Goal: Task Accomplishment & Management: Use online tool/utility

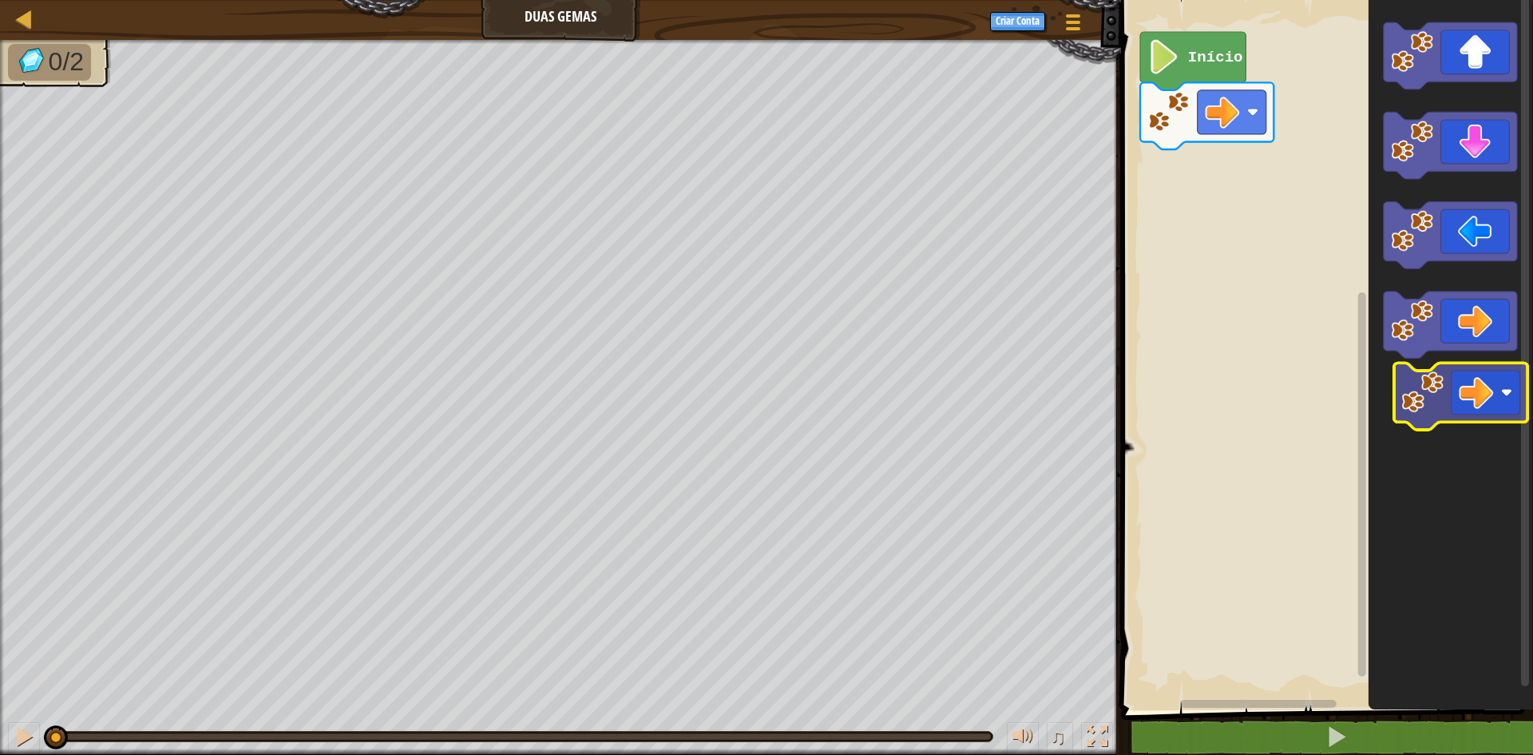
click at [1462, 399] on icon "Espaço de trabalho do Blockly" at bounding box center [1451, 351] width 165 height 718
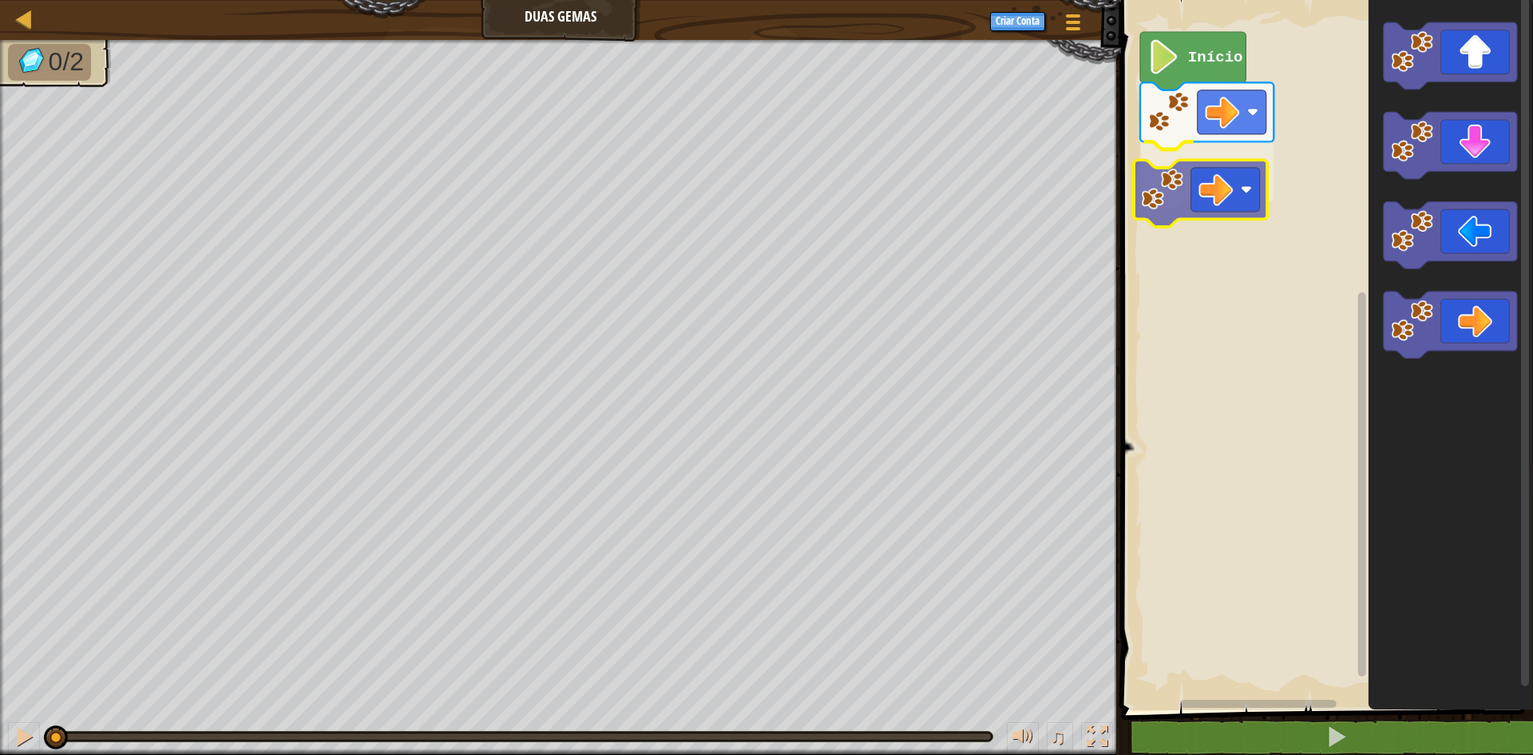
click at [1196, 188] on div "Início" at bounding box center [1325, 351] width 417 height 718
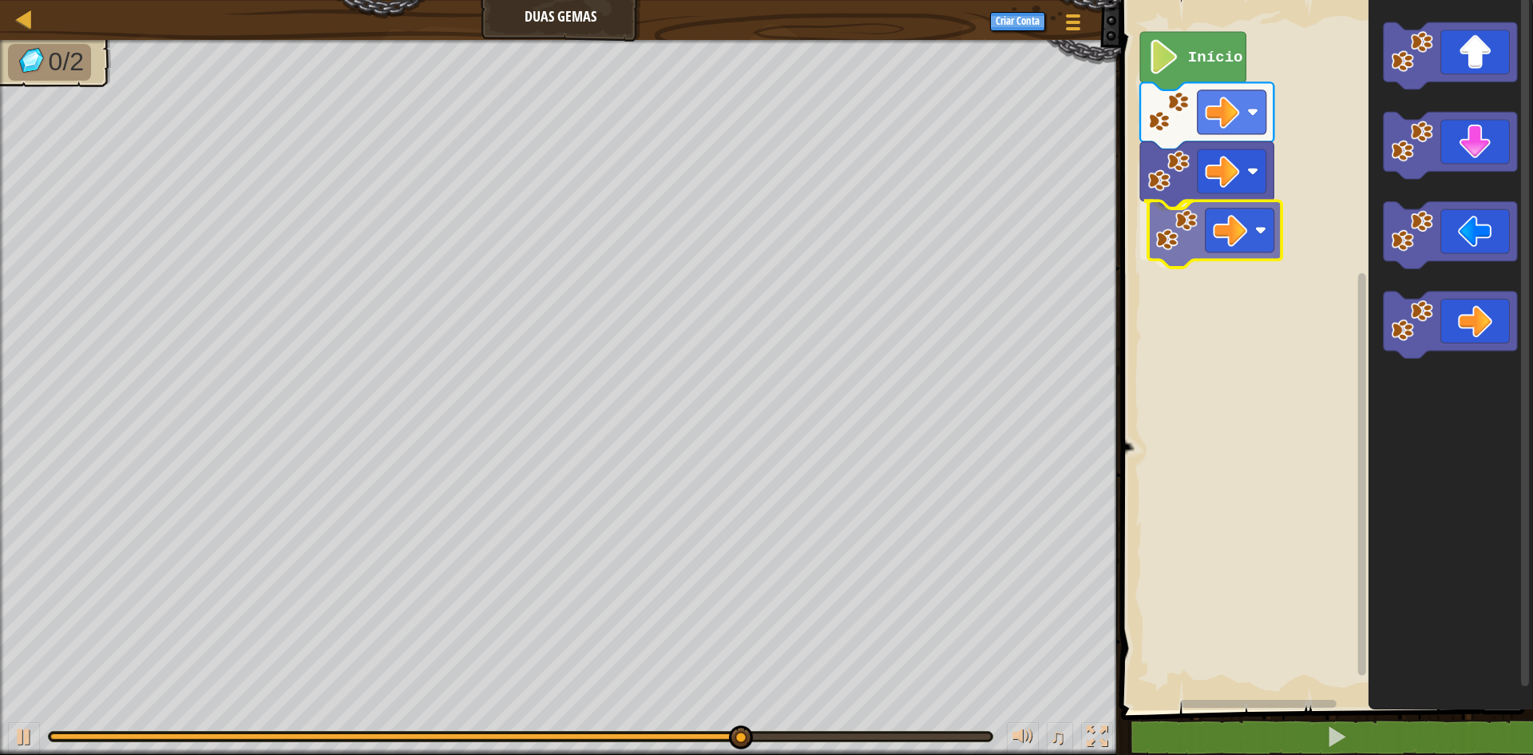
click at [1217, 240] on div "Início" at bounding box center [1325, 351] width 417 height 718
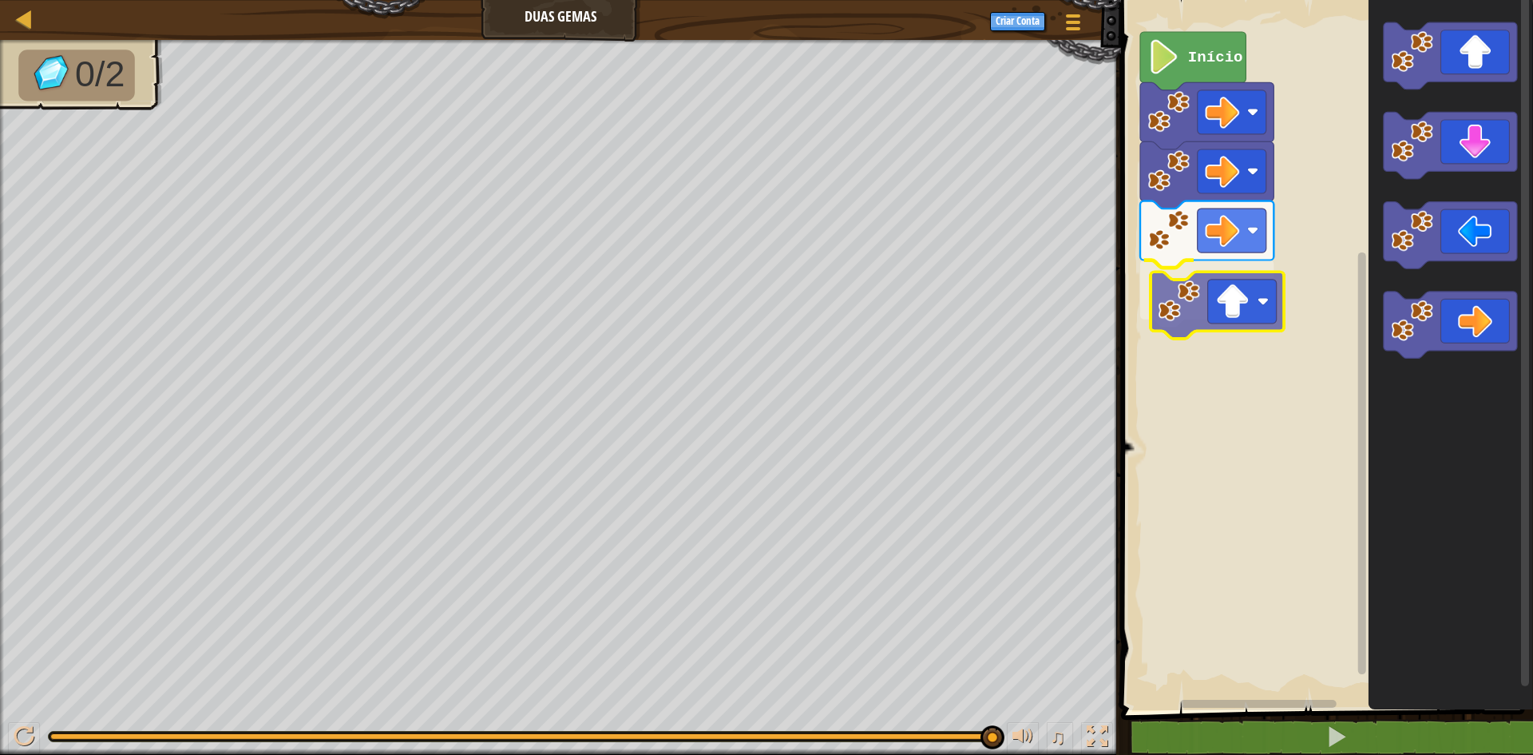
click at [1236, 283] on div "Início" at bounding box center [1325, 351] width 417 height 718
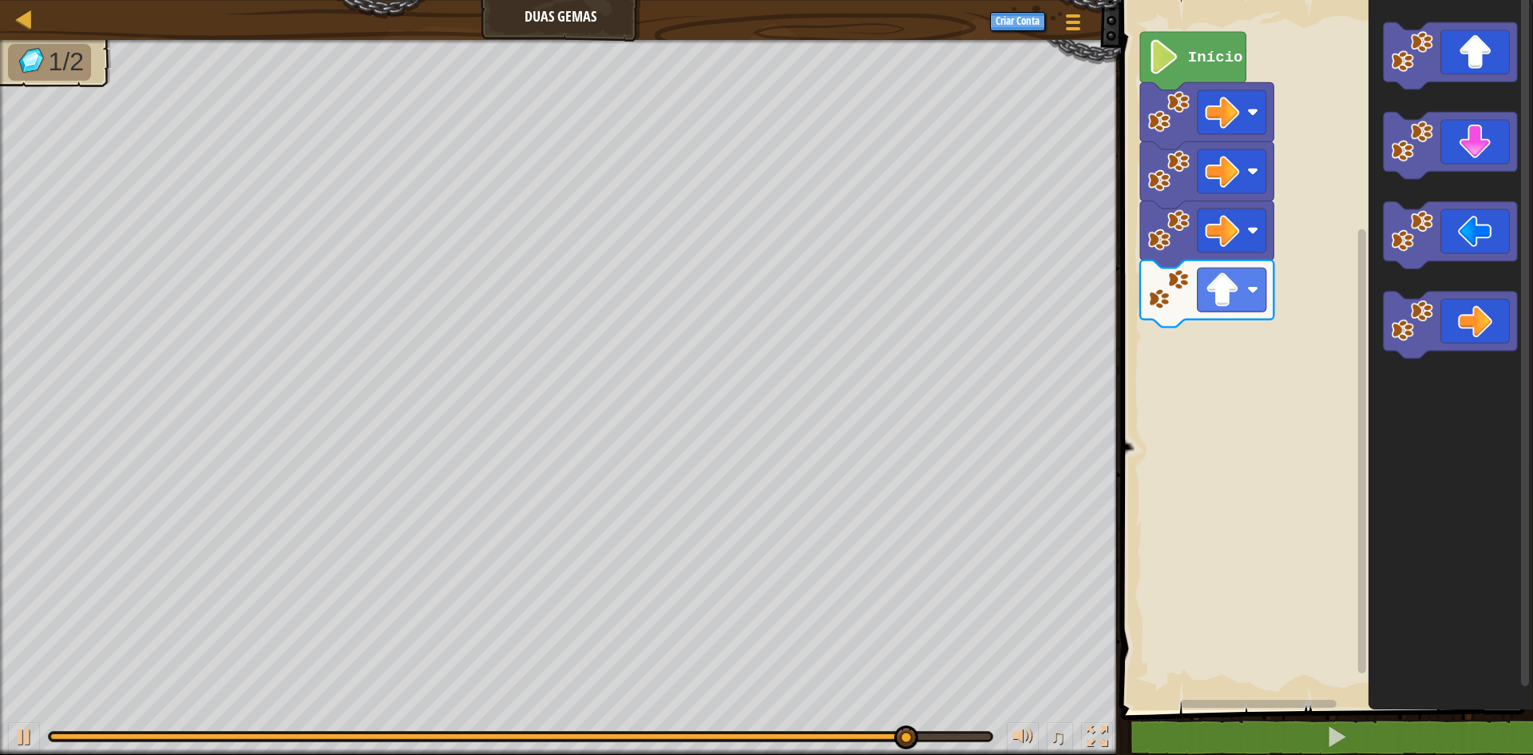
click at [1495, 164] on icon "Espaço de trabalho do Blockly" at bounding box center [1450, 146] width 133 height 67
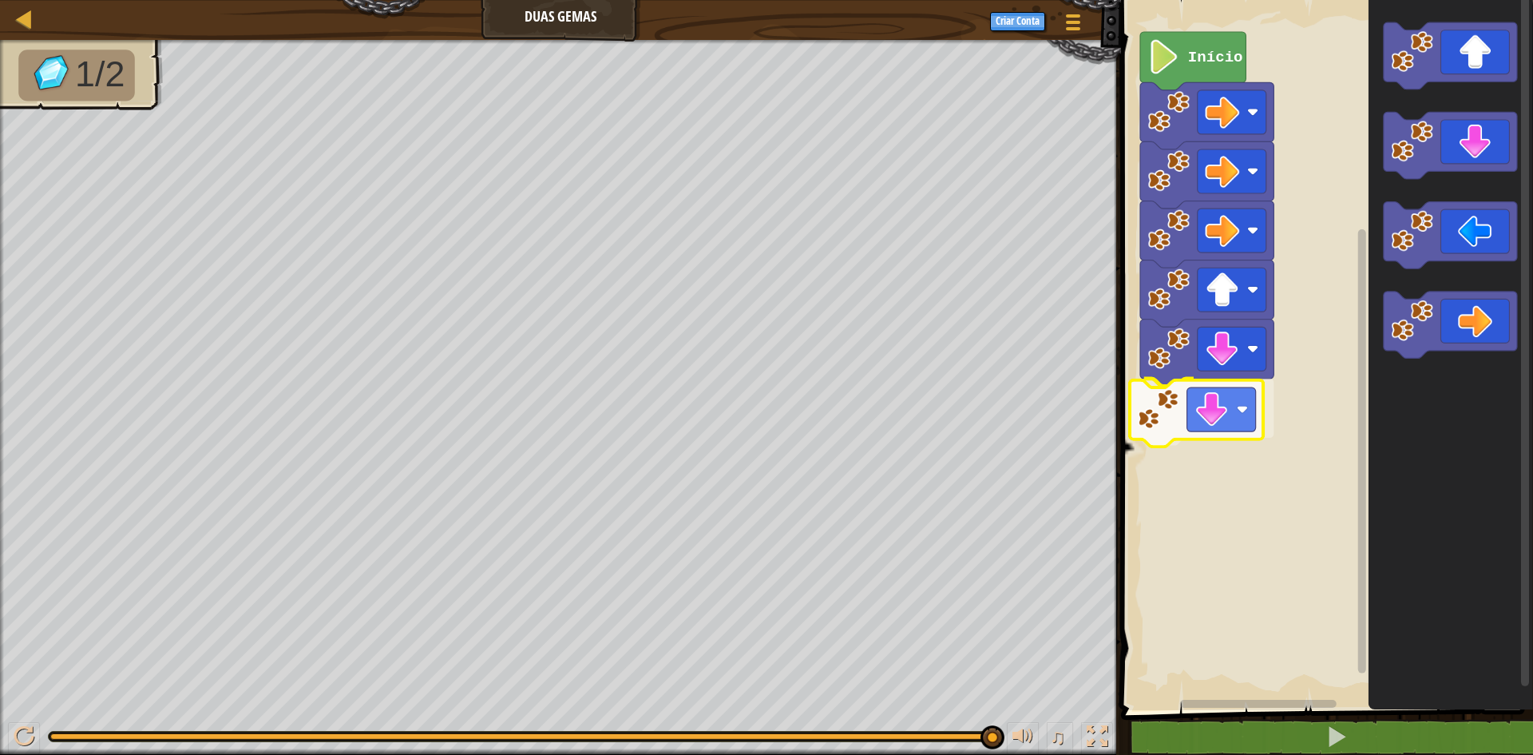
click at [1240, 403] on div "Início" at bounding box center [1325, 351] width 417 height 718
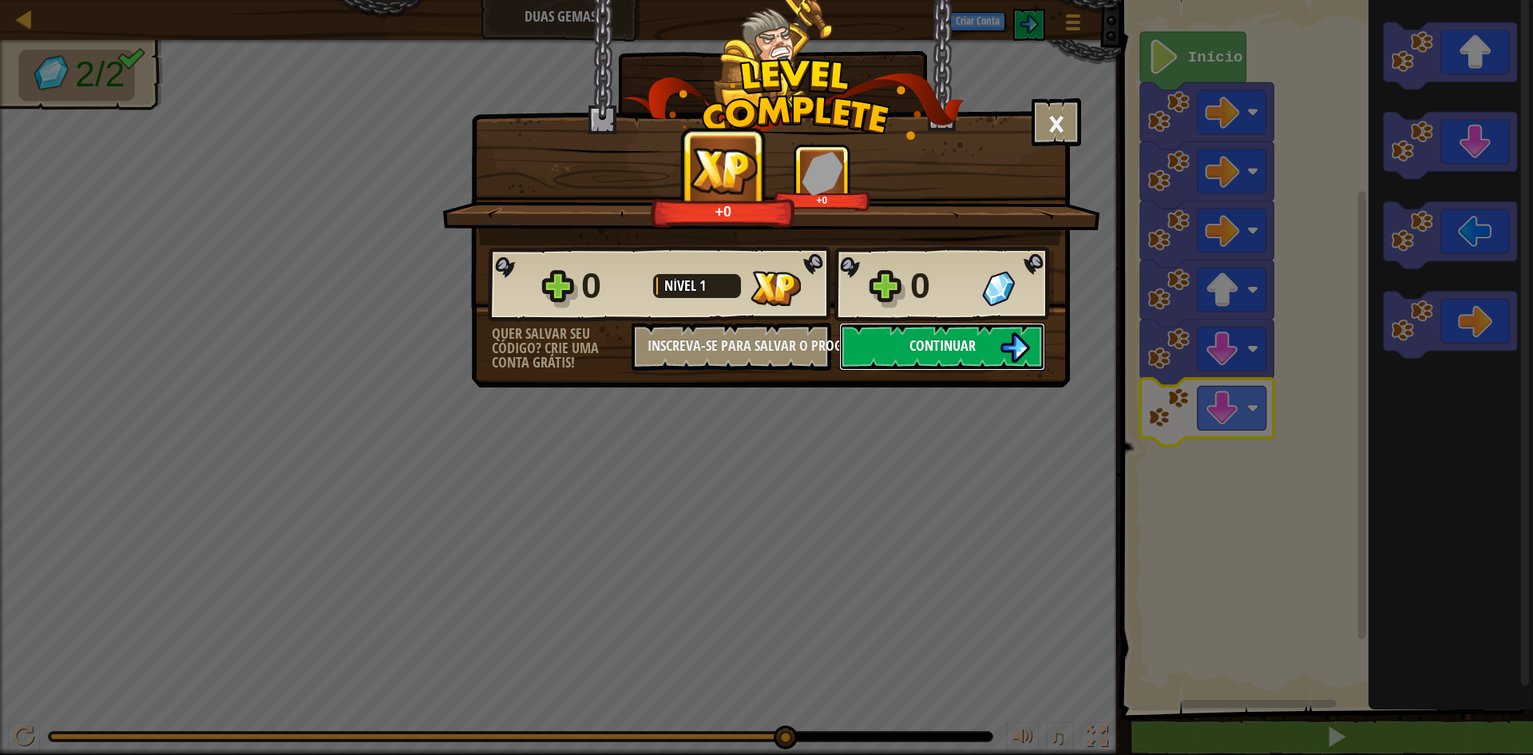
click at [924, 332] on button "Continuar" at bounding box center [942, 347] width 206 height 48
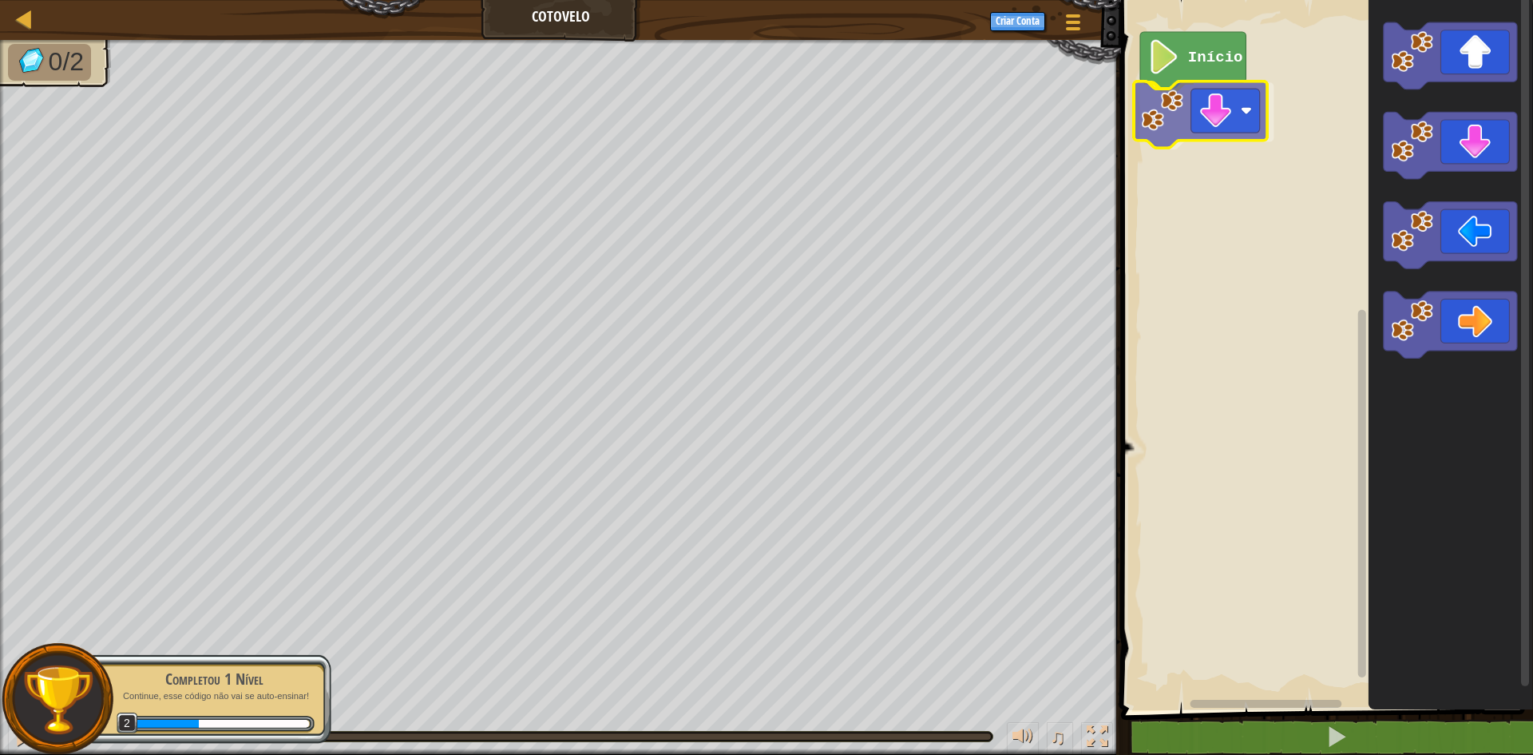
click at [1241, 107] on div "Início" at bounding box center [1325, 351] width 417 height 718
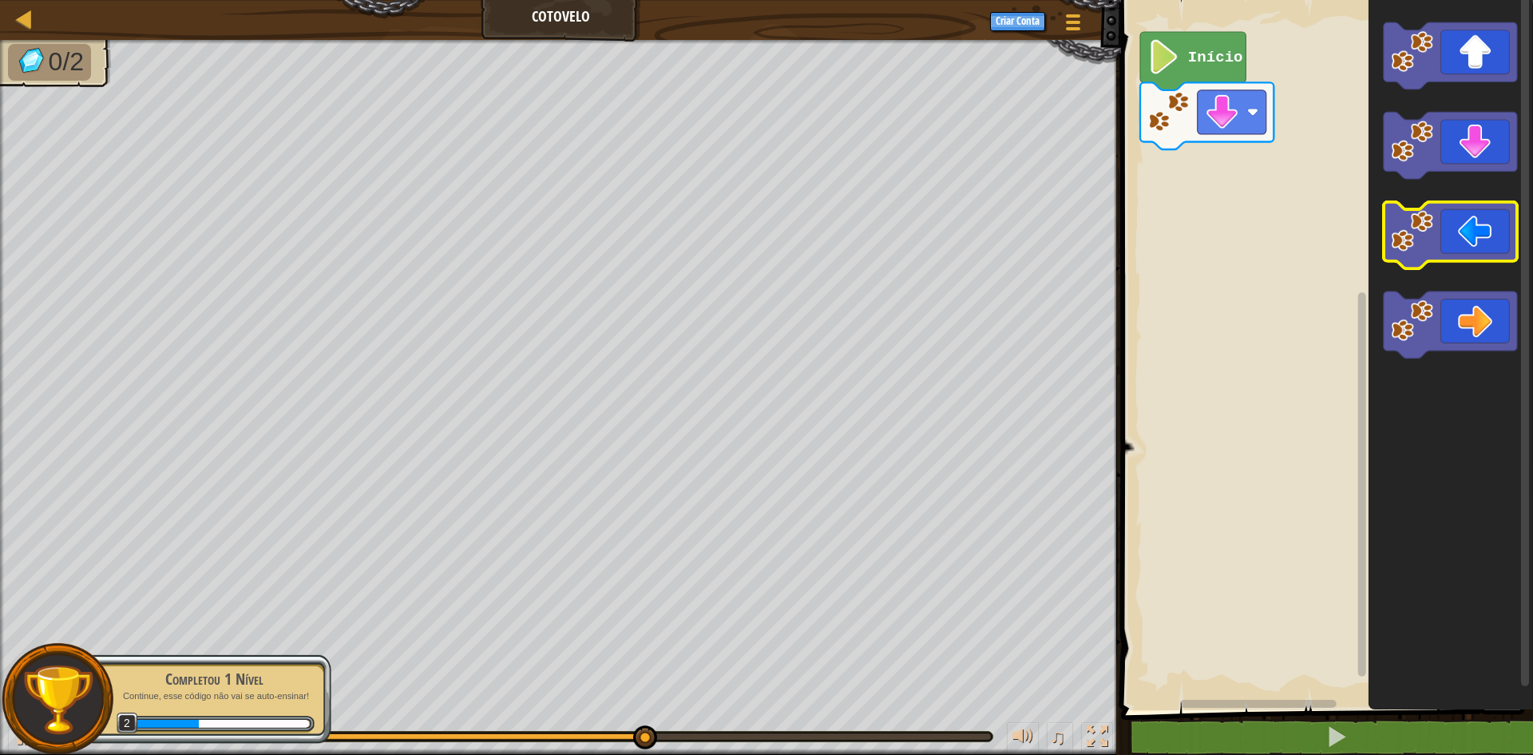
click at [1418, 204] on g "Espaço de trabalho do Blockly" at bounding box center [1450, 190] width 133 height 336
click at [1407, 266] on icon "Espaço de trabalho do Blockly" at bounding box center [1451, 351] width 165 height 718
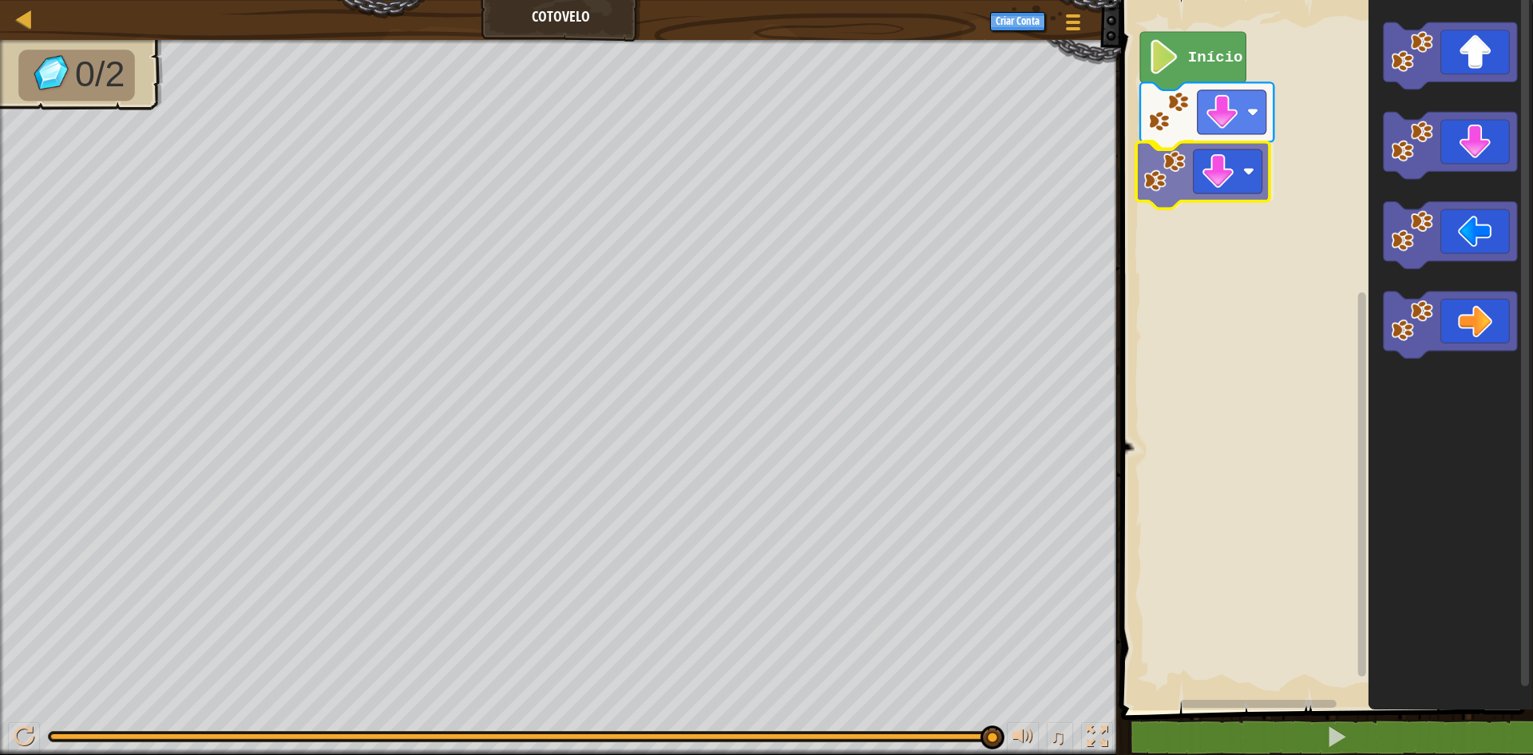
click at [1188, 176] on div "Início" at bounding box center [1325, 351] width 417 height 718
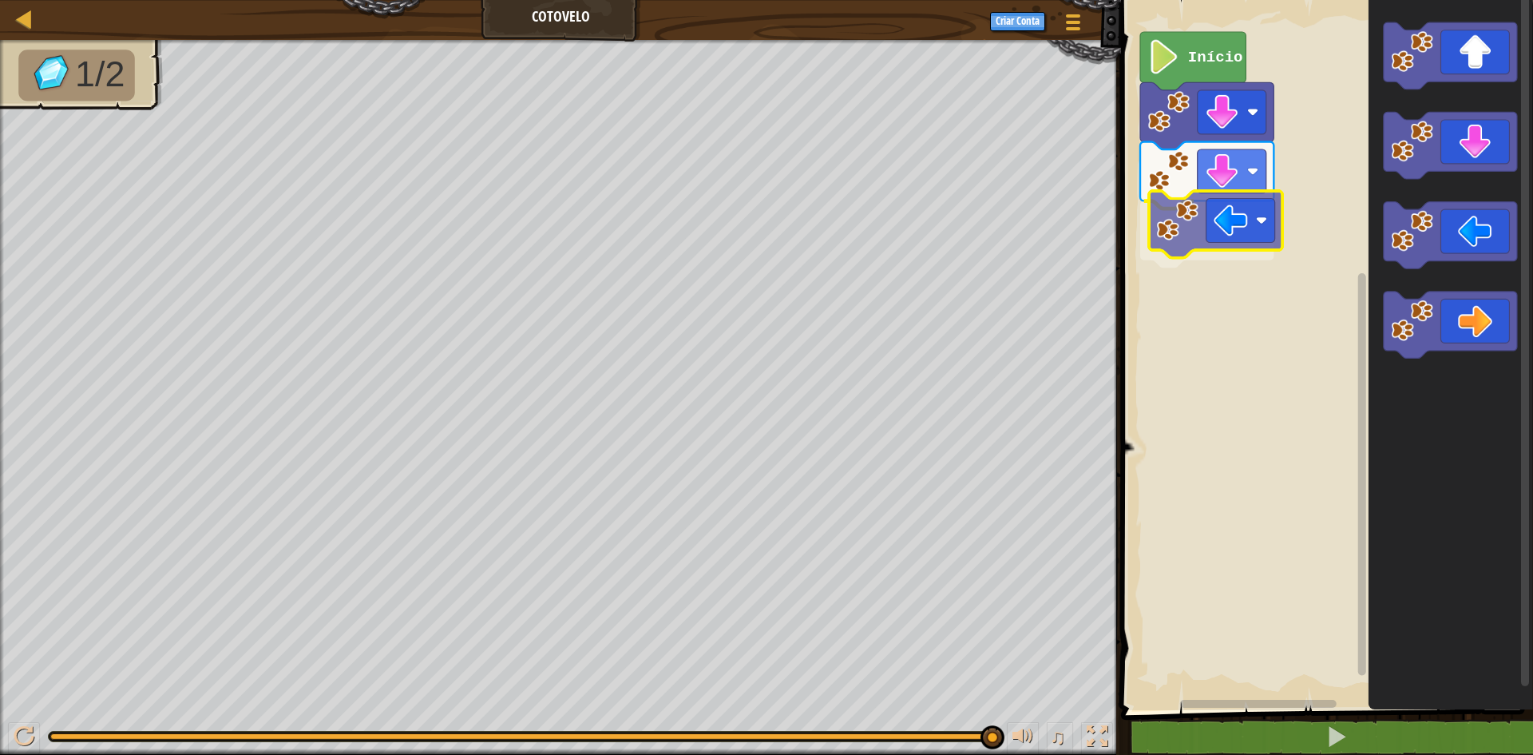
click at [1241, 244] on div "Início" at bounding box center [1325, 351] width 417 height 718
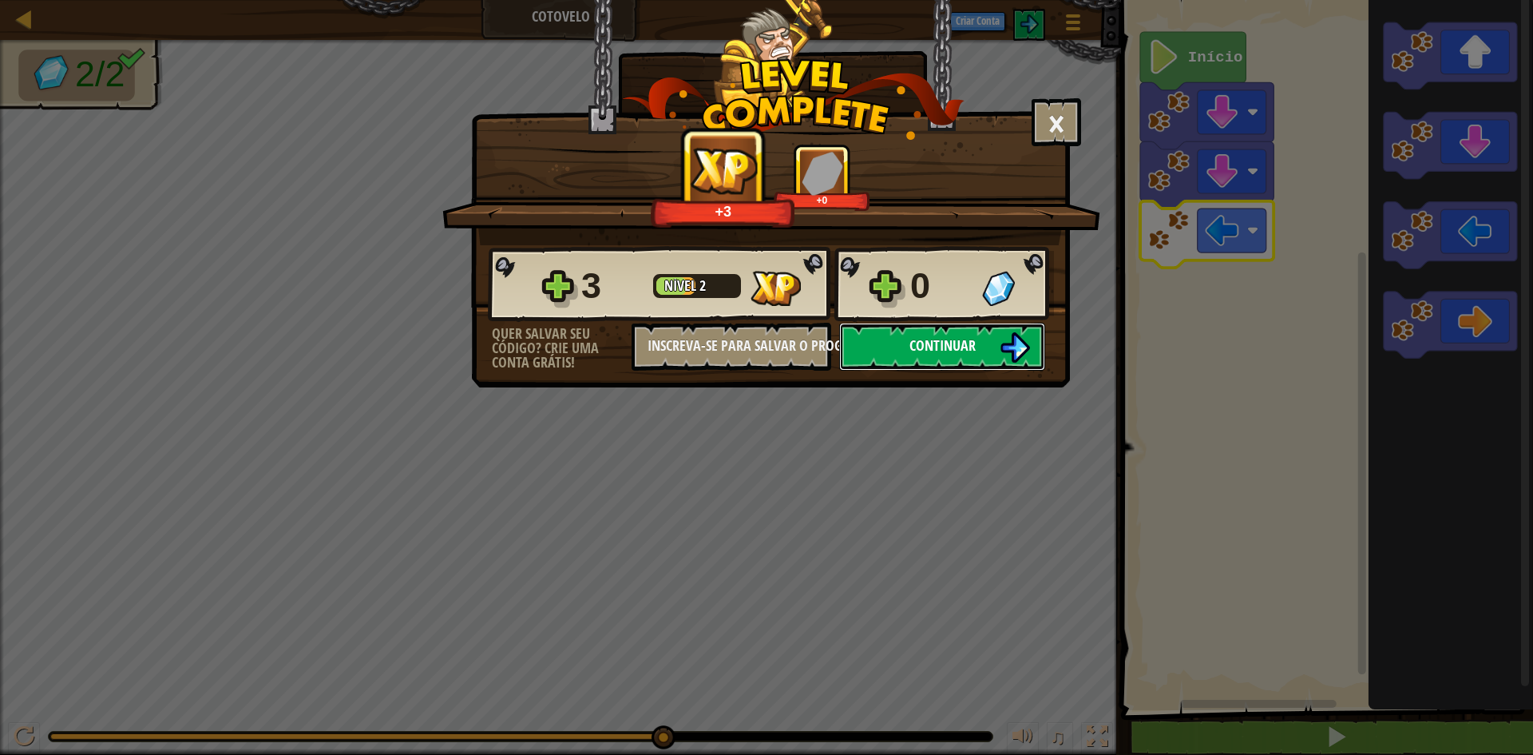
click at [990, 348] on button "Continuar" at bounding box center [942, 347] width 206 height 48
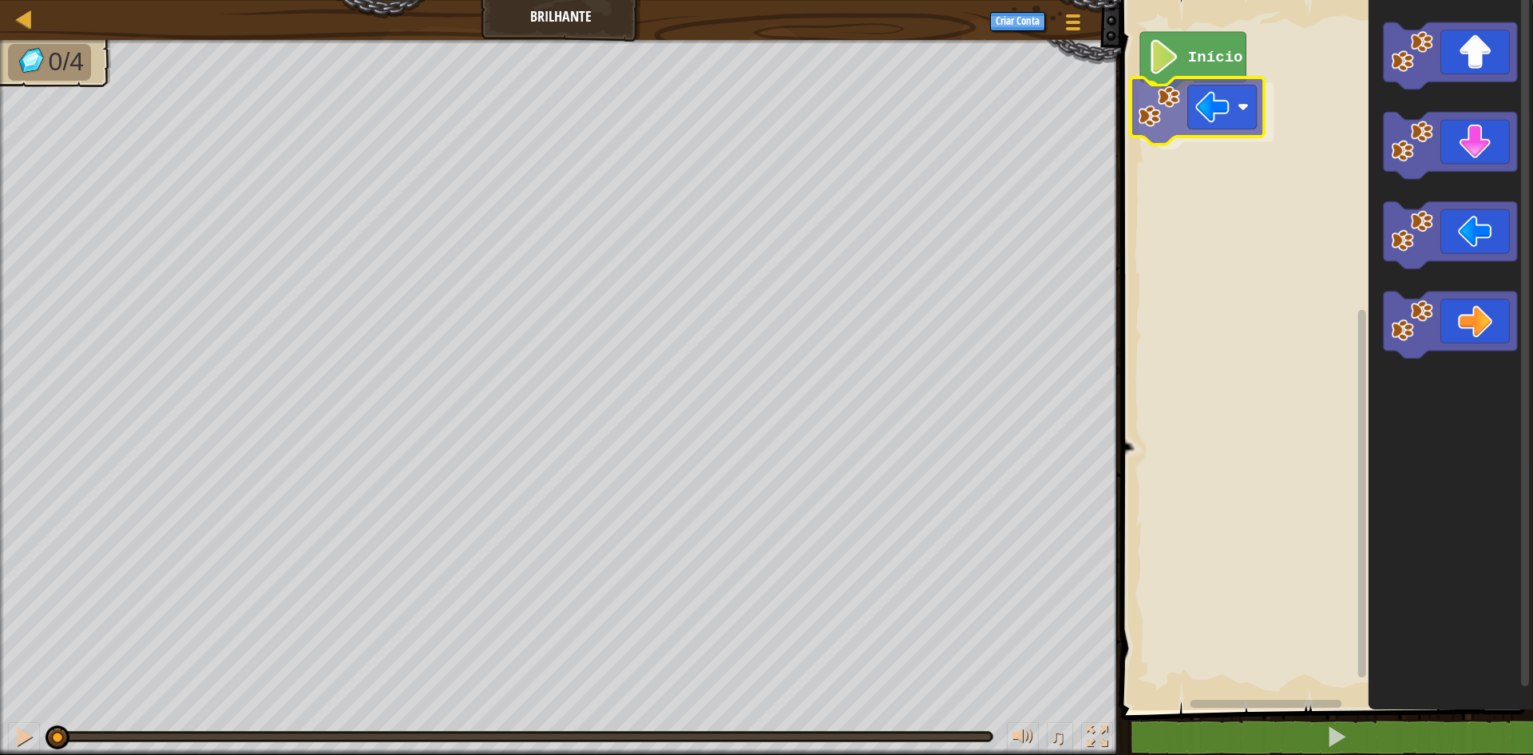
click at [1198, 84] on div "Início" at bounding box center [1325, 351] width 417 height 718
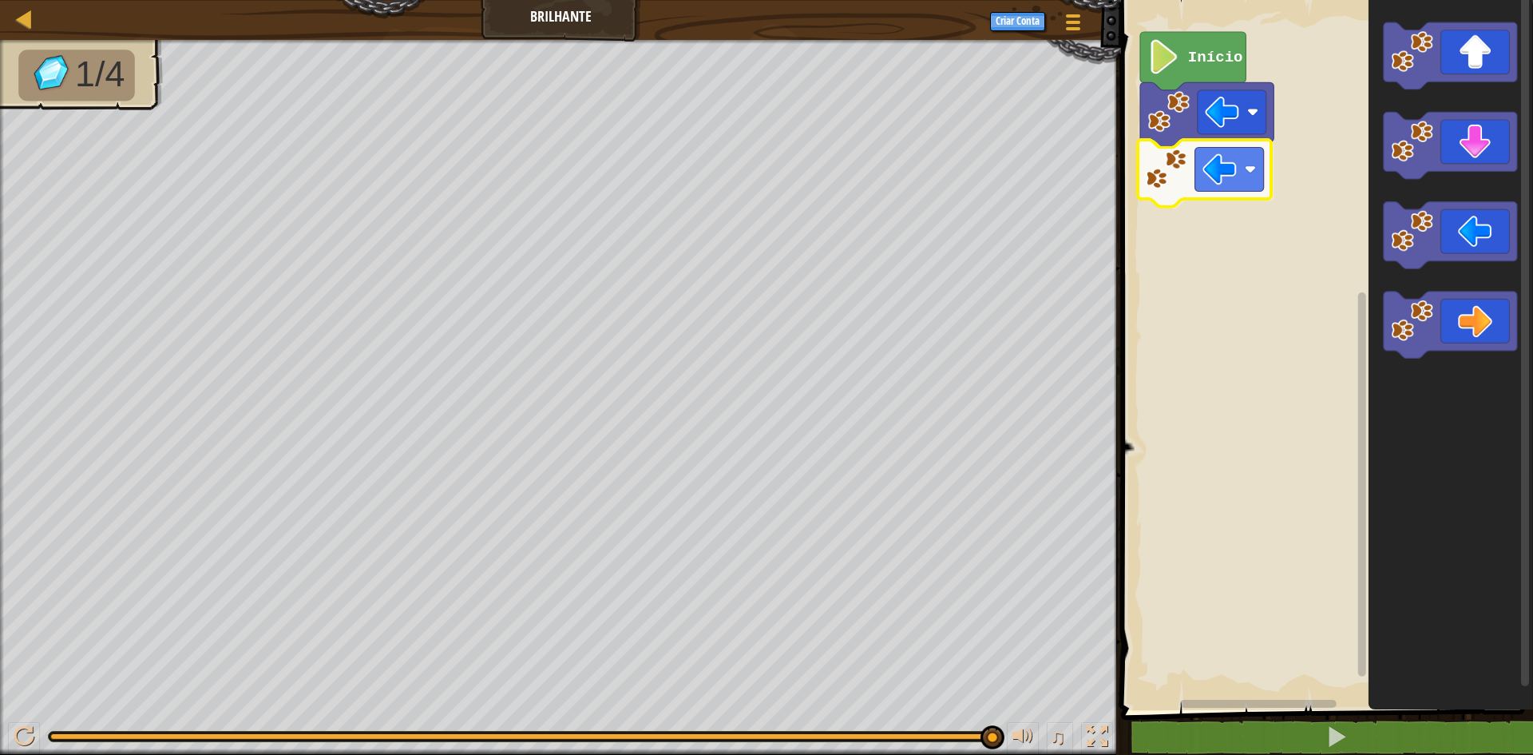
click at [1188, 165] on div "Início" at bounding box center [1325, 351] width 417 height 718
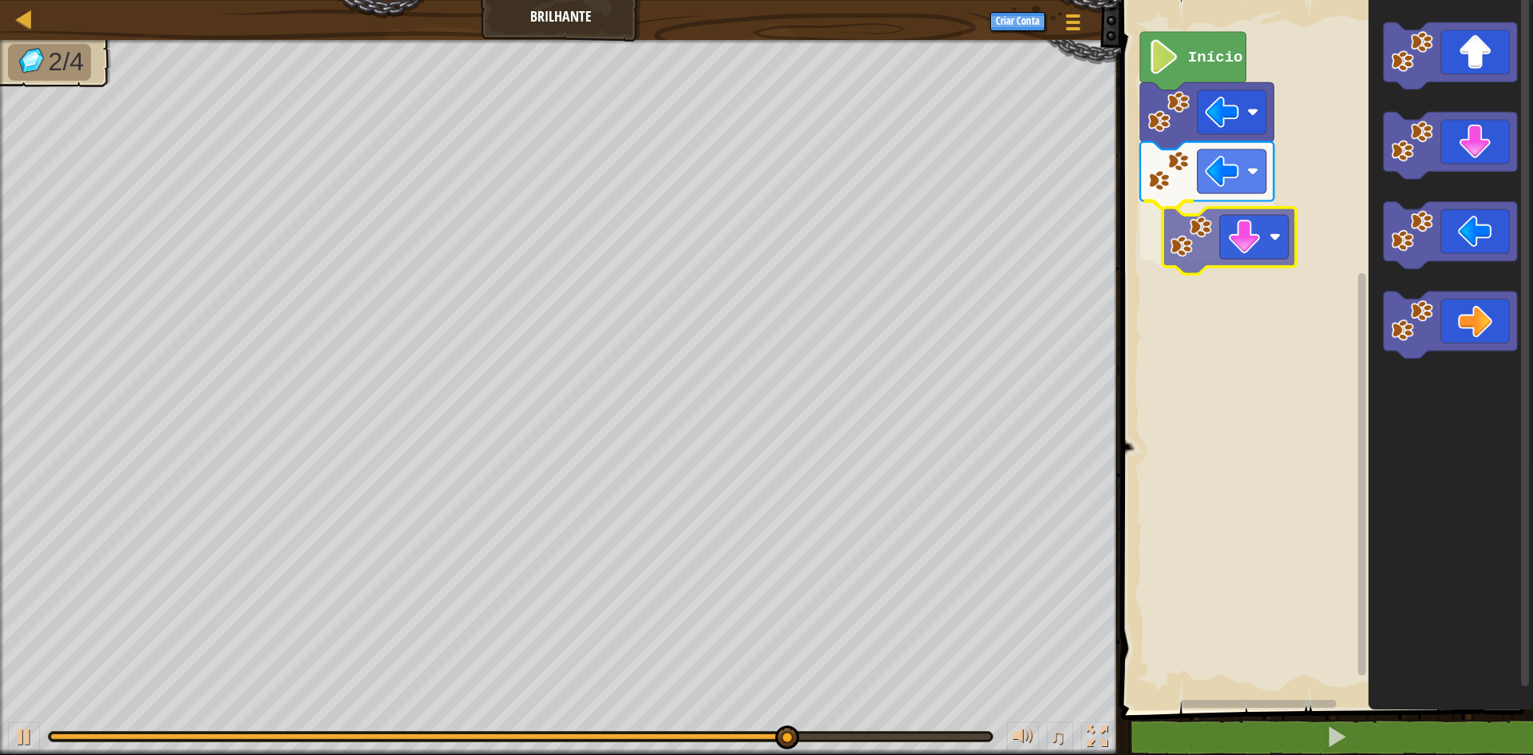
click at [1231, 229] on div "Início" at bounding box center [1325, 351] width 417 height 718
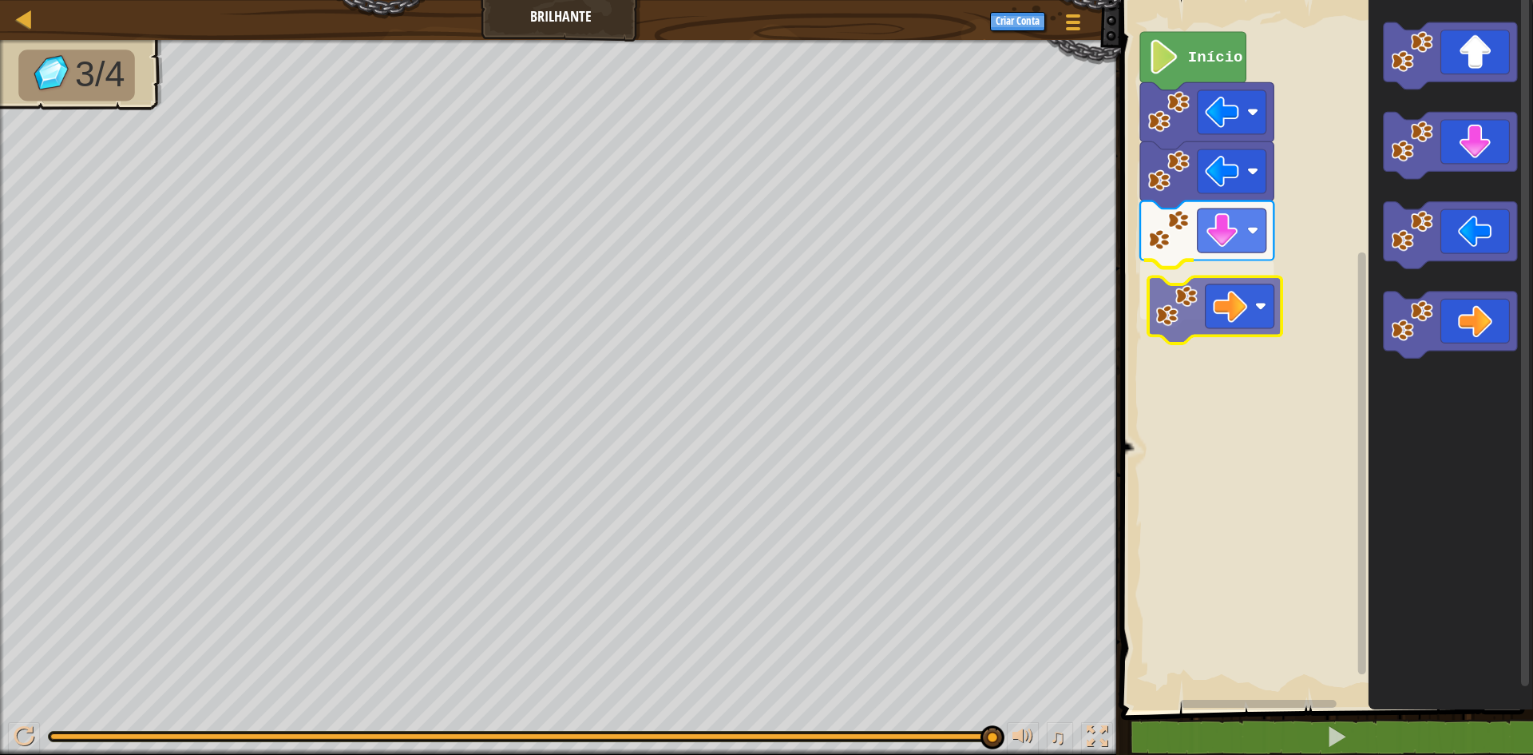
click at [1263, 291] on div "Início" at bounding box center [1325, 351] width 417 height 718
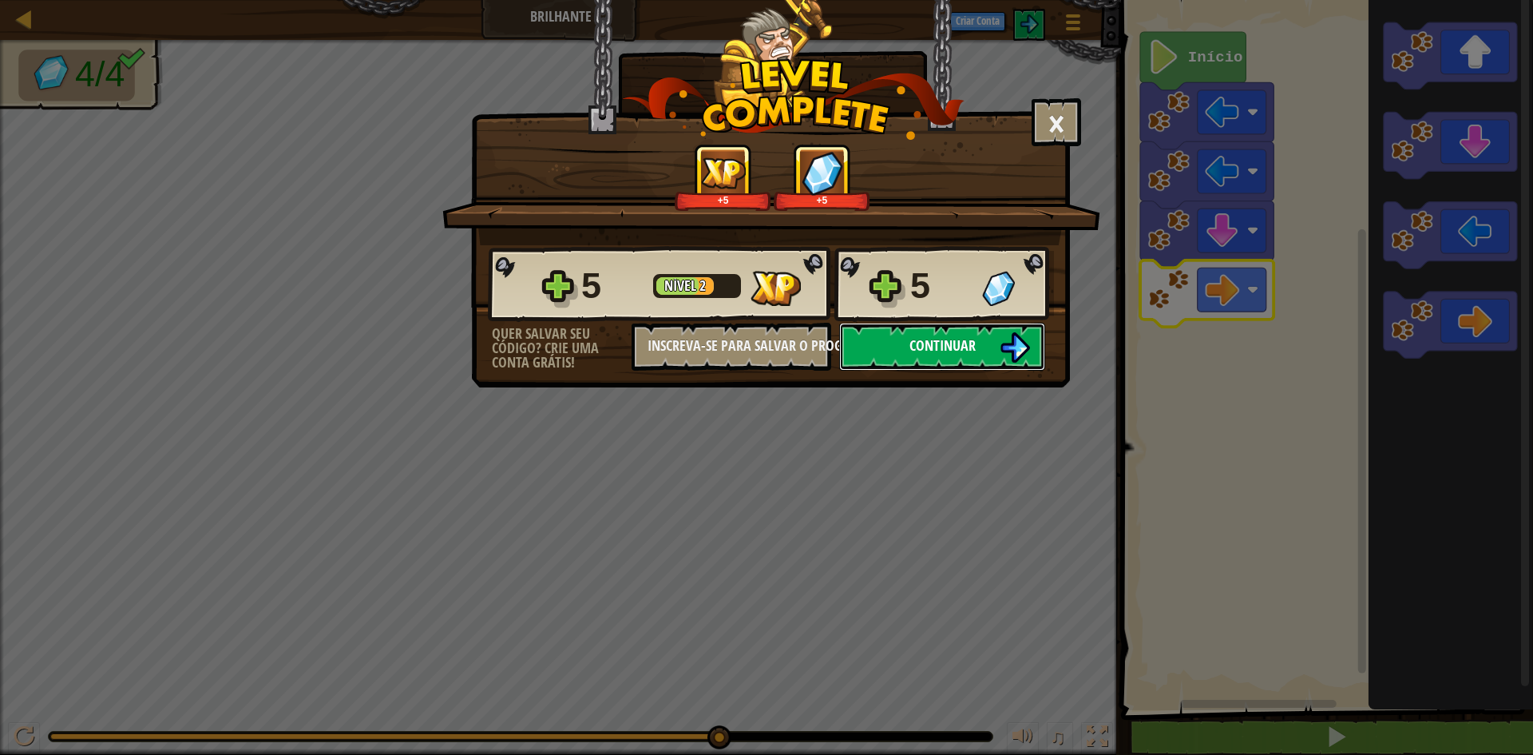
click at [908, 336] on button "Continuar" at bounding box center [942, 347] width 206 height 48
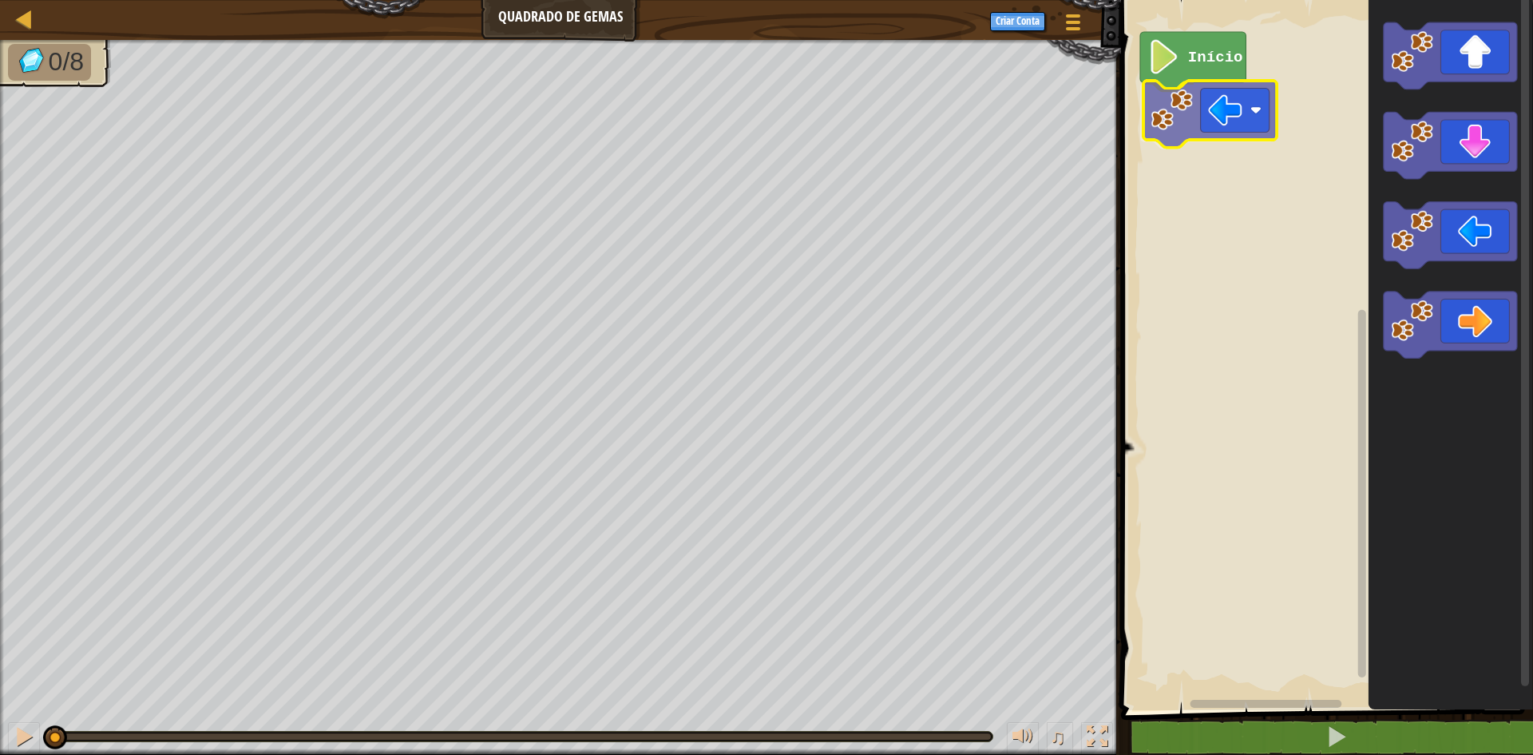
click at [1230, 121] on div "Início" at bounding box center [1325, 351] width 417 height 718
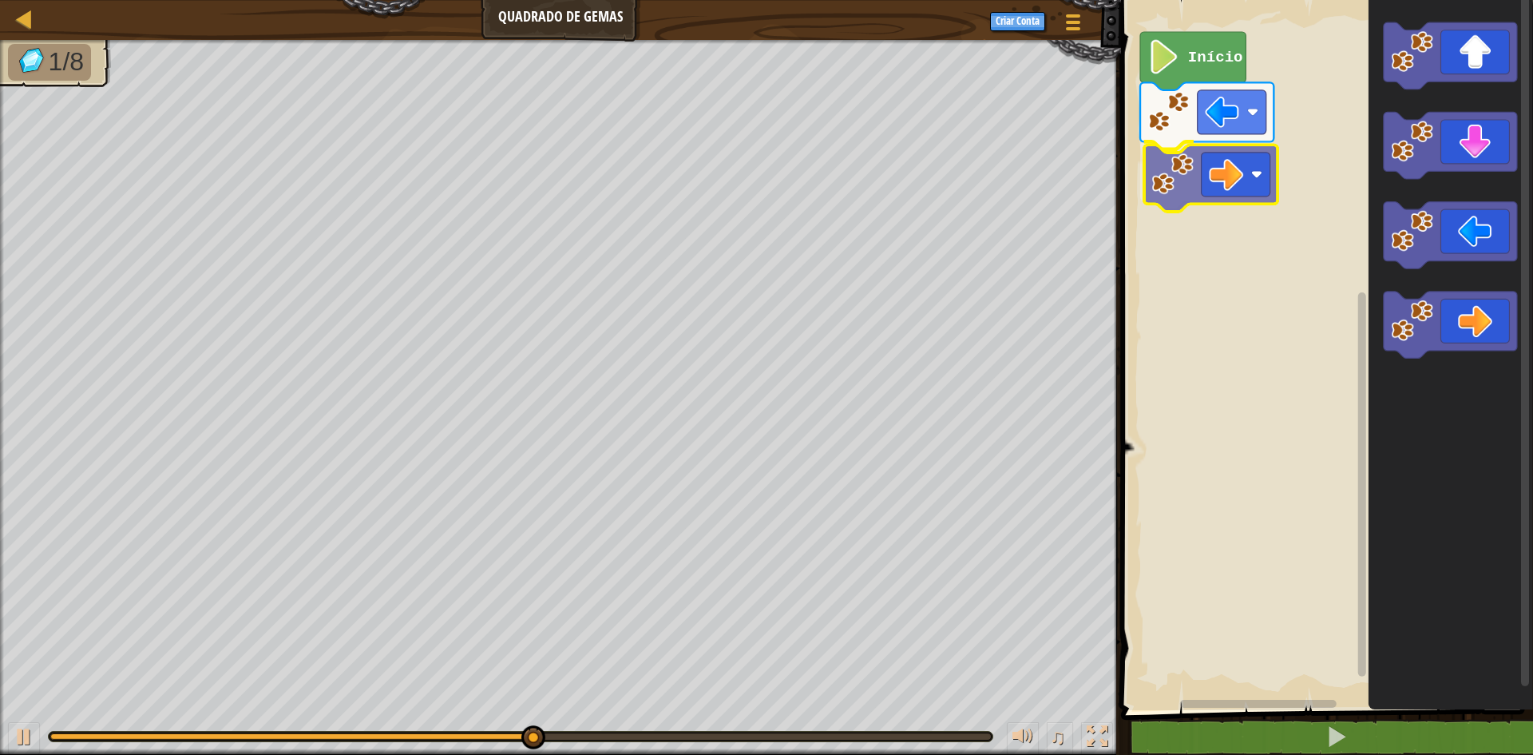
click at [1207, 199] on div "Início" at bounding box center [1325, 351] width 417 height 718
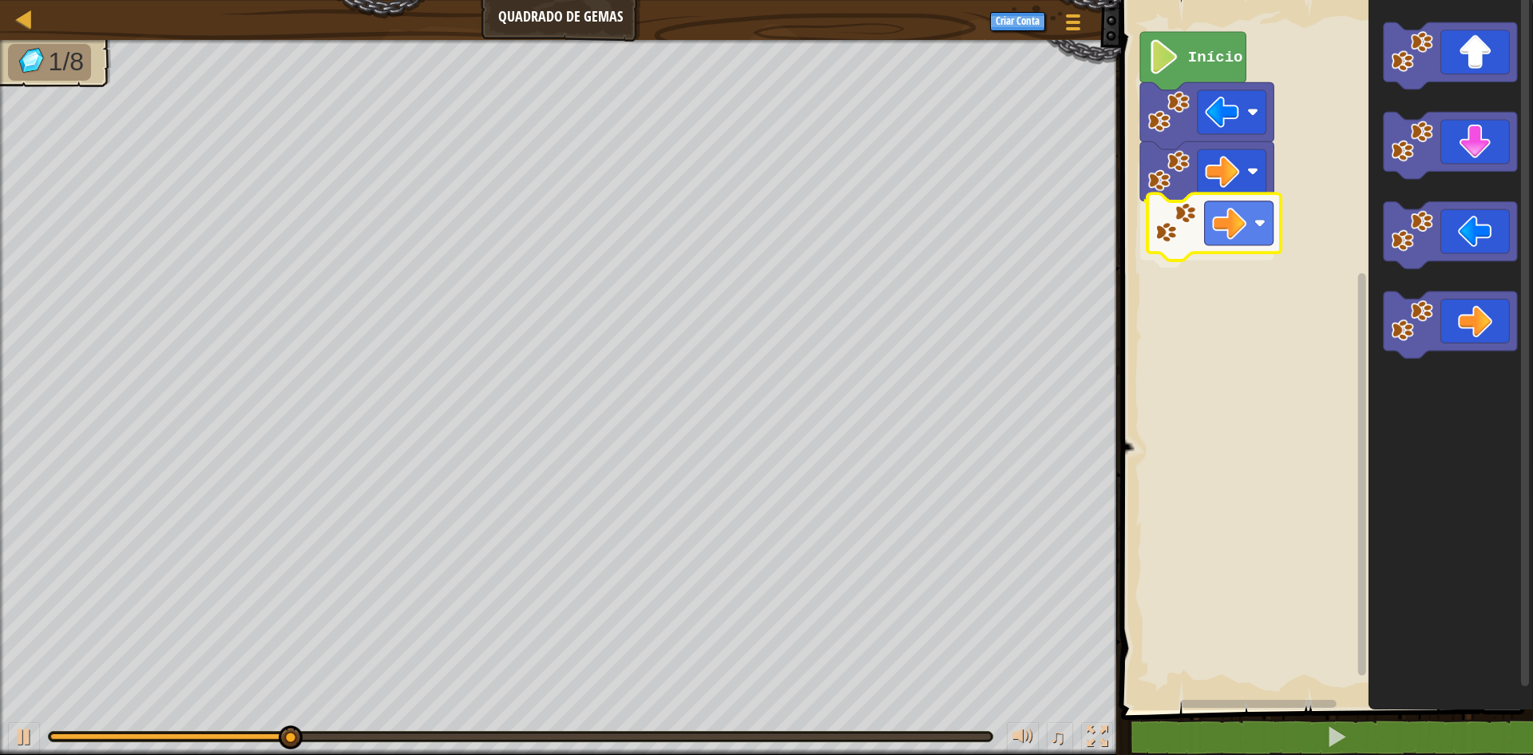
click at [1180, 204] on div "Início" at bounding box center [1325, 351] width 417 height 718
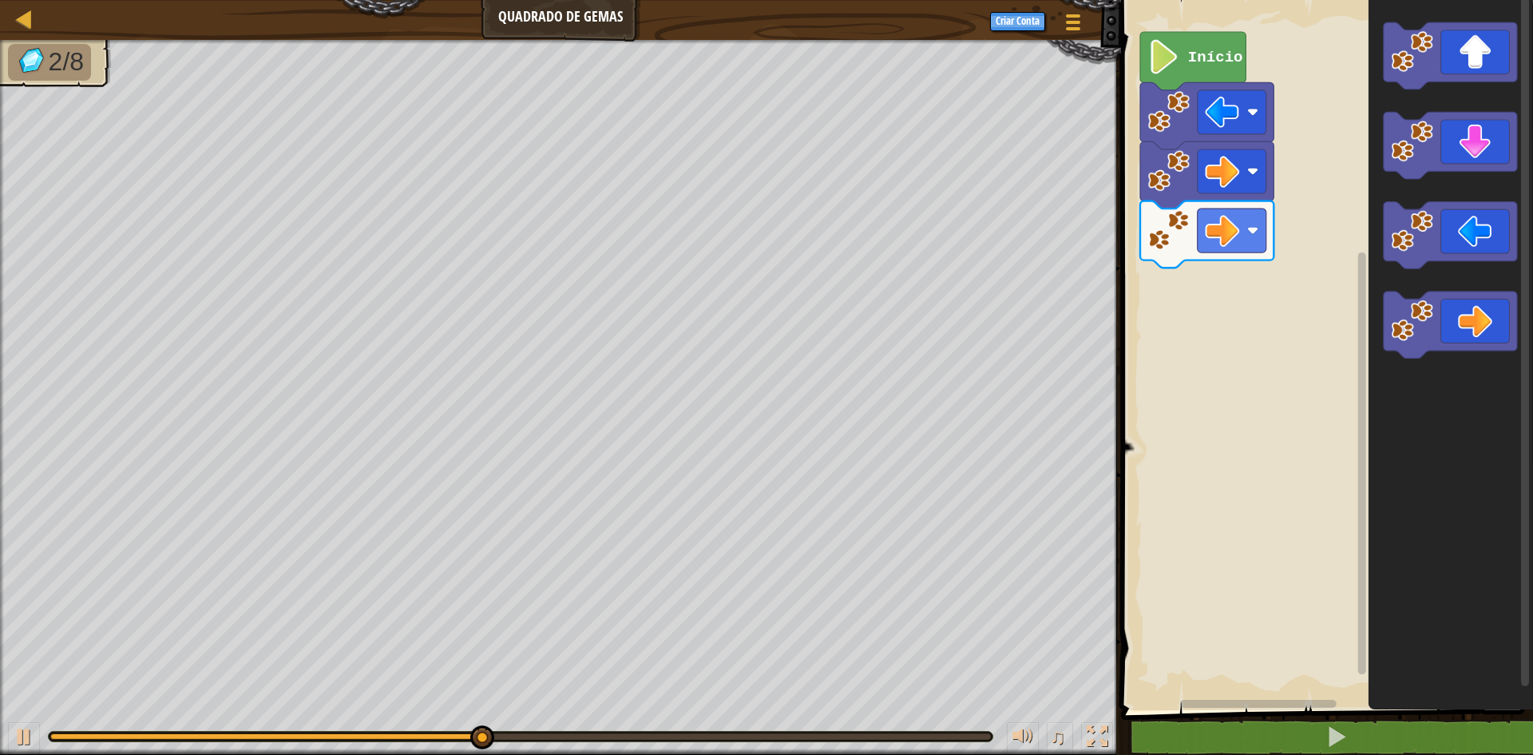
click at [1428, 185] on icon "Espaço de trabalho do Blockly" at bounding box center [1451, 351] width 165 height 718
click at [1411, 173] on icon "Espaço de trabalho do Blockly" at bounding box center [1450, 146] width 133 height 67
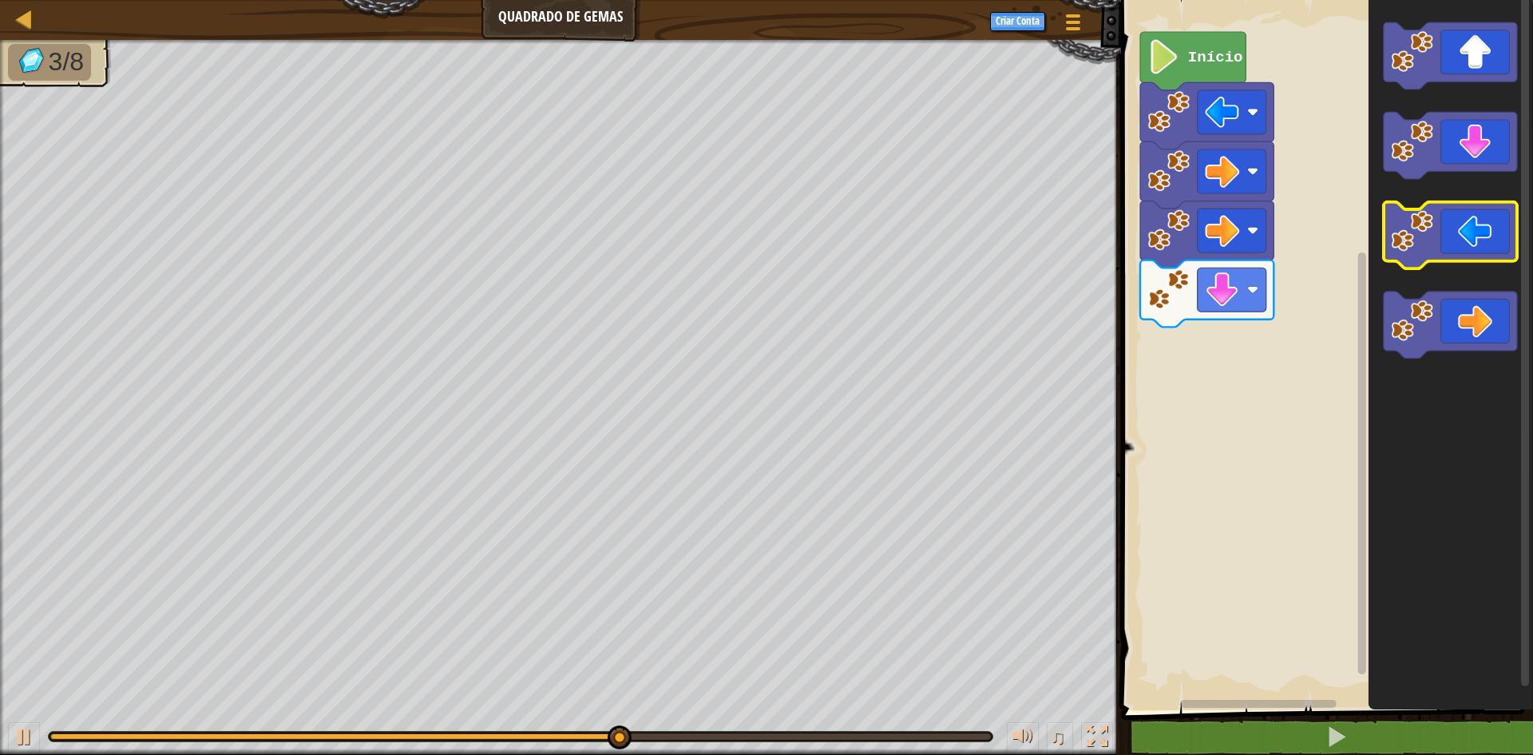
click at [1479, 252] on icon "Espaço de trabalho do Blockly" at bounding box center [1450, 235] width 133 height 67
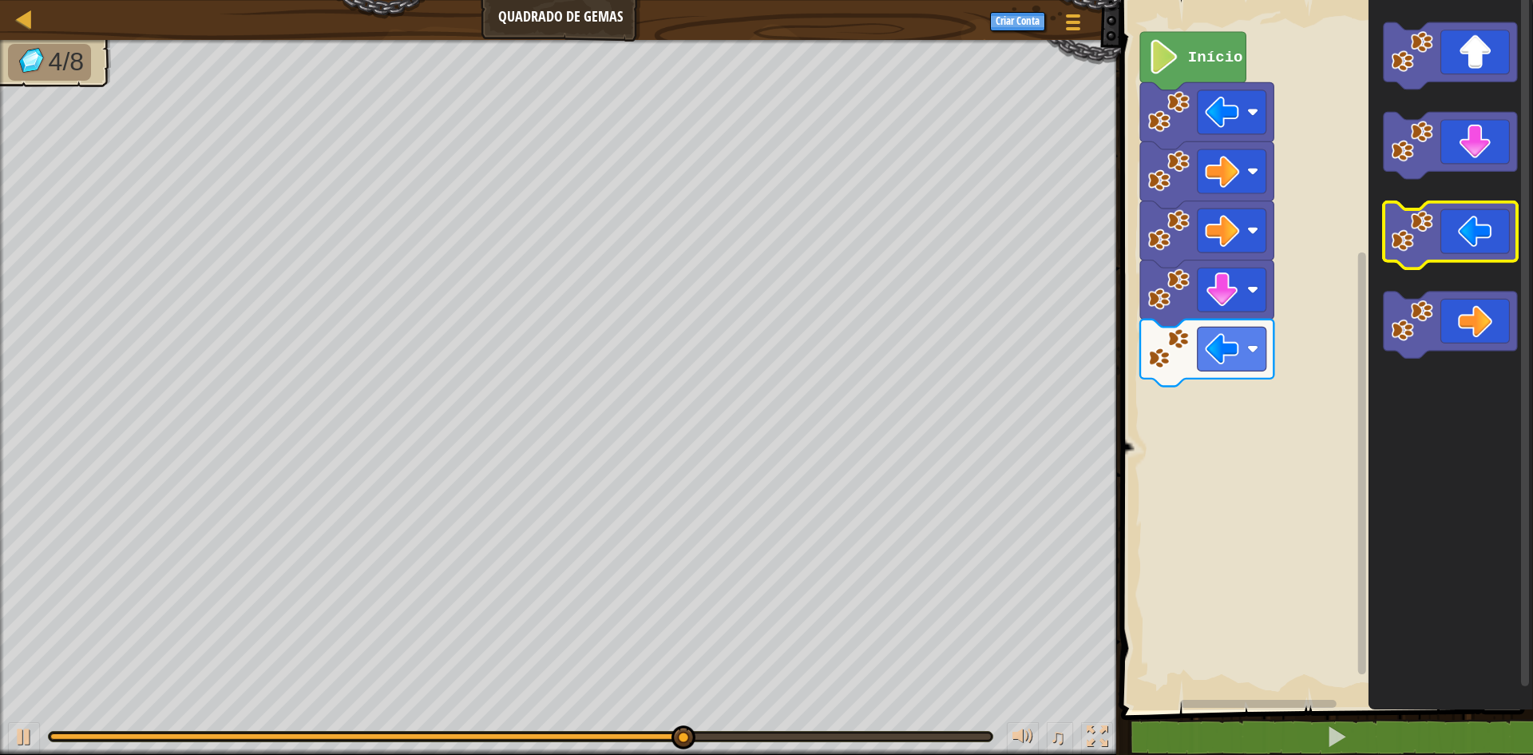
click at [1482, 247] on icon "Espaço de trabalho do Blockly" at bounding box center [1450, 235] width 133 height 67
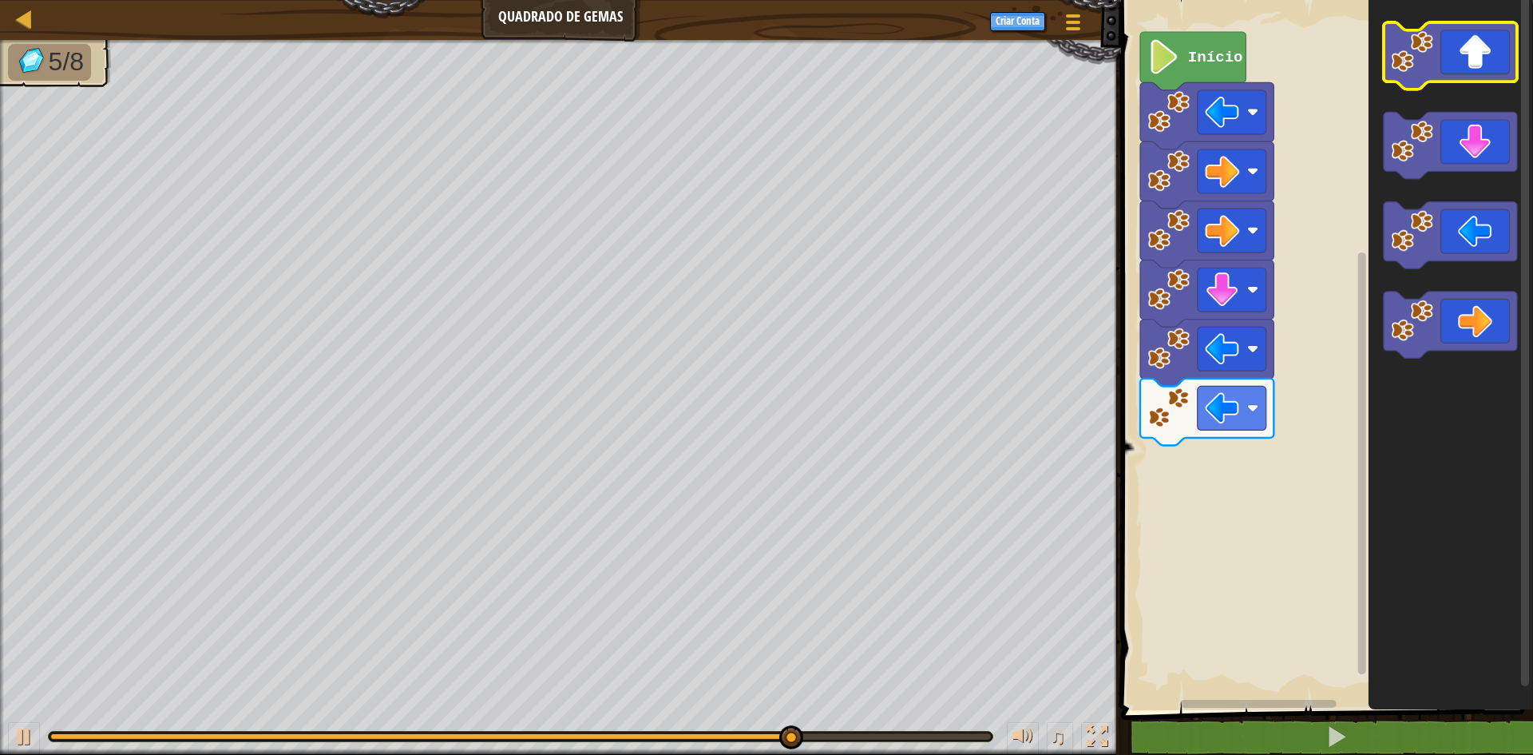
click at [1466, 50] on icon "Espaço de trabalho do Blockly" at bounding box center [1450, 55] width 133 height 67
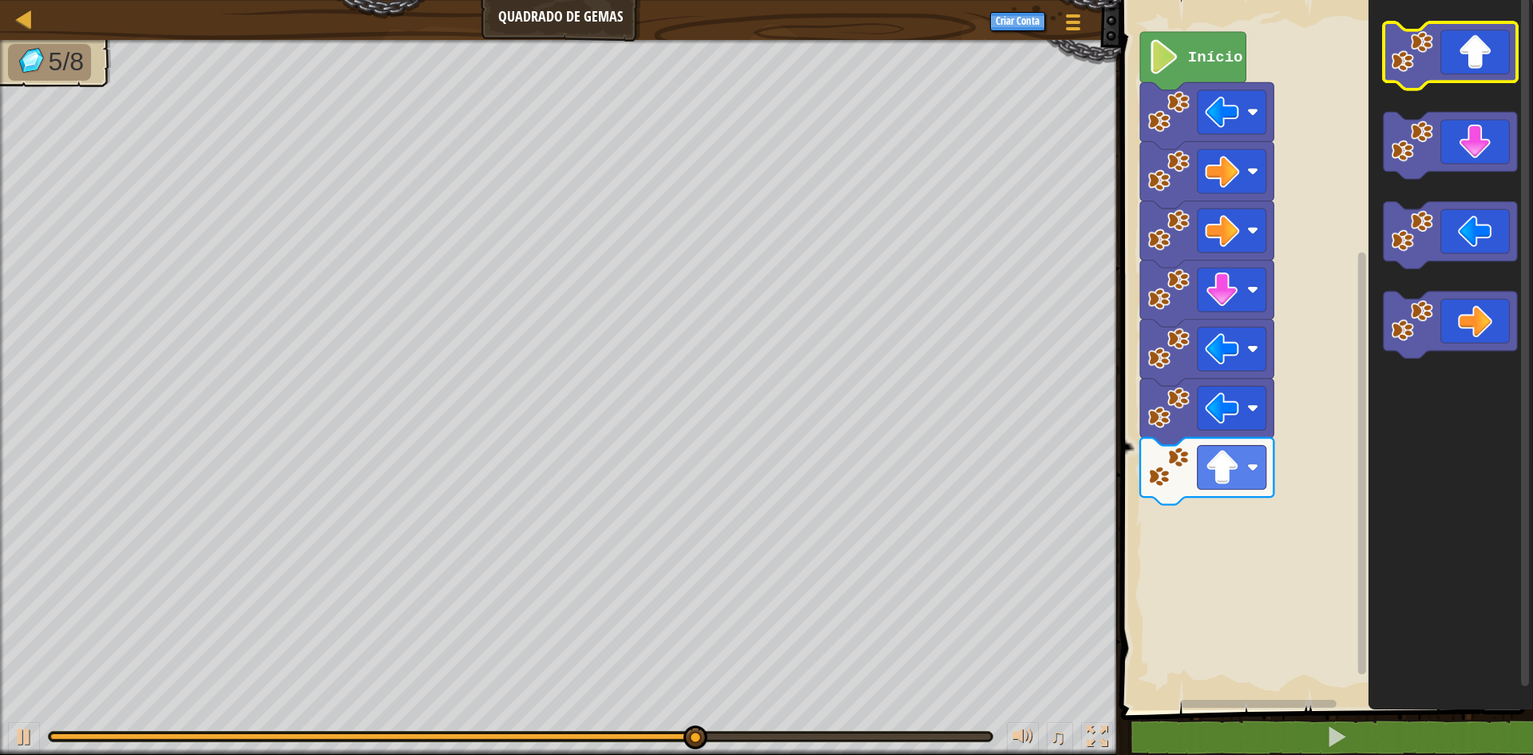
click at [1465, 54] on icon "Espaço de trabalho do Blockly" at bounding box center [1450, 55] width 133 height 67
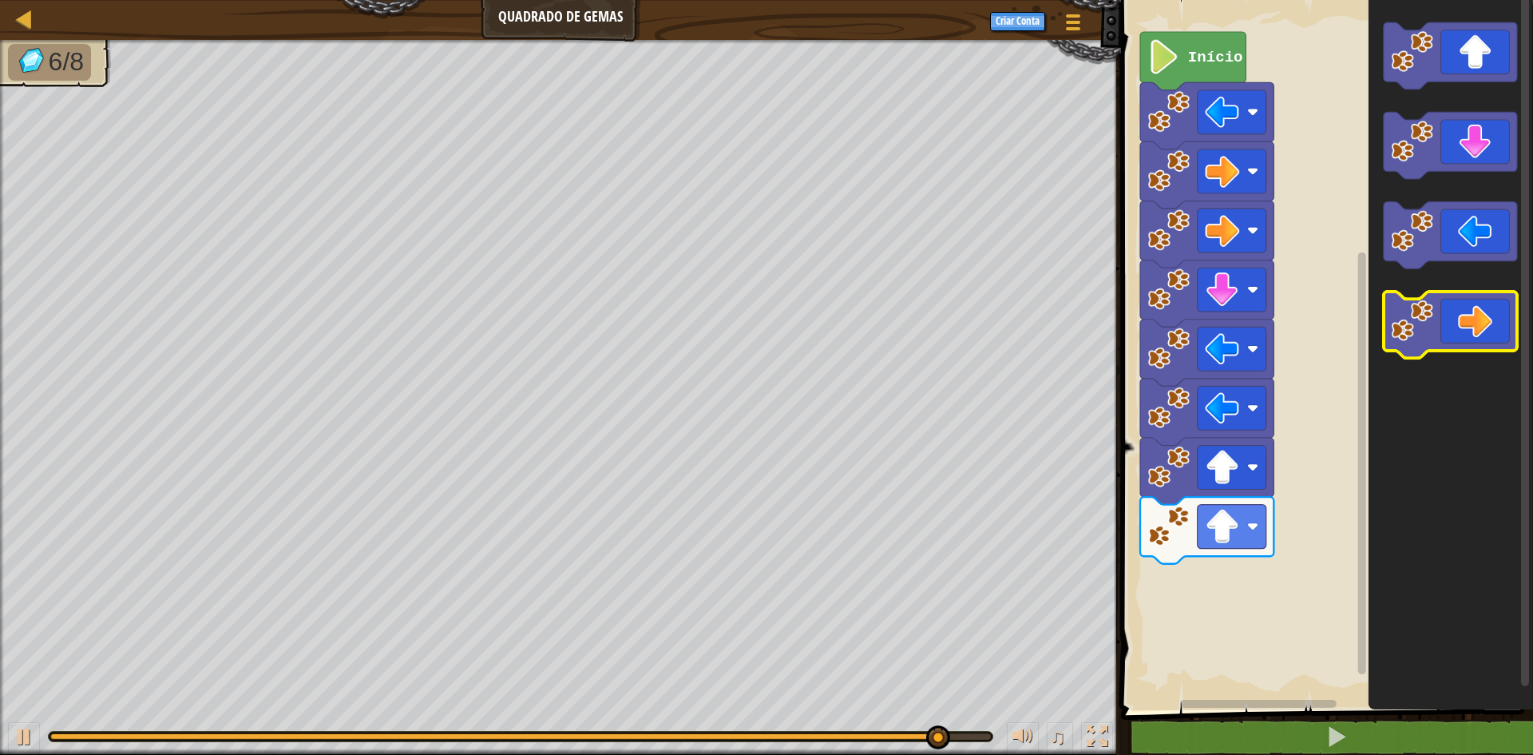
click at [1490, 302] on icon "Espaço de trabalho do Blockly" at bounding box center [1450, 325] width 133 height 67
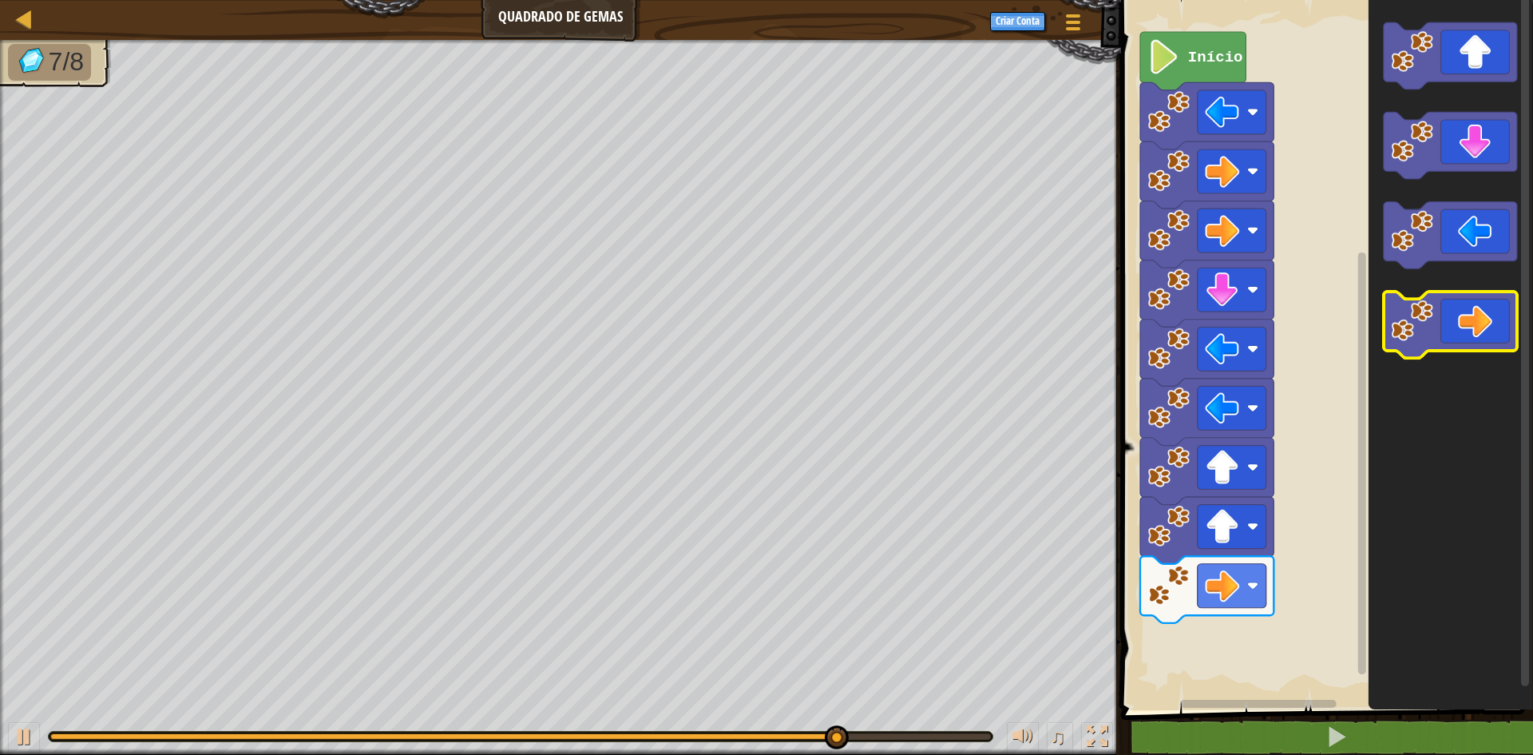
click at [1490, 303] on icon "Espaço de trabalho do Blockly" at bounding box center [1450, 325] width 133 height 67
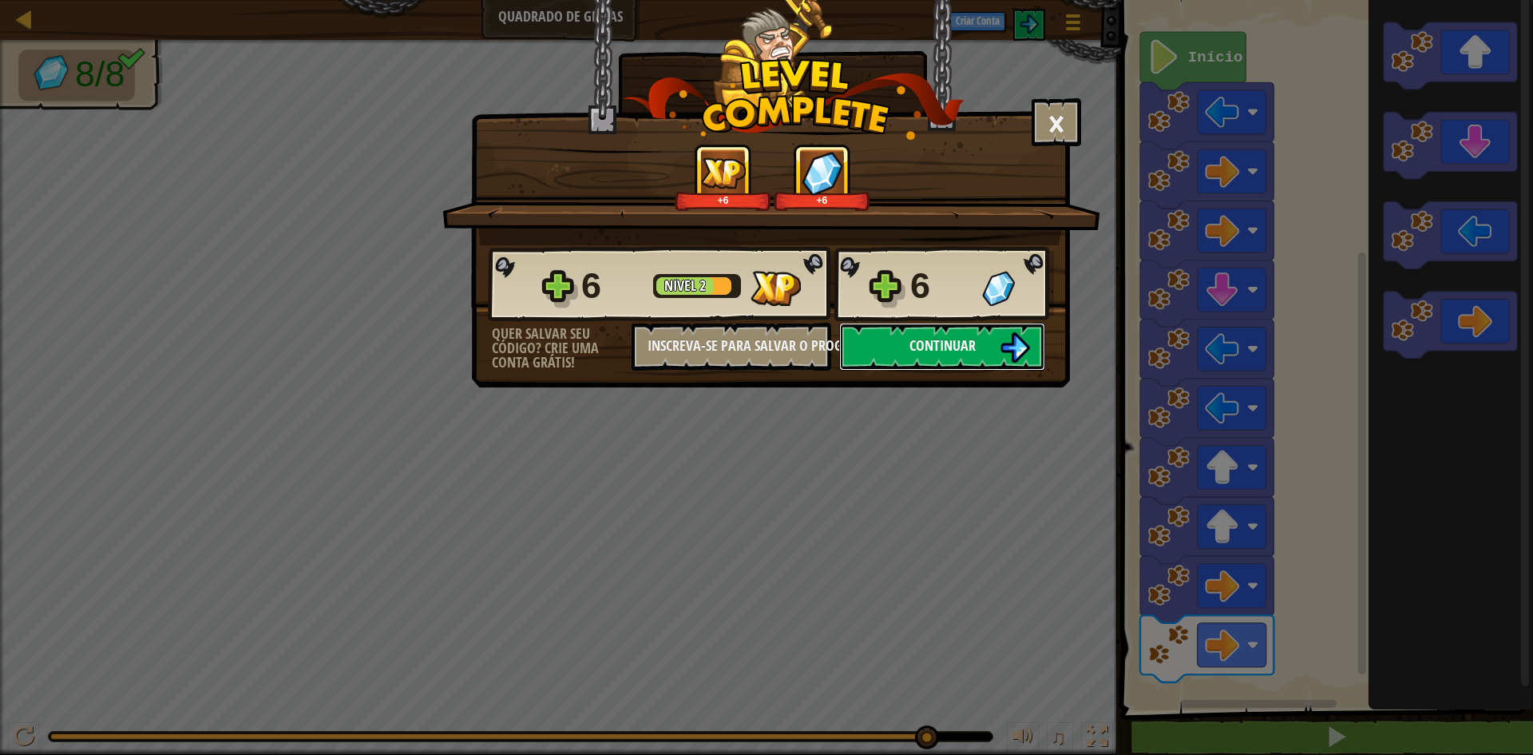
click at [959, 342] on span "Continuar" at bounding box center [943, 345] width 66 height 20
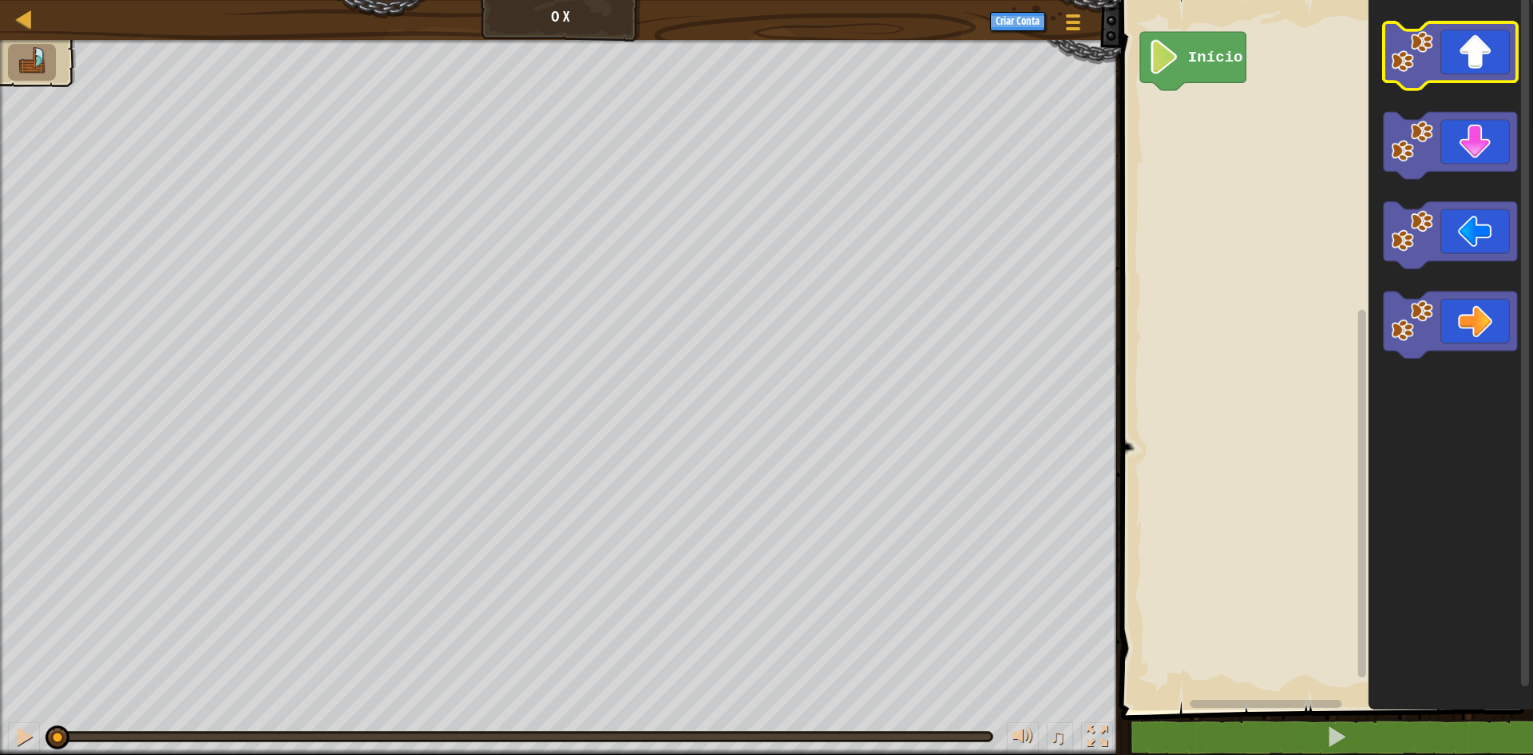
click at [1500, 51] on icon "Espaço de trabalho do Blockly" at bounding box center [1450, 55] width 133 height 67
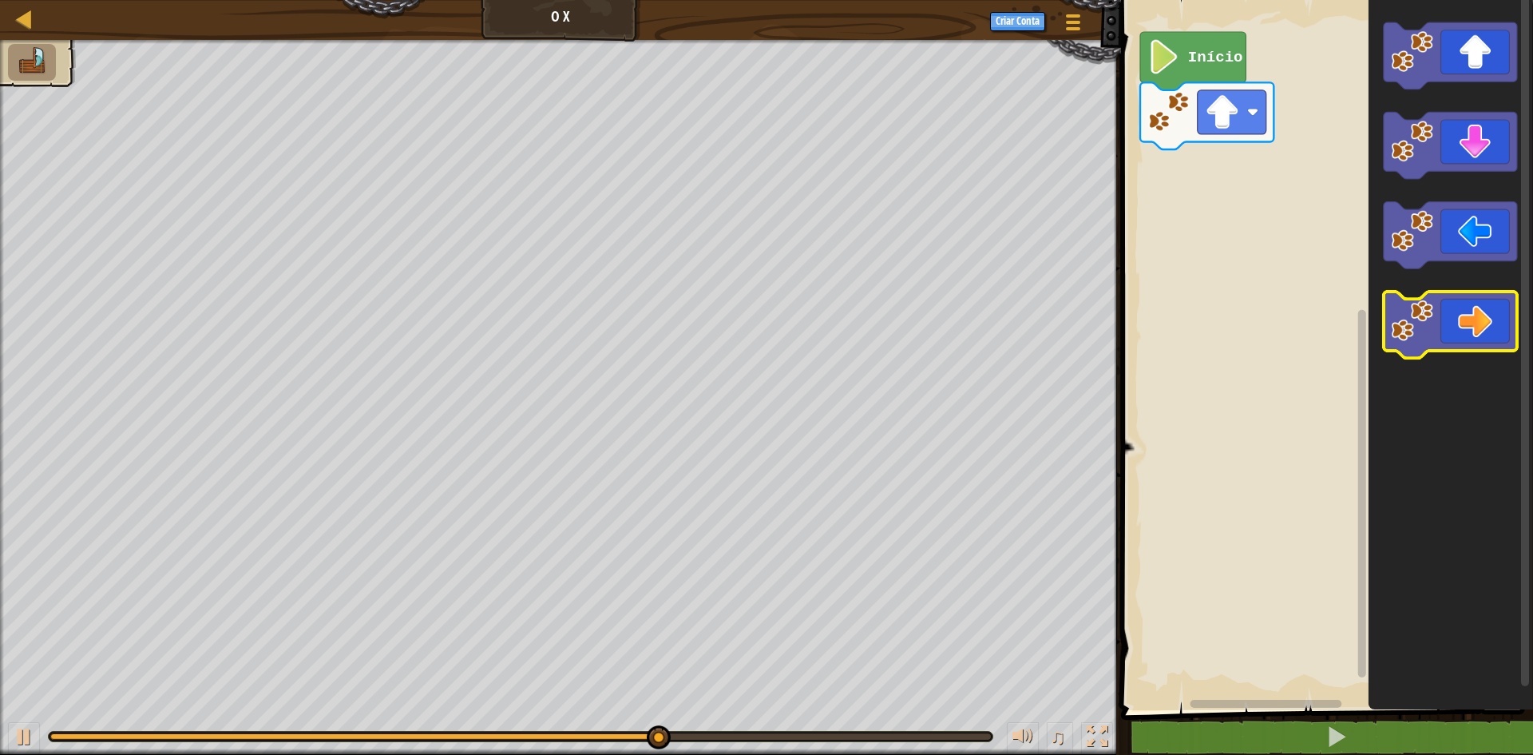
click at [1462, 323] on icon "Espaço de trabalho do Blockly" at bounding box center [1450, 325] width 133 height 67
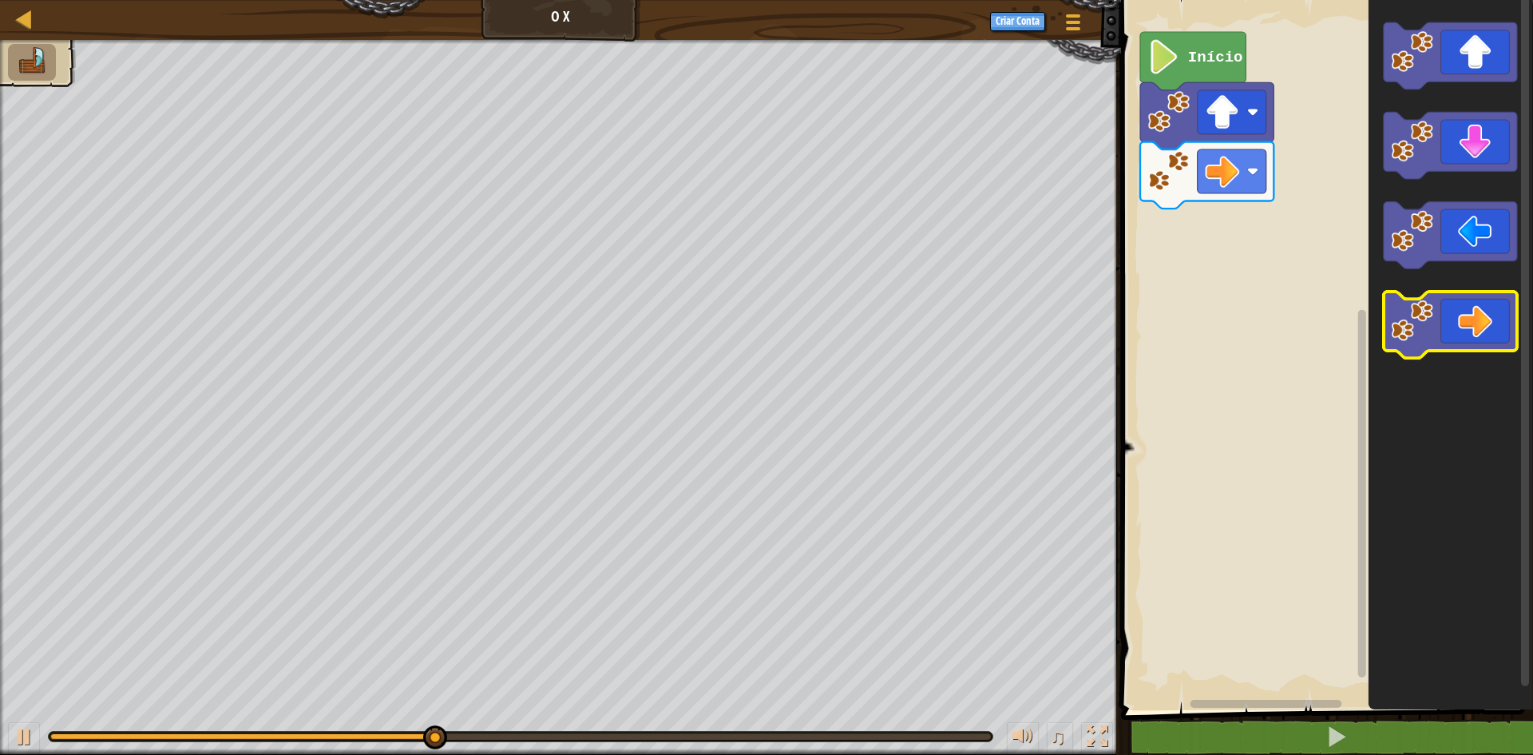
click at [1462, 323] on icon "Espaço de trabalho do Blockly" at bounding box center [1450, 325] width 133 height 67
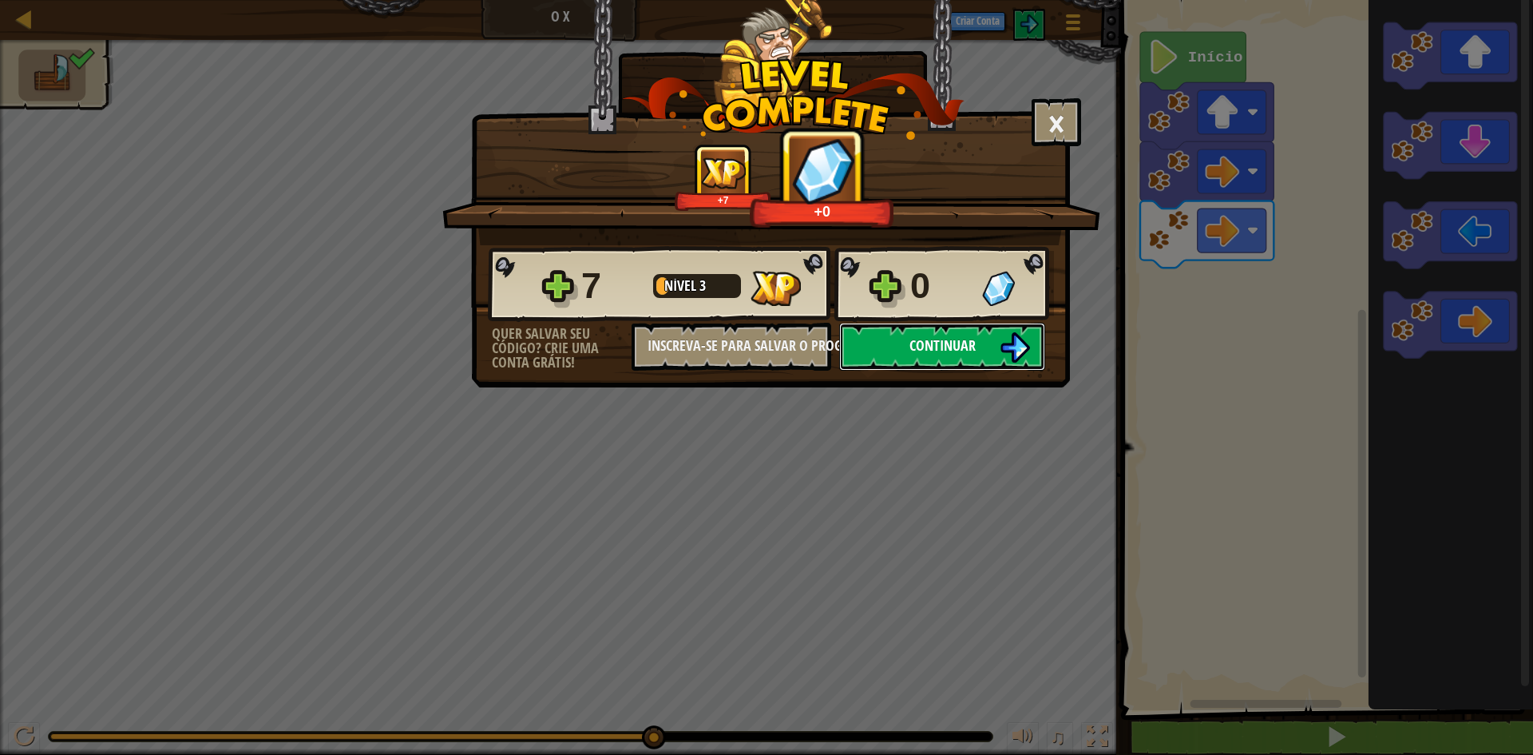
click at [918, 351] on span "Continuar" at bounding box center [943, 345] width 66 height 20
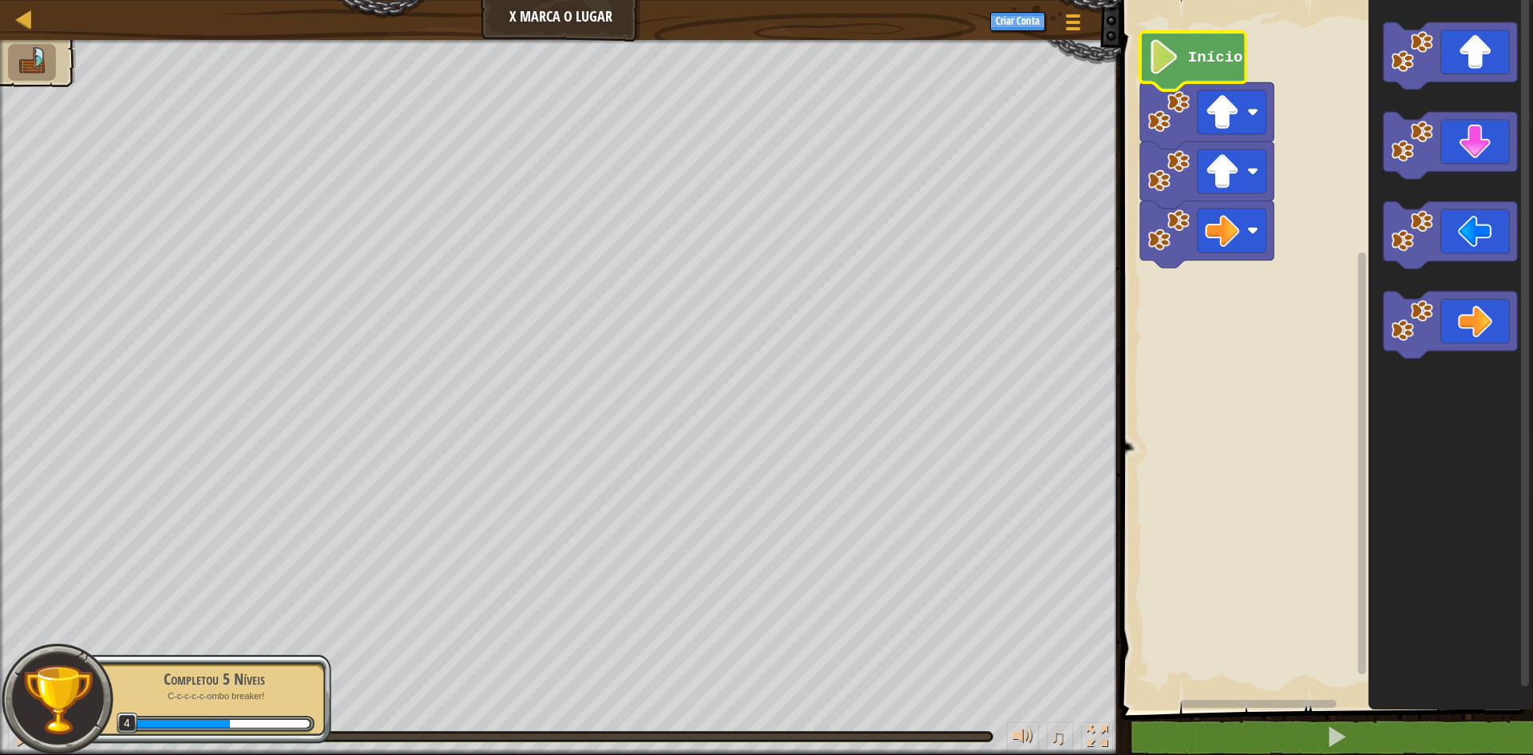
click at [1184, 57] on icon "Espaço de trabalho do Blockly" at bounding box center [1192, 61] width 105 height 58
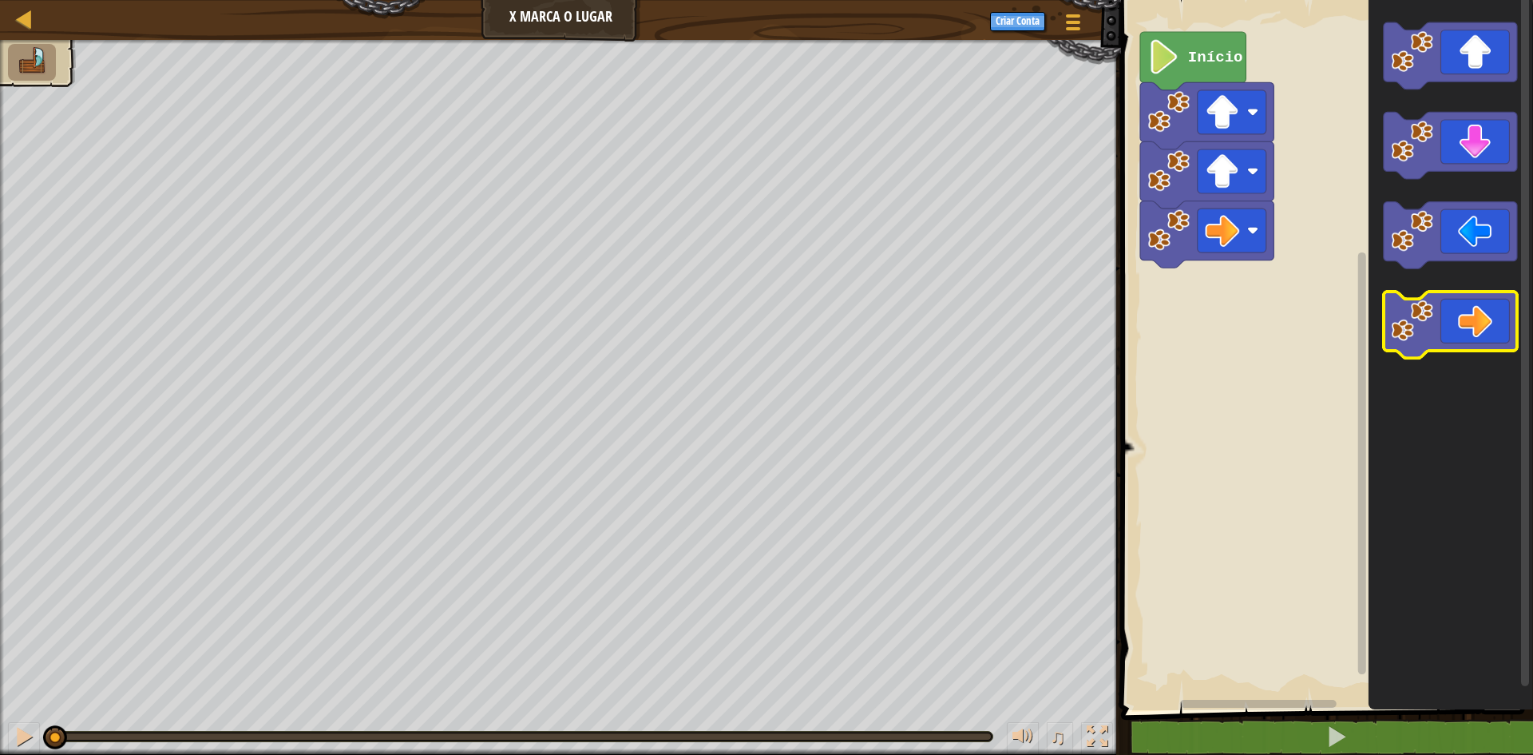
click at [1456, 311] on icon "Espaço de trabalho do Blockly" at bounding box center [1450, 325] width 133 height 67
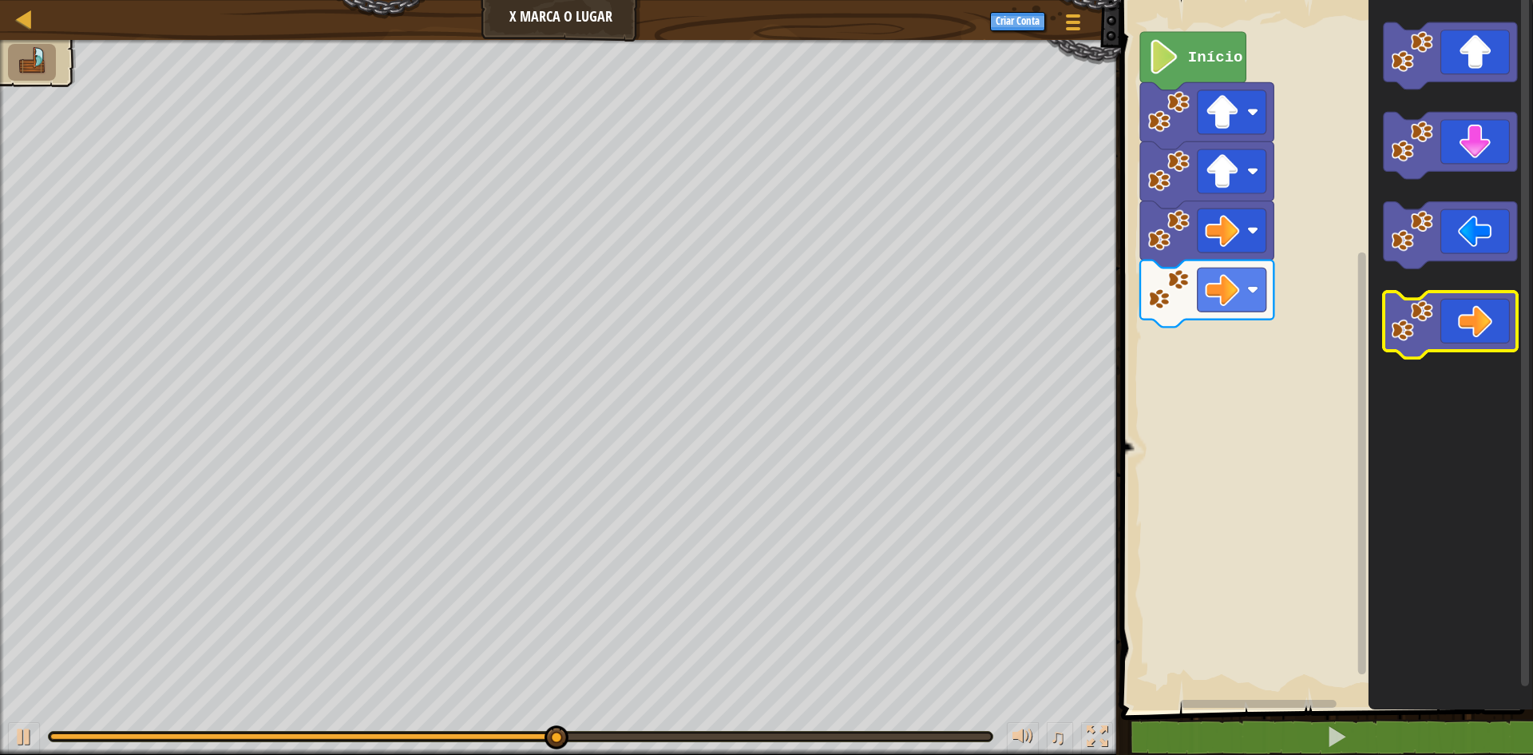
click at [1467, 305] on icon "Espaço de trabalho do Blockly" at bounding box center [1450, 325] width 133 height 67
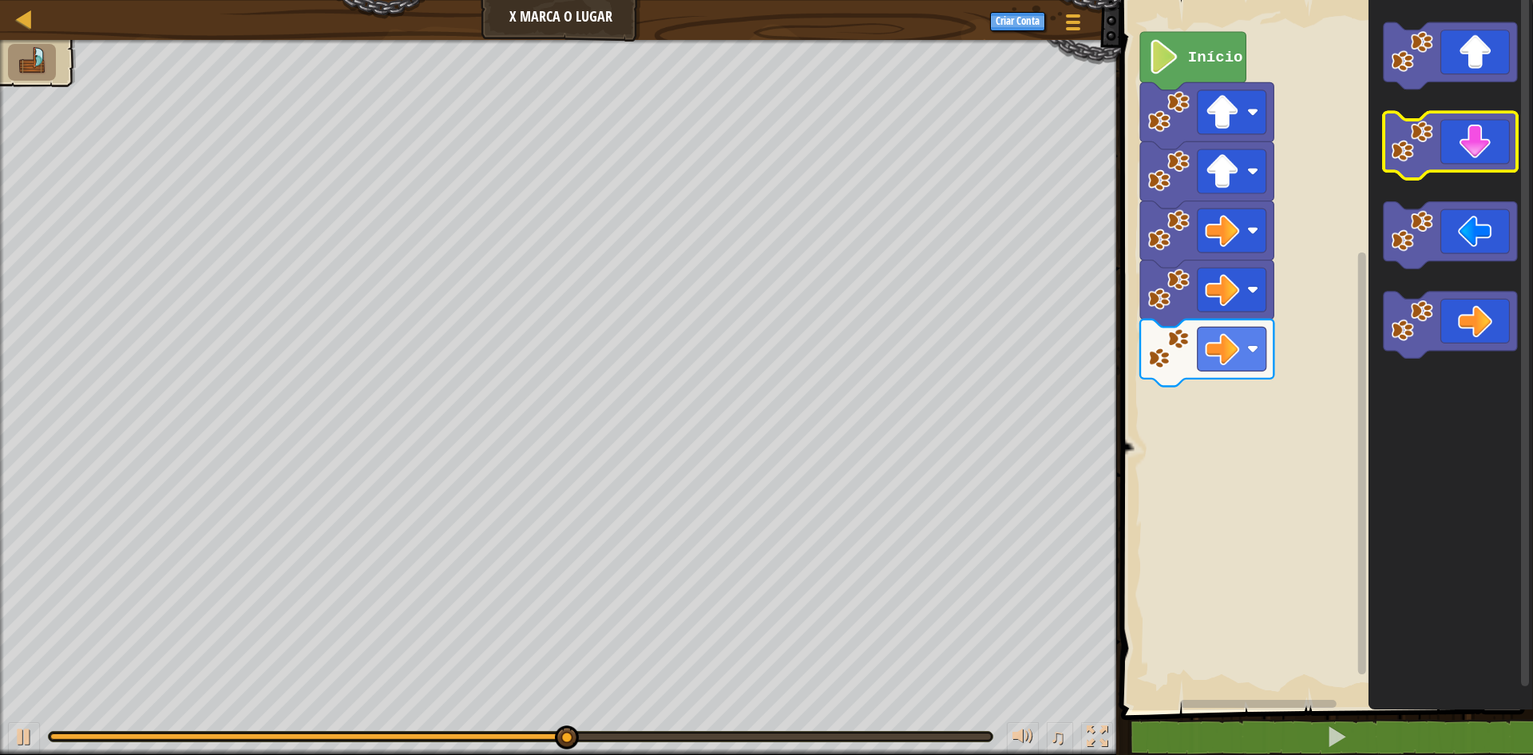
click at [1447, 149] on icon "Espaço de trabalho do Blockly" at bounding box center [1450, 146] width 133 height 67
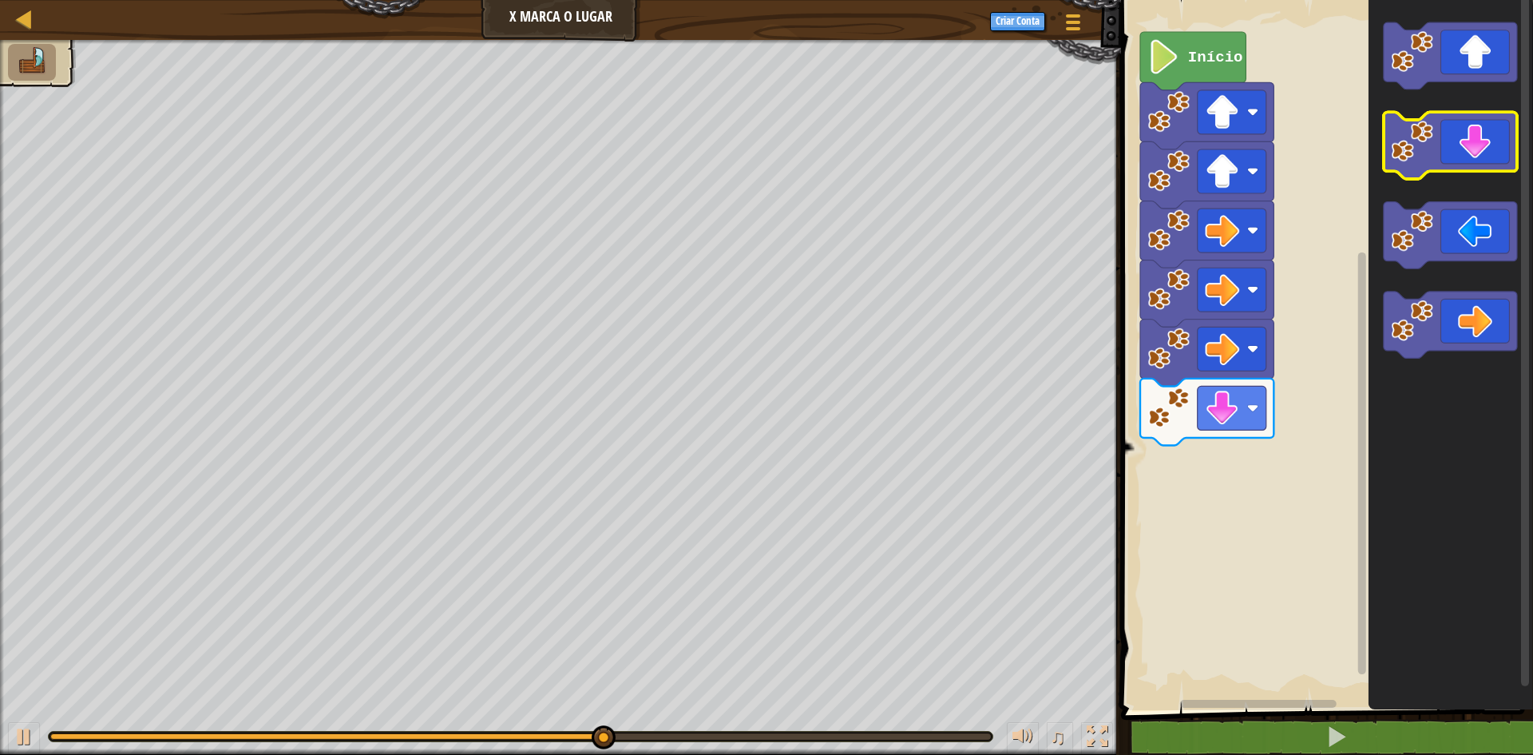
click at [1447, 149] on icon "Espaço de trabalho do Blockly" at bounding box center [1450, 146] width 133 height 67
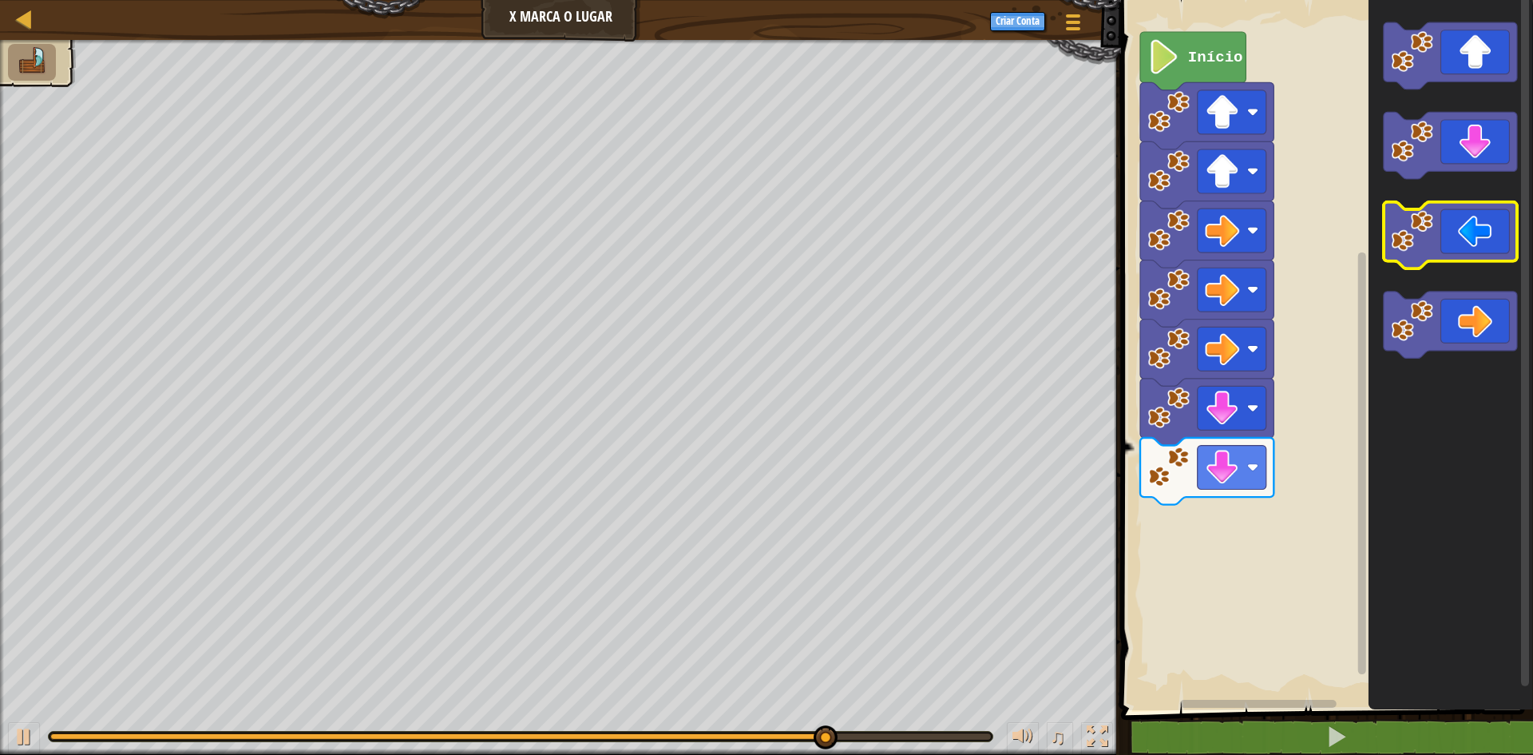
click at [1426, 252] on image "Espaço de trabalho do Blockly" at bounding box center [1412, 231] width 42 height 42
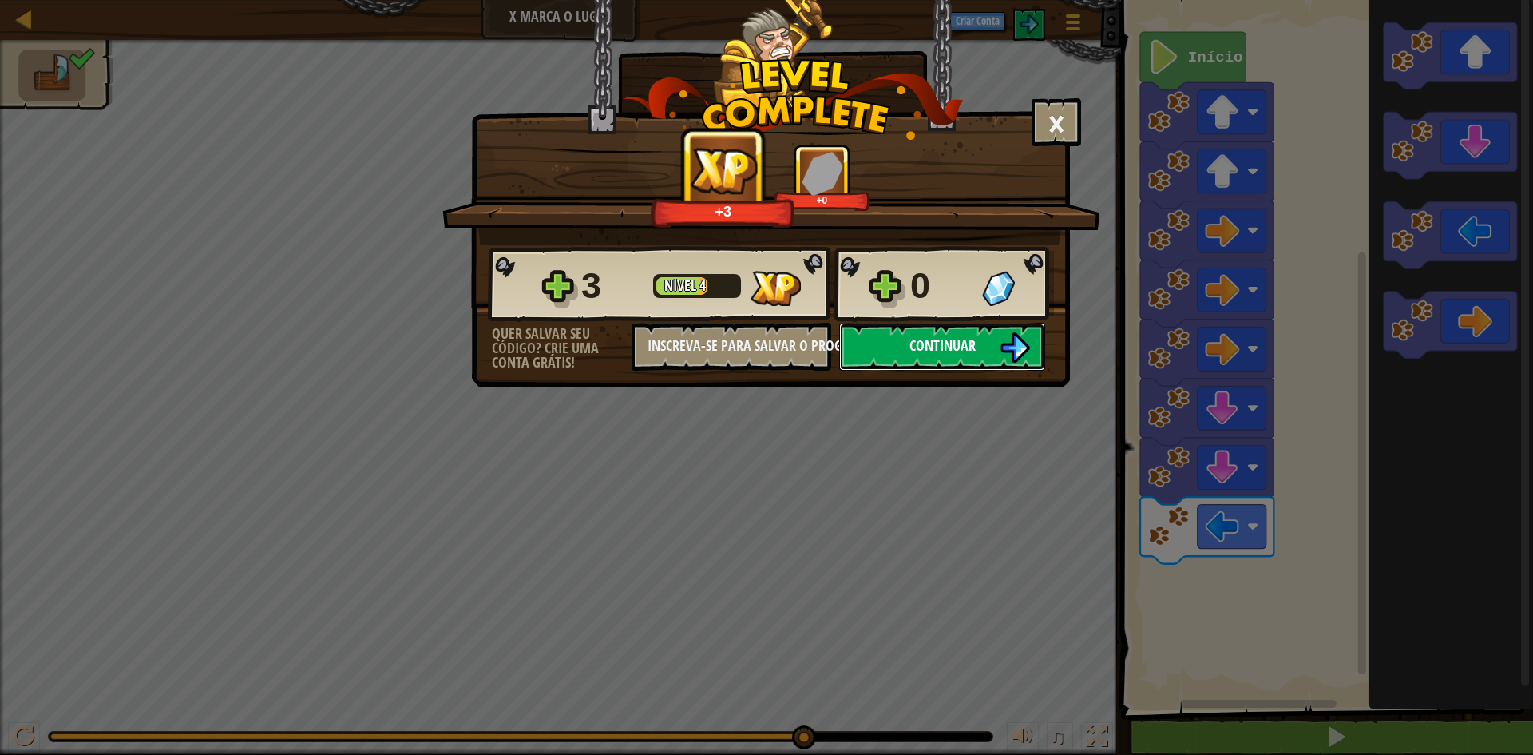
click at [933, 344] on span "Continuar" at bounding box center [943, 345] width 66 height 20
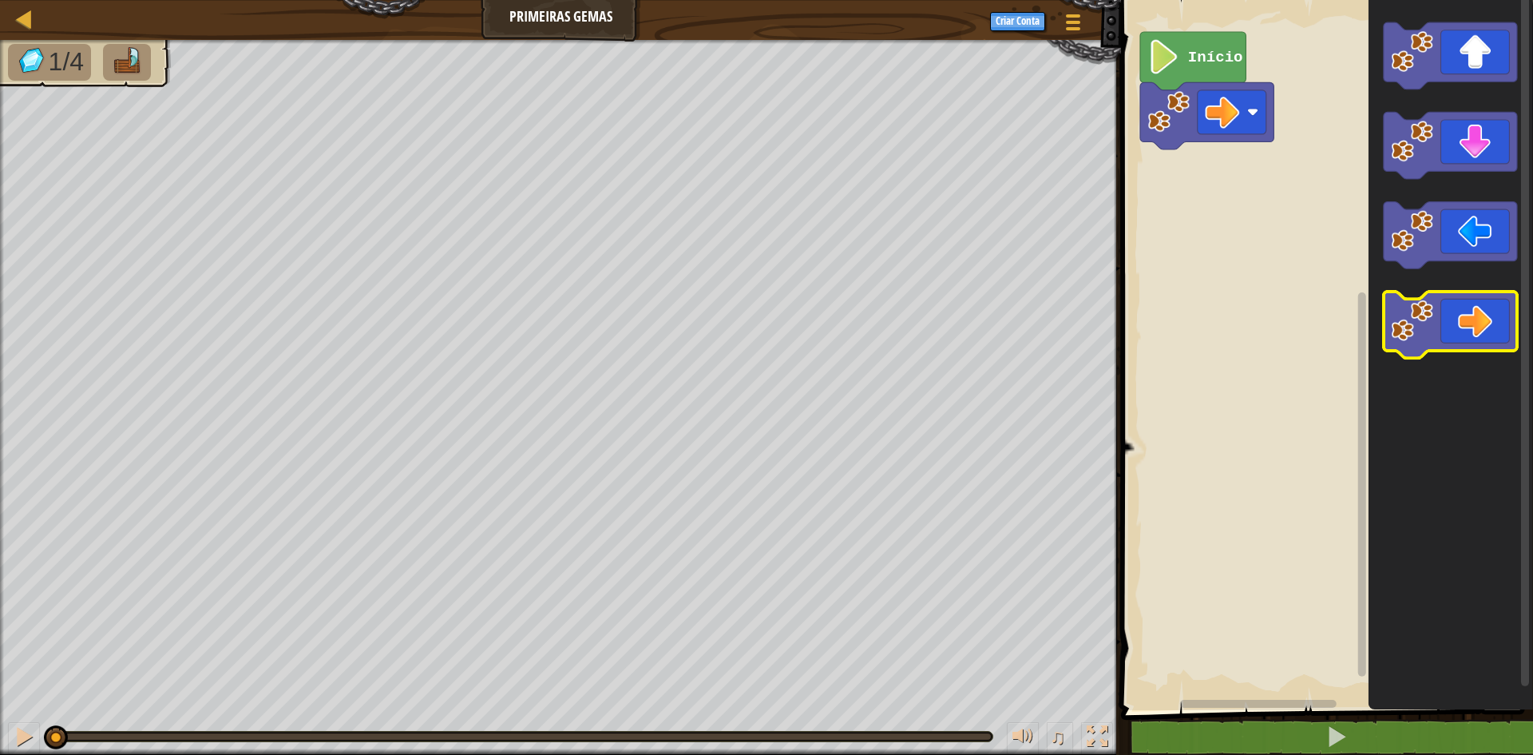
click at [1468, 323] on icon "Espaço de trabalho do Blockly" at bounding box center [1450, 325] width 133 height 67
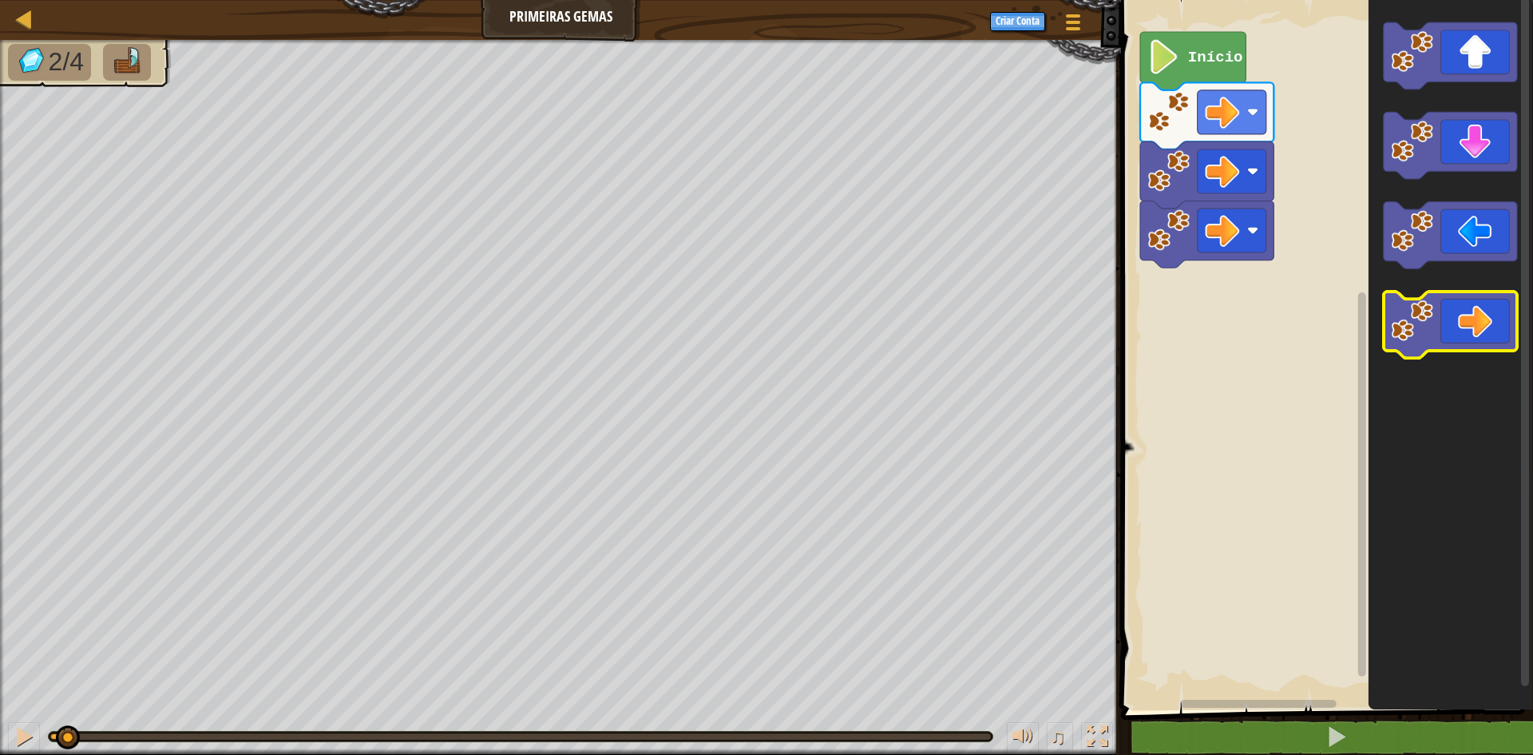
click at [1468, 323] on icon "Espaço de trabalho do Blockly" at bounding box center [1450, 325] width 133 height 67
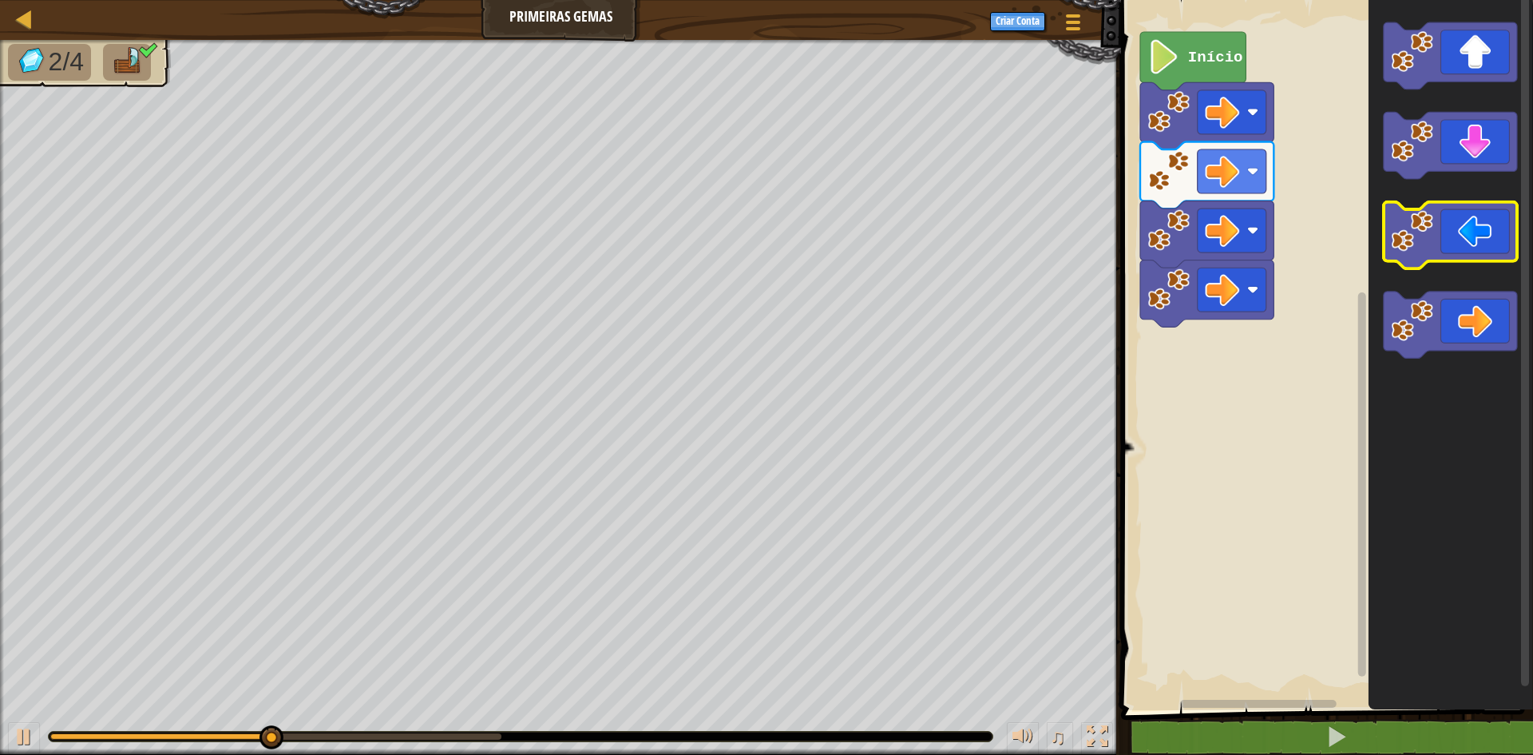
click at [1449, 267] on rect "Espaço de trabalho do Blockly" at bounding box center [1450, 235] width 133 height 67
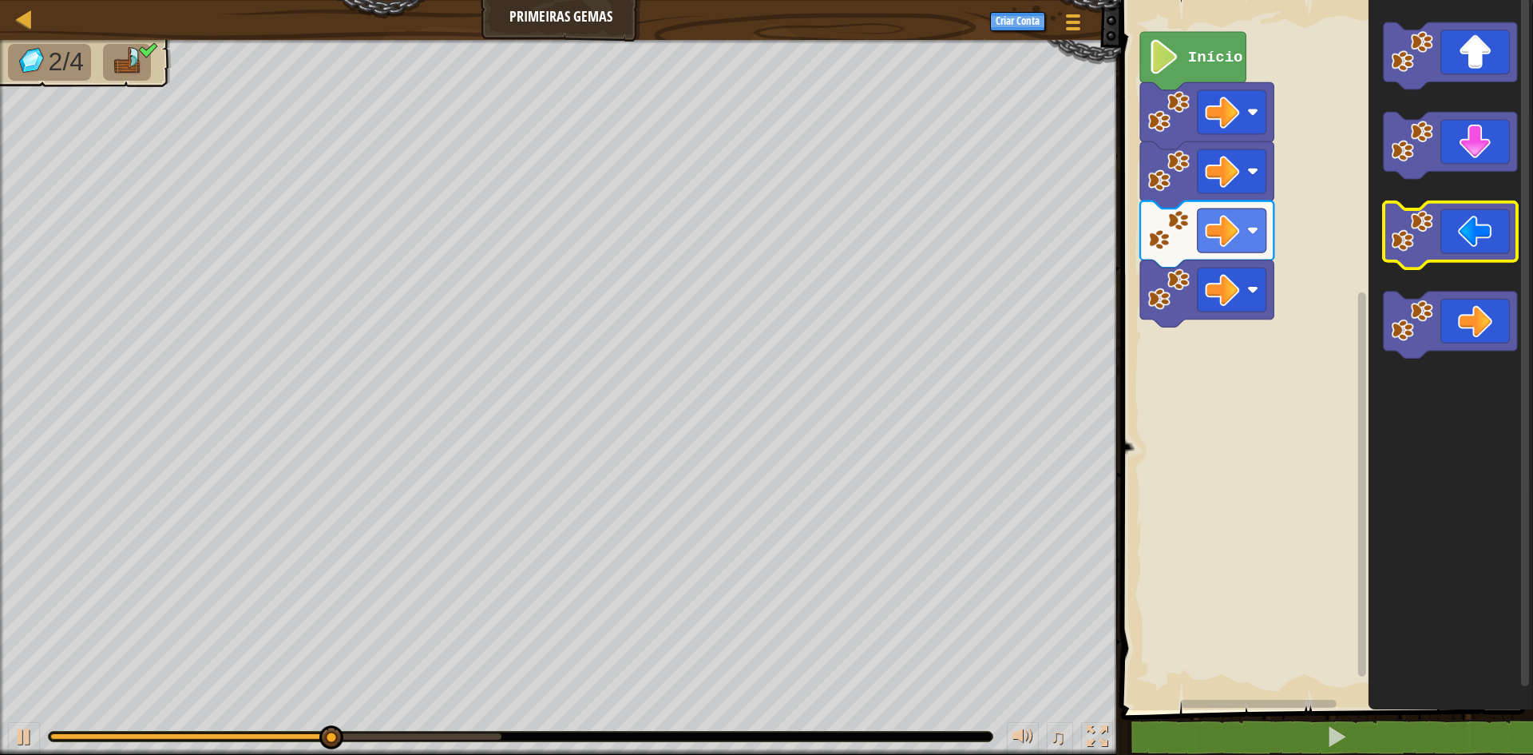
click at [1446, 249] on icon "Espaço de trabalho do Blockly" at bounding box center [1450, 235] width 133 height 67
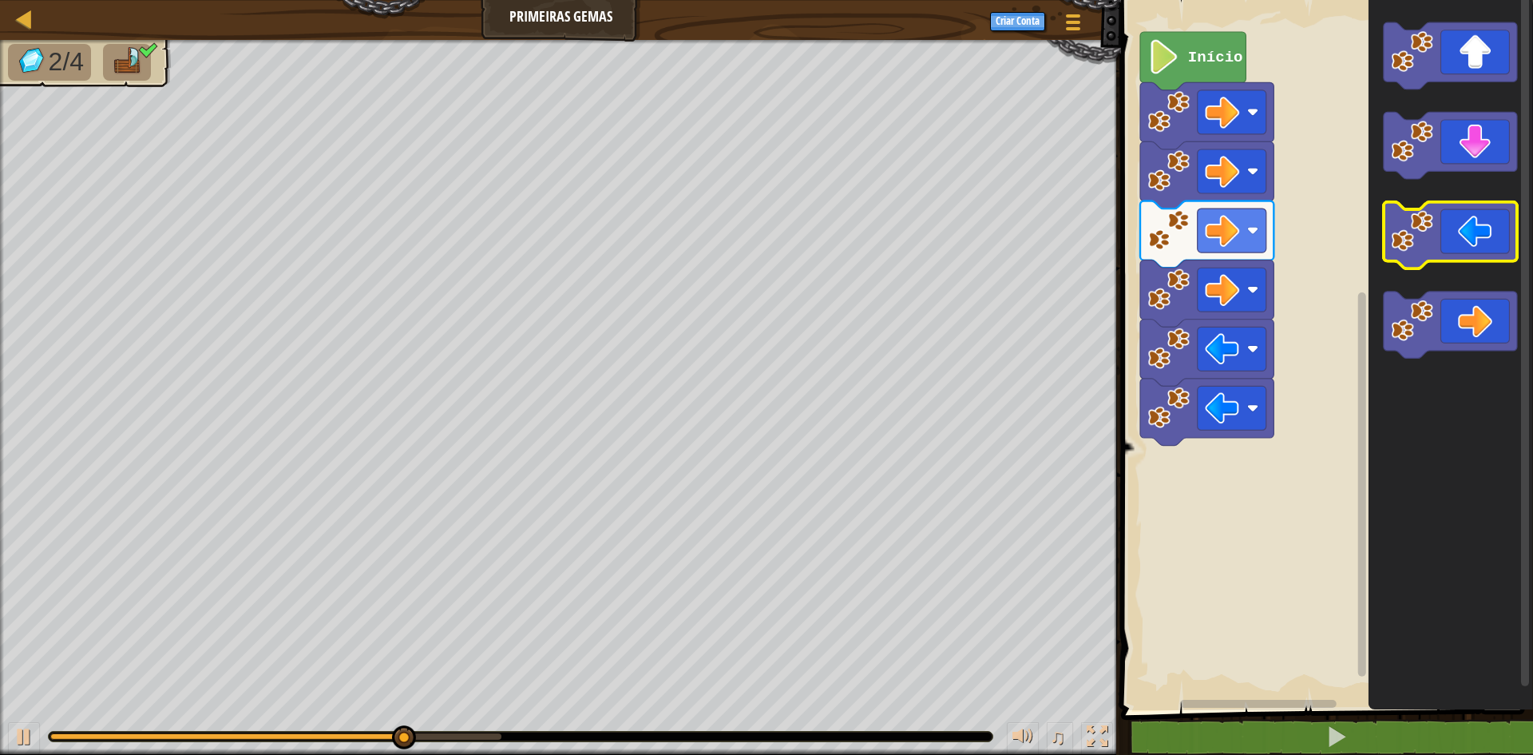
click at [1446, 249] on icon "Espaço de trabalho do Blockly" at bounding box center [1450, 235] width 133 height 67
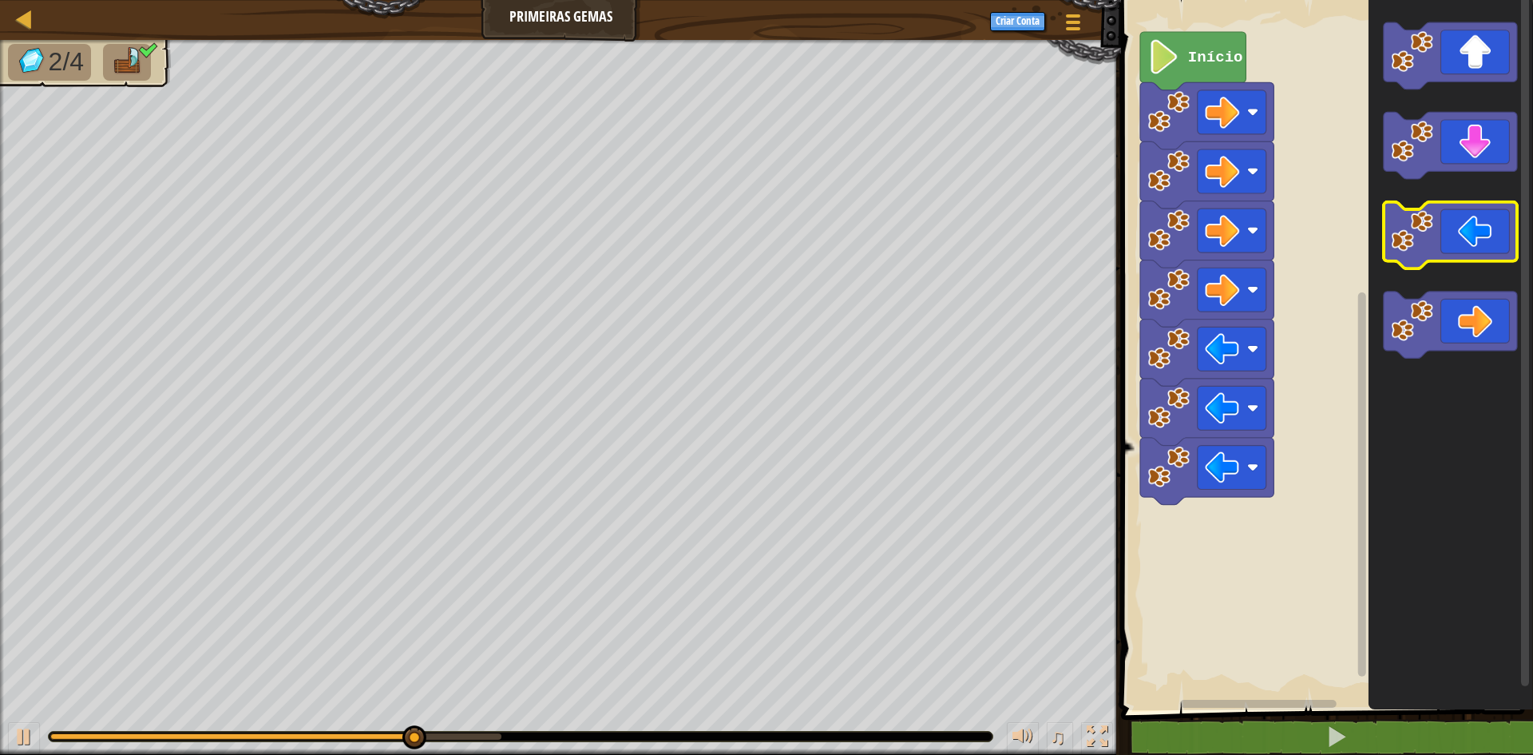
click at [1446, 249] on icon "Espaço de trabalho do Blockly" at bounding box center [1450, 235] width 133 height 67
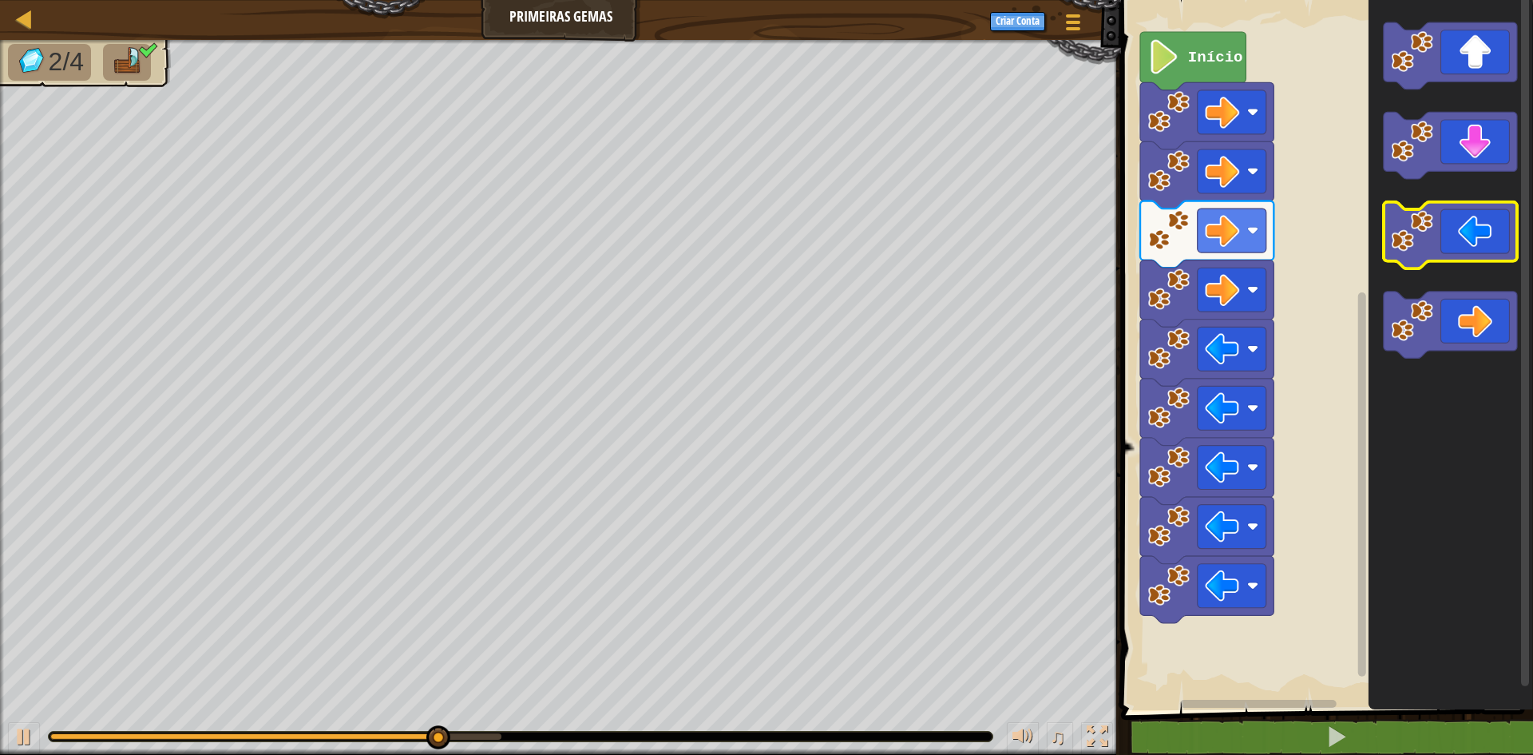
click at [1446, 249] on icon "Espaço de trabalho do Blockly" at bounding box center [1450, 235] width 133 height 67
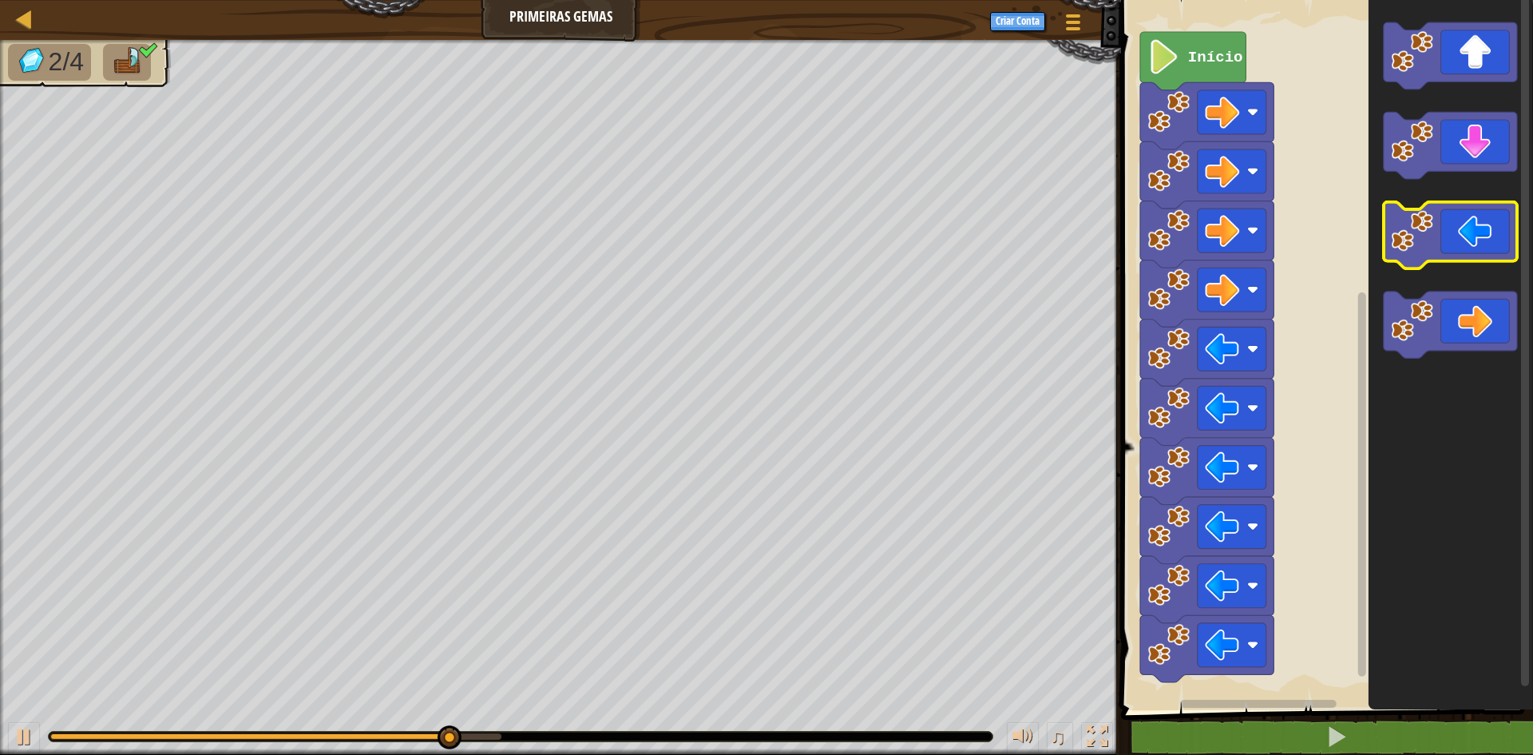
click at [1446, 249] on icon "Espaço de trabalho do Blockly" at bounding box center [1450, 235] width 133 height 67
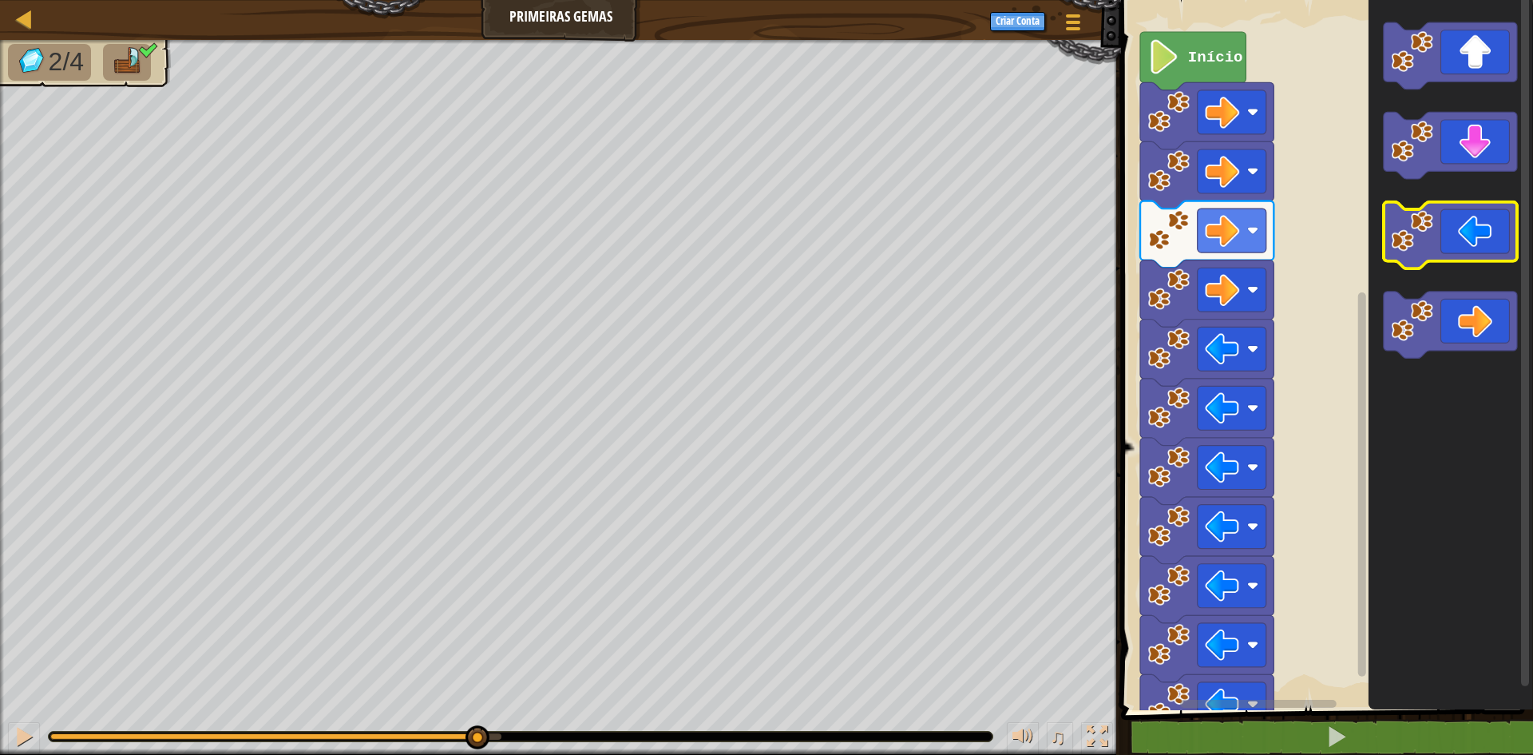
click at [1446, 249] on icon "Espaço de trabalho do Blockly" at bounding box center [1450, 235] width 133 height 67
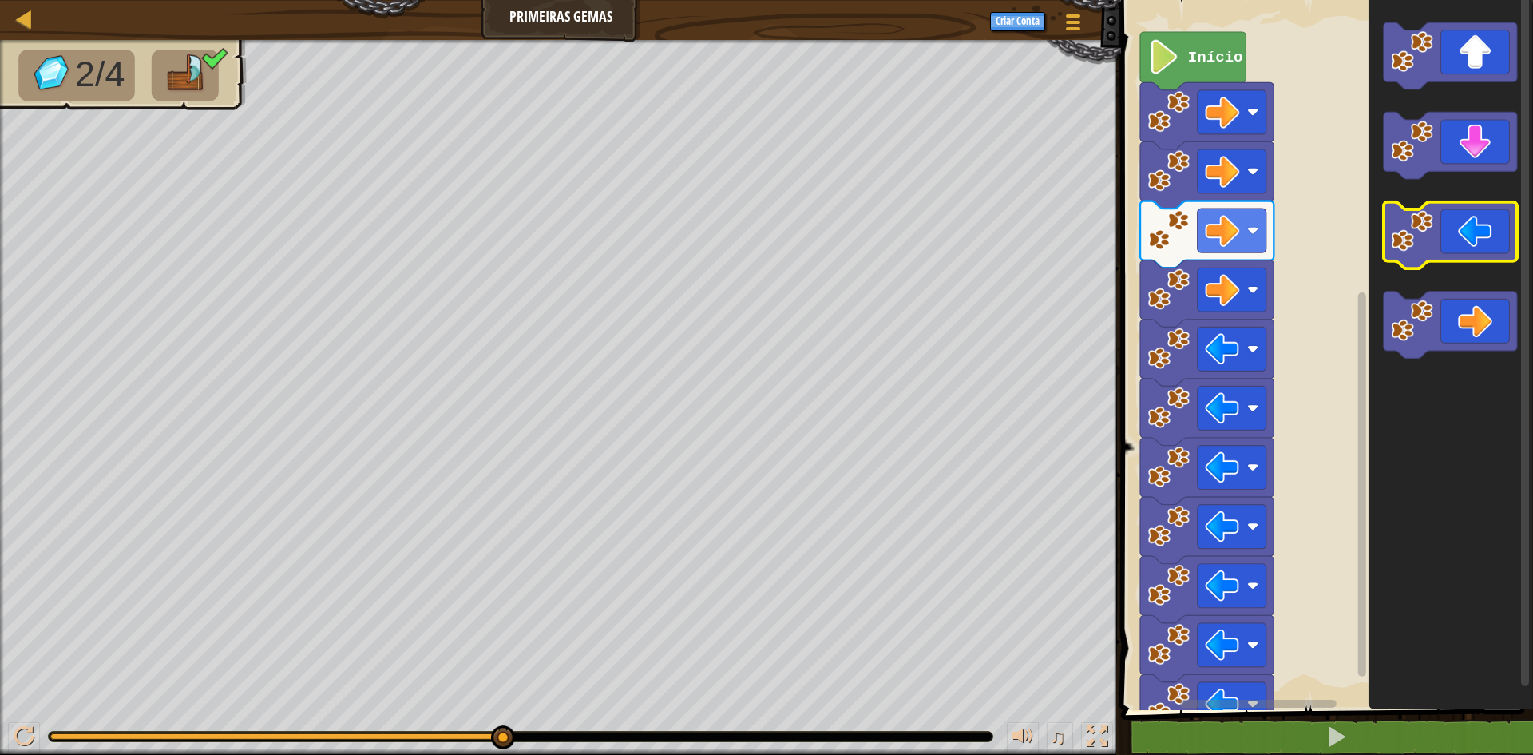
click at [1446, 249] on icon "Espaço de trabalho do Blockly" at bounding box center [1450, 235] width 133 height 67
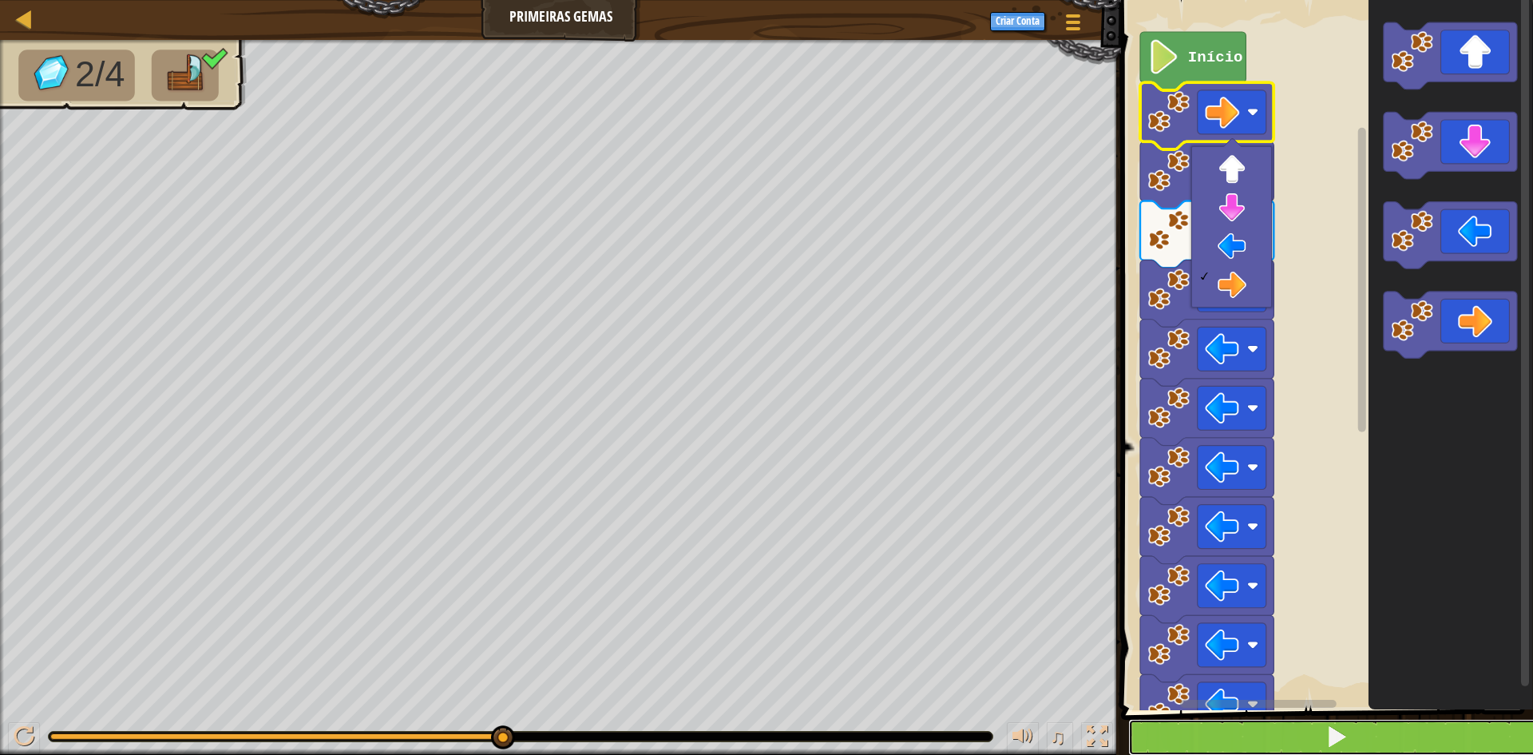
click at [1365, 725] on button at bounding box center [1337, 737] width 417 height 37
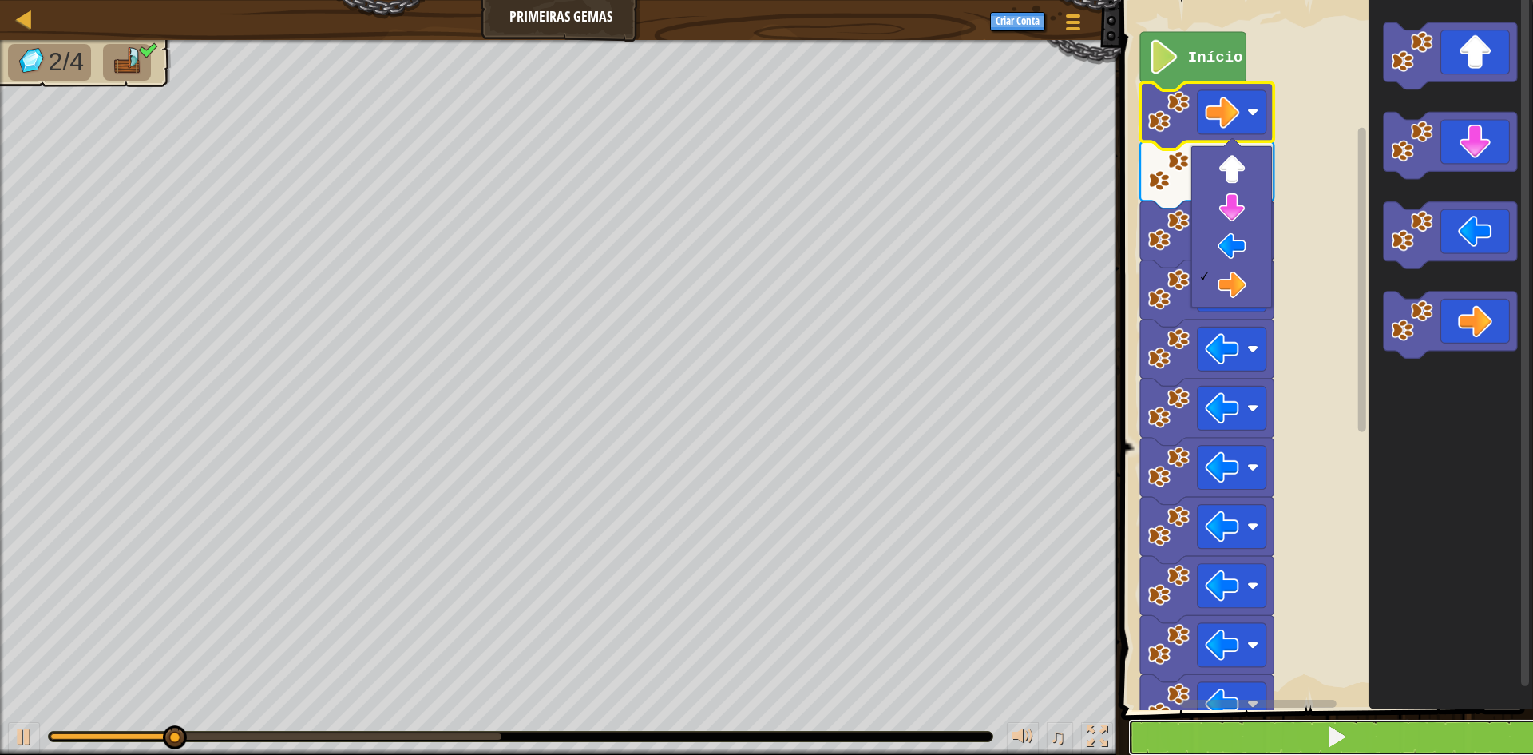
click at [1363, 725] on button at bounding box center [1337, 737] width 417 height 37
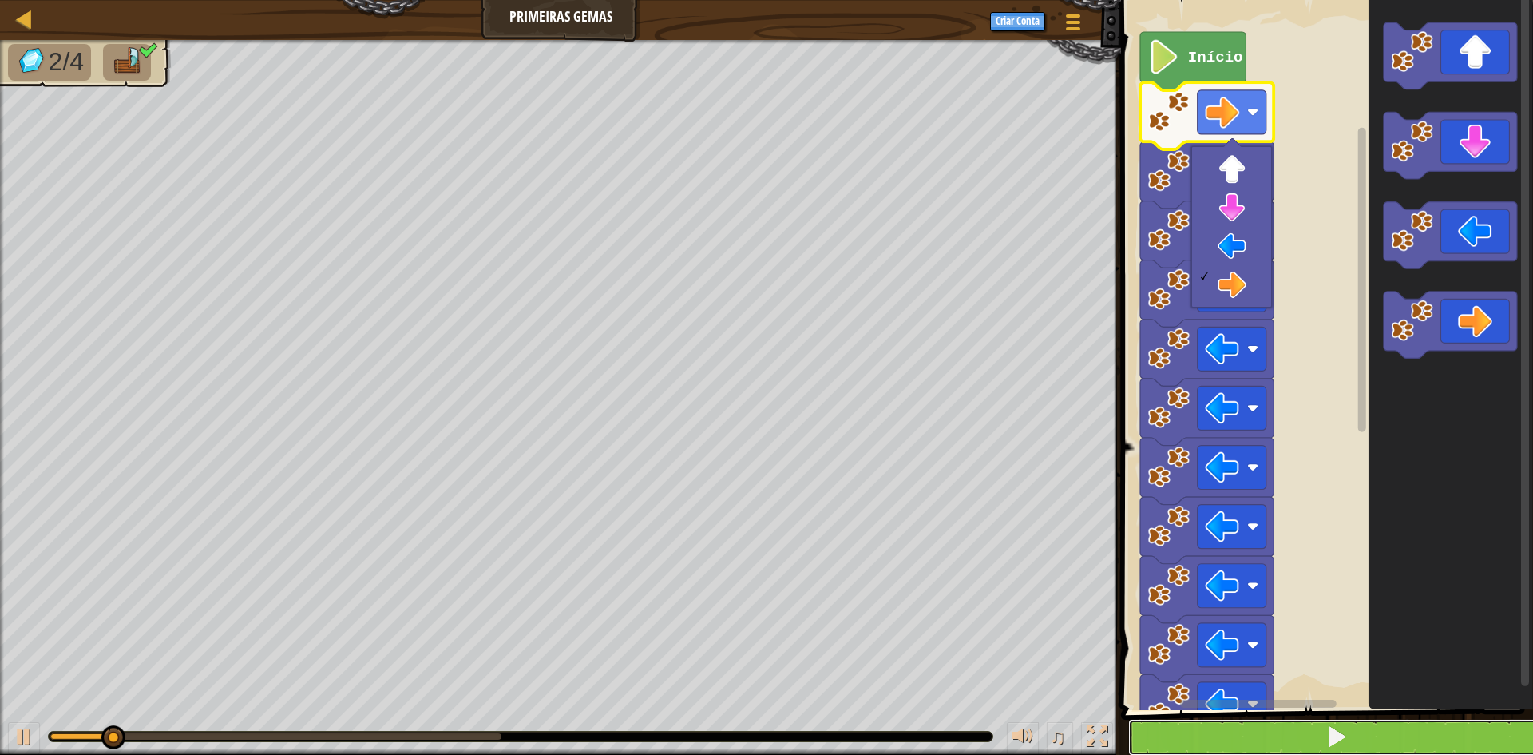
click at [1363, 725] on button at bounding box center [1337, 737] width 417 height 37
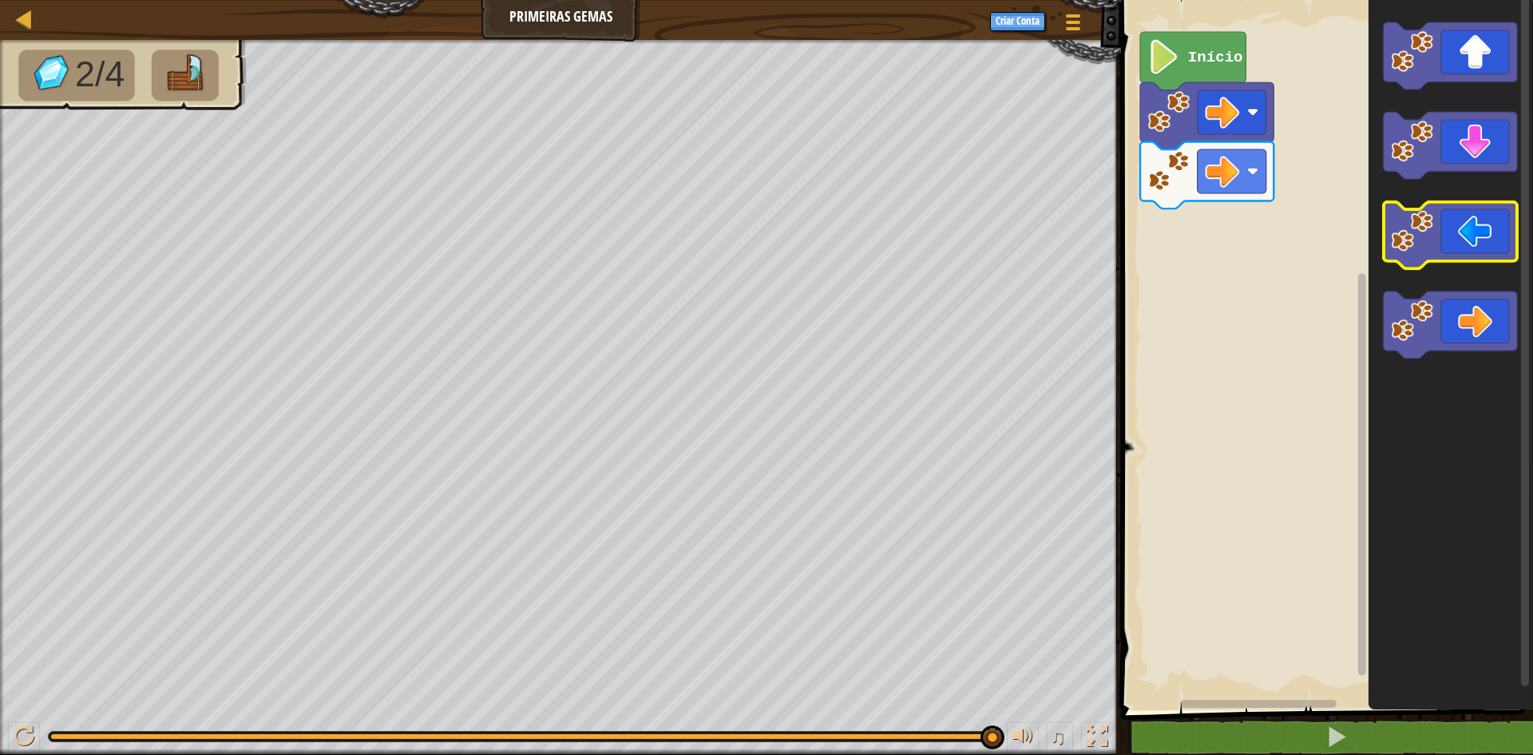
click at [1439, 238] on icon "Espaço de trabalho do Blockly" at bounding box center [1450, 235] width 133 height 67
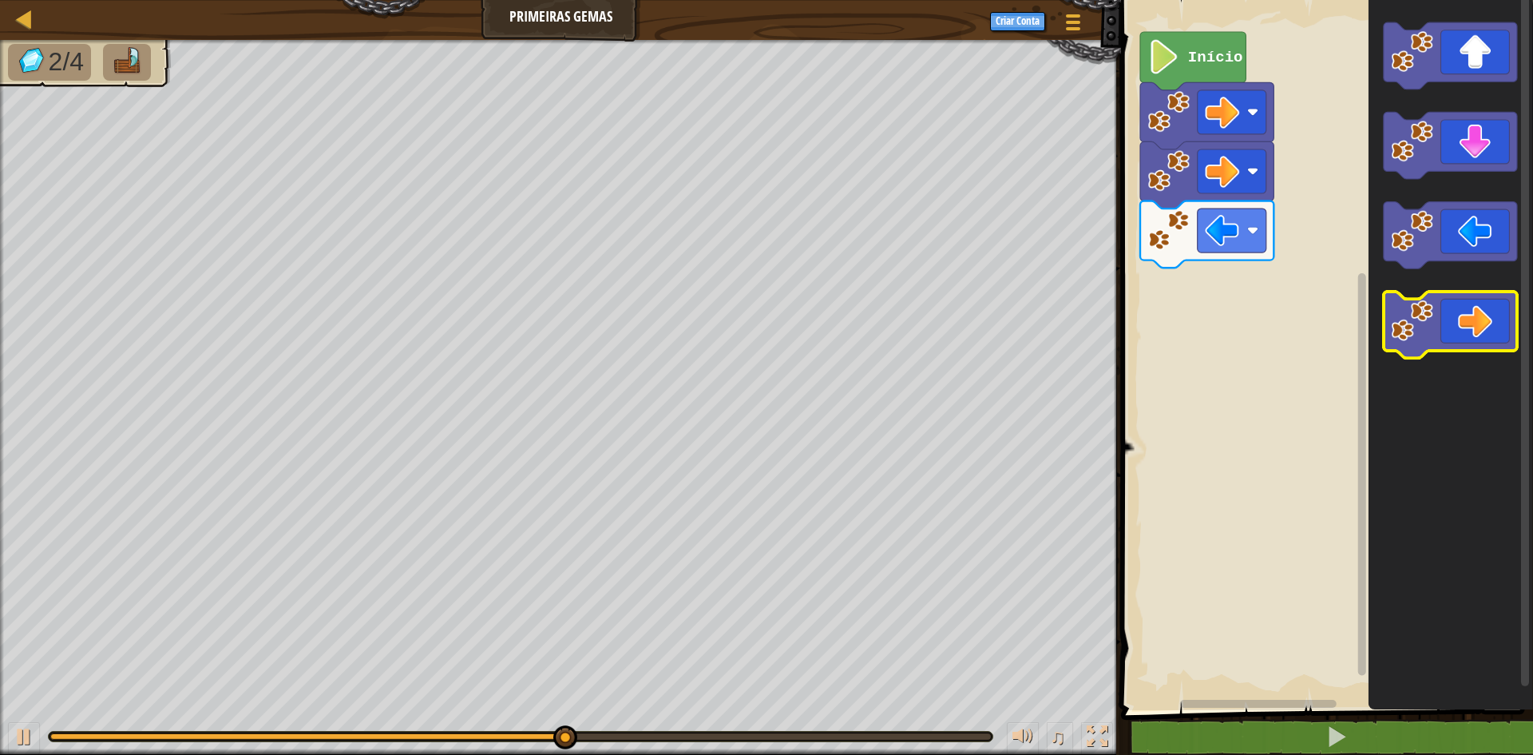
click at [1489, 325] on icon "Espaço de trabalho do Blockly" at bounding box center [1450, 325] width 133 height 67
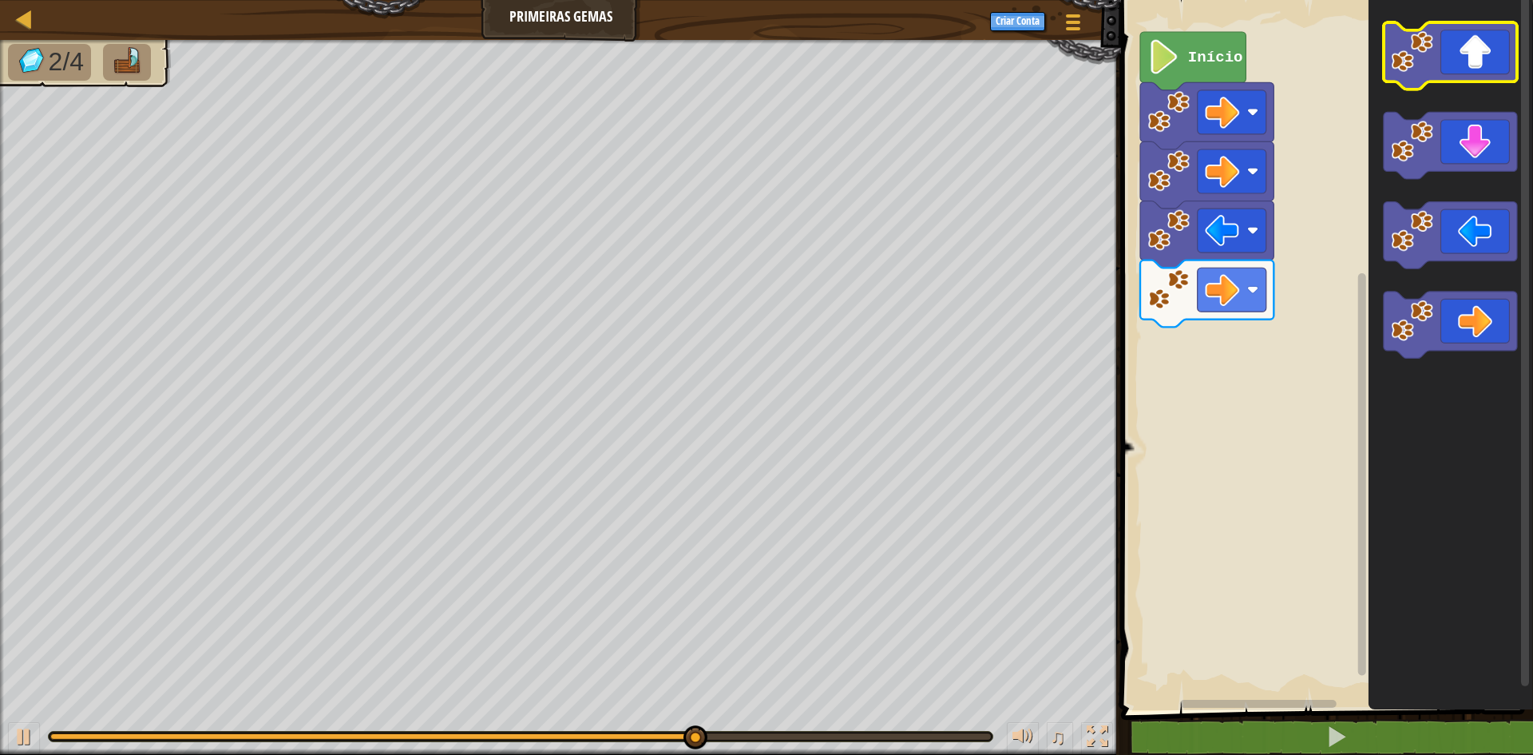
click at [1463, 61] on icon "Espaço de trabalho do Blockly" at bounding box center [1450, 55] width 133 height 67
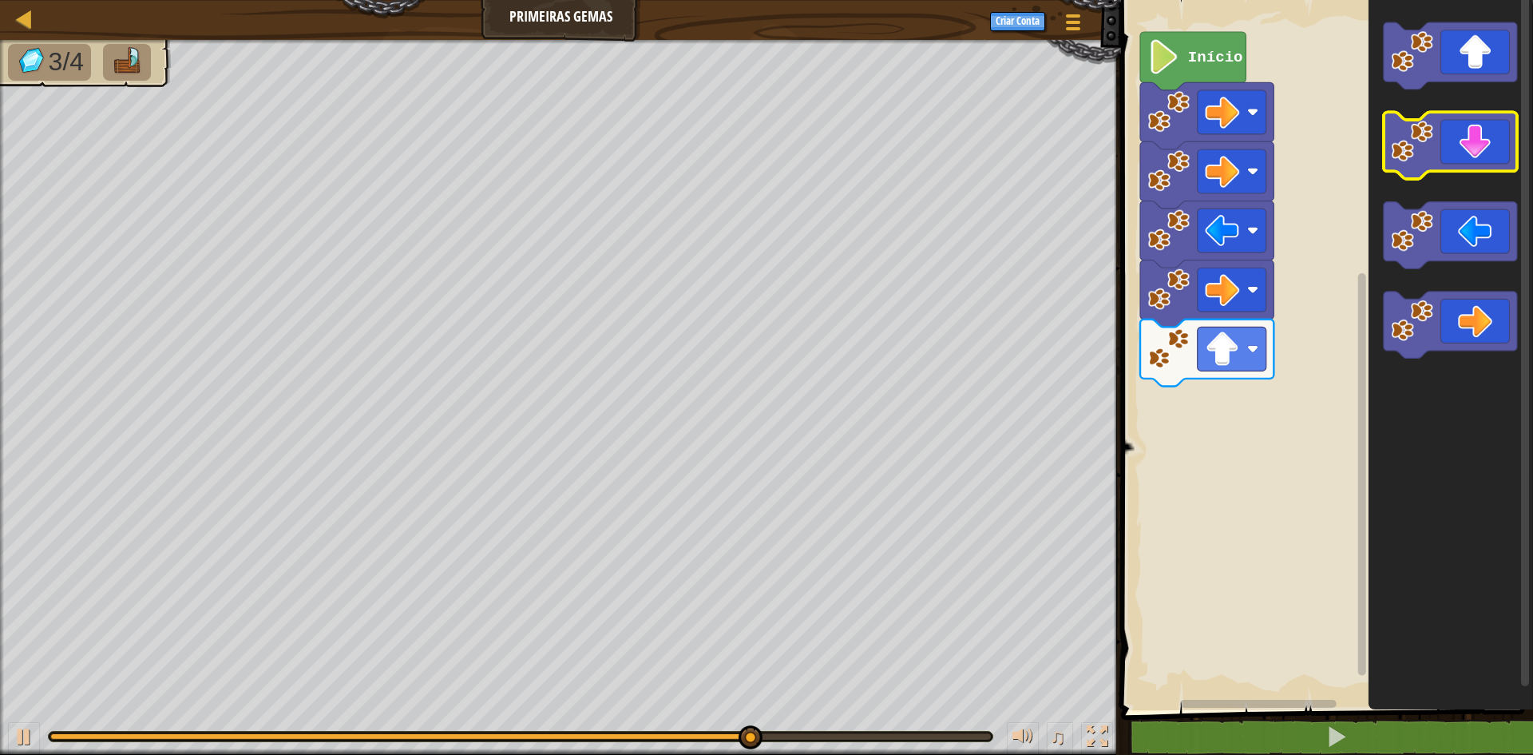
click at [1466, 134] on icon "Espaço de trabalho do Blockly" at bounding box center [1450, 146] width 133 height 67
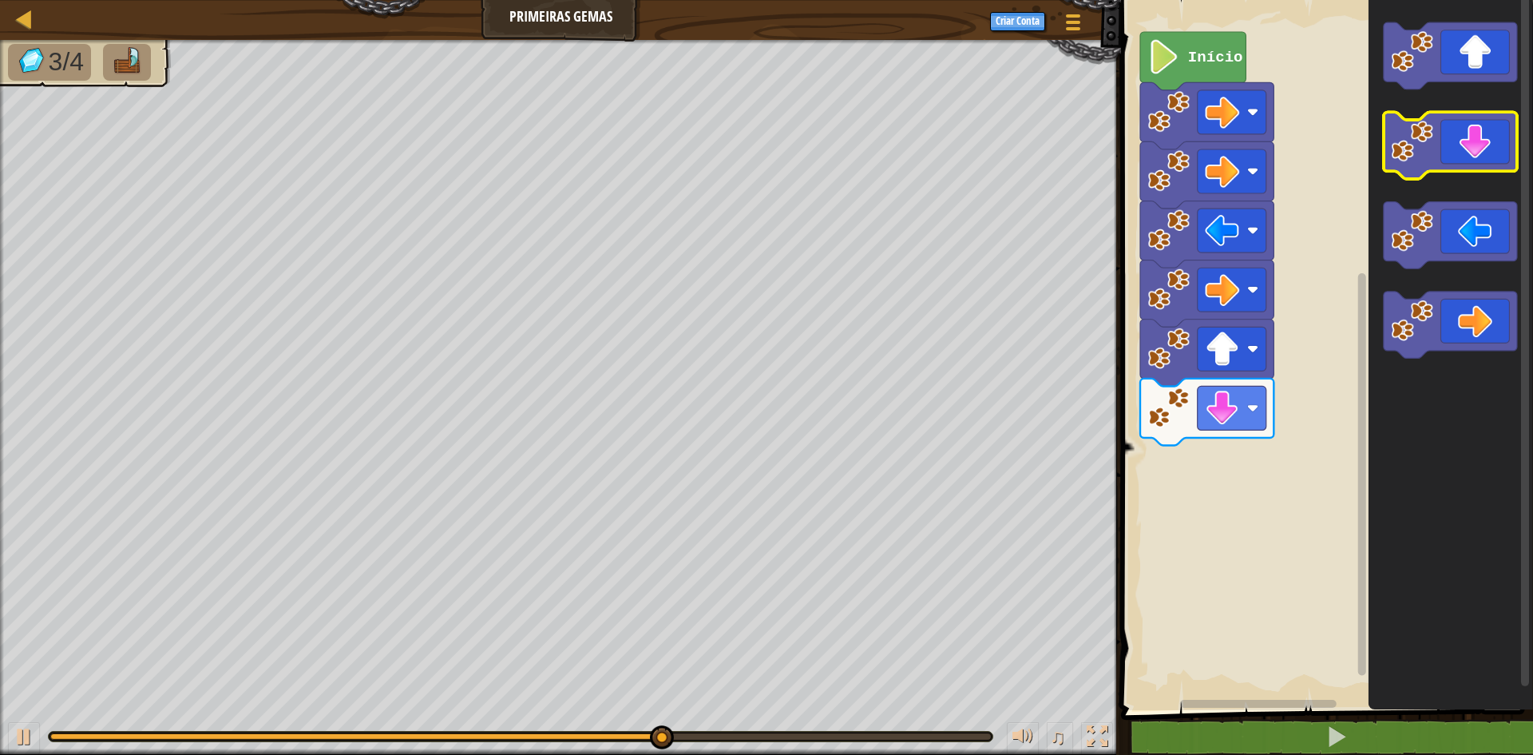
click at [1466, 137] on icon "Espaço de trabalho do Blockly" at bounding box center [1450, 146] width 133 height 67
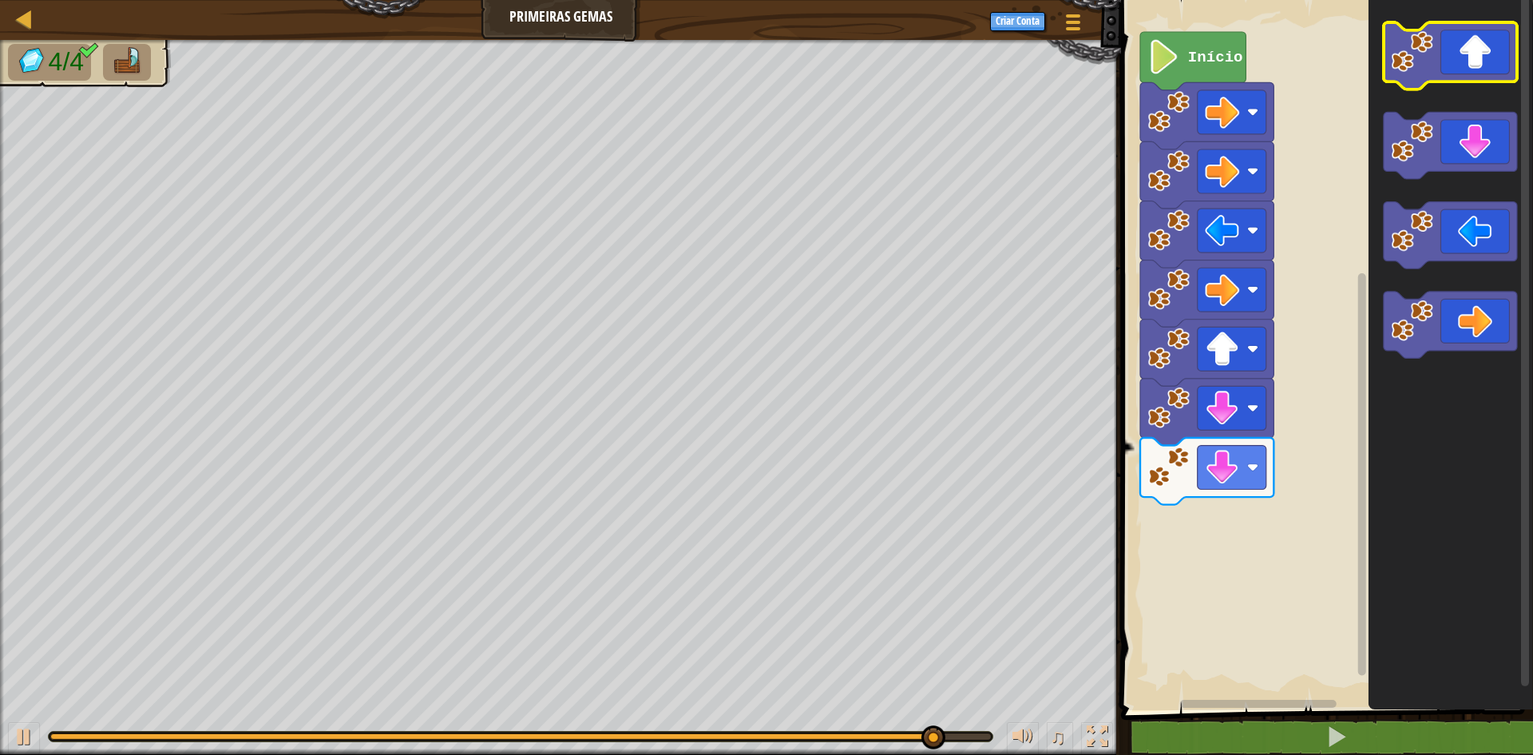
click at [1450, 57] on icon "Espaço de trabalho do Blockly" at bounding box center [1450, 55] width 133 height 67
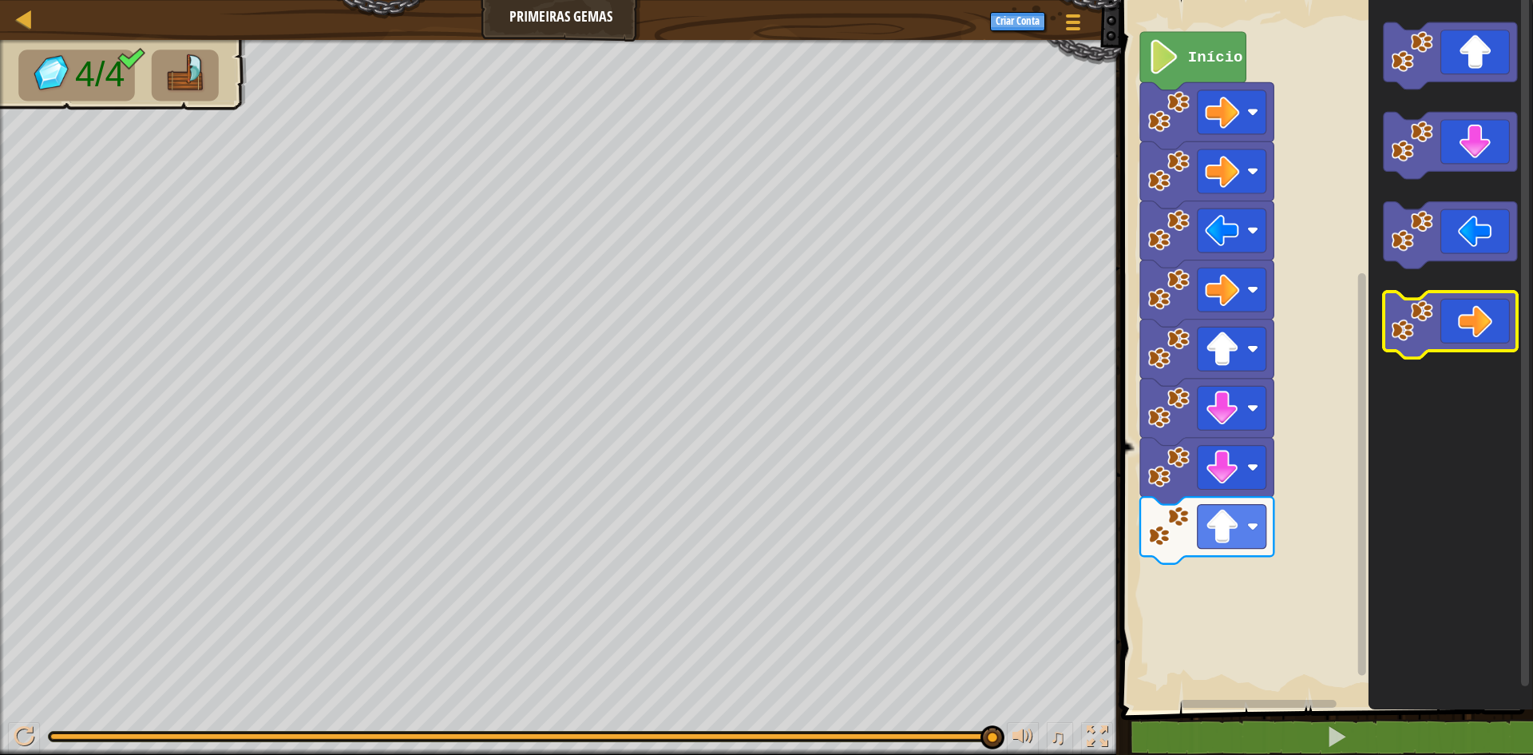
click at [1483, 317] on icon "Espaço de trabalho do Blockly" at bounding box center [1450, 325] width 133 height 67
click at [1487, 314] on icon "Espaço de trabalho do Blockly" at bounding box center [1450, 325] width 133 height 67
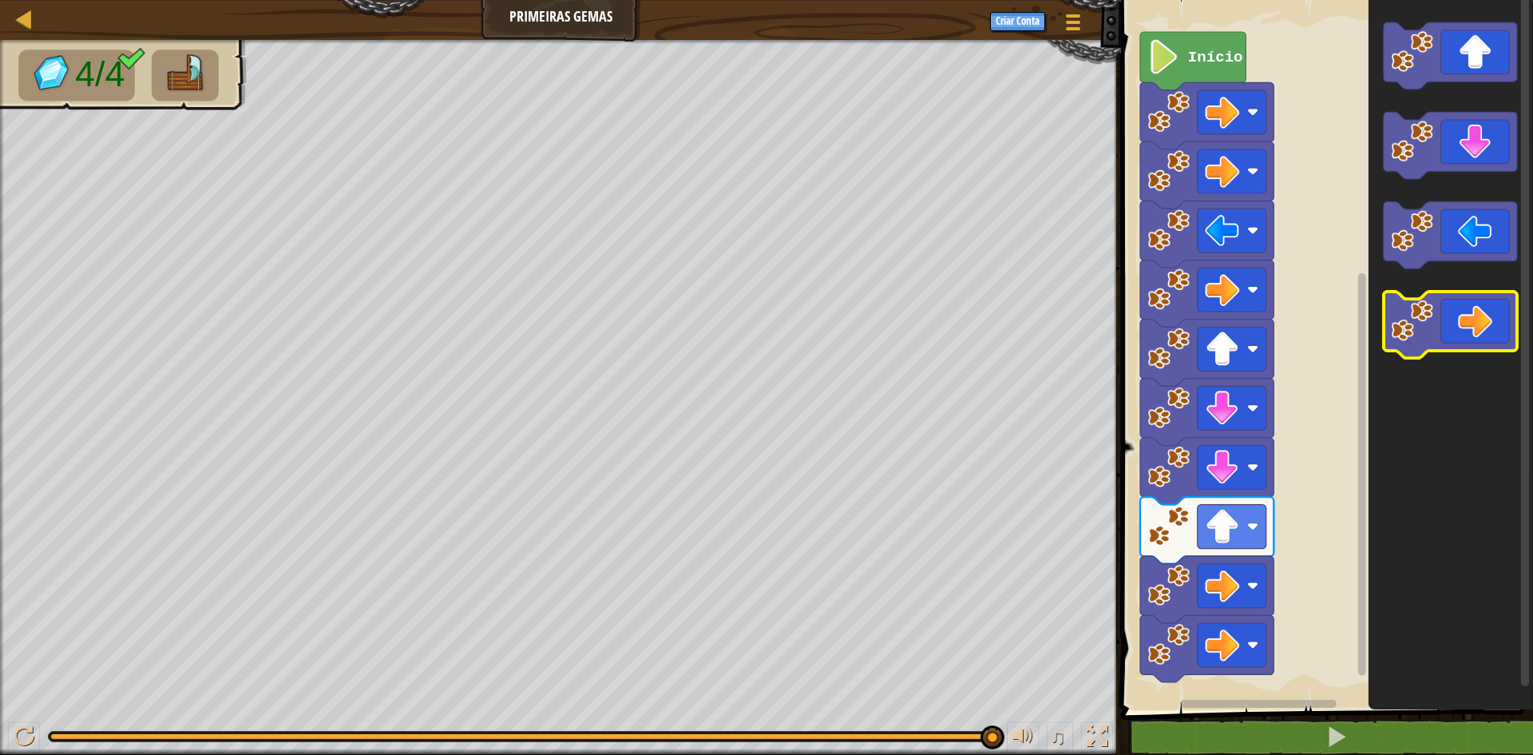
click at [1487, 314] on icon "Espaço de trabalho do Blockly" at bounding box center [1450, 325] width 133 height 67
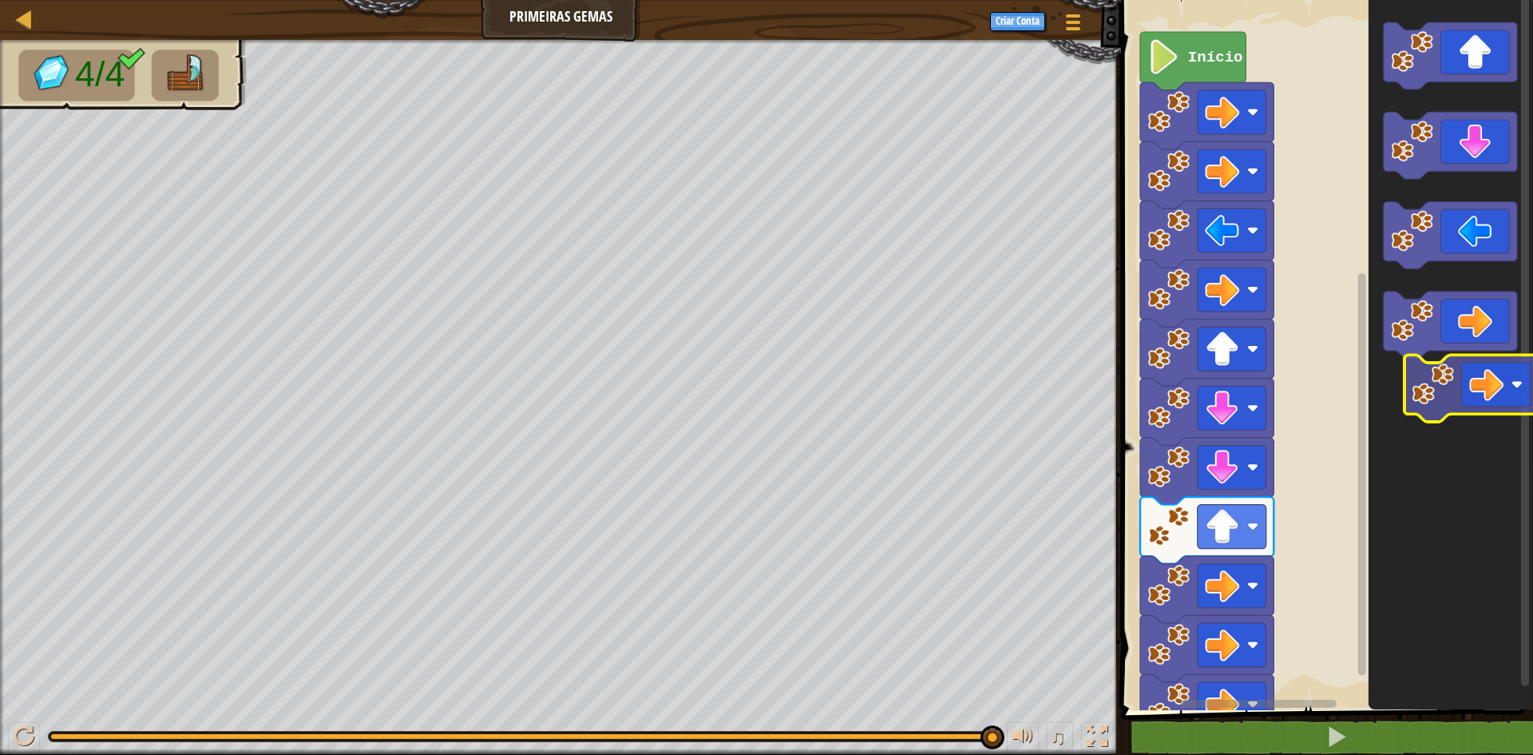
click at [1507, 375] on icon "Espaço de trabalho do Blockly" at bounding box center [1451, 351] width 165 height 718
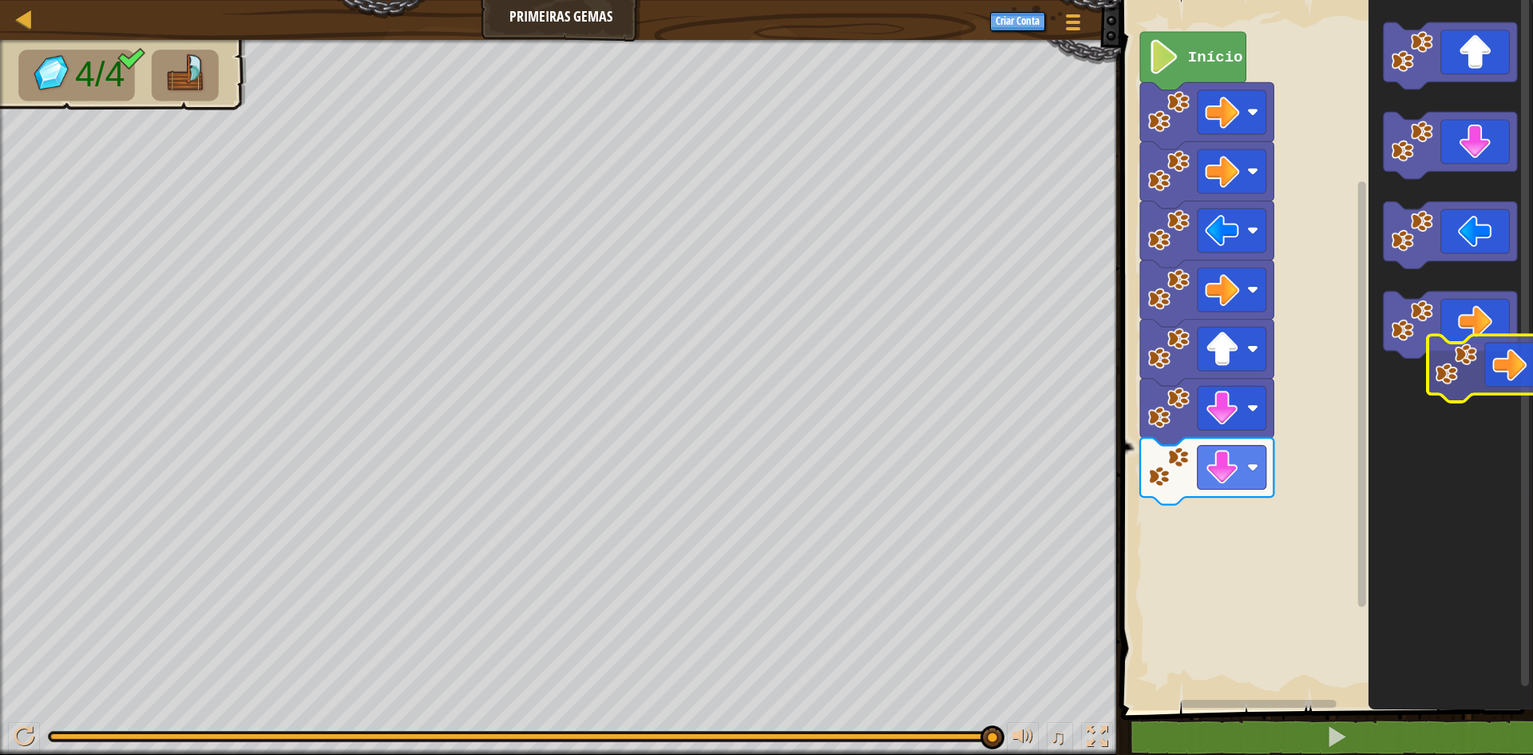
click at [1501, 385] on icon "Espaço de trabalho do Blockly" at bounding box center [1451, 351] width 165 height 718
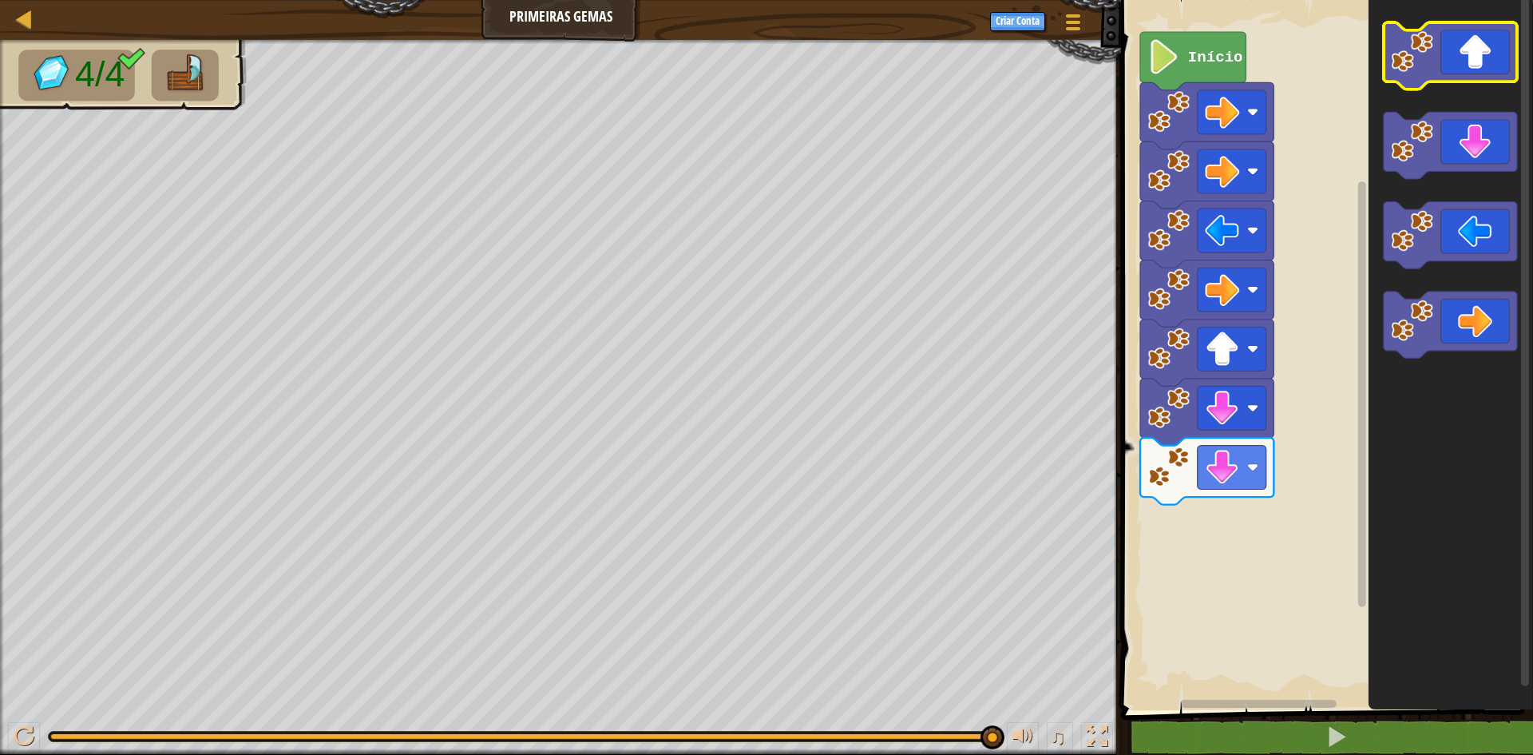
click at [1430, 56] on image "Espaço de trabalho do Blockly" at bounding box center [1412, 51] width 42 height 42
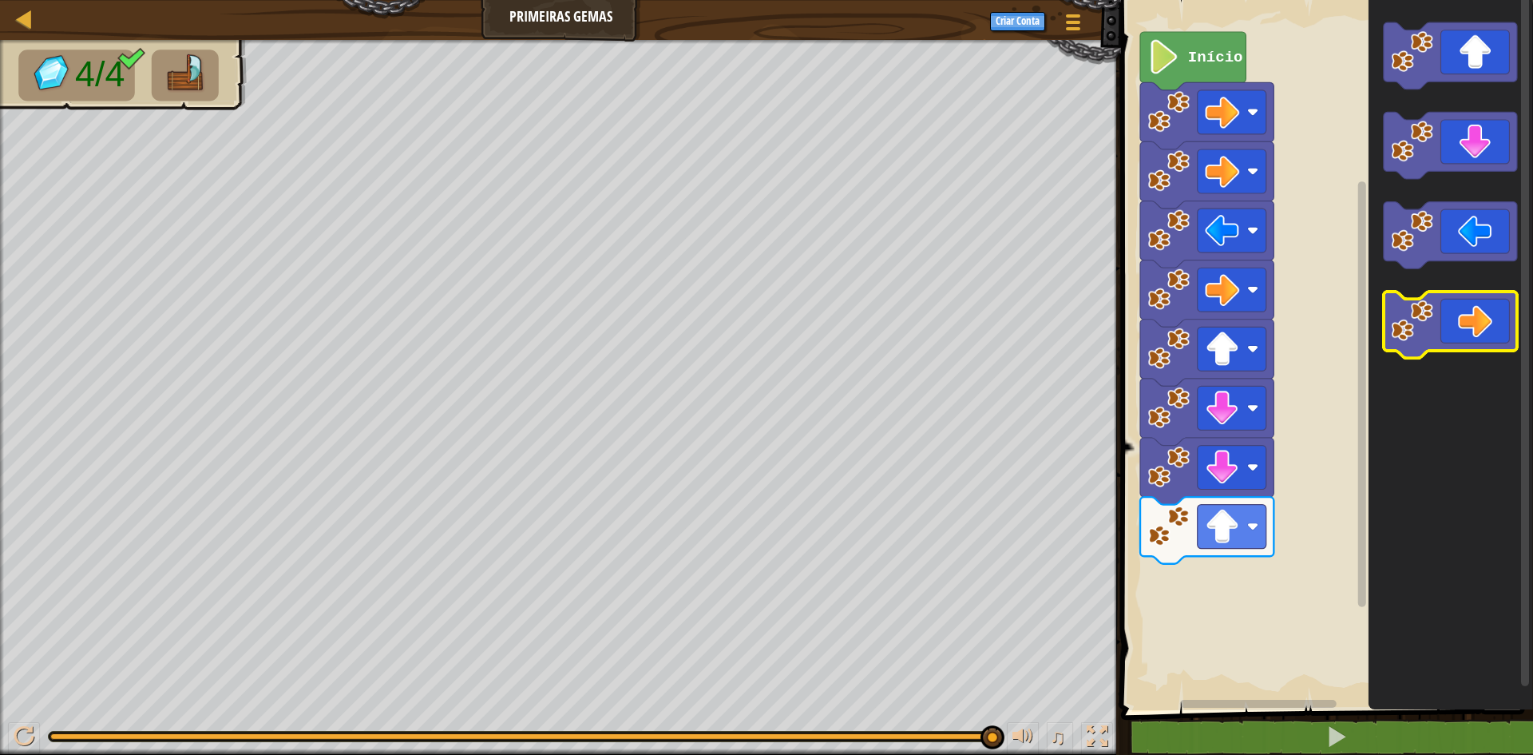
click at [1491, 302] on icon "Espaço de trabalho do Blockly" at bounding box center [1450, 325] width 133 height 67
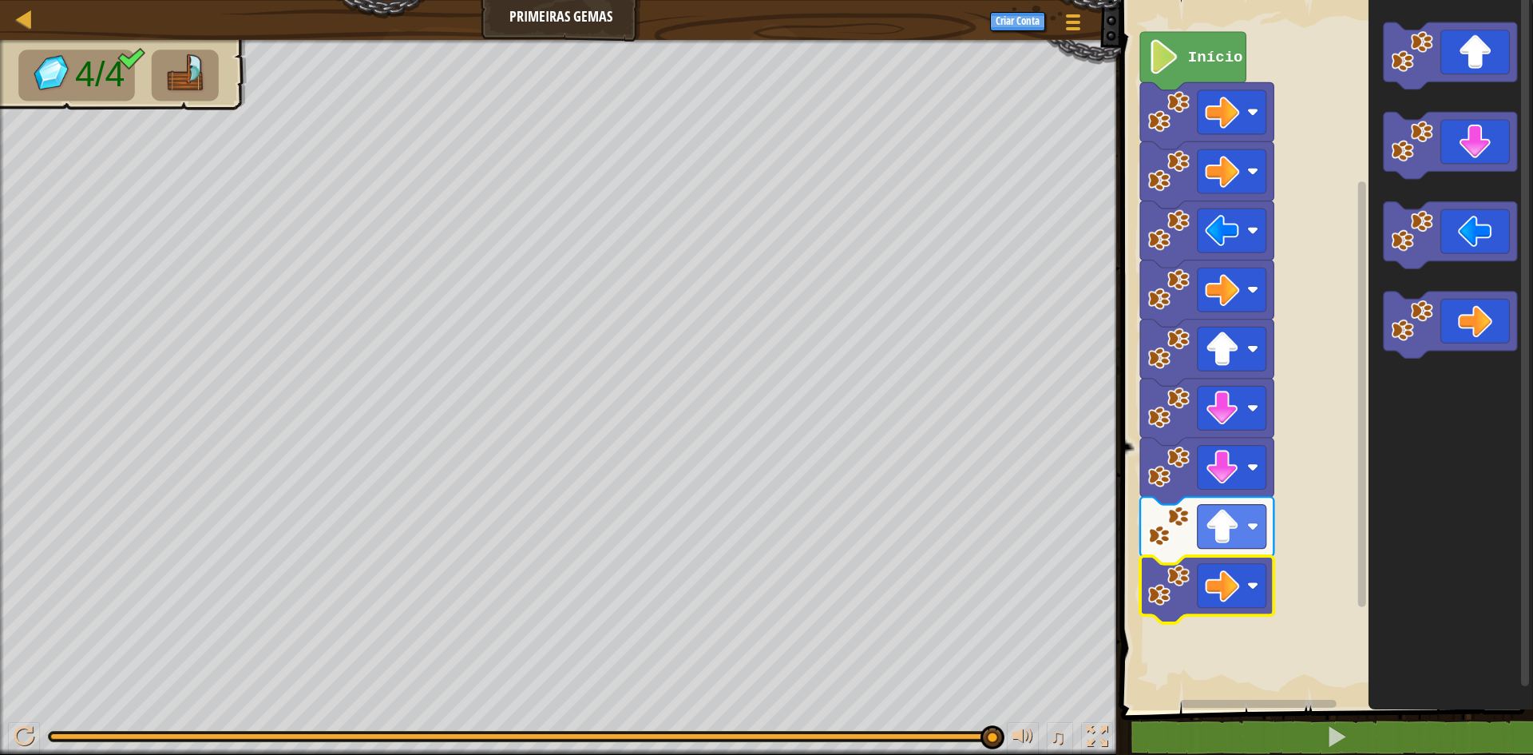
click at [1196, 582] on icon "Espaço de trabalho do Blockly" at bounding box center [1206, 589] width 133 height 67
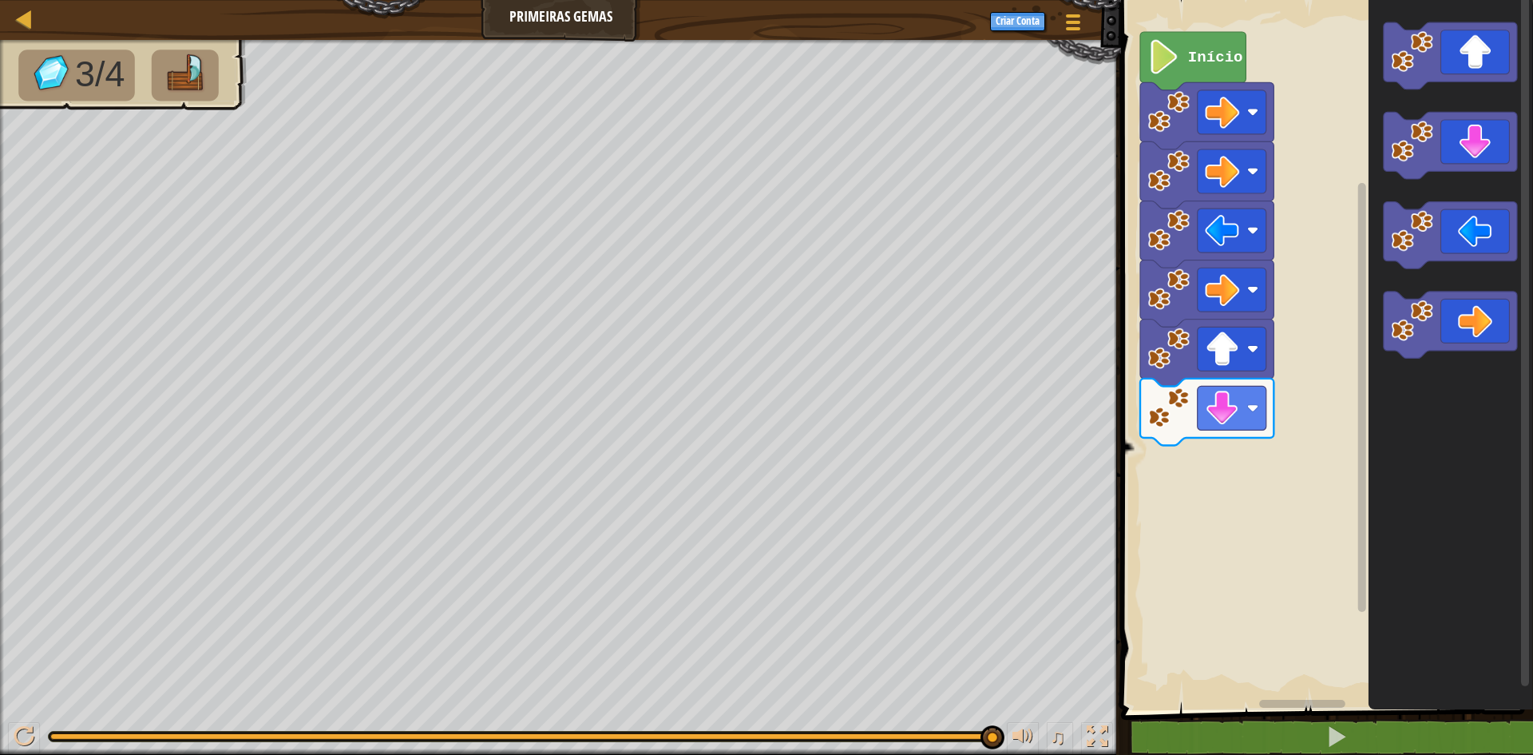
click at [1216, 434] on icon "Espaço de trabalho do Blockly" at bounding box center [1206, 412] width 133 height 67
click at [1478, 239] on icon "Espaço de trabalho do Blockly" at bounding box center [1450, 235] width 133 height 67
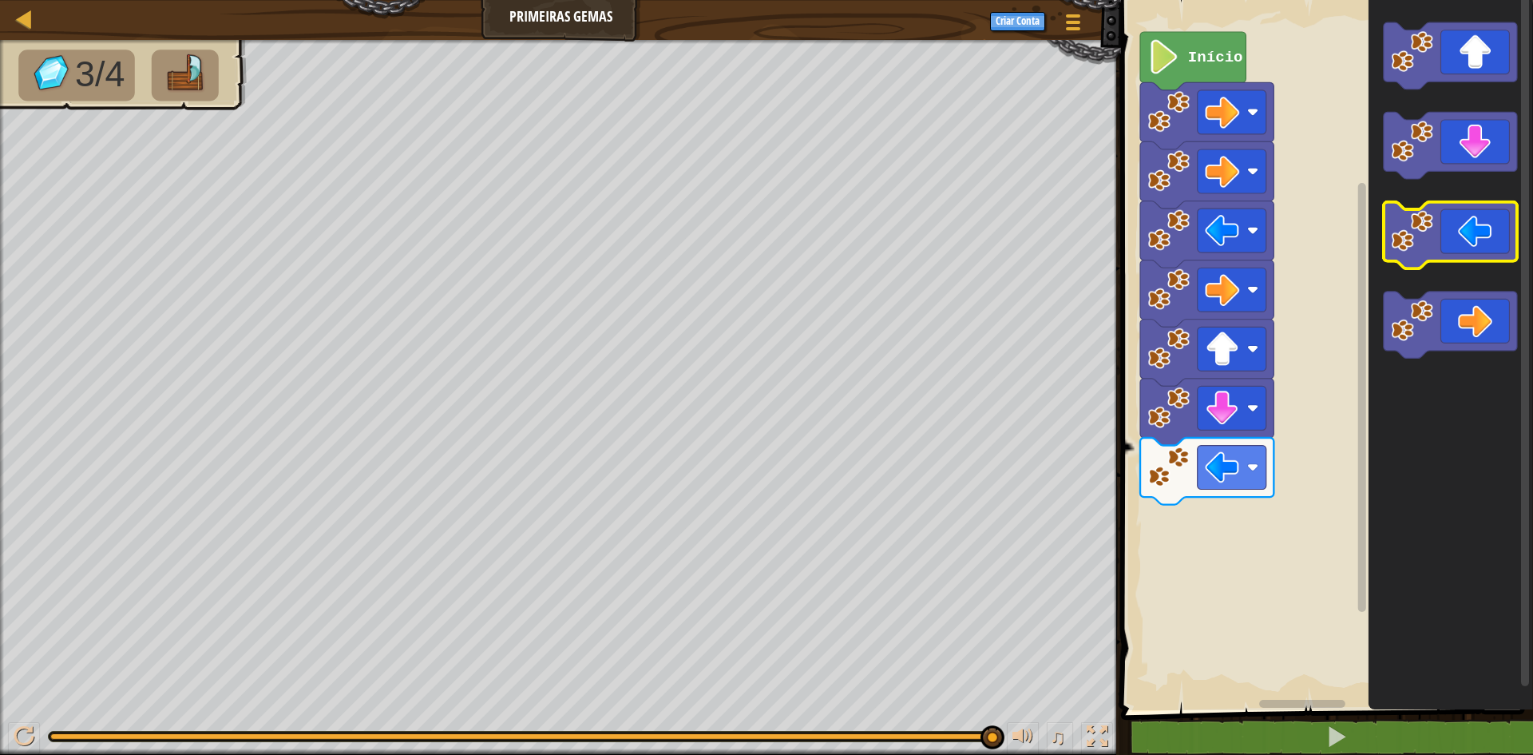
click at [1466, 244] on icon "Espaço de trabalho do Blockly" at bounding box center [1450, 235] width 133 height 67
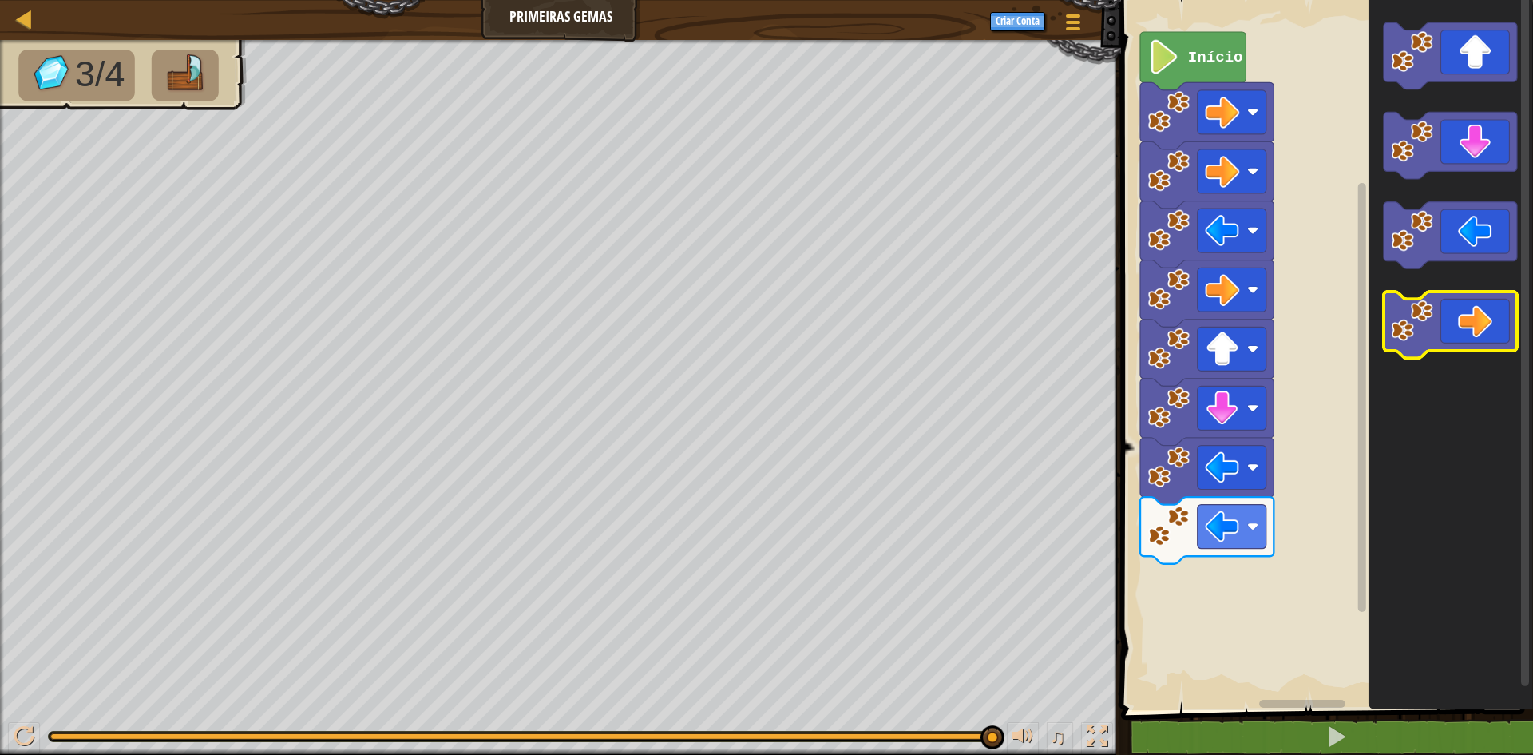
click at [1504, 327] on icon "Espaço de trabalho do Blockly" at bounding box center [1450, 325] width 133 height 67
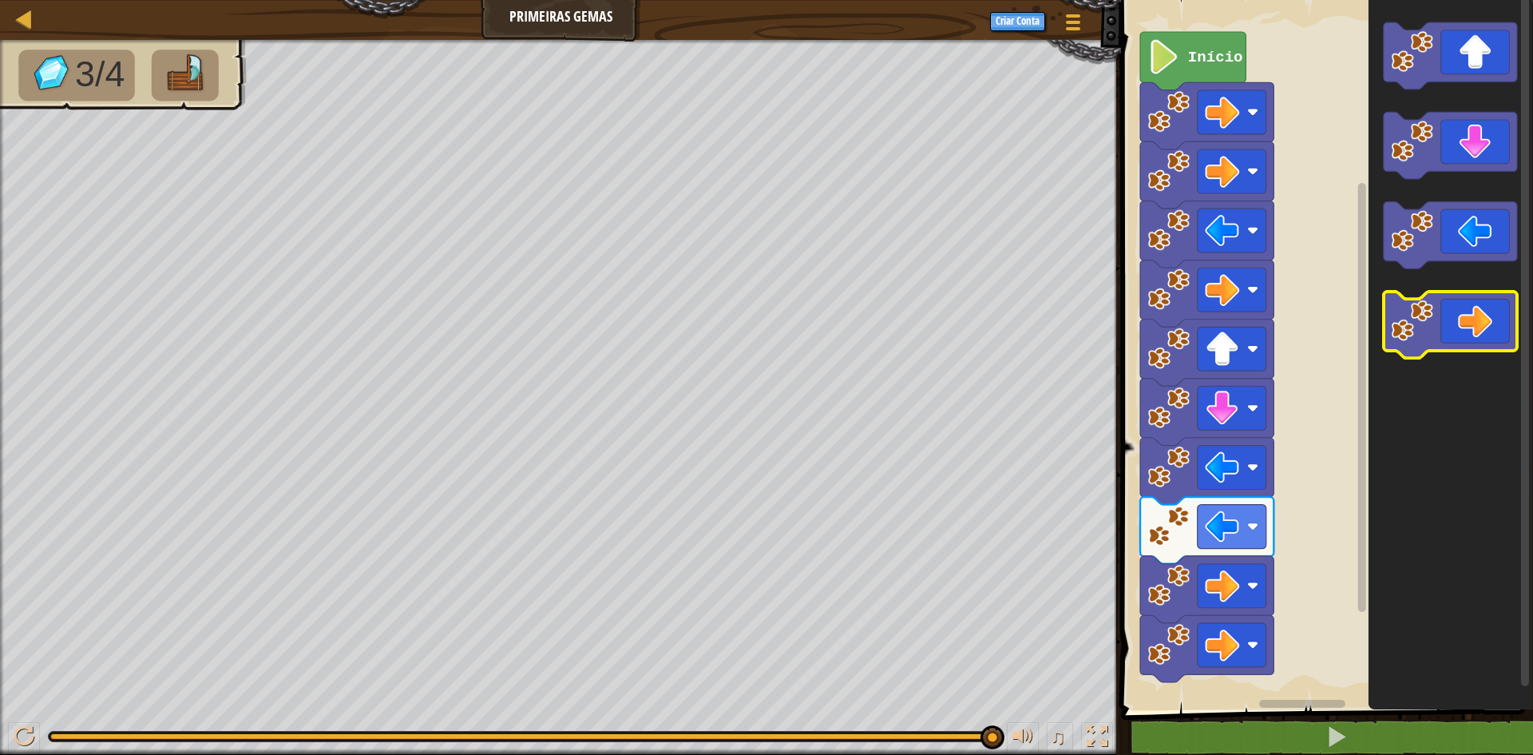
click at [1474, 339] on icon "Espaço de trabalho do Blockly" at bounding box center [1450, 325] width 133 height 67
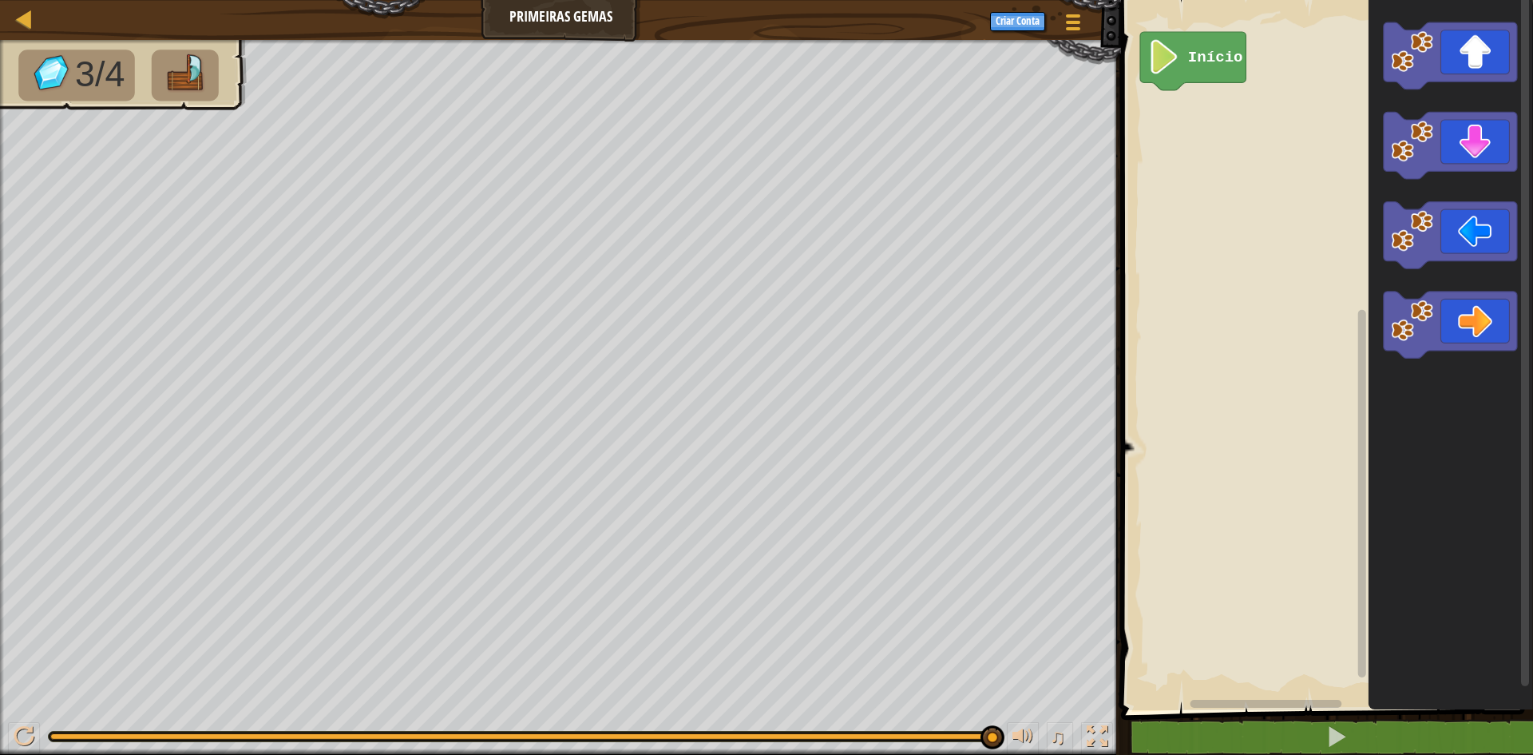
click at [1216, 55] on text "Início" at bounding box center [1215, 58] width 55 height 18
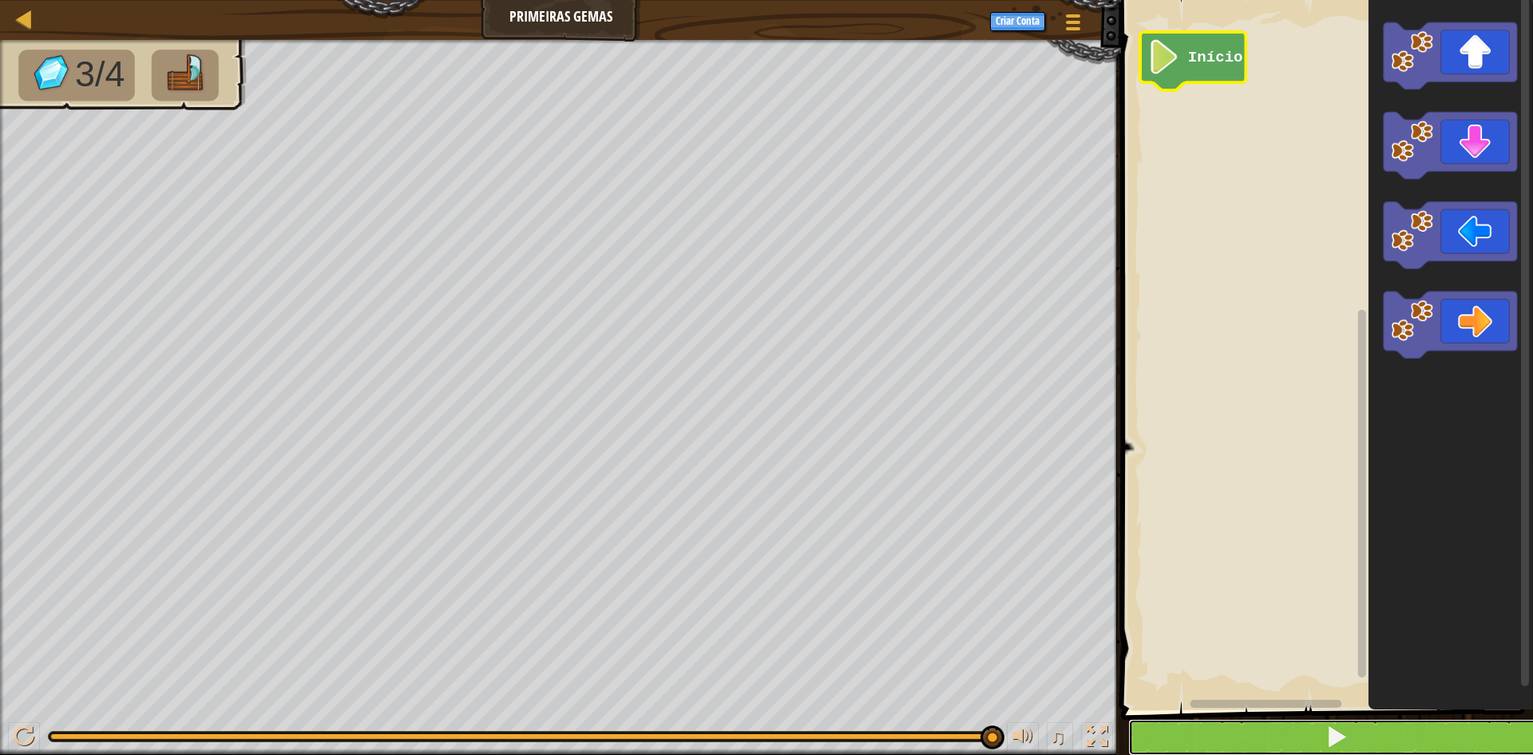
click at [1283, 725] on button at bounding box center [1337, 737] width 417 height 37
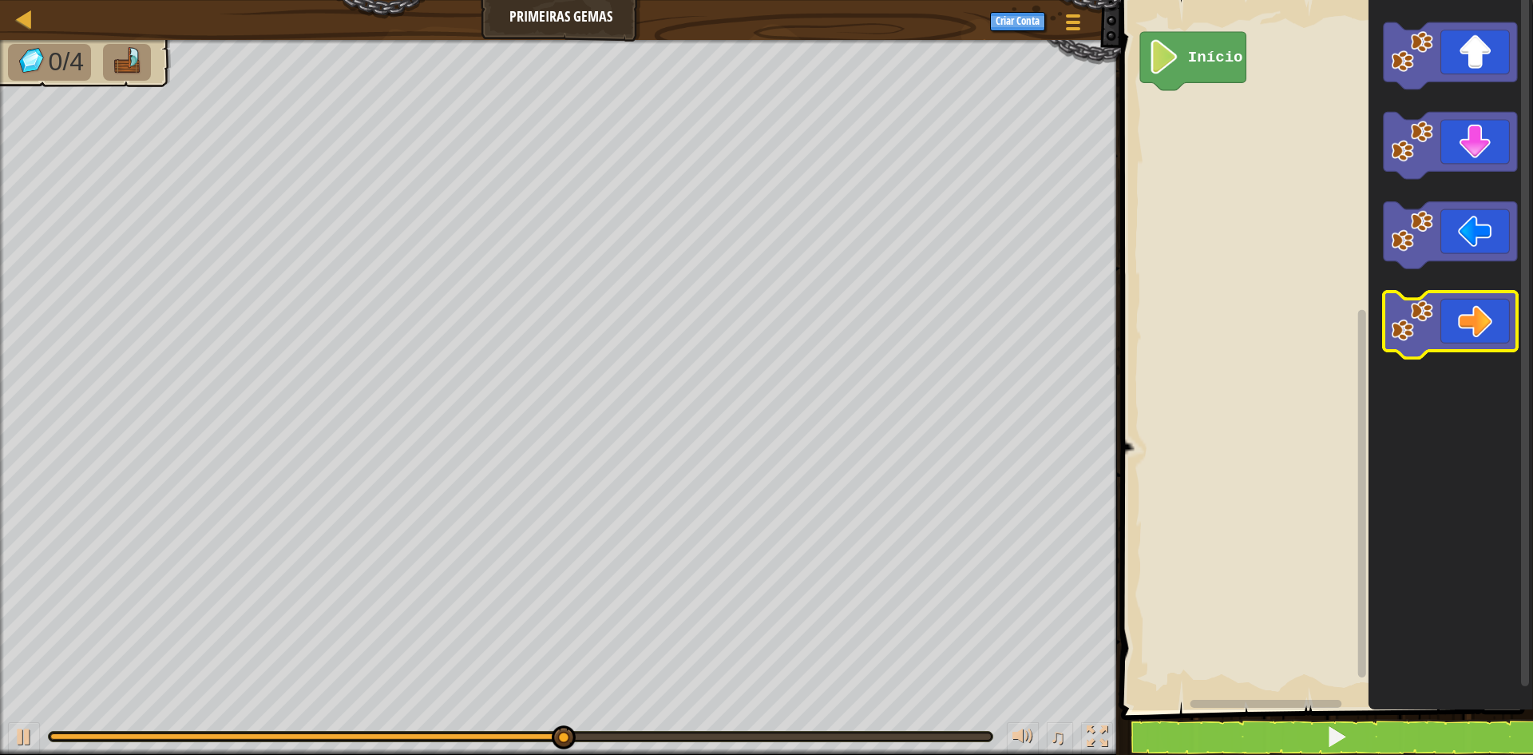
click at [1474, 300] on icon "Espaço de trabalho do Blockly" at bounding box center [1450, 325] width 133 height 67
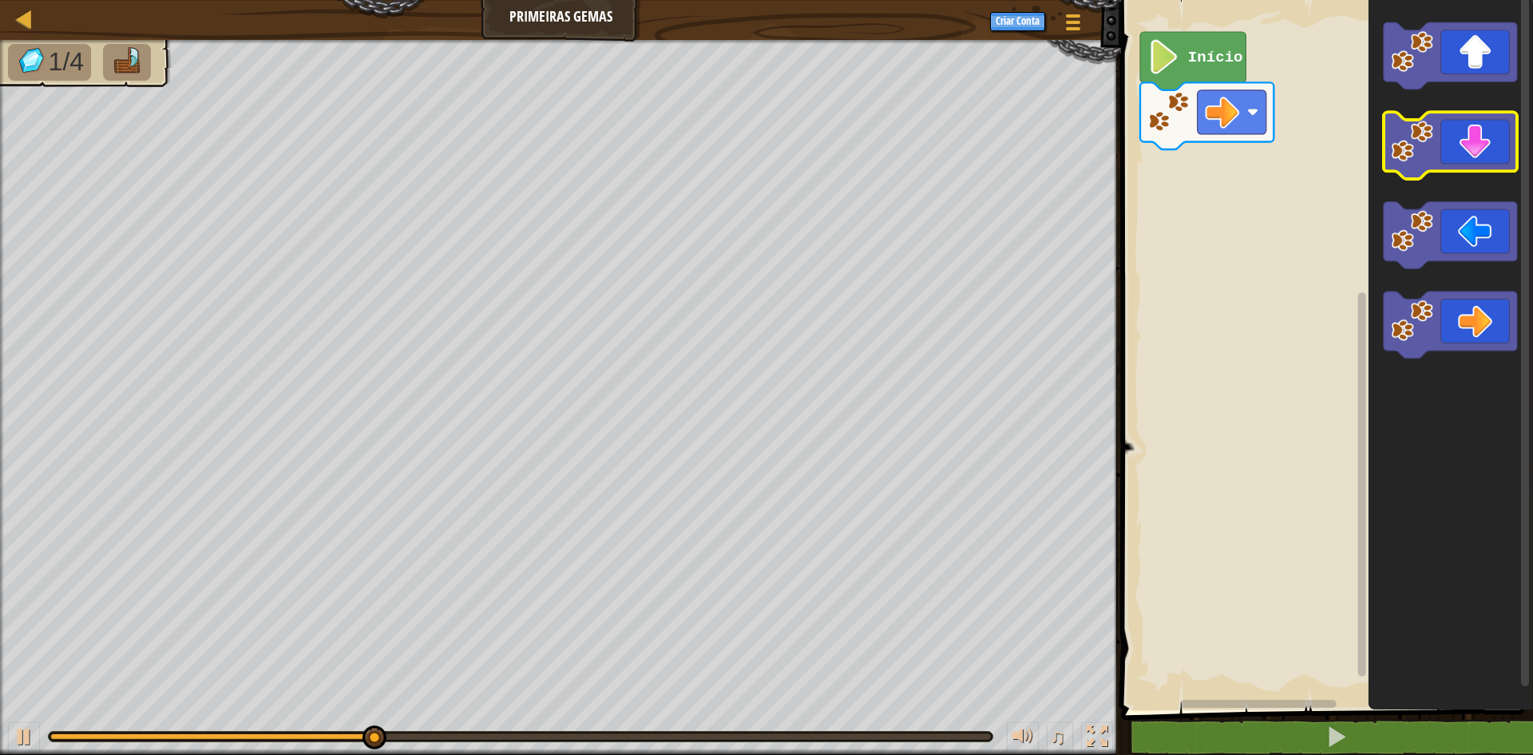
click at [1465, 141] on icon "Espaço de trabalho do Blockly" at bounding box center [1450, 146] width 133 height 67
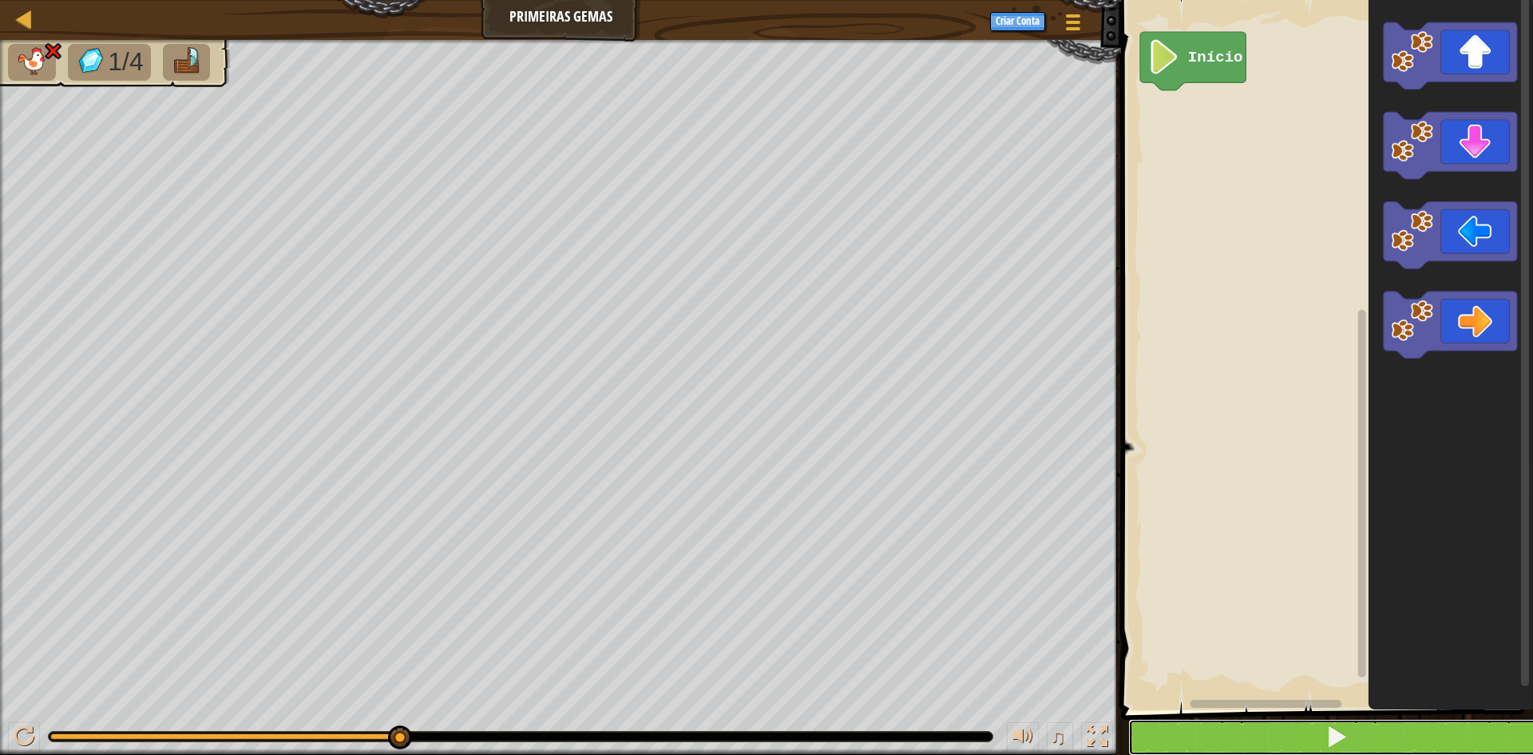
click at [1386, 741] on button at bounding box center [1337, 737] width 417 height 37
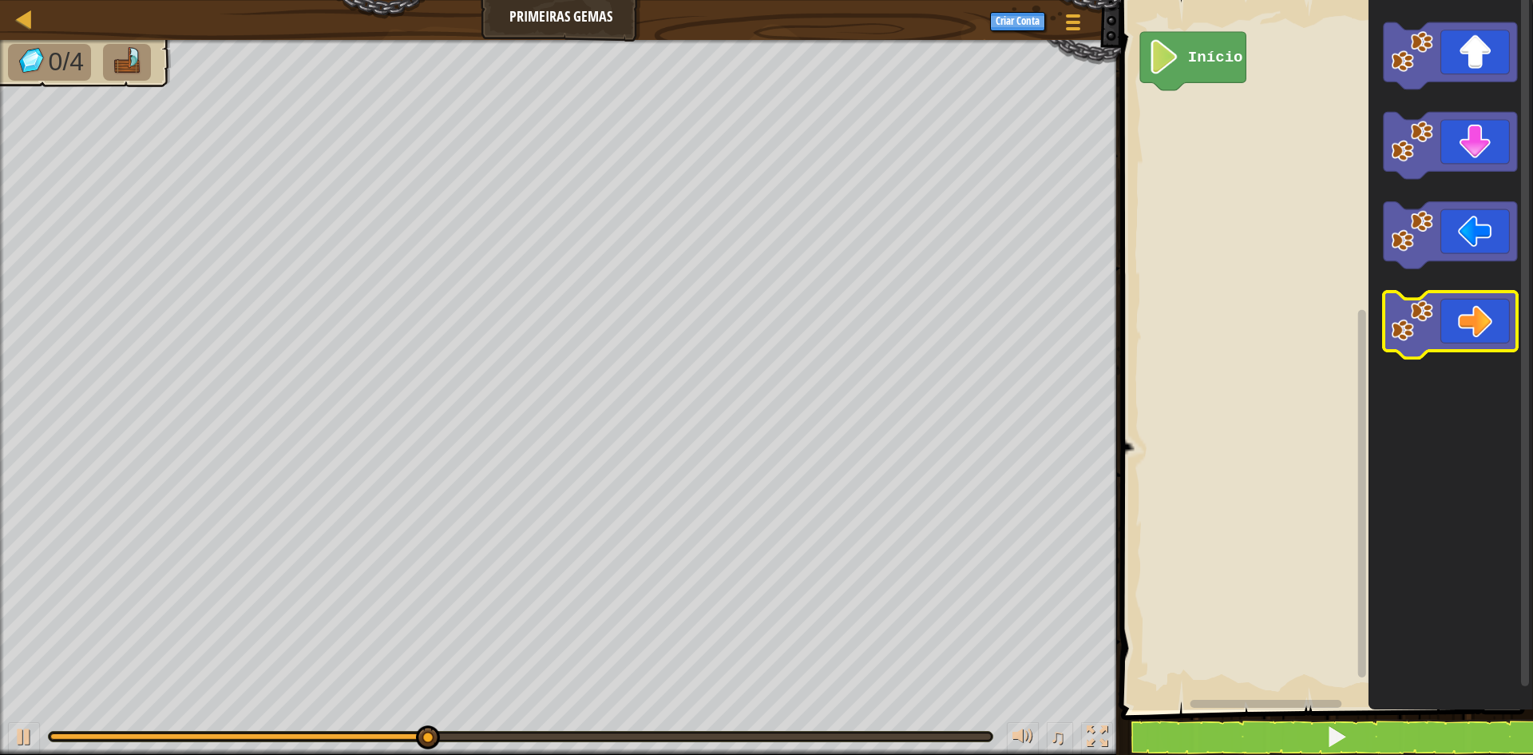
click at [1450, 319] on icon "Espaço de trabalho do Blockly" at bounding box center [1450, 325] width 133 height 67
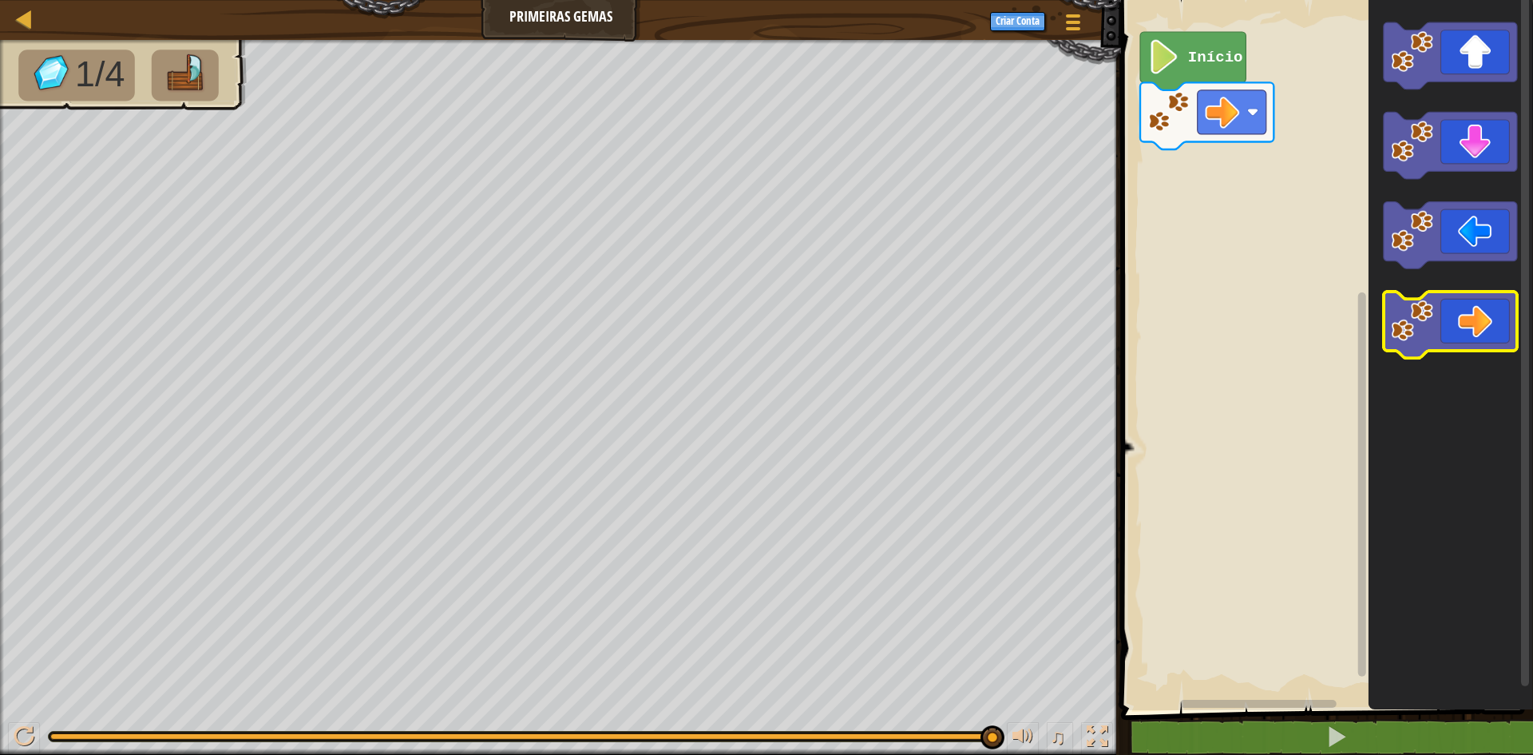
click at [1397, 347] on icon "Espaço de trabalho do Blockly" at bounding box center [1450, 325] width 133 height 67
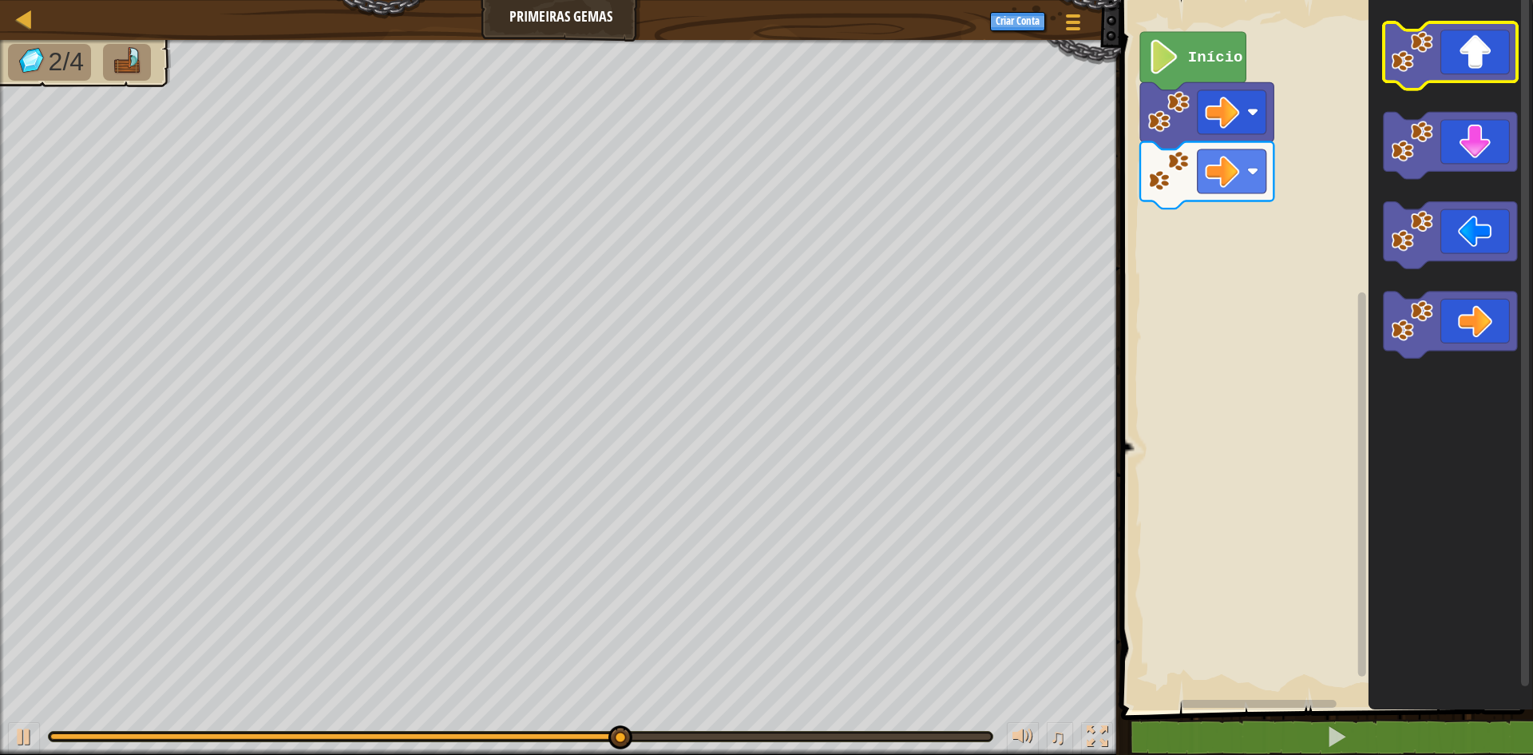
click at [1435, 55] on icon "Espaço de trabalho do Blockly" at bounding box center [1450, 55] width 133 height 67
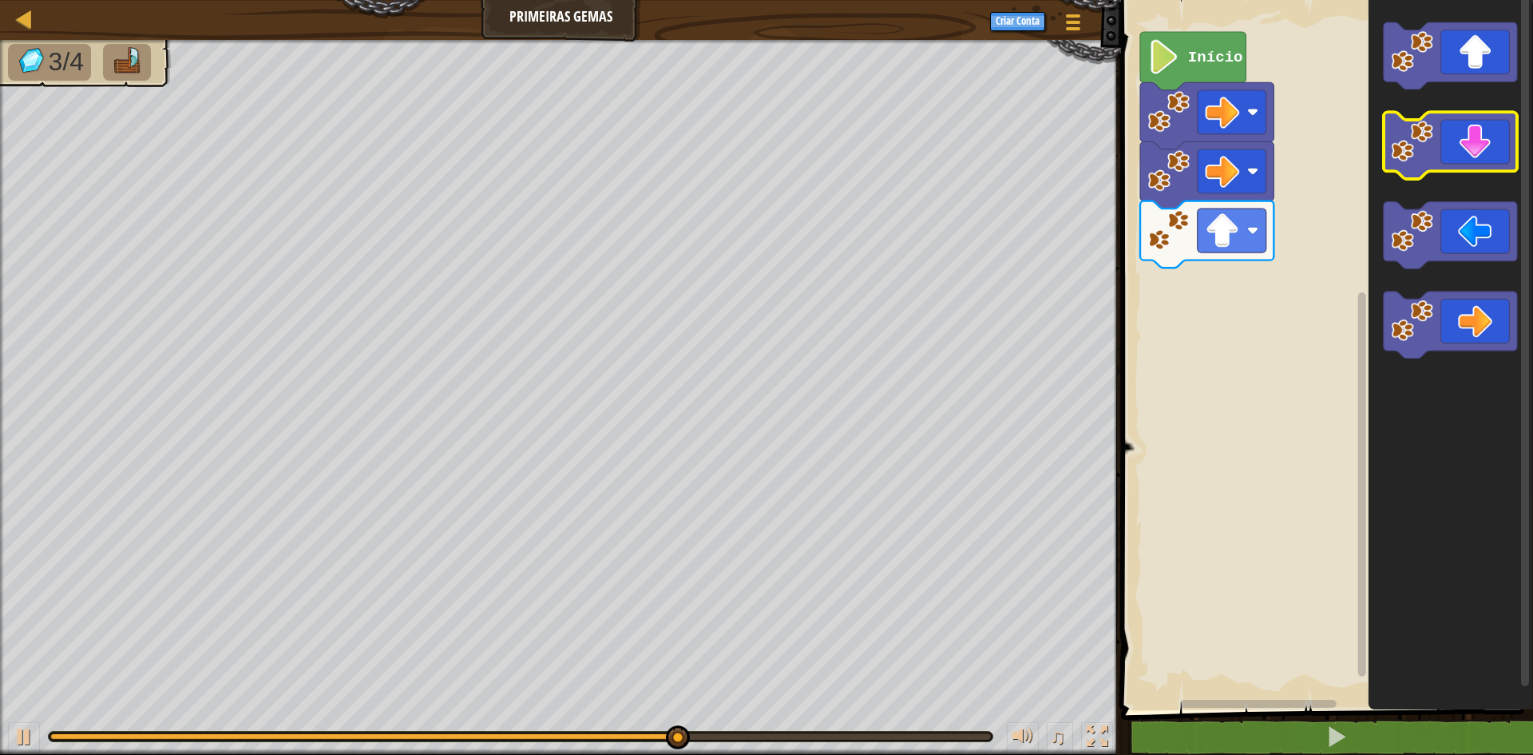
click at [1448, 141] on icon "Espaço de trabalho do Blockly" at bounding box center [1450, 146] width 133 height 67
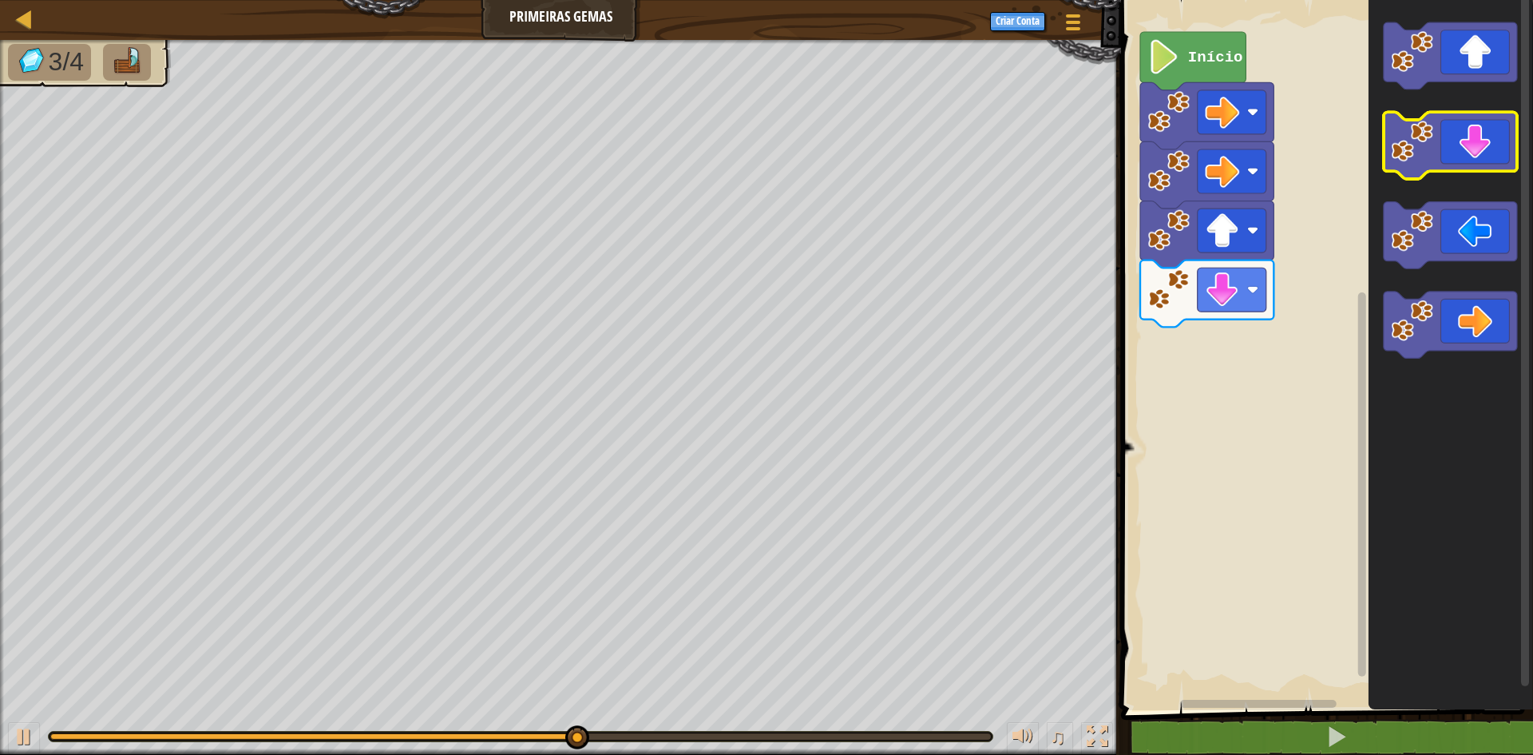
click at [1440, 153] on icon "Espaço de trabalho do Blockly" at bounding box center [1450, 146] width 133 height 67
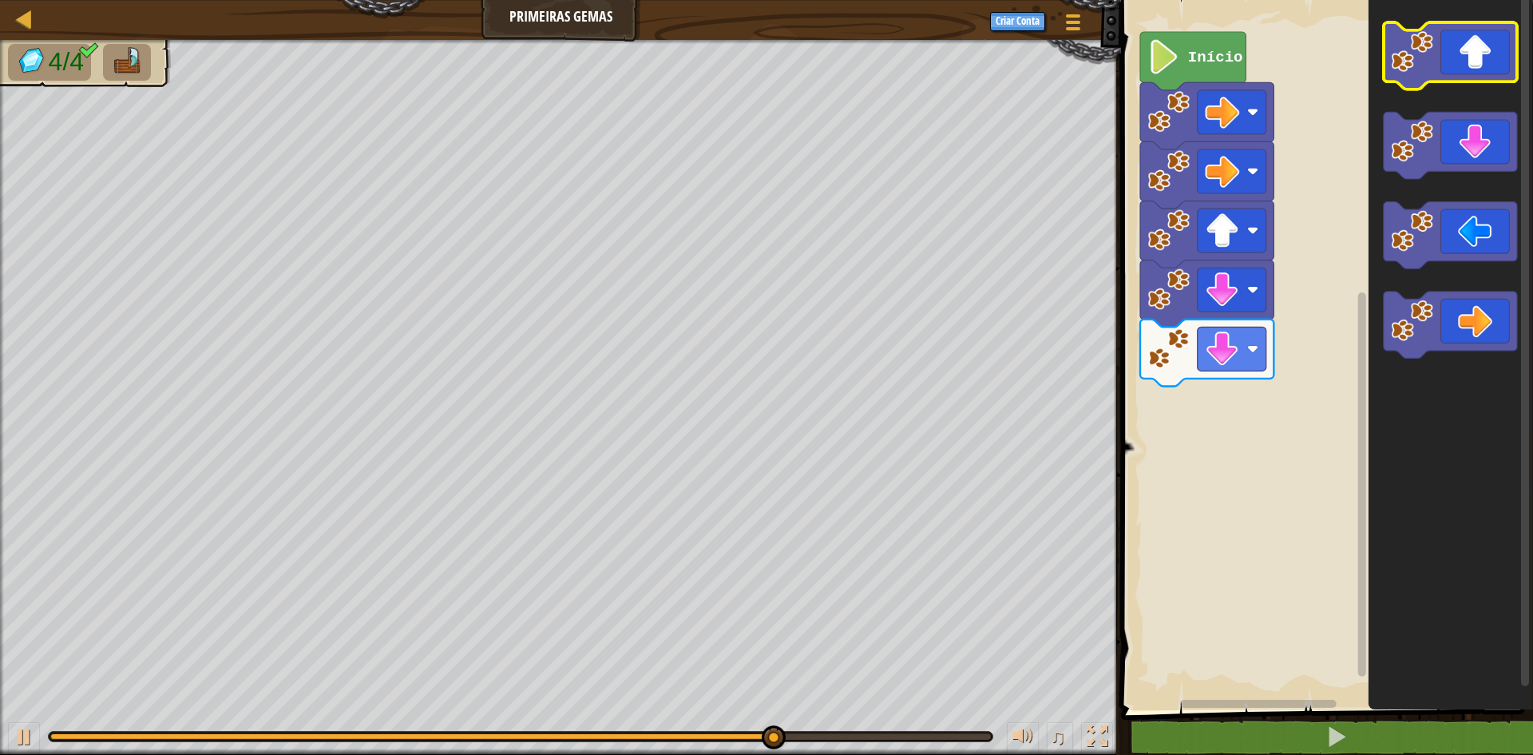
click at [1457, 65] on icon "Espaço de trabalho do Blockly" at bounding box center [1450, 55] width 133 height 67
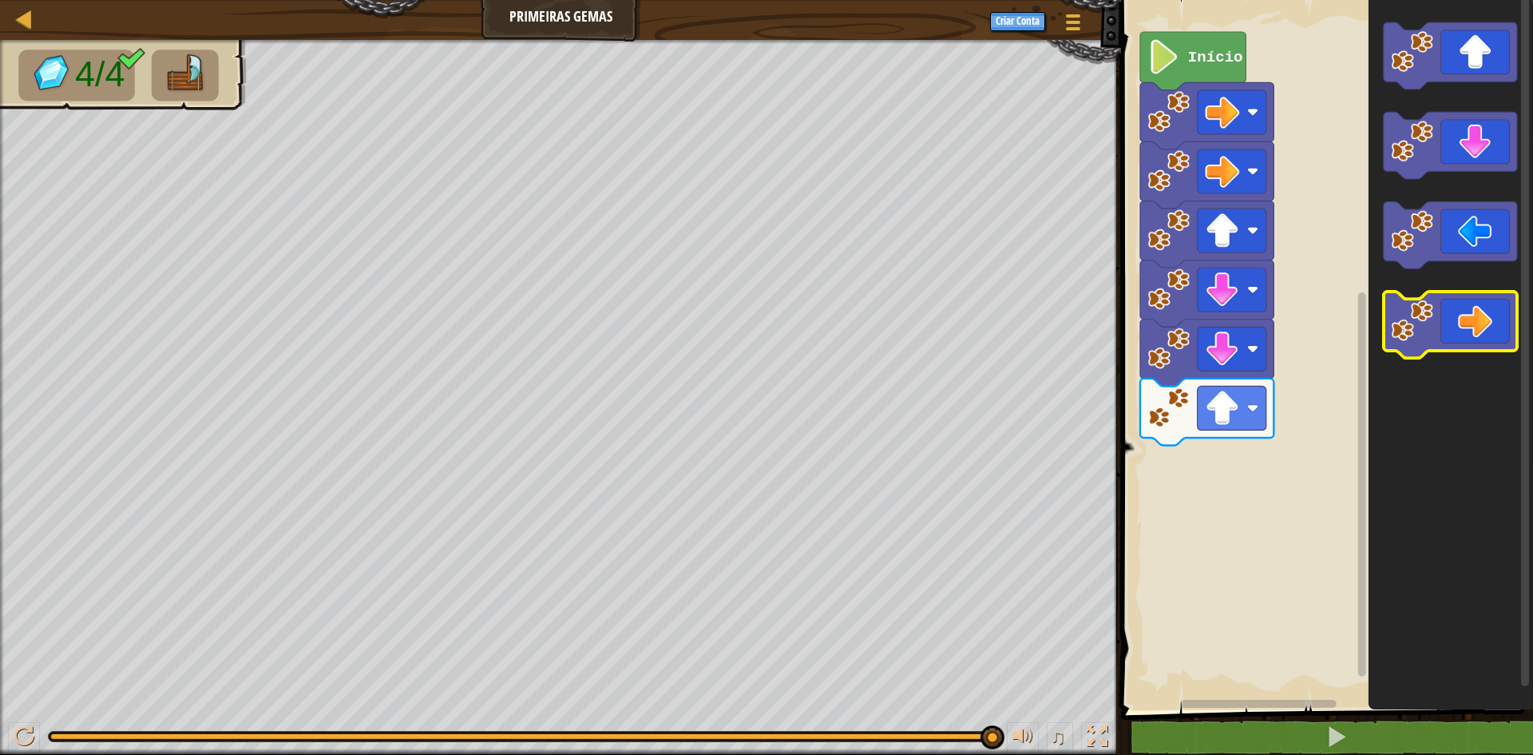
click at [1455, 317] on icon "Espaço de trabalho do Blockly" at bounding box center [1450, 325] width 133 height 67
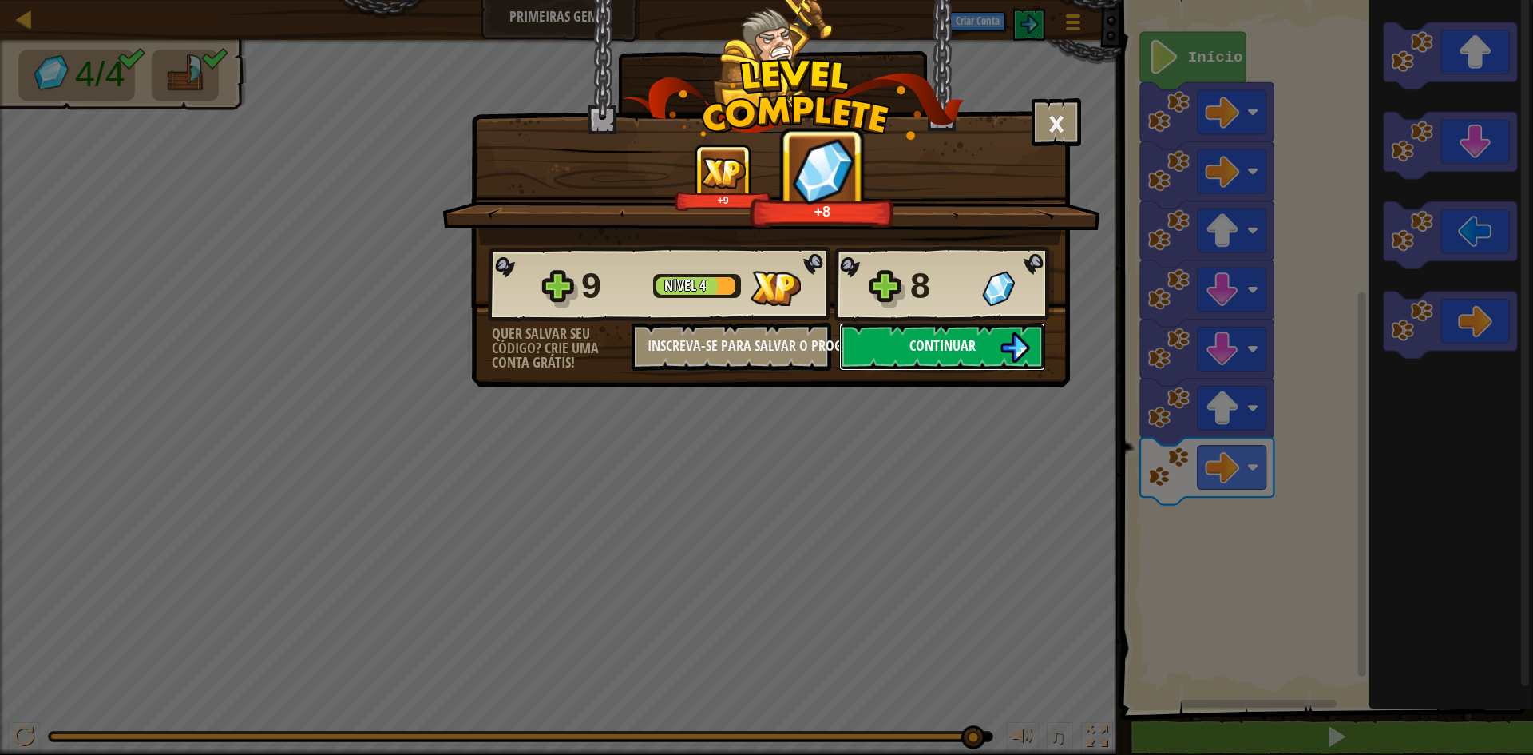
click at [990, 333] on button "Continuar" at bounding box center [942, 347] width 206 height 48
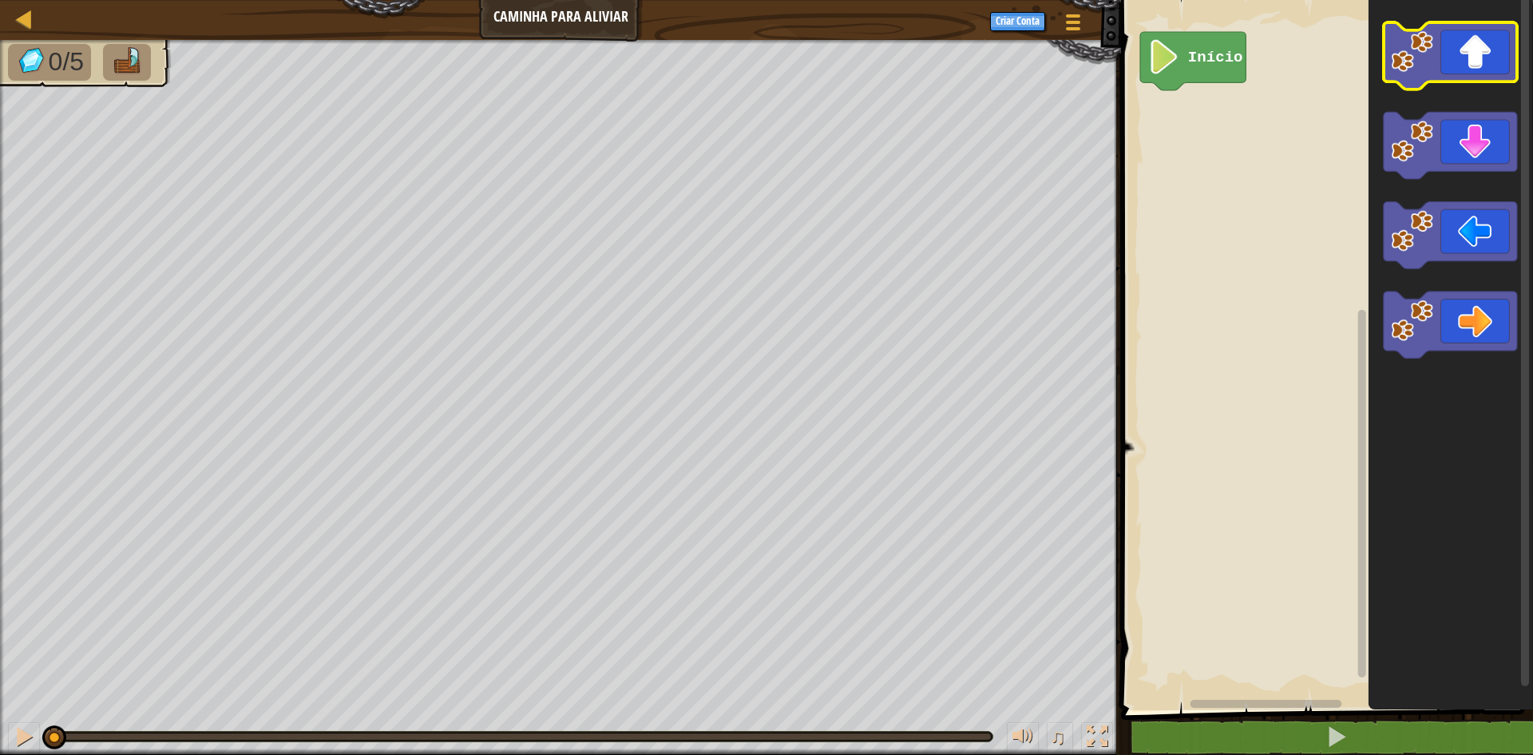
click at [1426, 28] on icon "Espaço de trabalho do Blockly" at bounding box center [1450, 55] width 133 height 67
click at [1450, 65] on icon "Espaço de trabalho do Blockly" at bounding box center [1450, 55] width 133 height 67
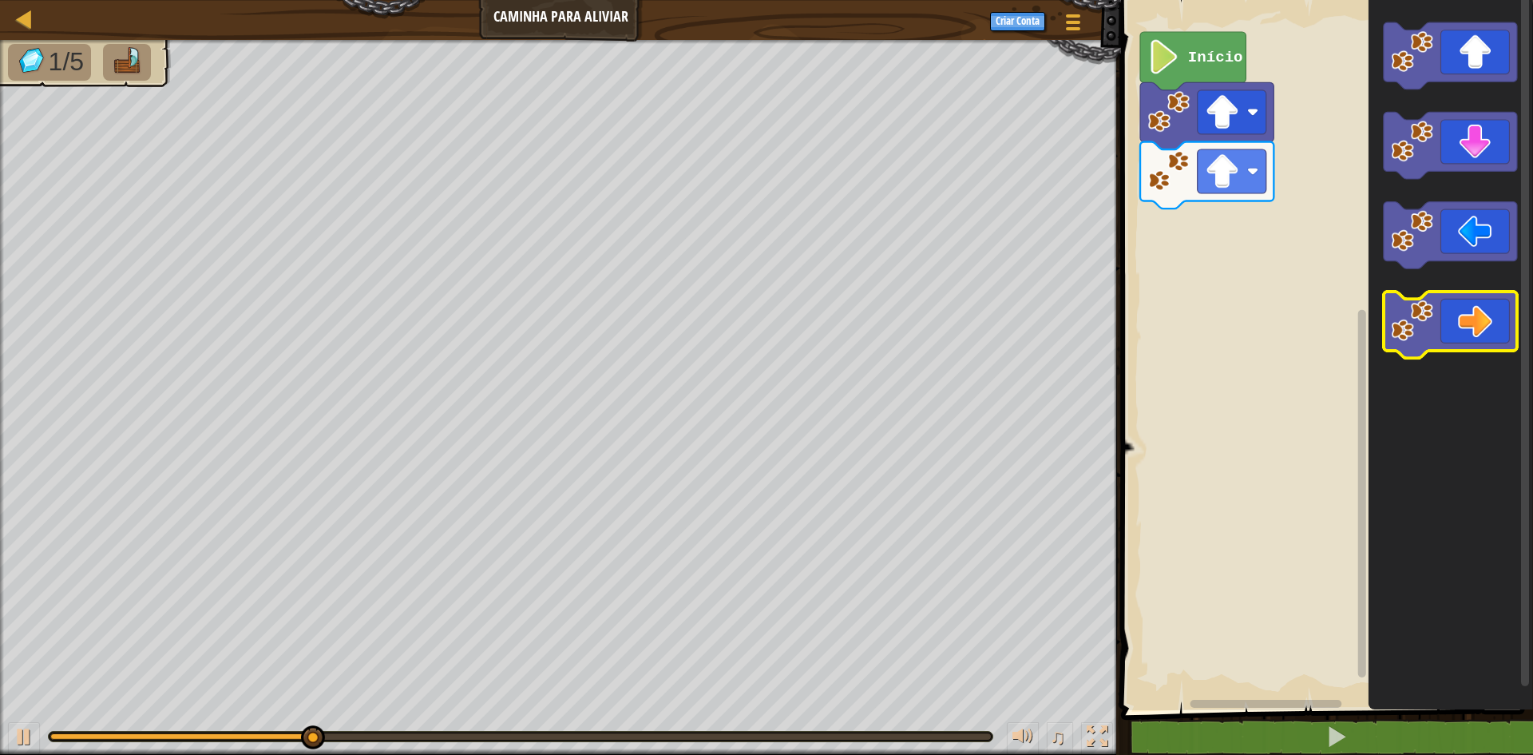
click at [1473, 345] on icon "Espaço de trabalho do Blockly" at bounding box center [1450, 325] width 133 height 67
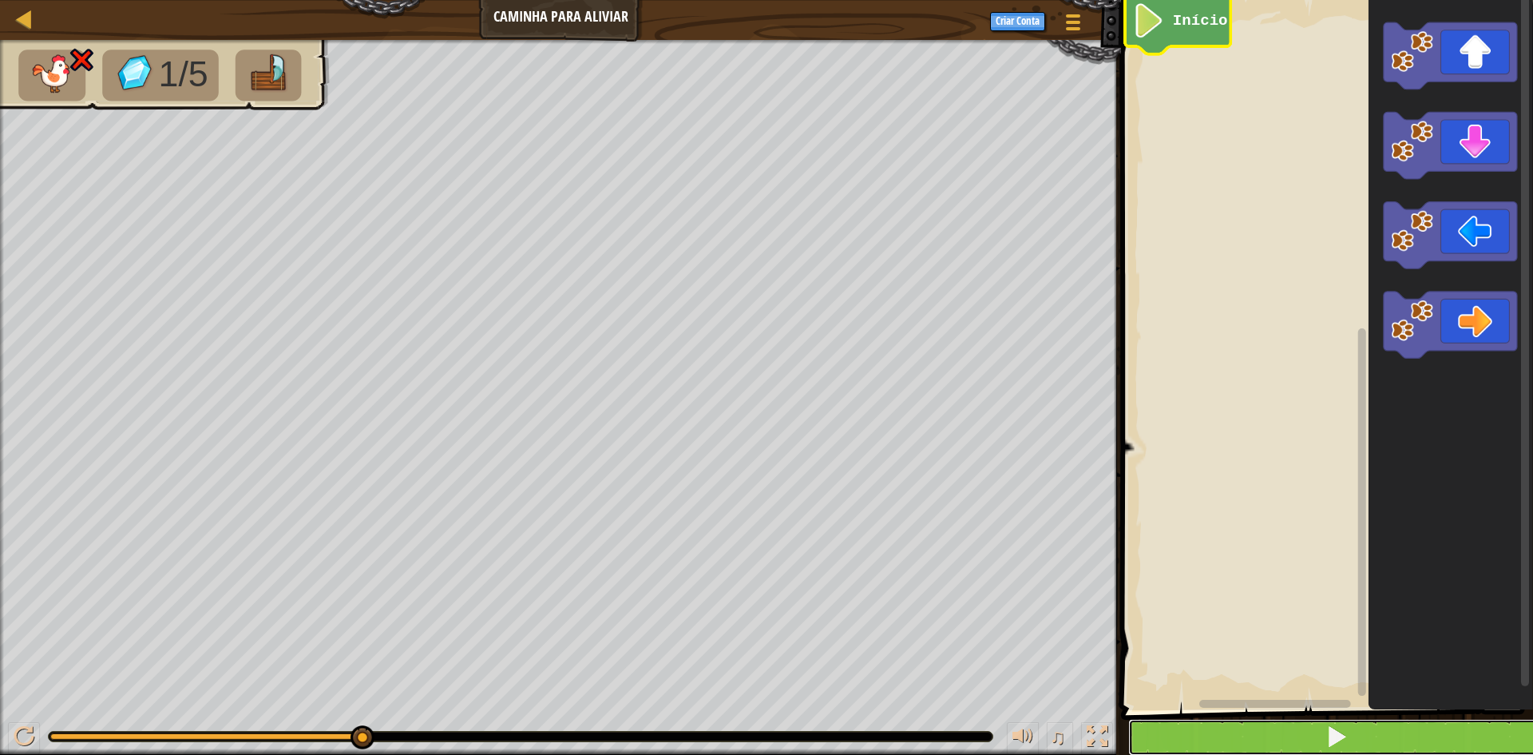
click at [1199, 724] on button at bounding box center [1337, 737] width 417 height 37
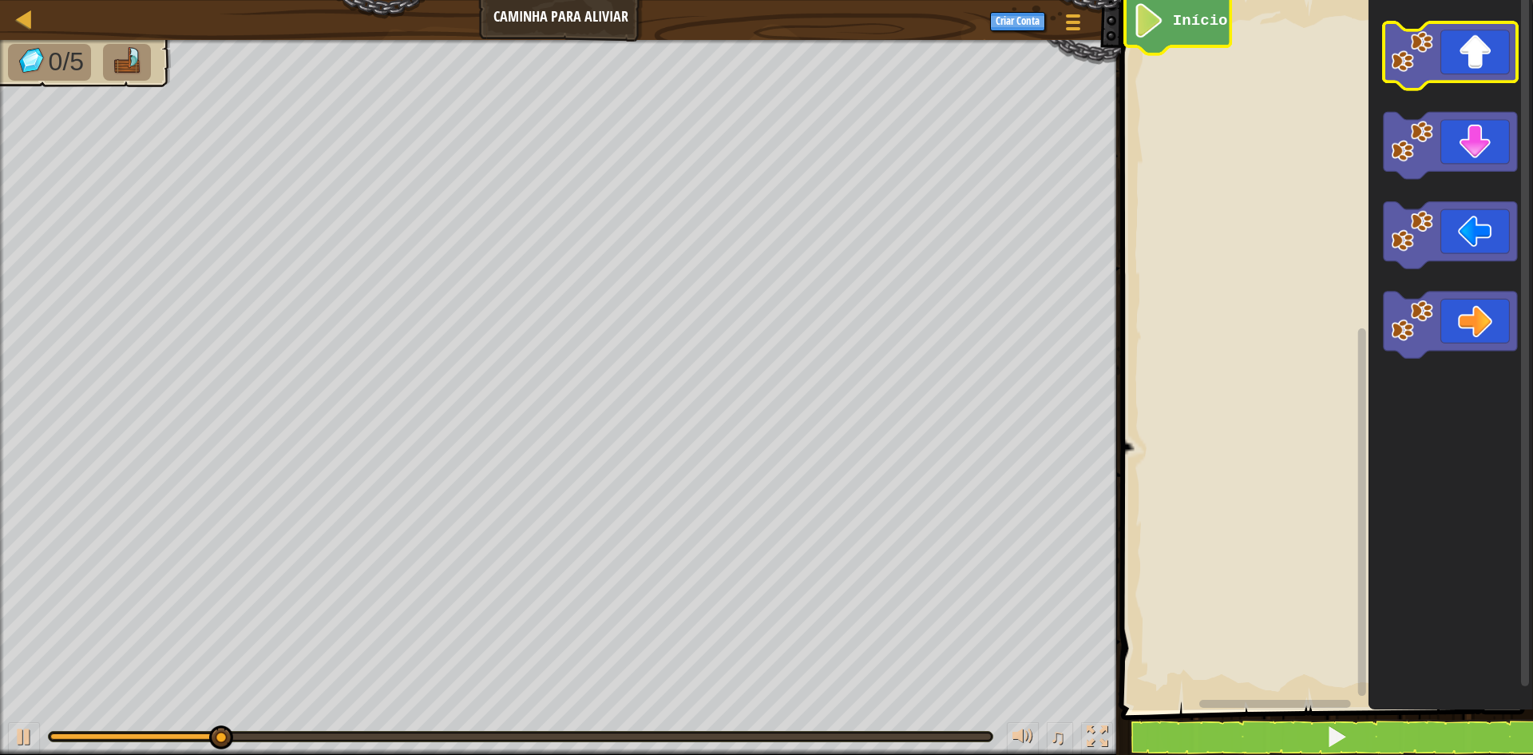
click at [1445, 73] on icon "Espaço de trabalho do Blockly" at bounding box center [1450, 55] width 133 height 67
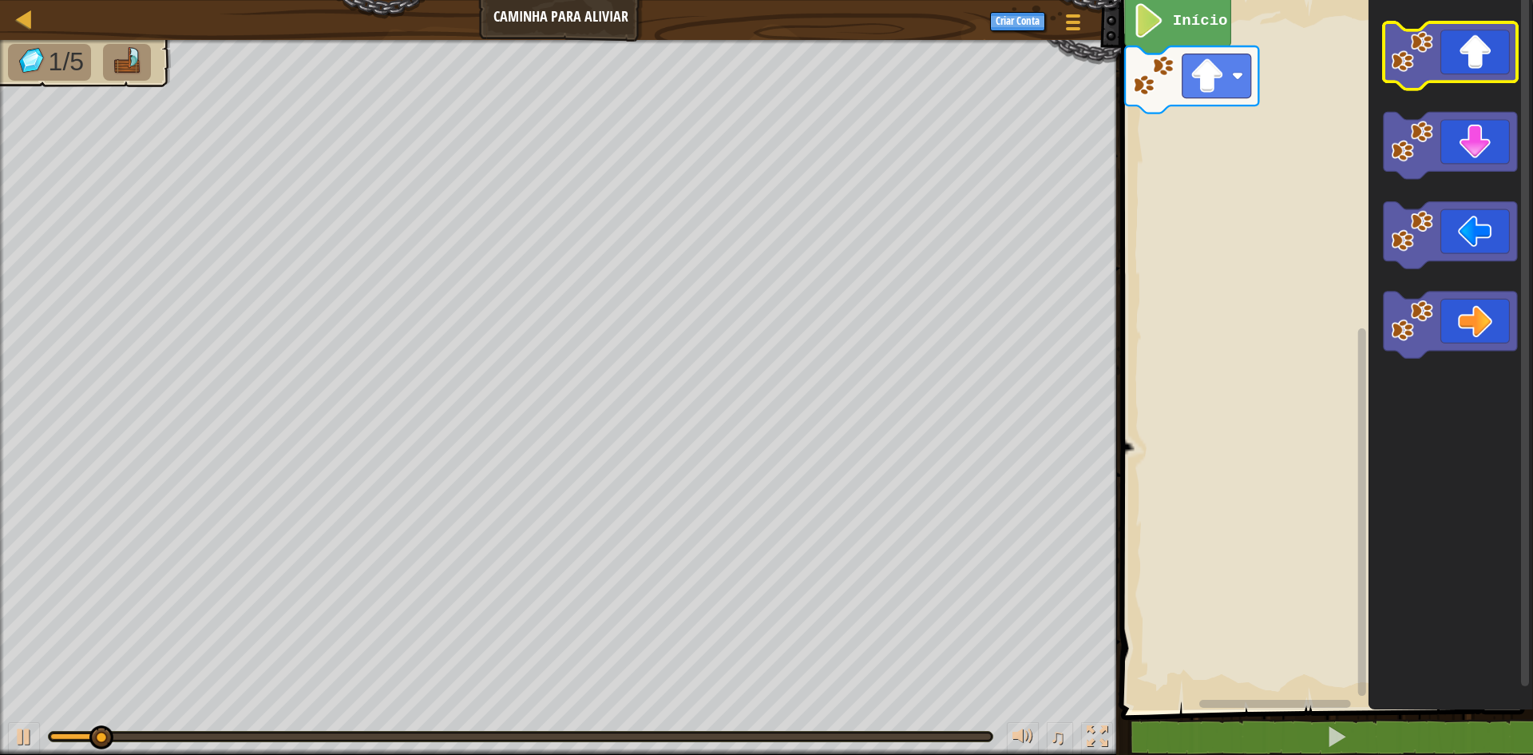
click at [1445, 73] on icon "Espaço de trabalho do Blockly" at bounding box center [1450, 55] width 133 height 67
click at [1442, 73] on icon "Espaço de trabalho do Blockly" at bounding box center [1450, 55] width 133 height 67
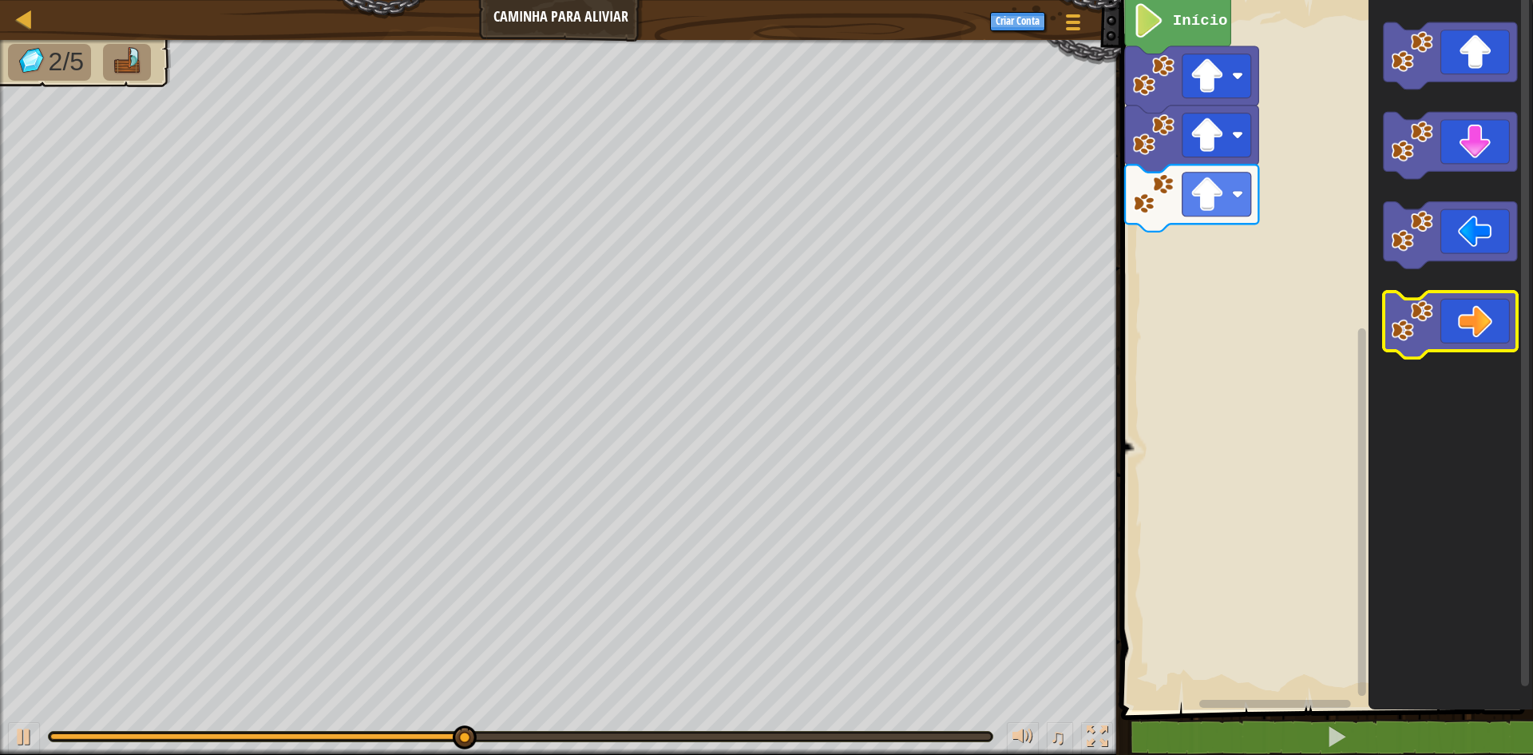
click at [1474, 332] on icon "Espaço de trabalho do Blockly" at bounding box center [1450, 325] width 133 height 67
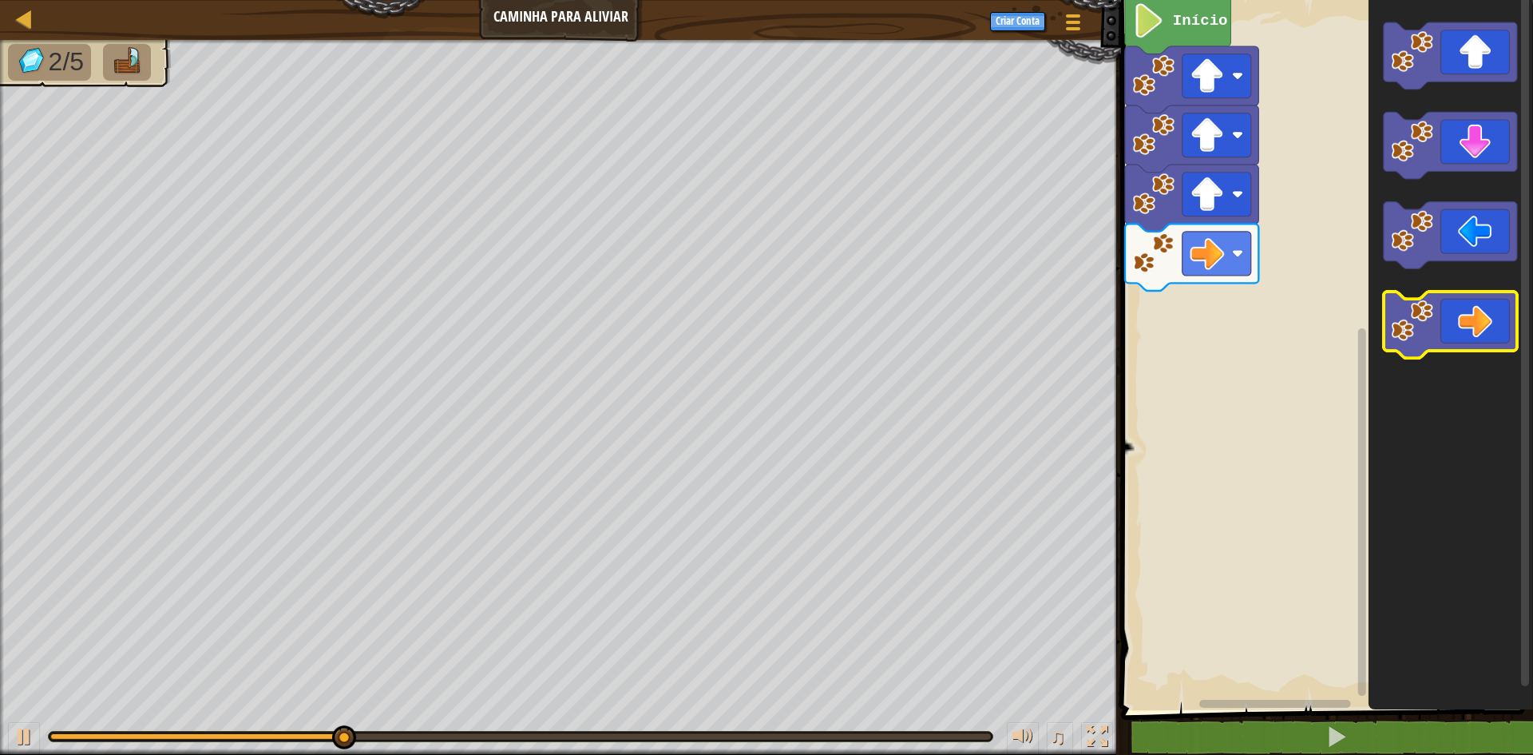
click at [1474, 332] on icon "Espaço de trabalho do Blockly" at bounding box center [1450, 325] width 133 height 67
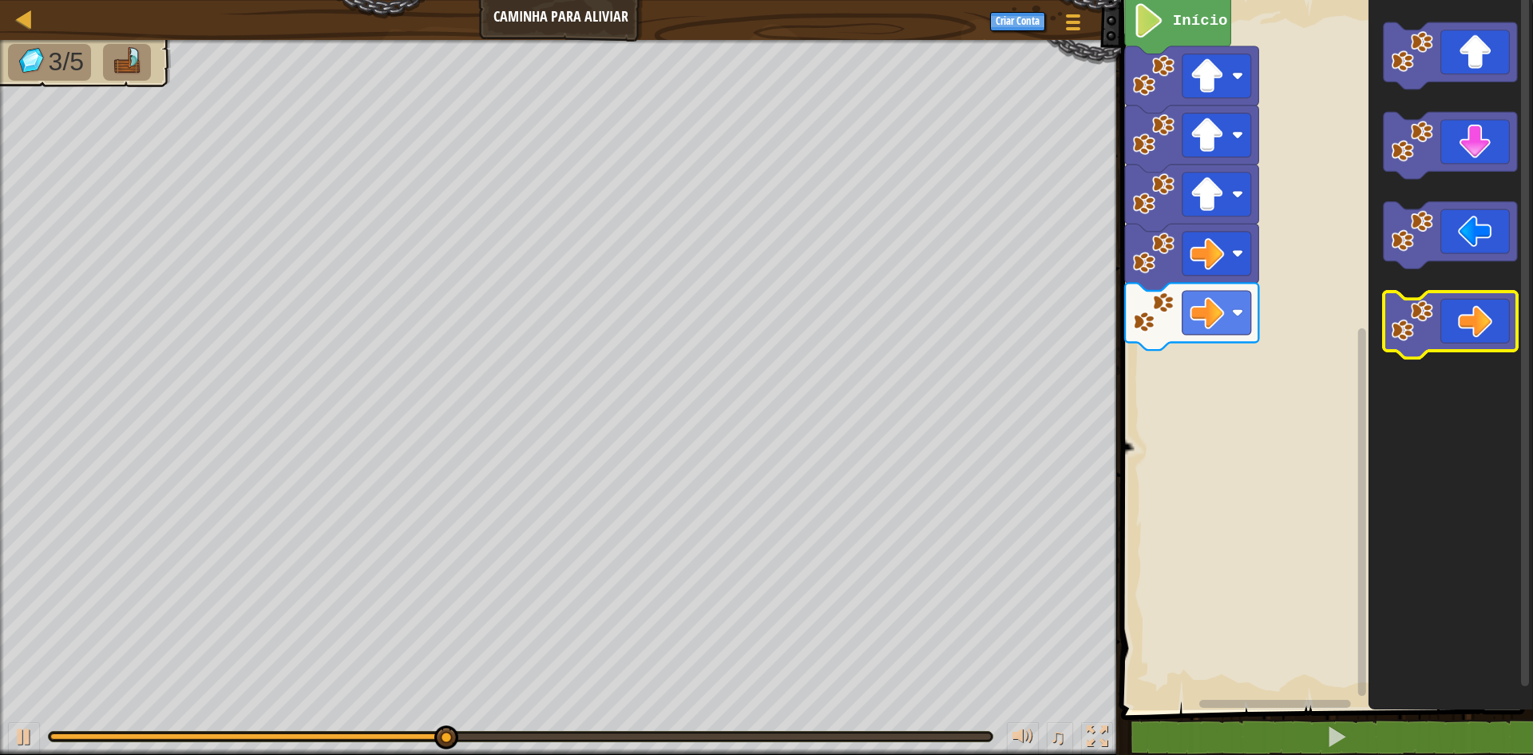
click at [1474, 332] on icon "Espaço de trabalho do Blockly" at bounding box center [1450, 325] width 133 height 67
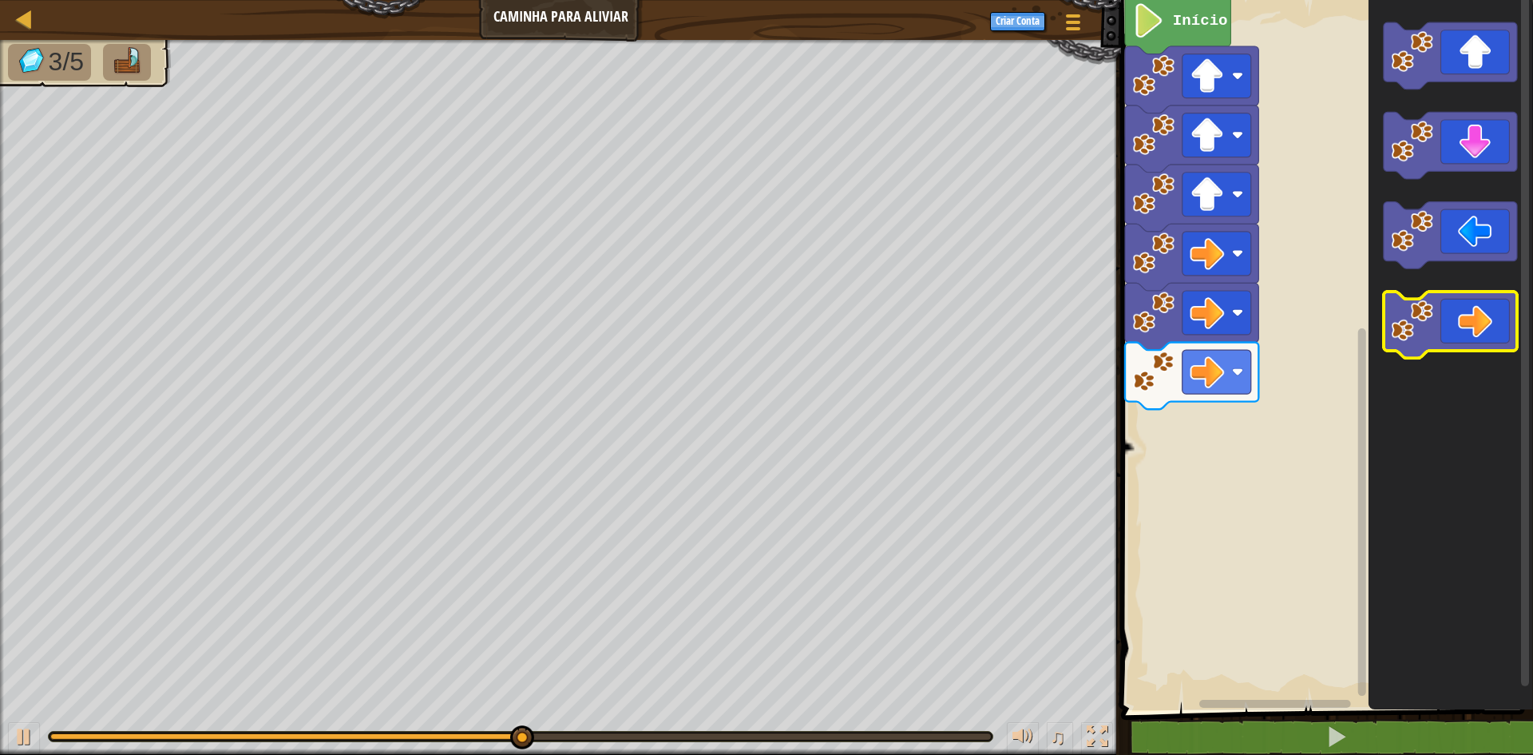
click at [1474, 332] on icon "Espaço de trabalho do Blockly" at bounding box center [1450, 325] width 133 height 67
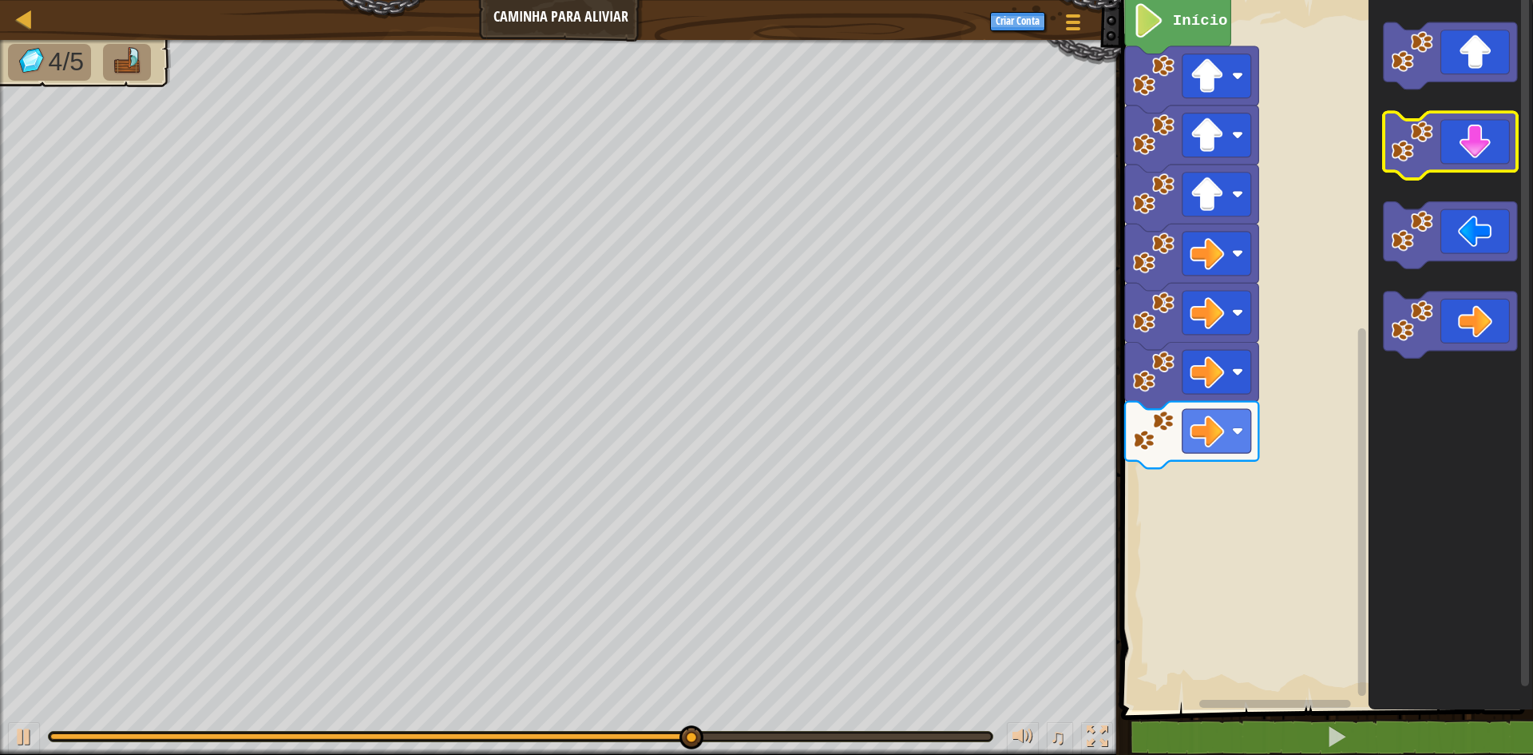
click at [1485, 132] on icon "Espaço de trabalho do Blockly" at bounding box center [1450, 146] width 133 height 67
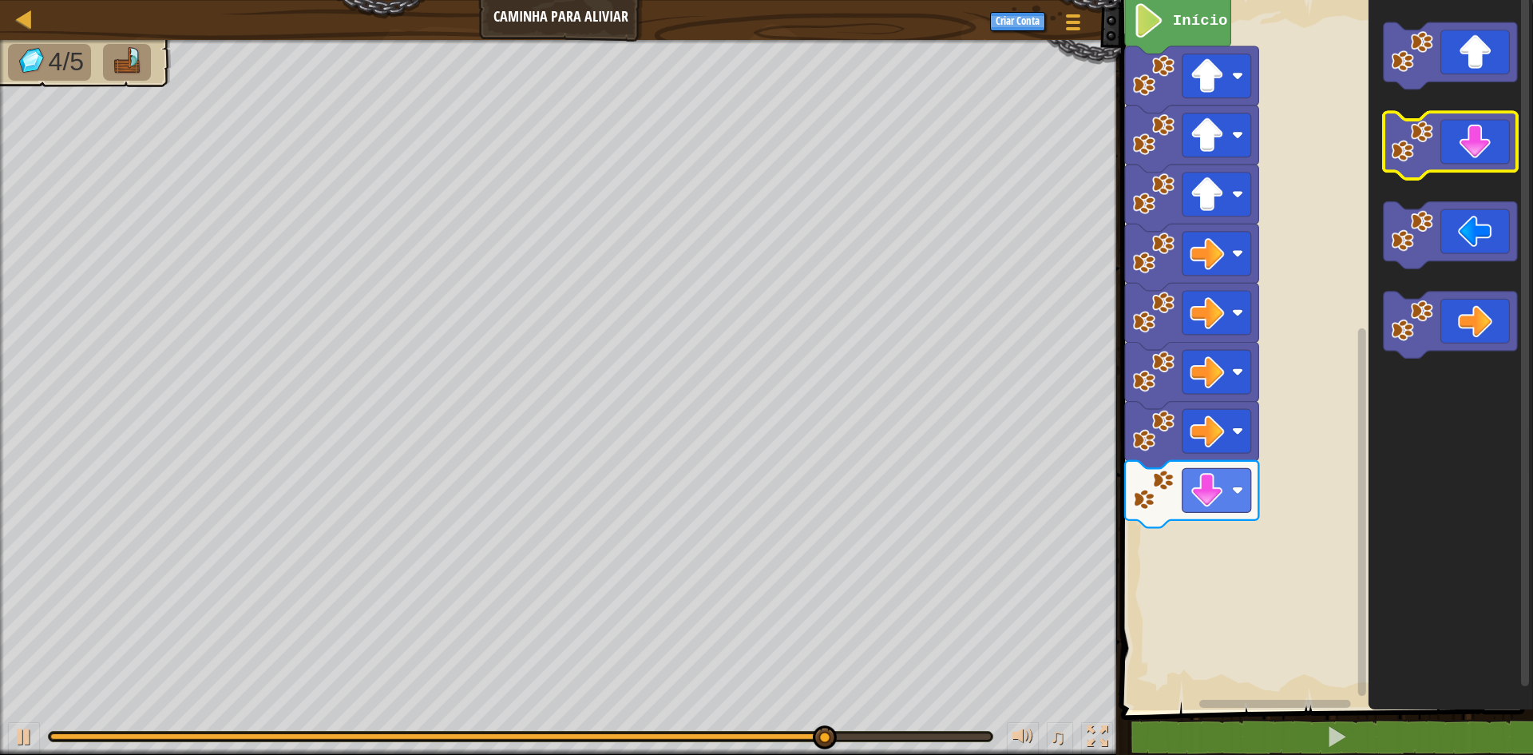
click at [1501, 134] on icon "Espaço de trabalho do Blockly" at bounding box center [1450, 146] width 133 height 67
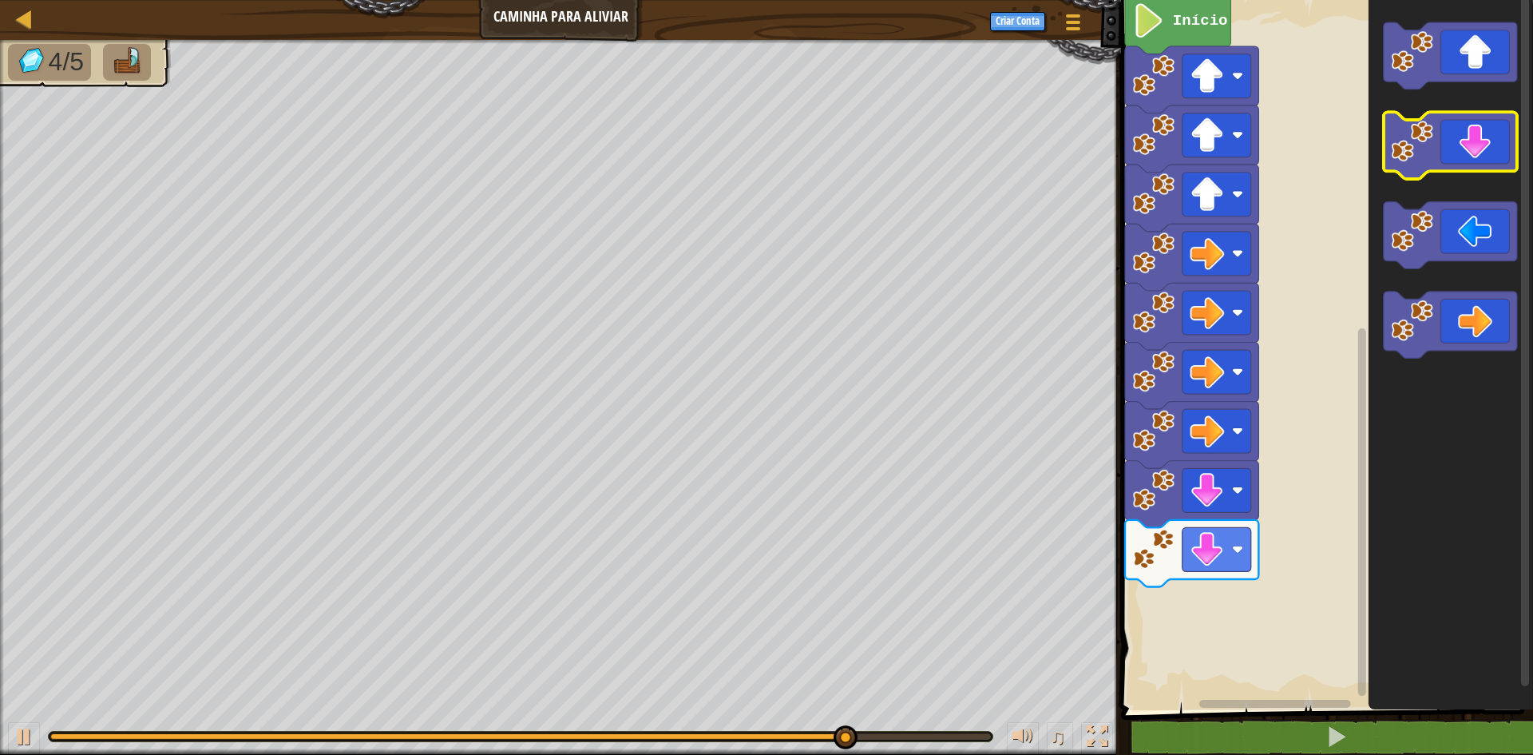
click at [1497, 140] on icon "Espaço de trabalho do Blockly" at bounding box center [1450, 146] width 133 height 67
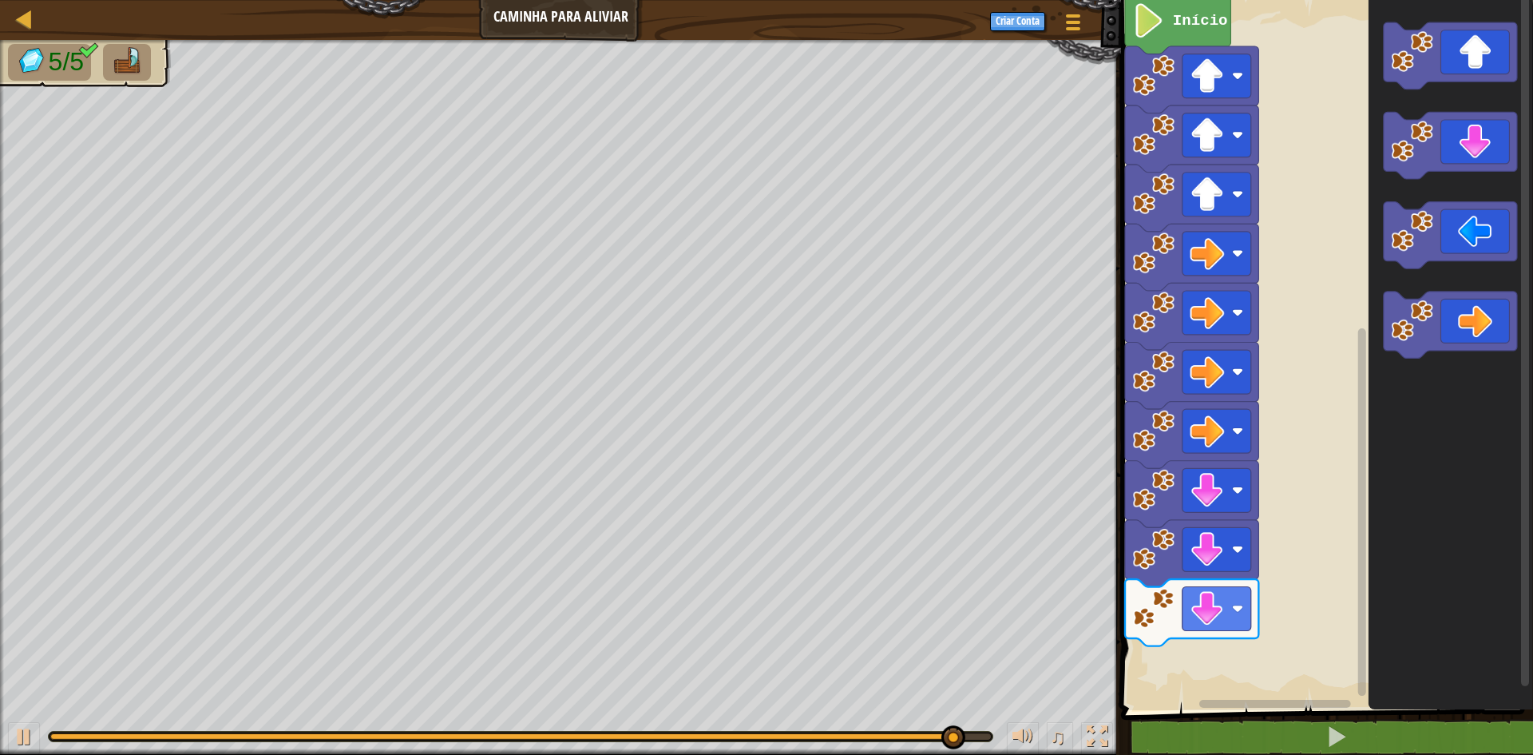
click at [1491, 184] on icon "Espaço de trabalho do Blockly" at bounding box center [1451, 351] width 165 height 718
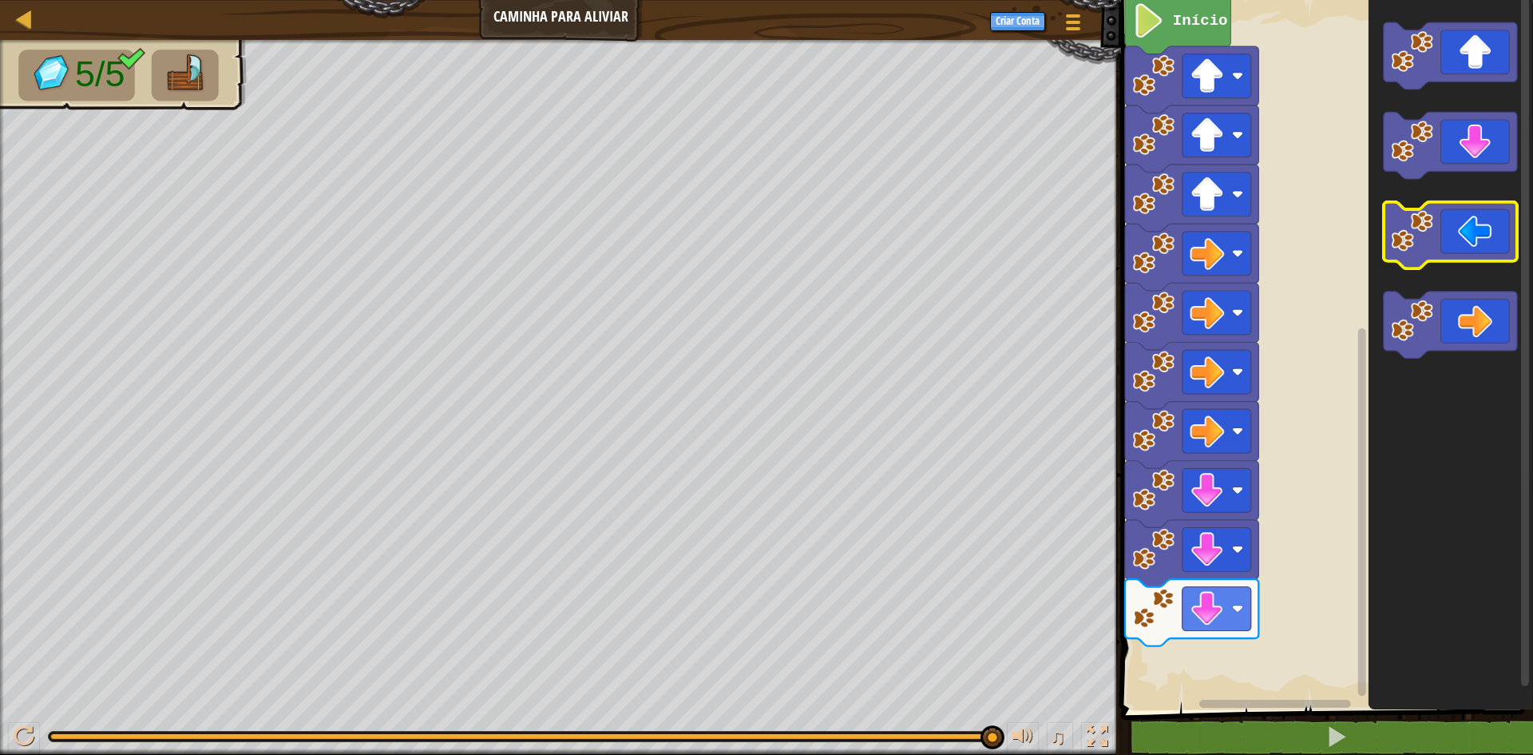
click at [1491, 231] on icon "Espaço de trabalho do Blockly" at bounding box center [1450, 235] width 133 height 67
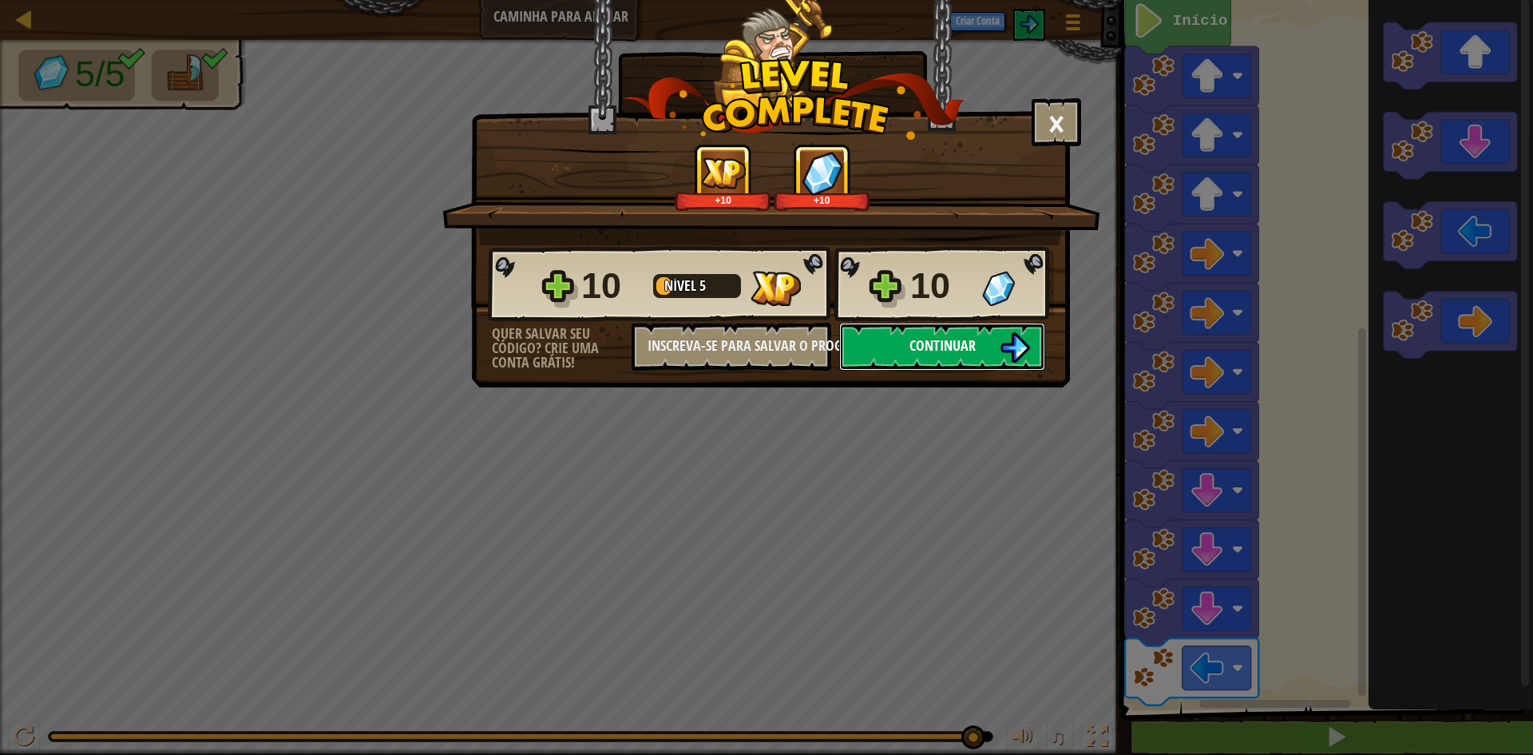
click at [989, 335] on button "Continuar" at bounding box center [942, 347] width 206 height 48
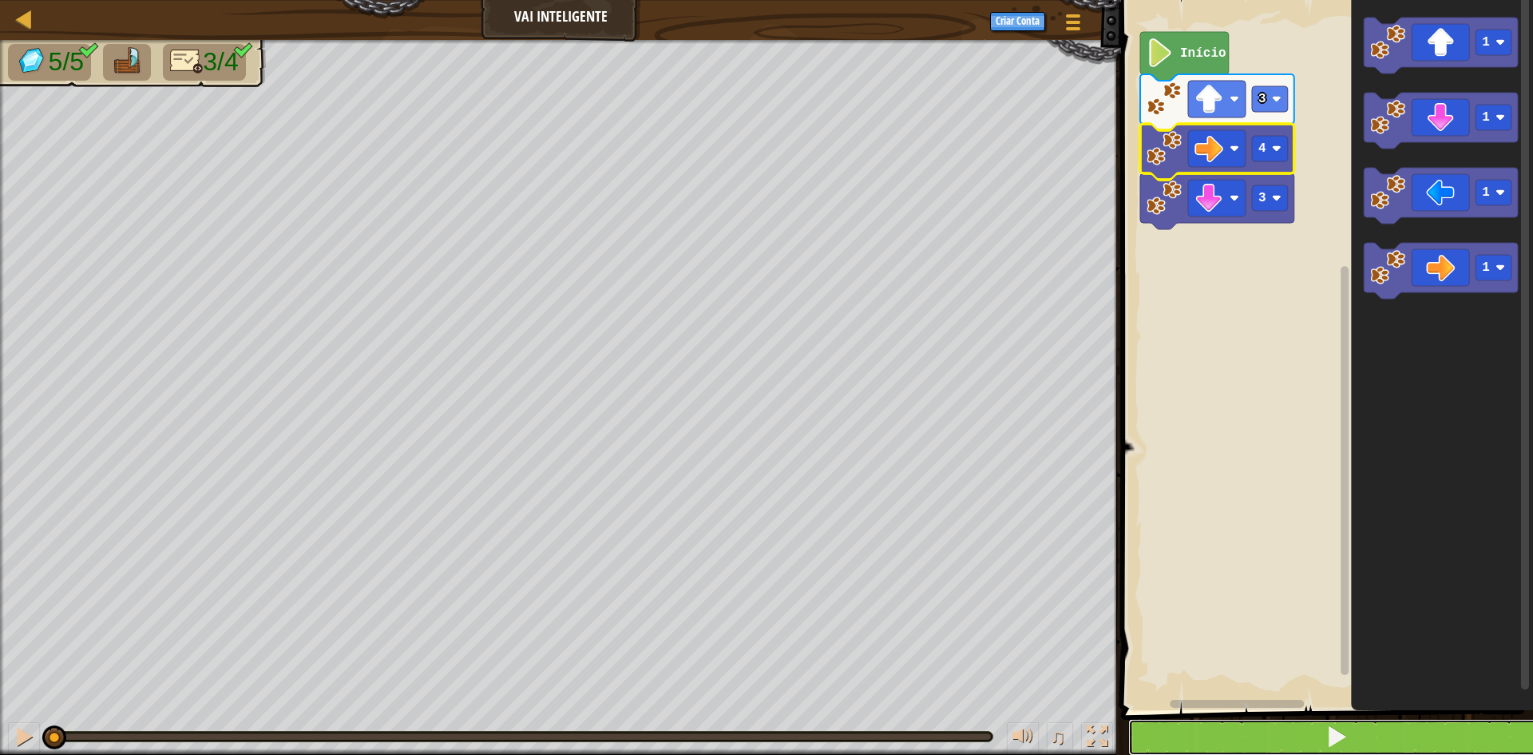
click at [1276, 724] on button at bounding box center [1337, 737] width 417 height 37
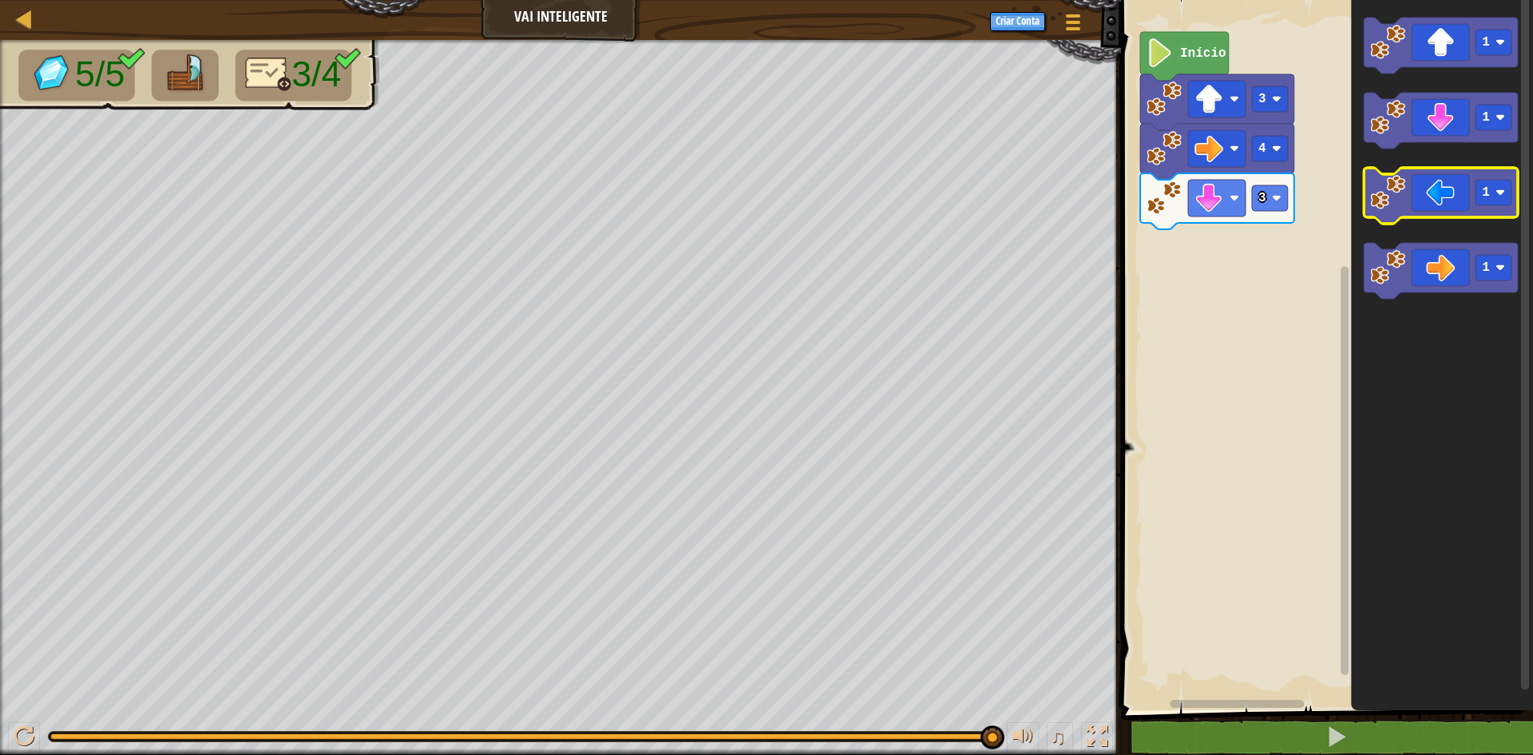
click at [1385, 204] on image "Espaço de trabalho do Blockly" at bounding box center [1388, 192] width 35 height 35
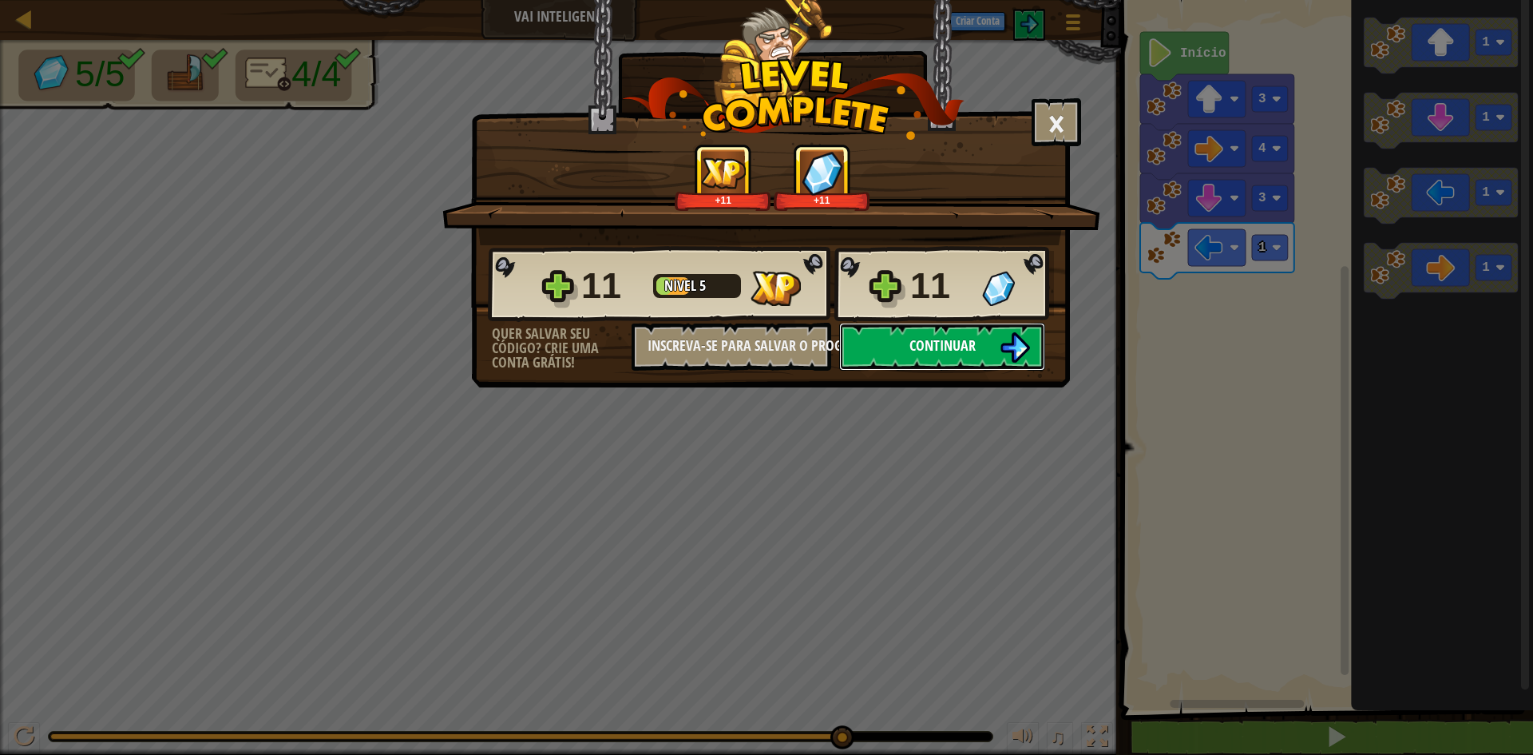
click at [942, 339] on span "Continuar" at bounding box center [943, 345] width 66 height 20
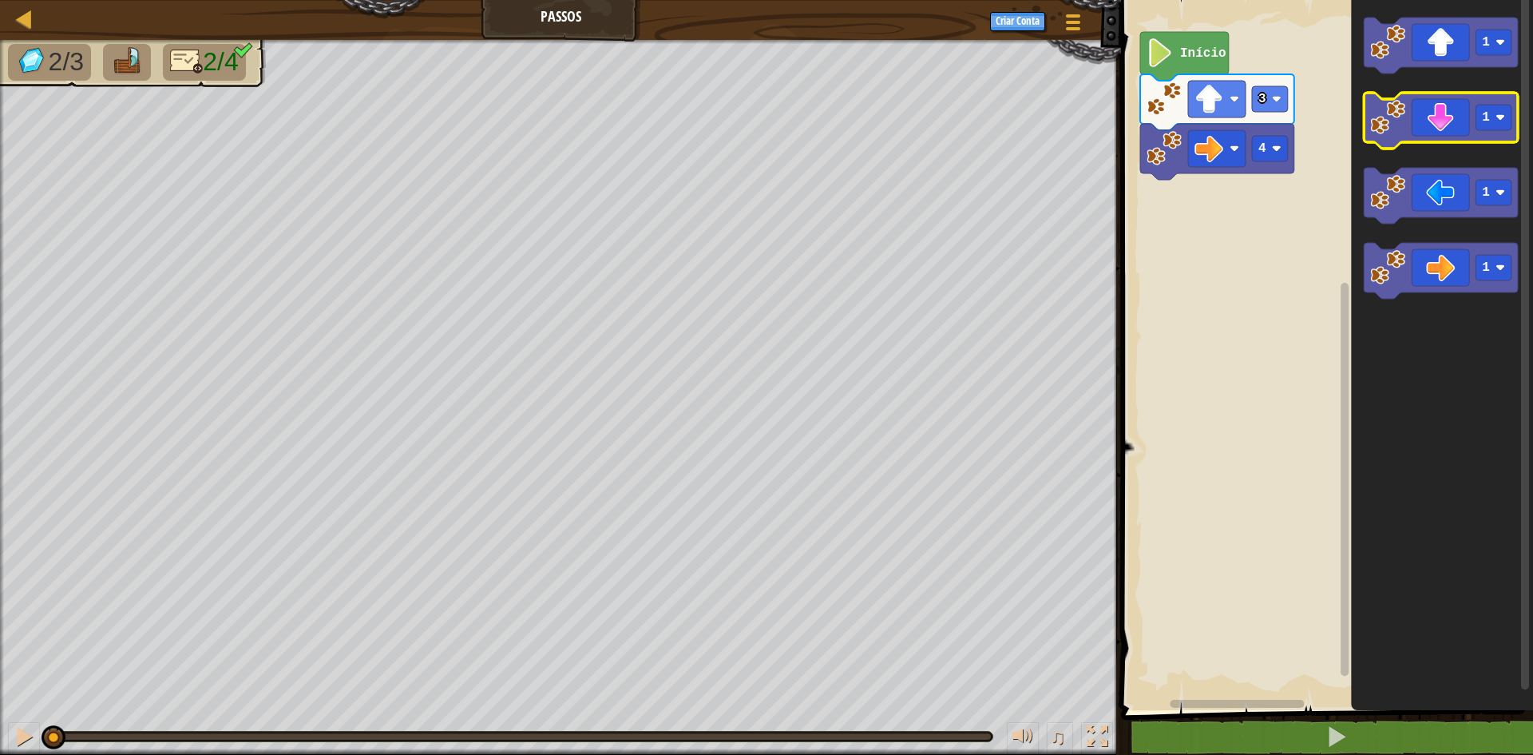
click at [1402, 129] on g "1" at bounding box center [1441, 121] width 154 height 56
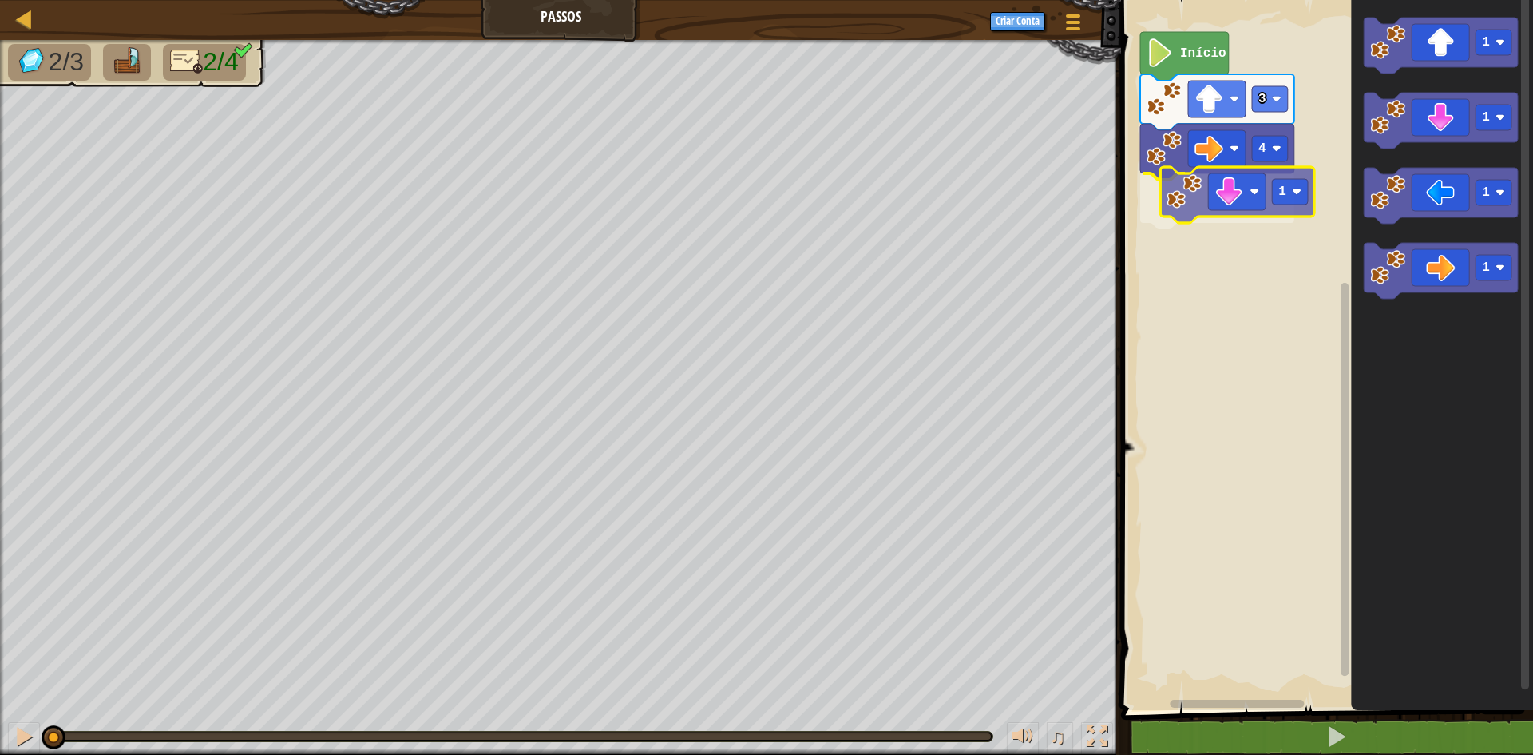
click at [1191, 209] on div "4 1 3 Início 1 1 1 1 1" at bounding box center [1325, 351] width 417 height 718
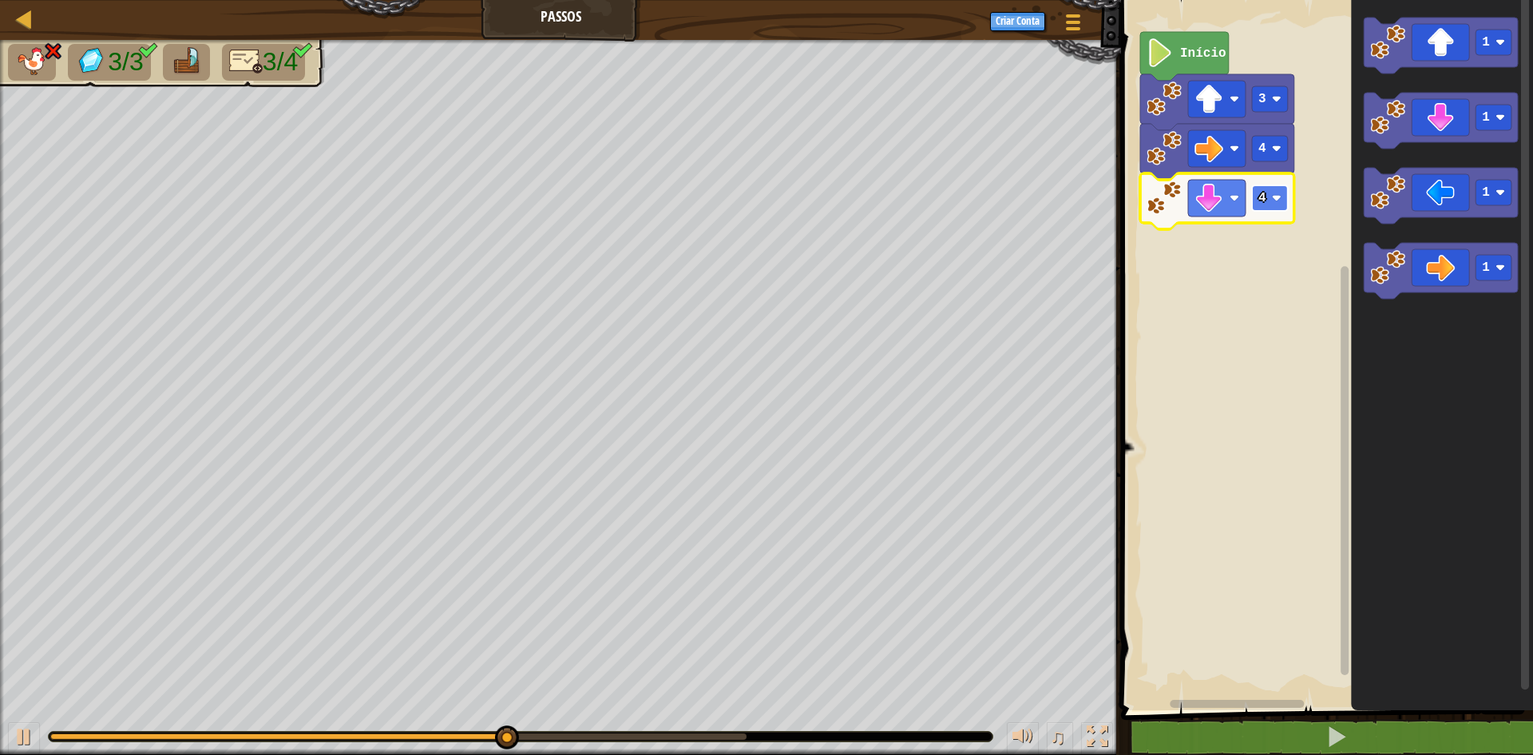
click at [1266, 209] on rect "Espaço de trabalho do Blockly" at bounding box center [1270, 198] width 36 height 26
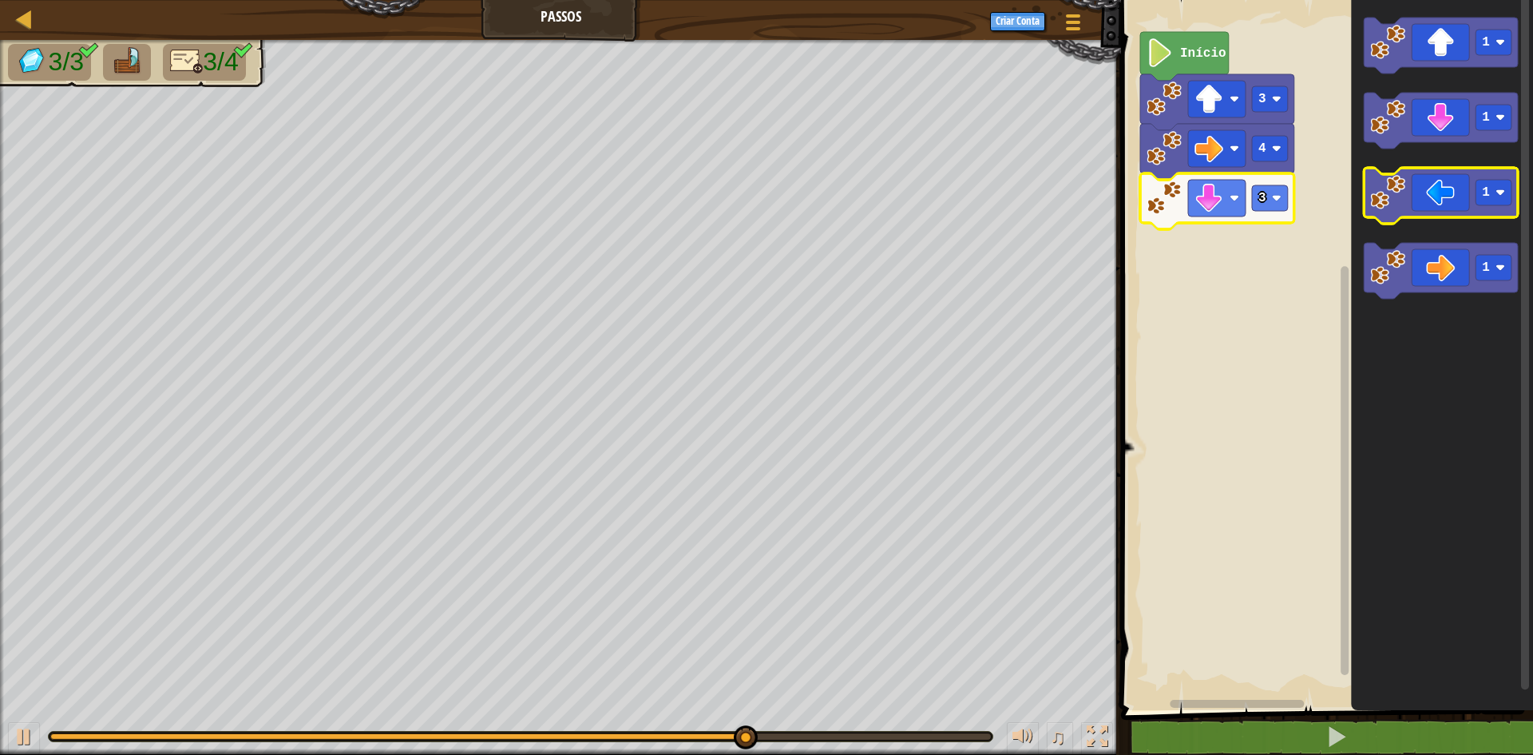
click at [1424, 212] on icon "Espaço de trabalho do Blockly" at bounding box center [1441, 196] width 154 height 56
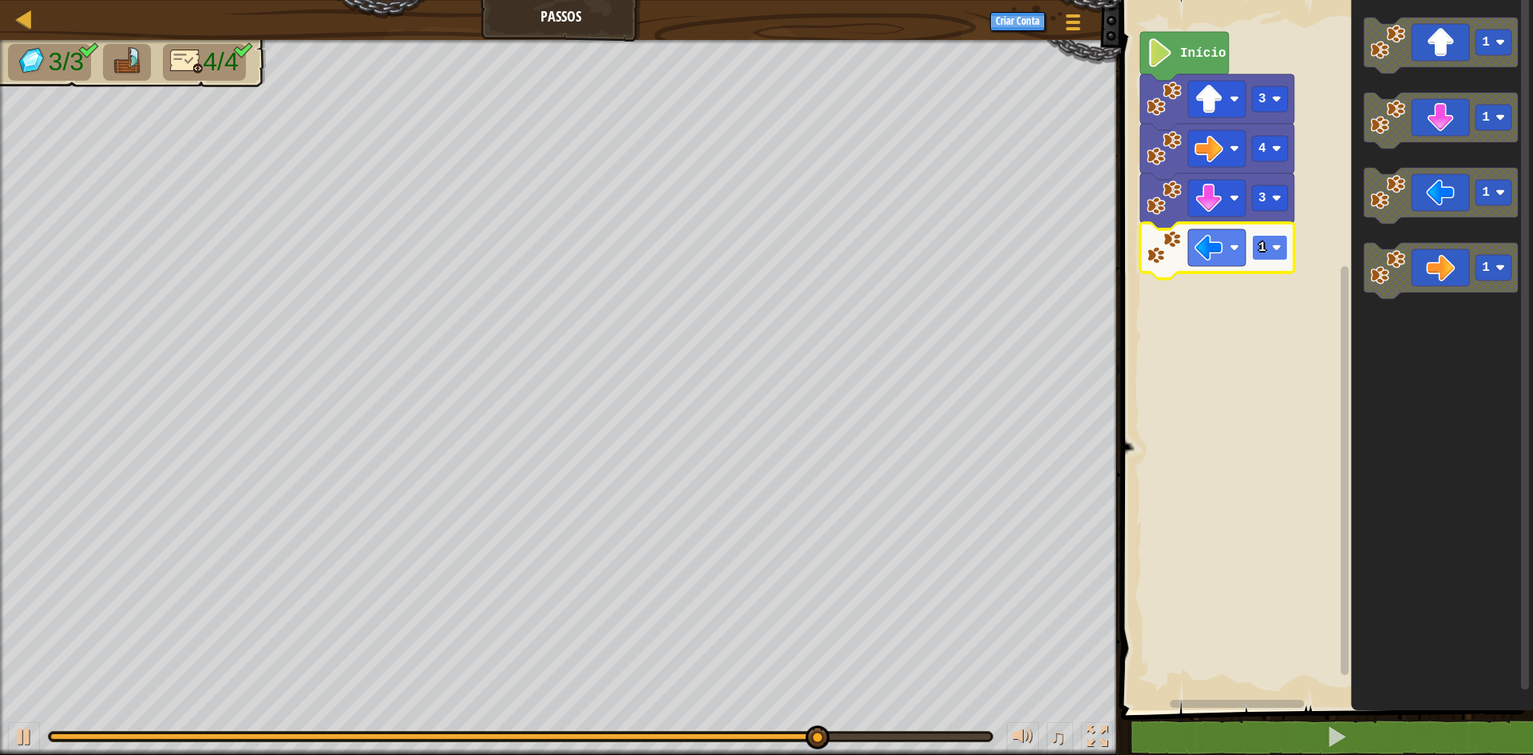
click at [1267, 254] on rect "Espaço de trabalho do Blockly" at bounding box center [1270, 248] width 36 height 26
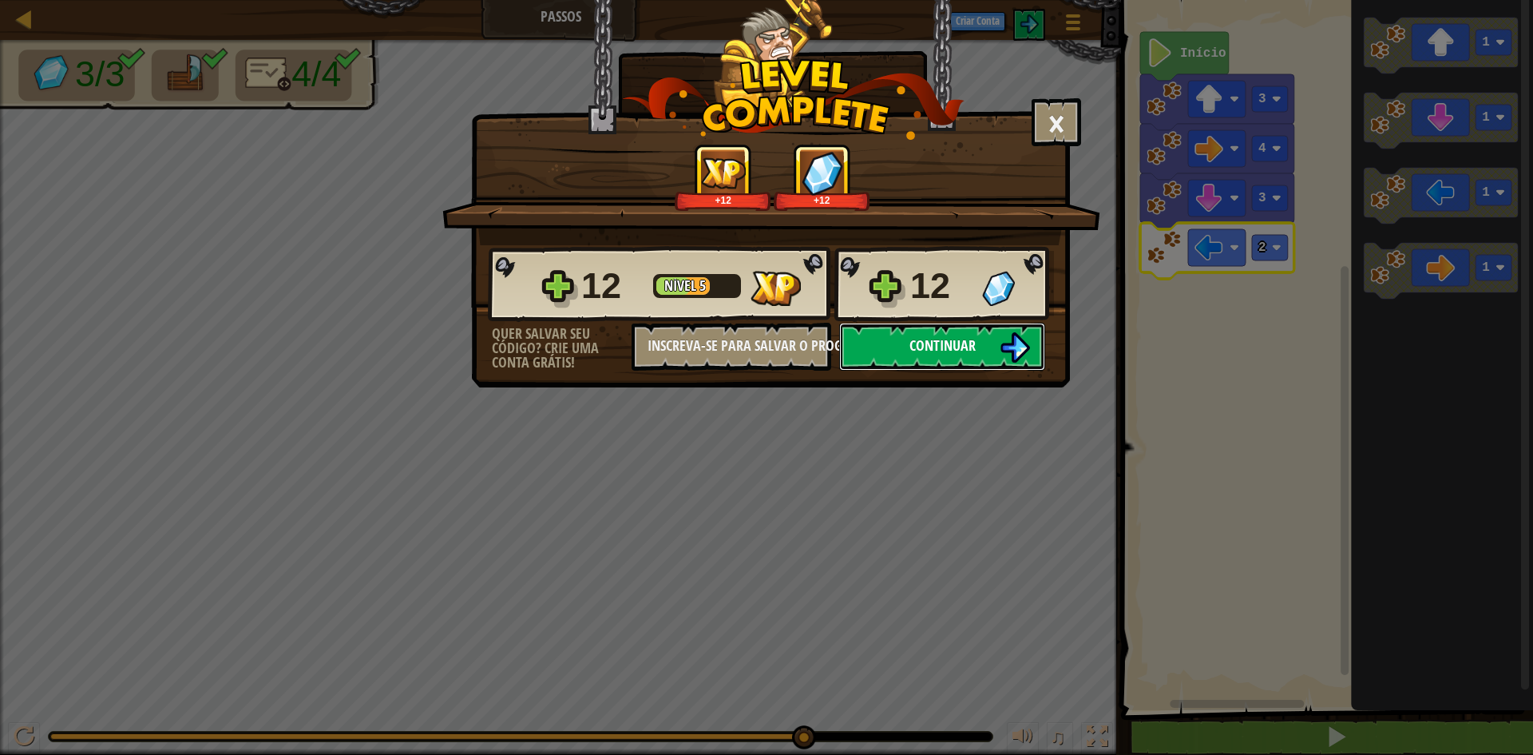
click at [952, 354] on button "Continuar" at bounding box center [942, 347] width 206 height 48
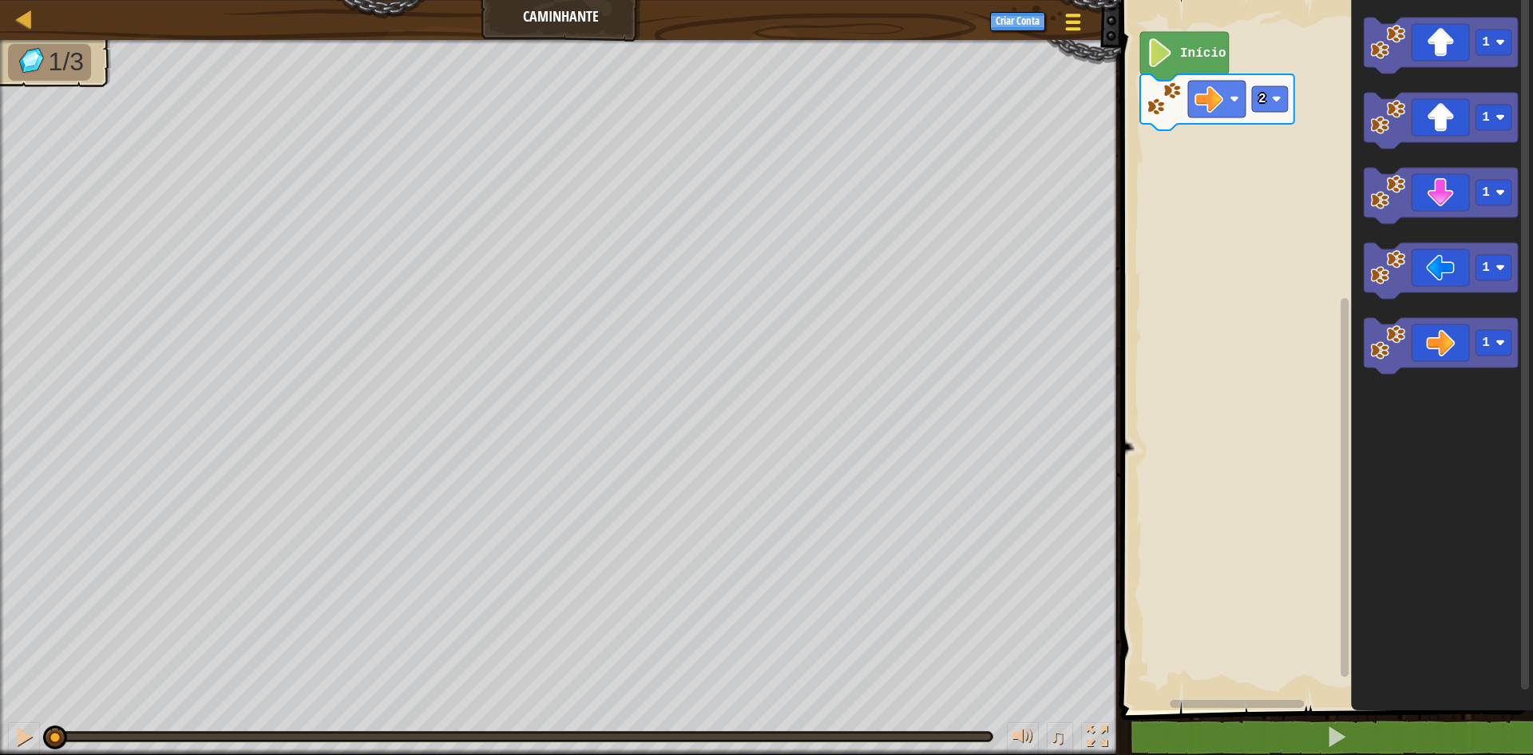
click at [1076, 26] on div at bounding box center [1073, 21] width 22 height 23
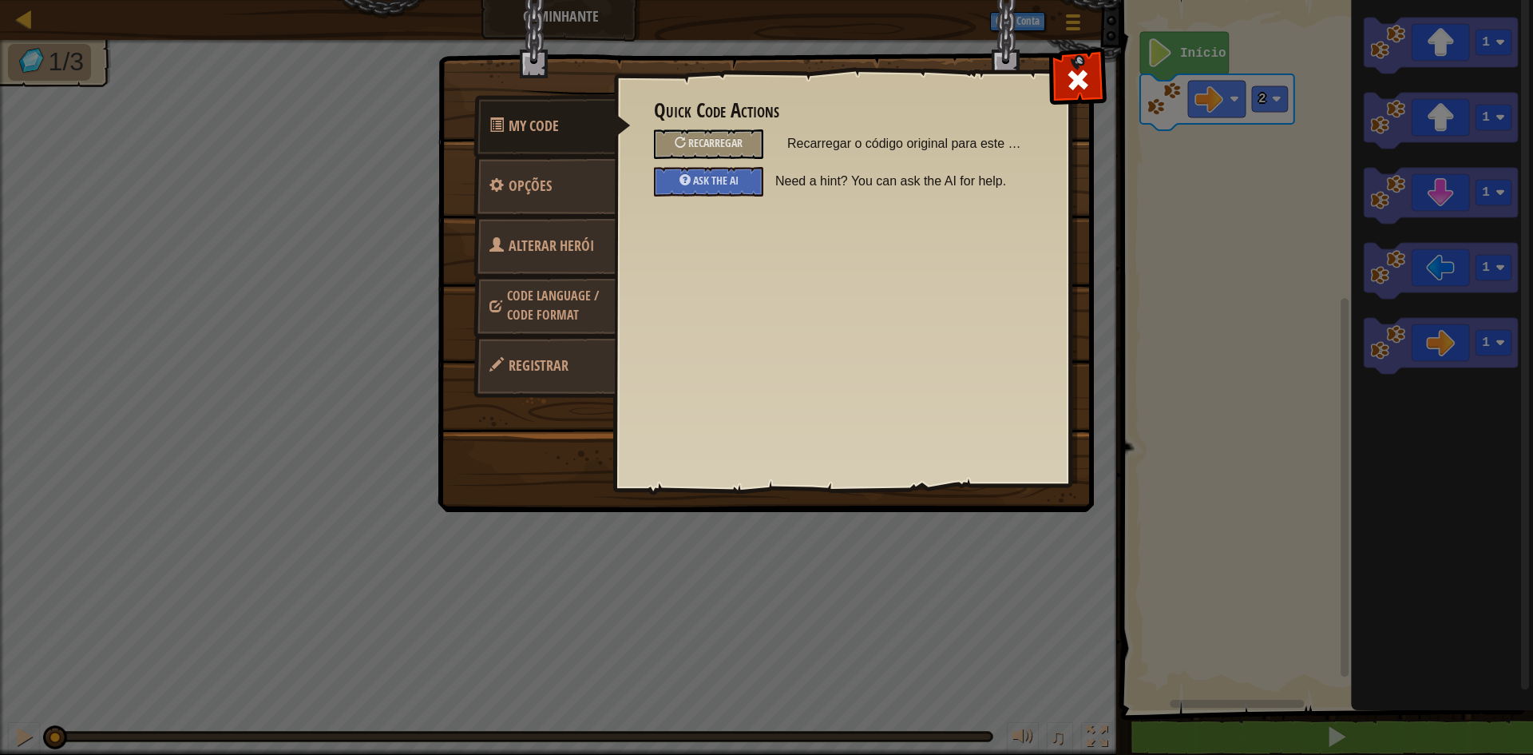
click at [530, 245] on span "Alterar Herói" at bounding box center [551, 246] width 85 height 20
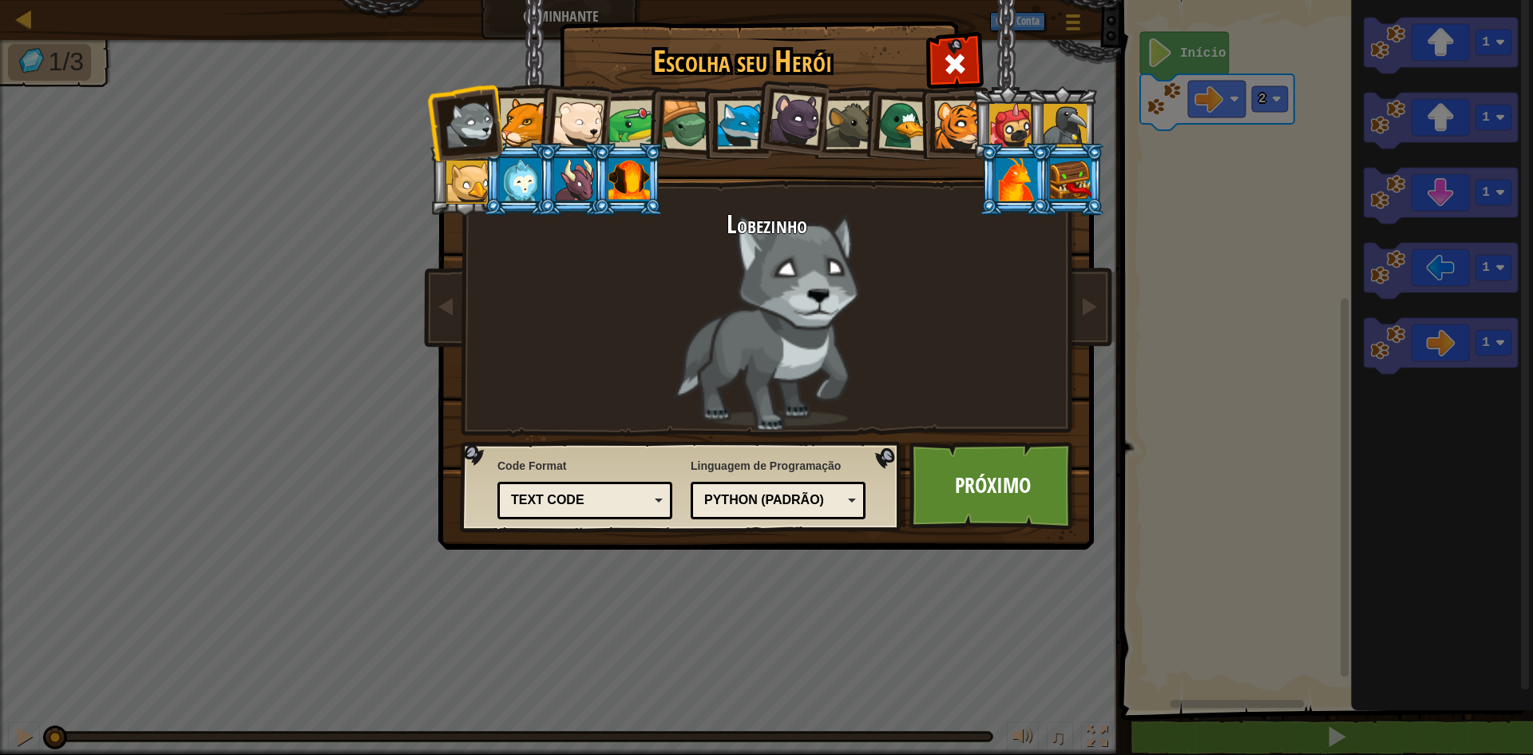
click at [623, 189] on div at bounding box center [630, 179] width 42 height 43
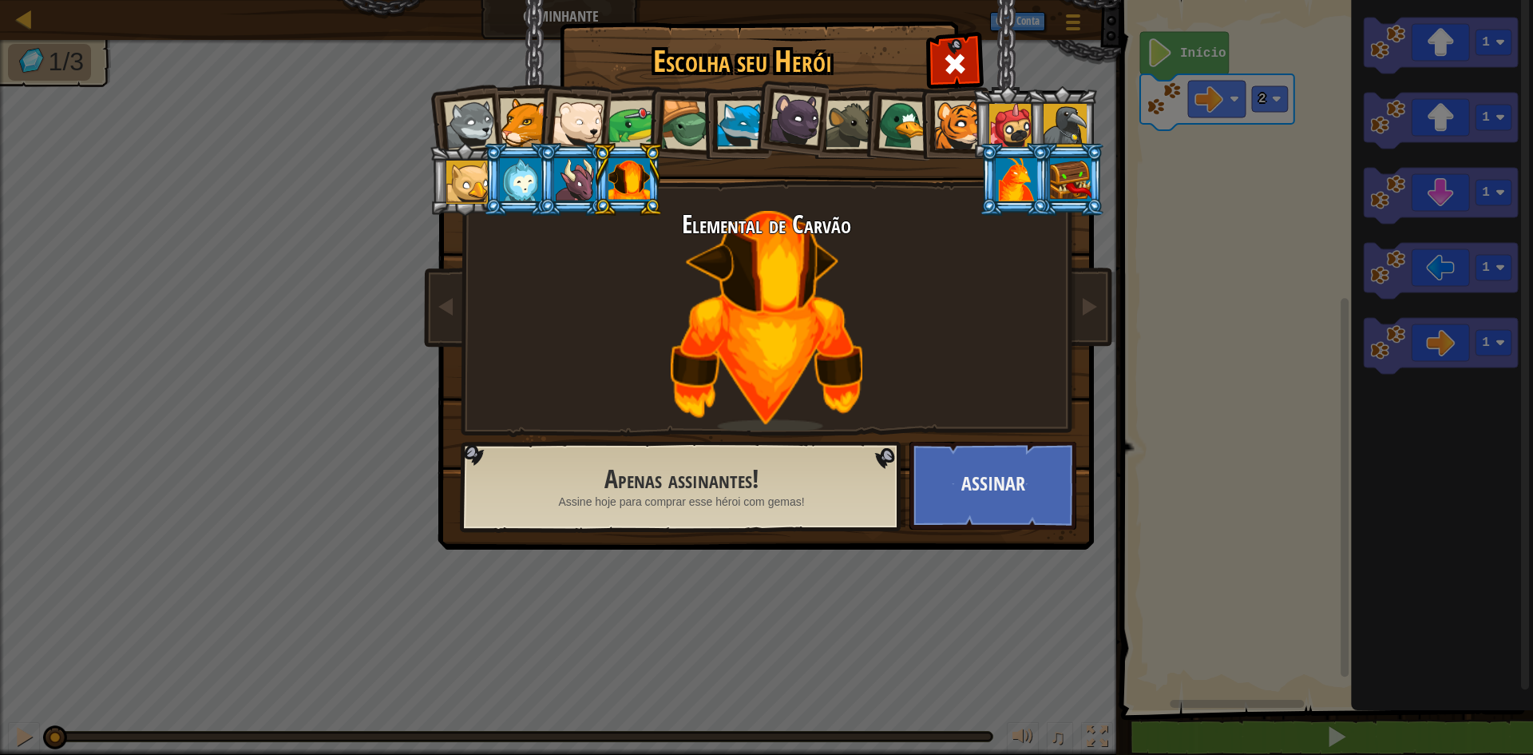
click at [565, 173] on div at bounding box center [575, 179] width 42 height 43
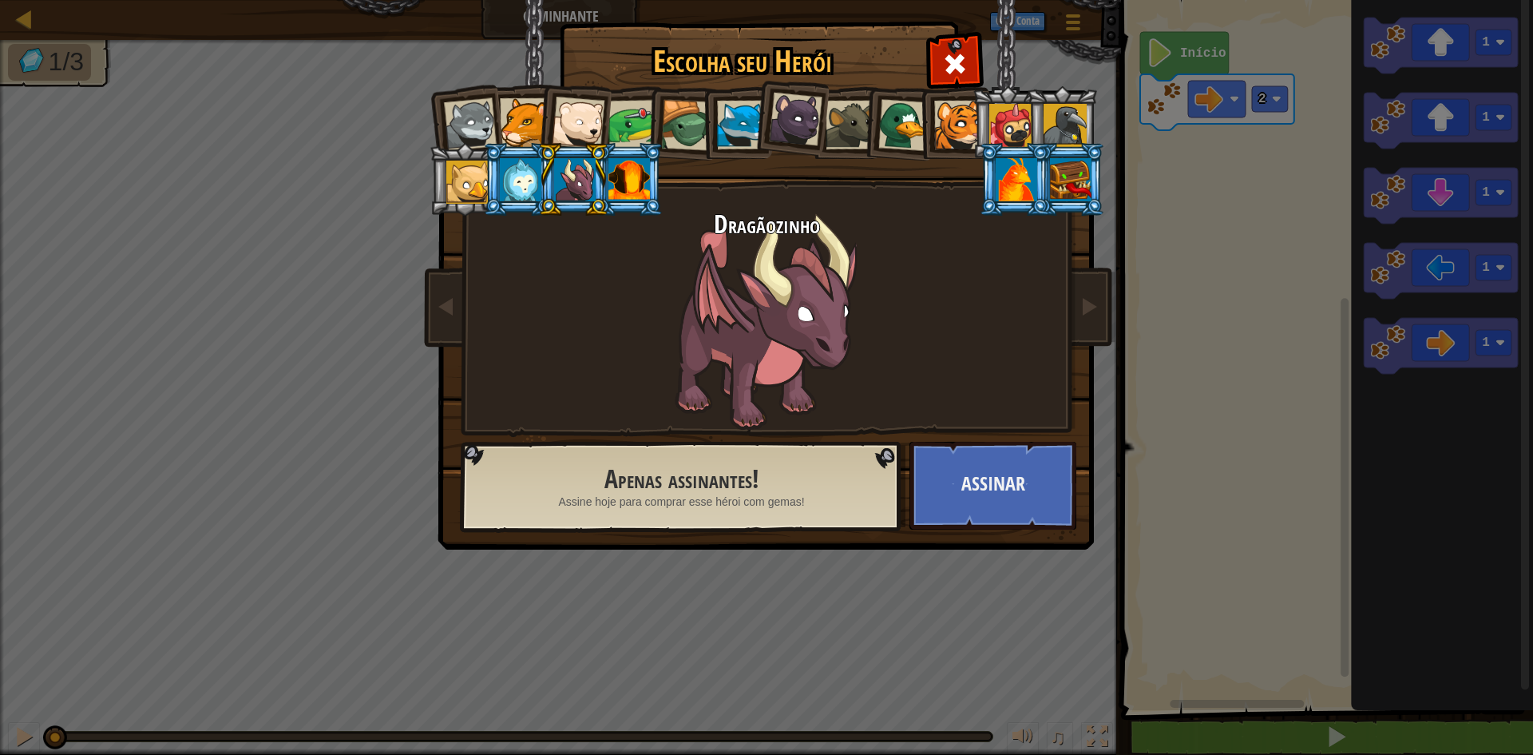
click at [534, 170] on div at bounding box center [521, 179] width 42 height 43
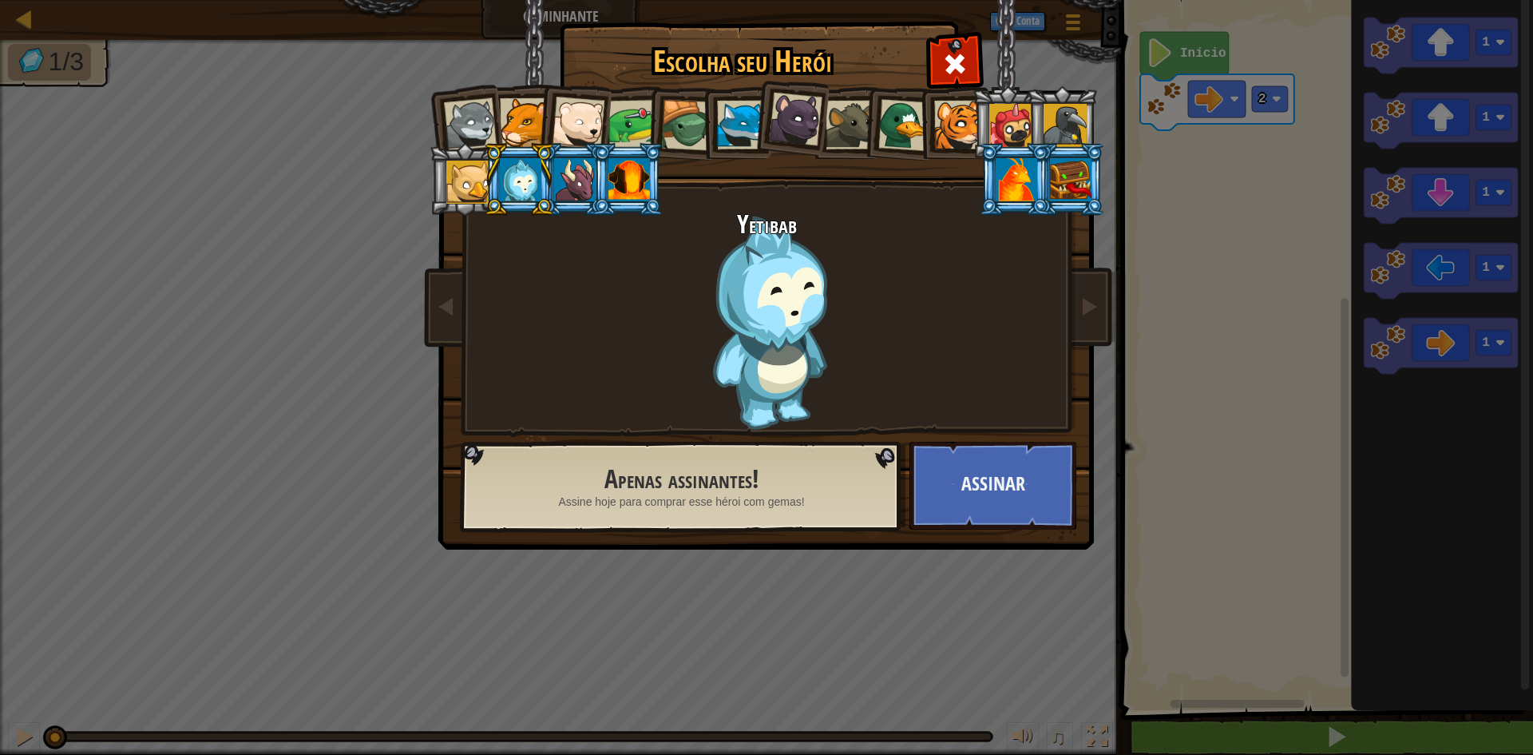
click at [441, 190] on li at bounding box center [465, 179] width 72 height 73
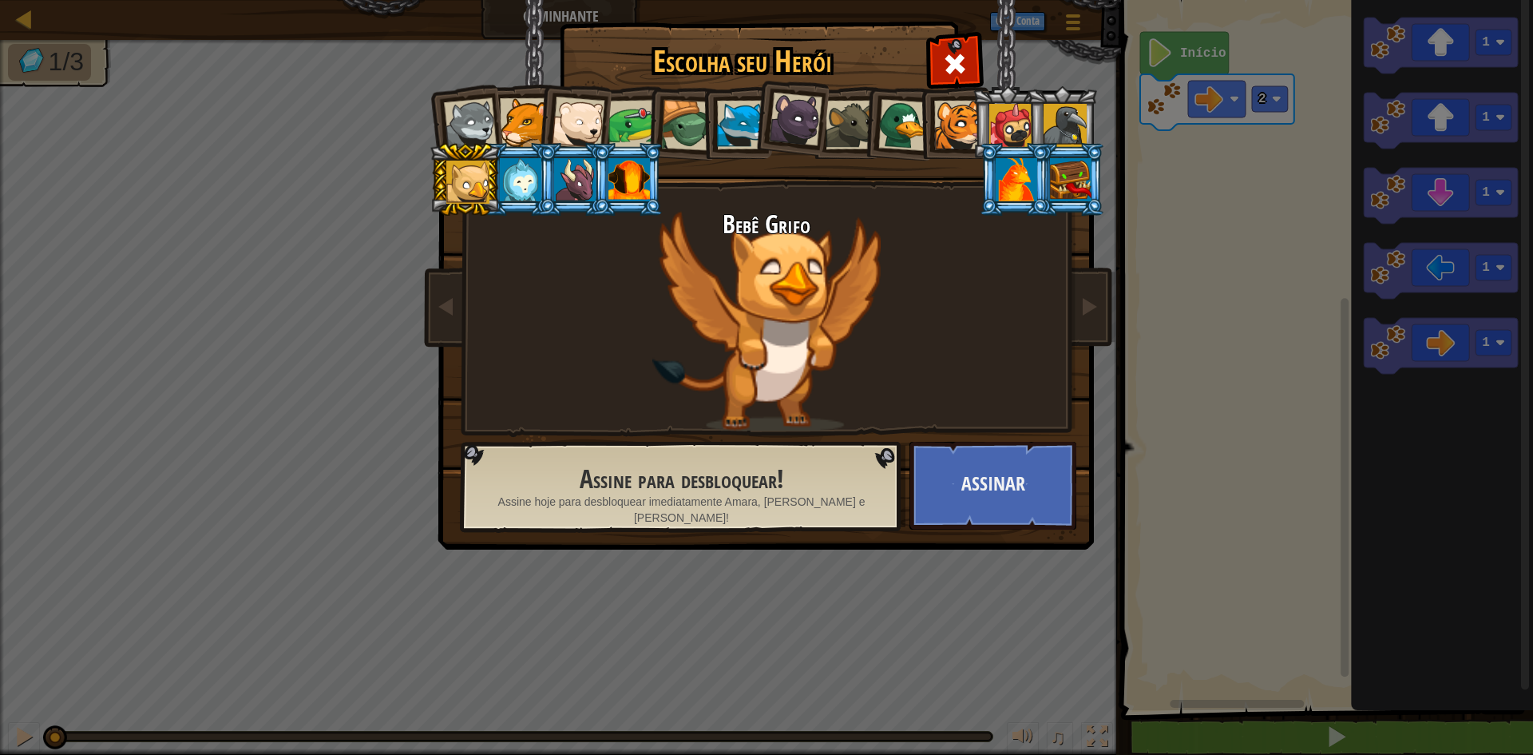
click at [585, 127] on div at bounding box center [578, 123] width 53 height 53
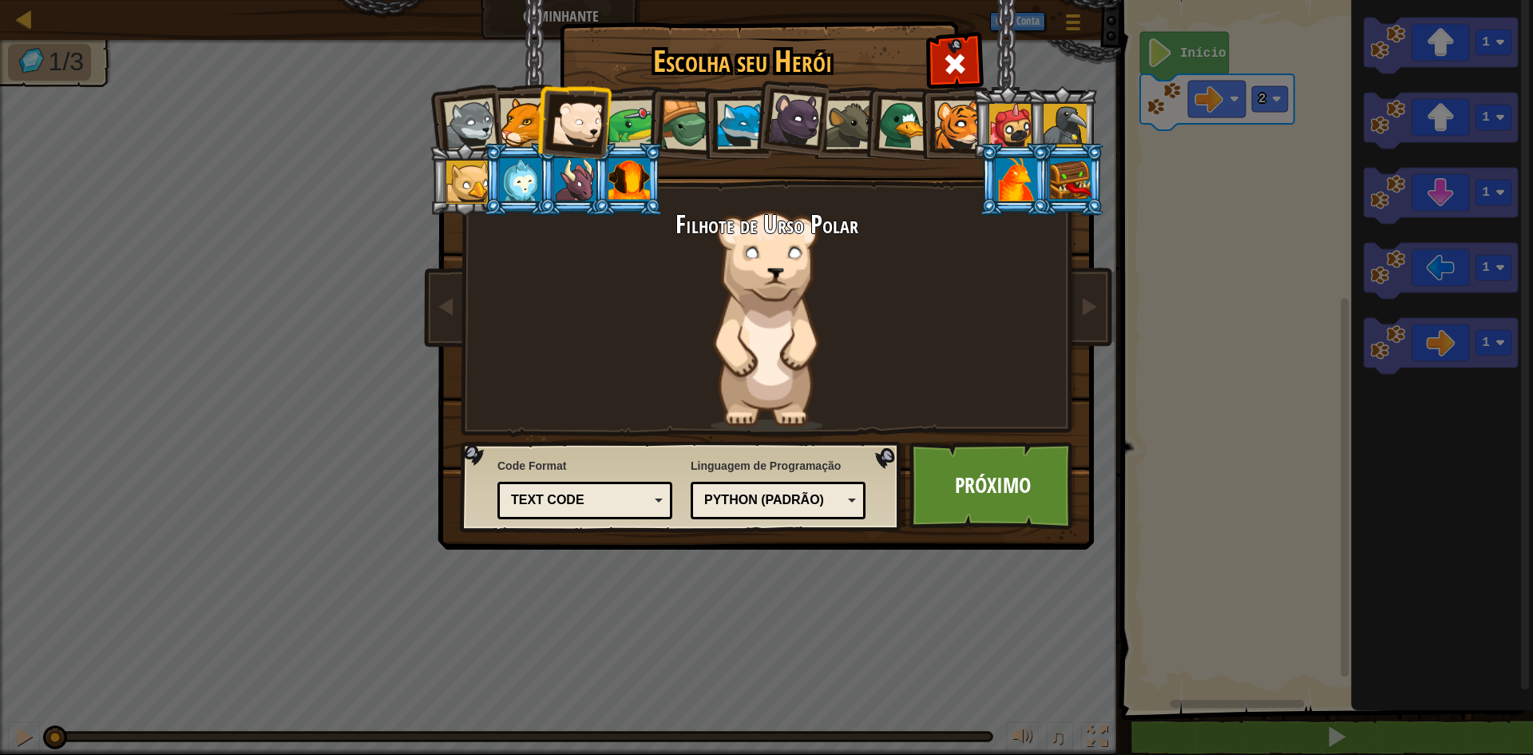
click at [624, 130] on div at bounding box center [634, 125] width 50 height 50
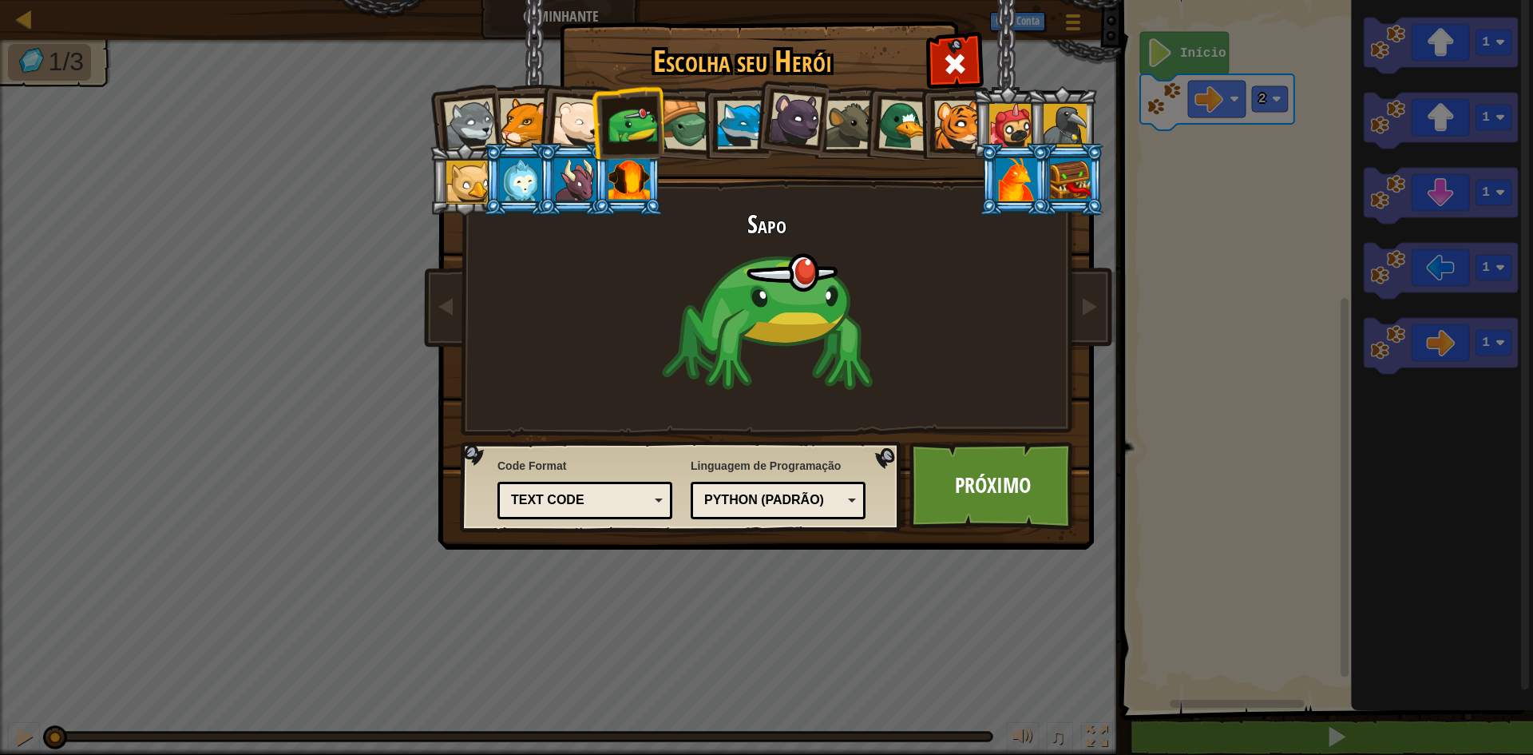
click at [673, 135] on div at bounding box center [686, 125] width 51 height 51
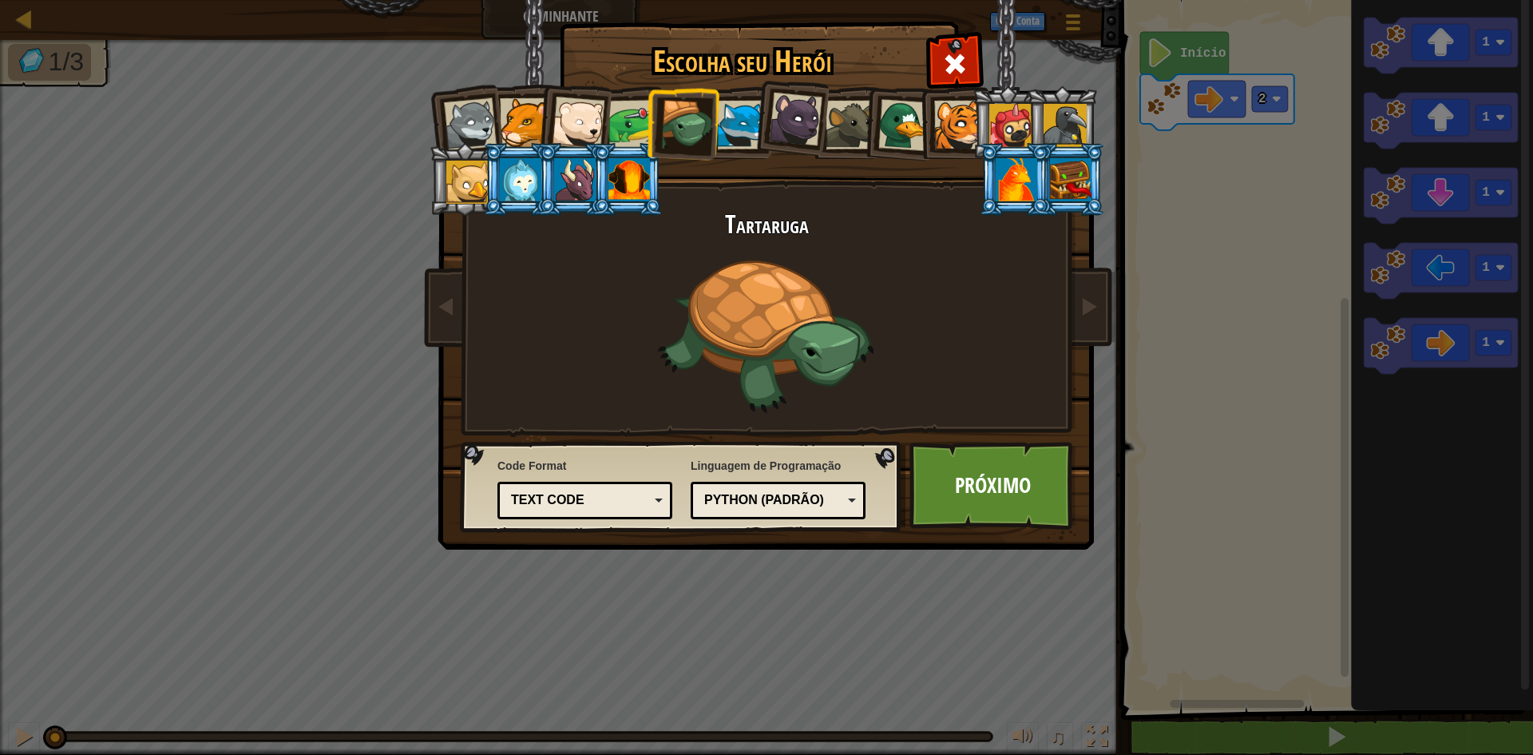
click at [740, 125] on div at bounding box center [741, 125] width 49 height 49
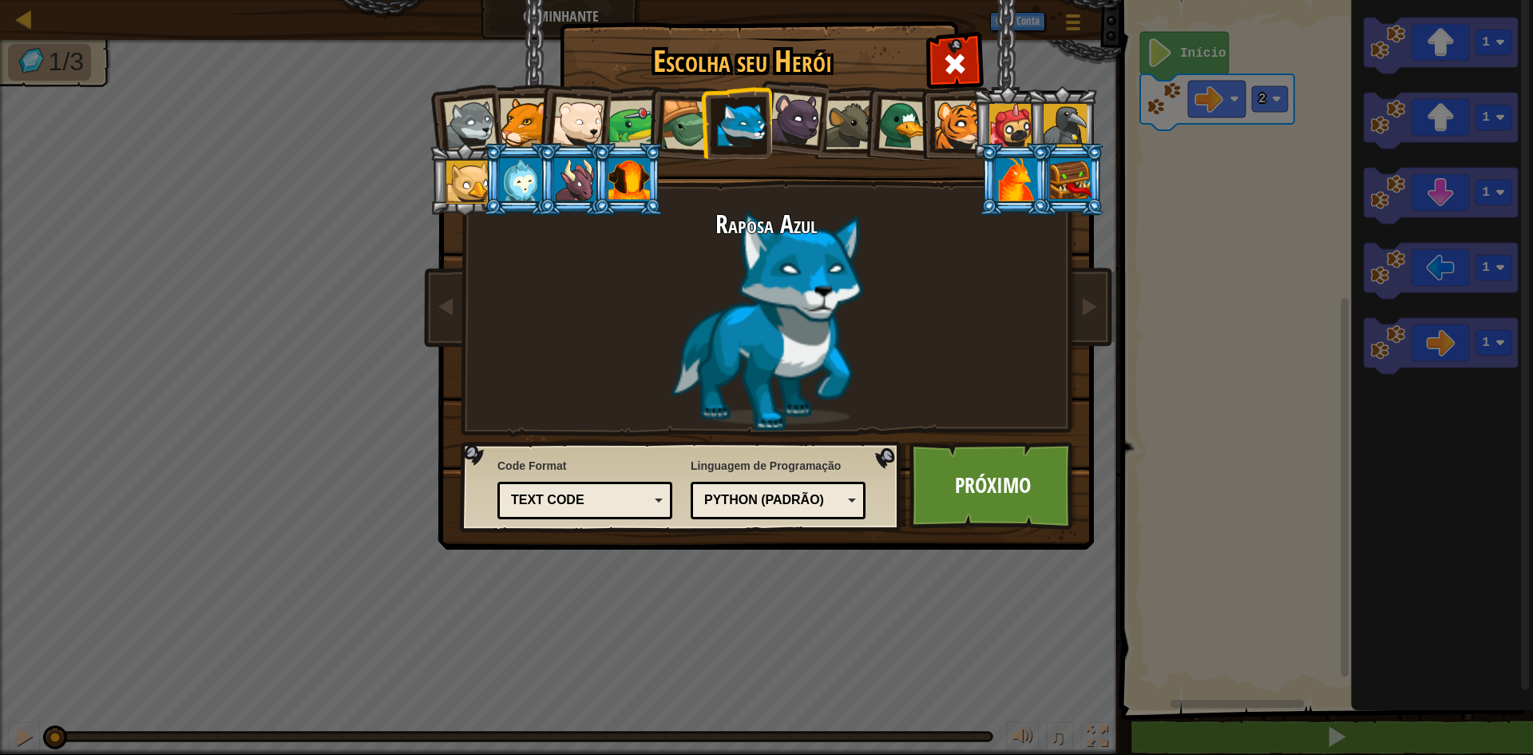
click at [1018, 168] on div at bounding box center [1017, 179] width 42 height 43
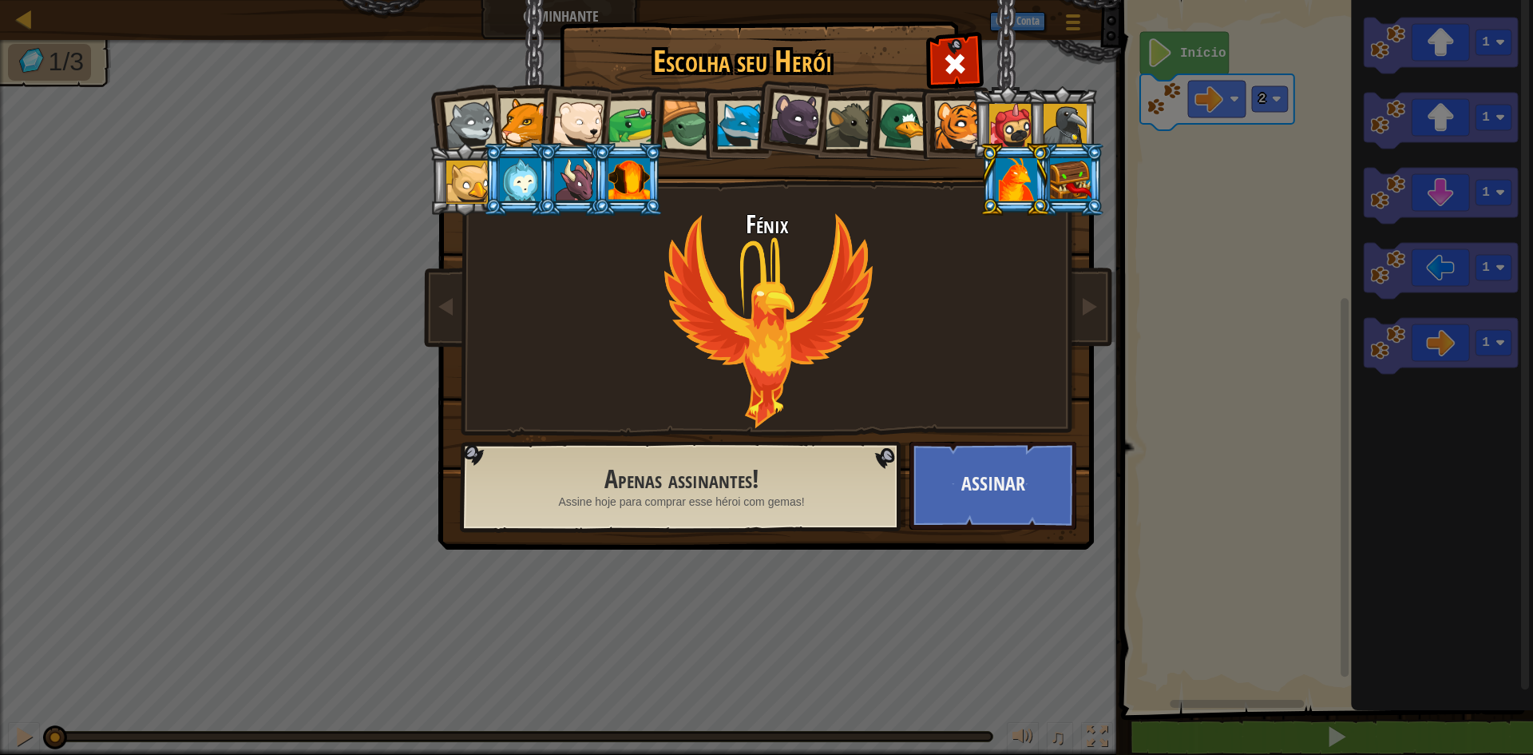
click at [1078, 177] on div at bounding box center [1071, 179] width 42 height 43
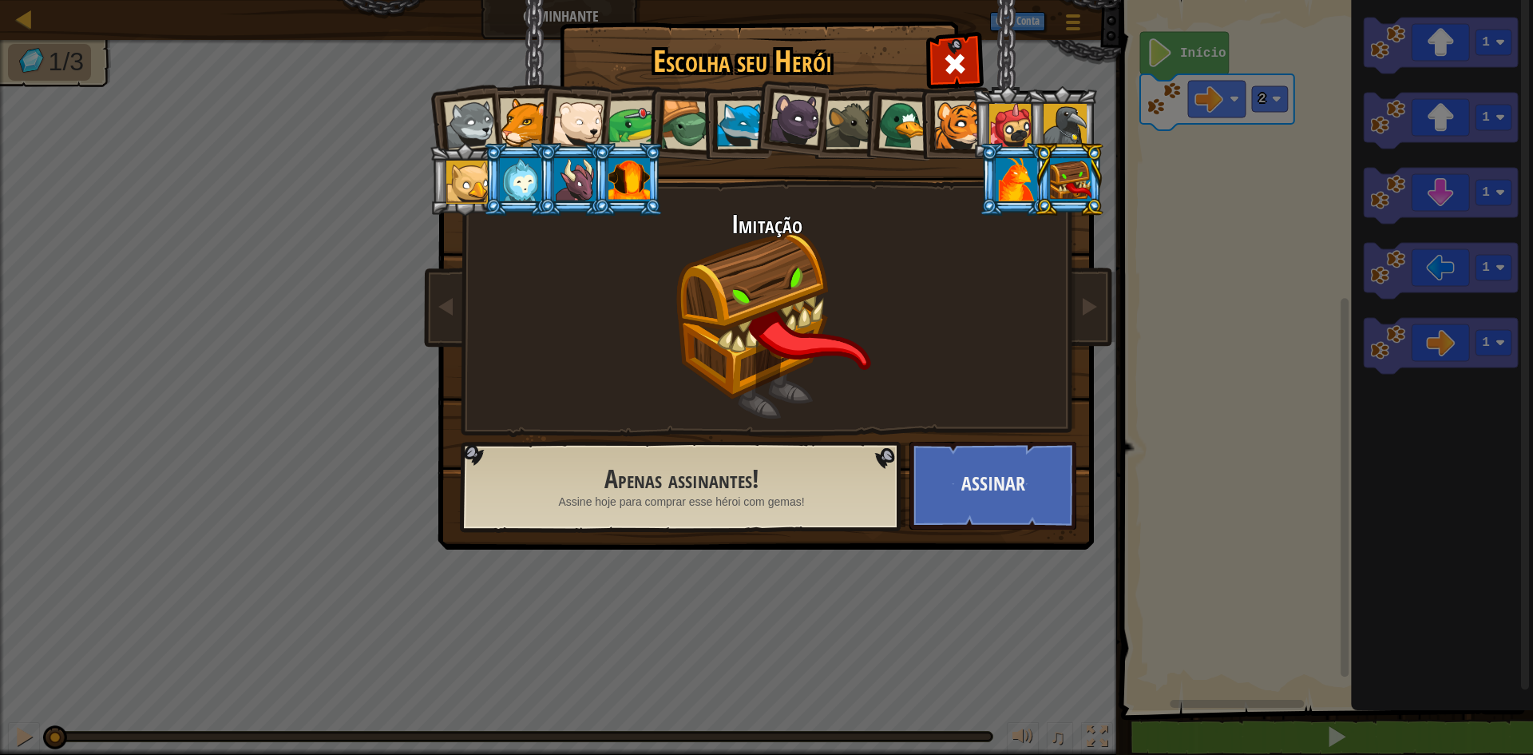
click at [1076, 122] on div at bounding box center [1065, 125] width 43 height 43
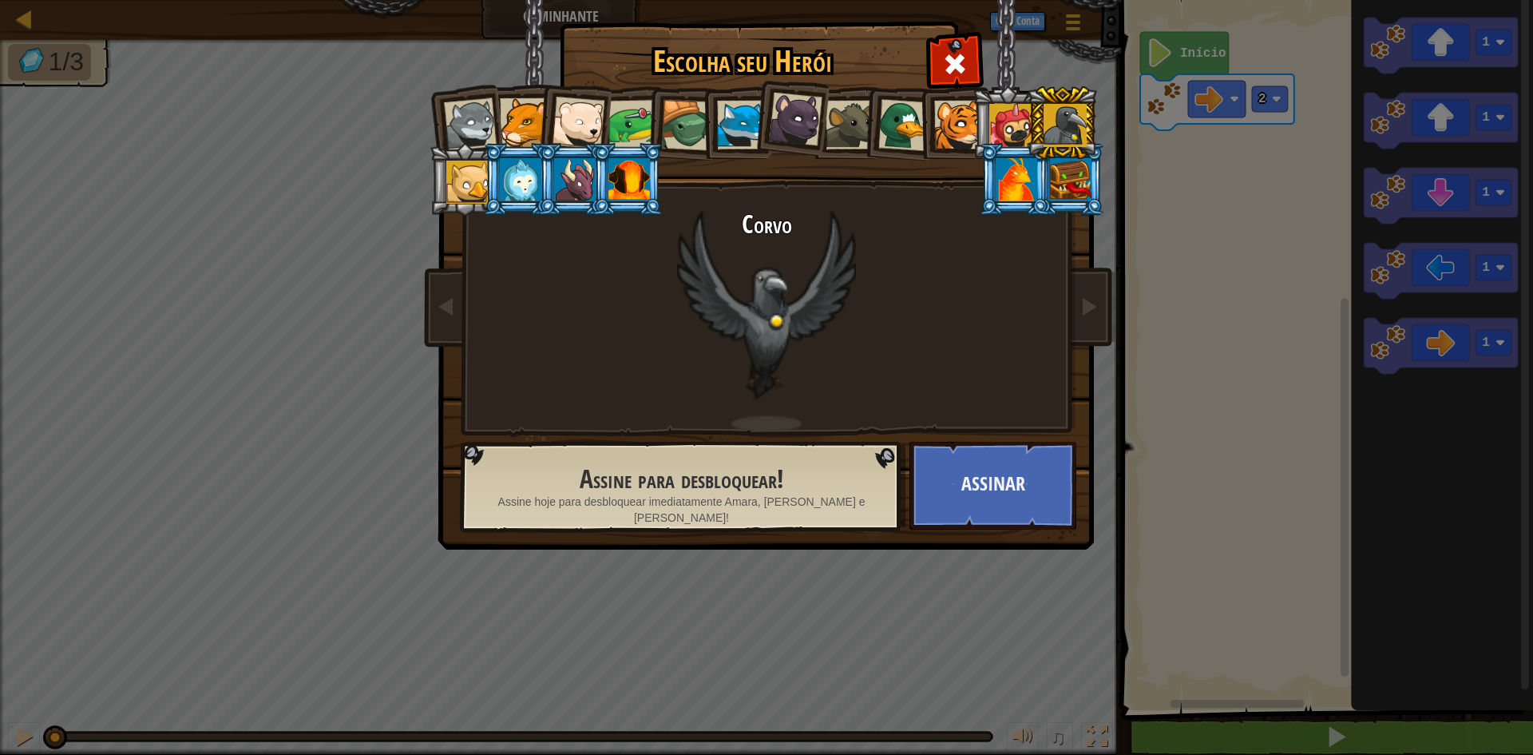
click at [1016, 135] on div at bounding box center [1011, 125] width 43 height 43
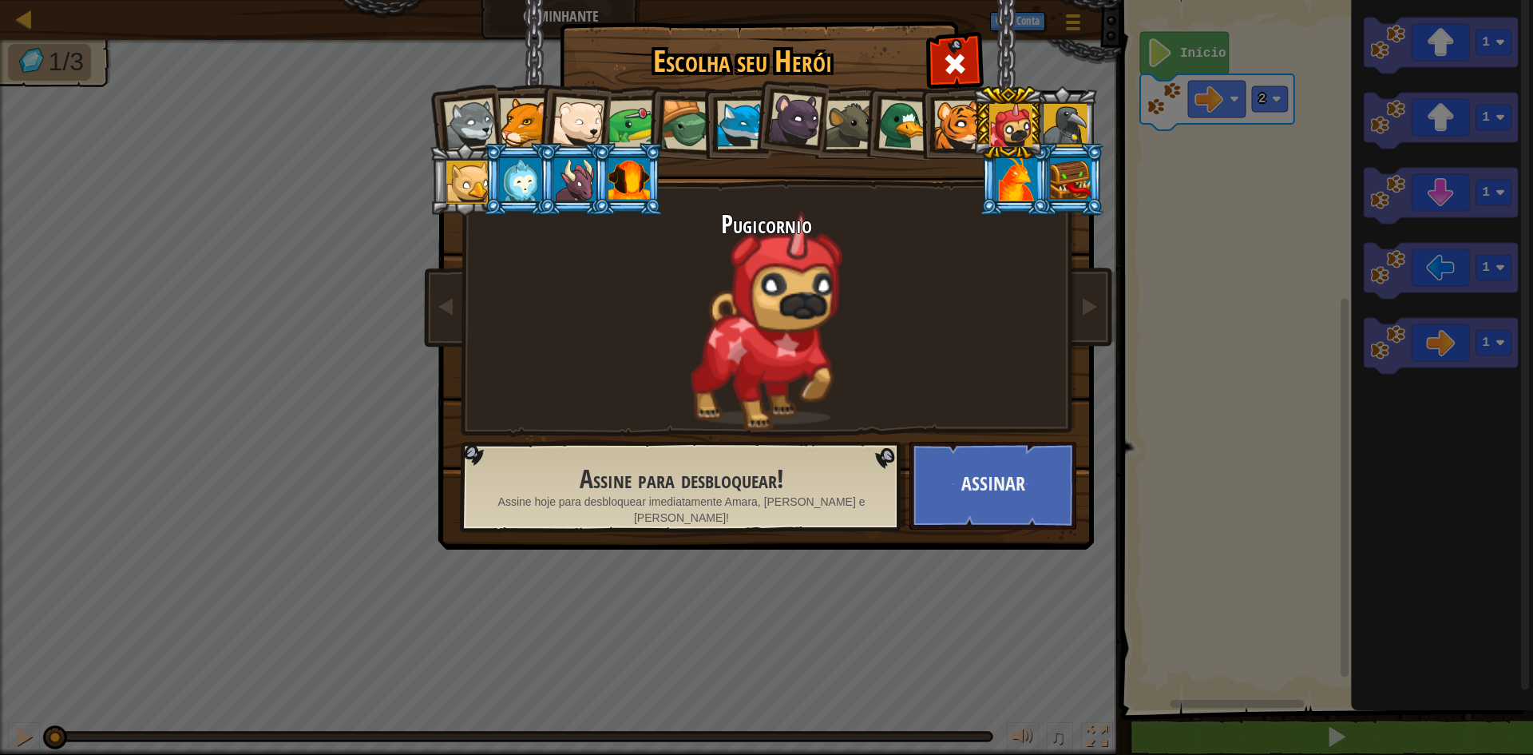
click at [948, 115] on div at bounding box center [958, 125] width 49 height 49
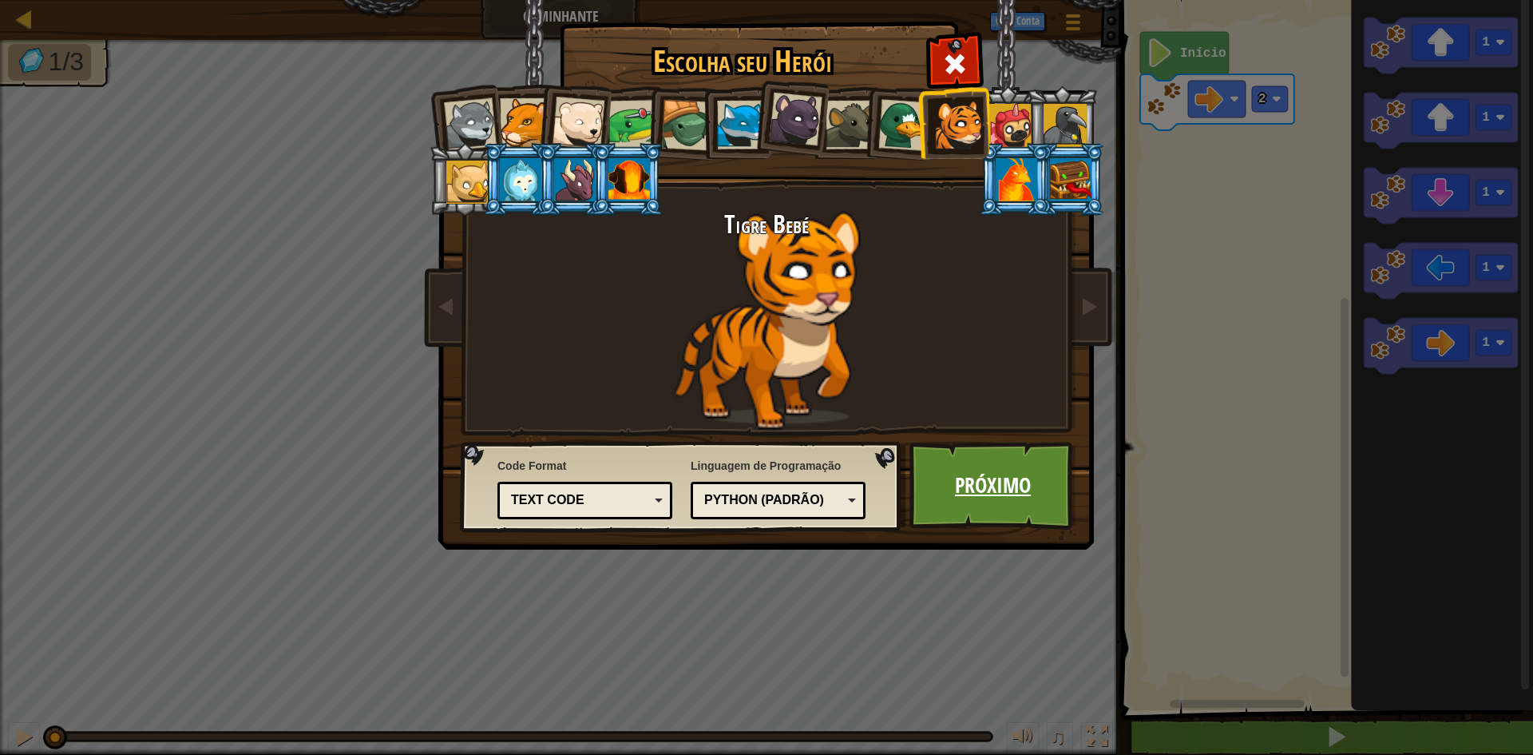
click at [952, 504] on link "Próximo" at bounding box center [993, 486] width 167 height 88
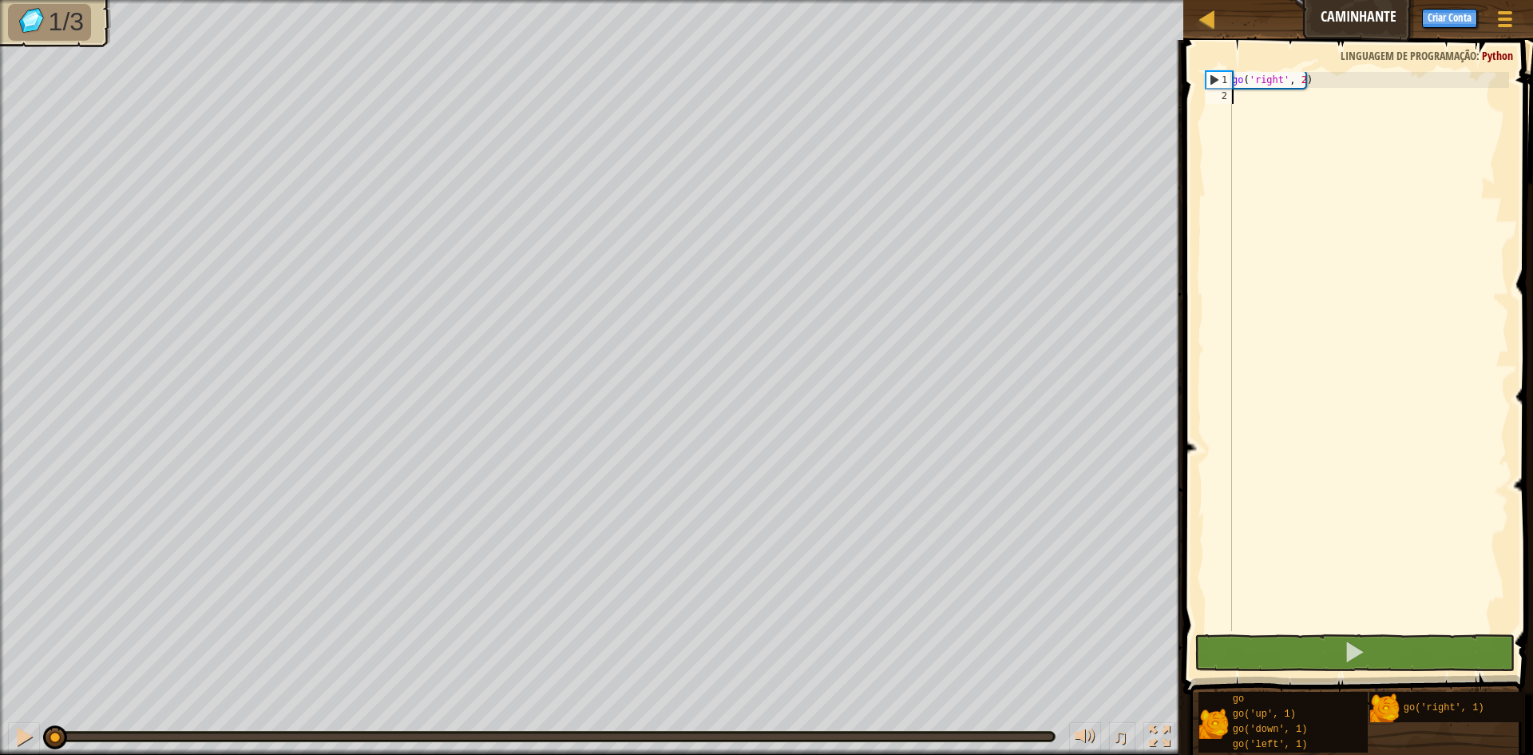
click at [1463, 171] on div "1 2 go ( 'right' , 2 ) הההההההההההההההההההההההההההההההההההההההההההההההההההההההה…" at bounding box center [1356, 398] width 355 height 701
drag, startPoint x: 1462, startPoint y: 169, endPoint x: 1390, endPoint y: 151, distance: 74.0
click at [1428, 161] on div "go ( 'right' , 2 )" at bounding box center [1369, 367] width 280 height 591
drag, startPoint x: 1390, startPoint y: 151, endPoint x: 1364, endPoint y: 197, distance: 52.9
click at [1375, 197] on div "go ( 'right' , 2 )" at bounding box center [1369, 367] width 280 height 591
